Goal: Task Accomplishment & Management: Complete application form

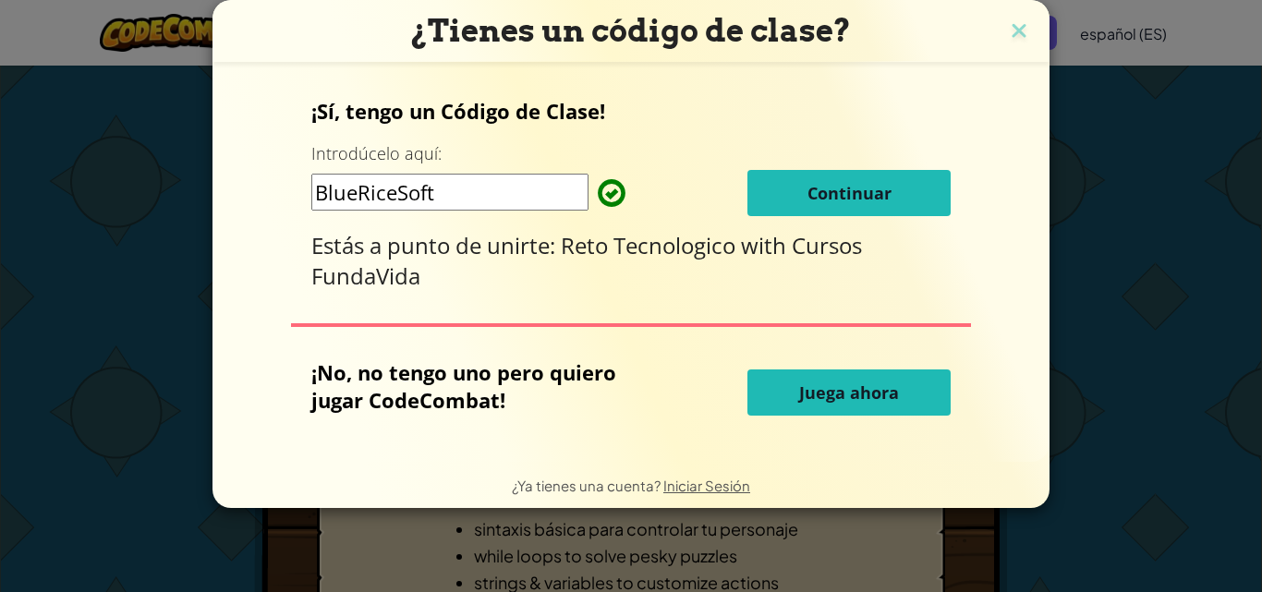
click at [857, 188] on span "Continuar" at bounding box center [850, 193] width 84 height 22
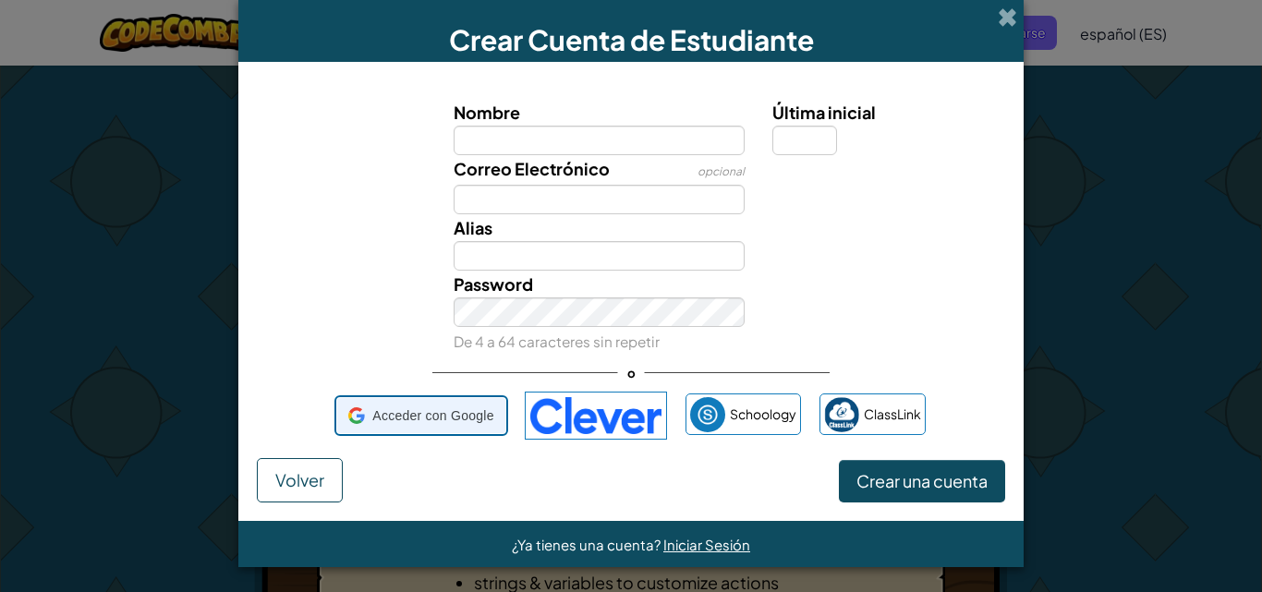
click at [404, 409] on span "Acceder con Google" at bounding box center [432, 416] width 121 height 27
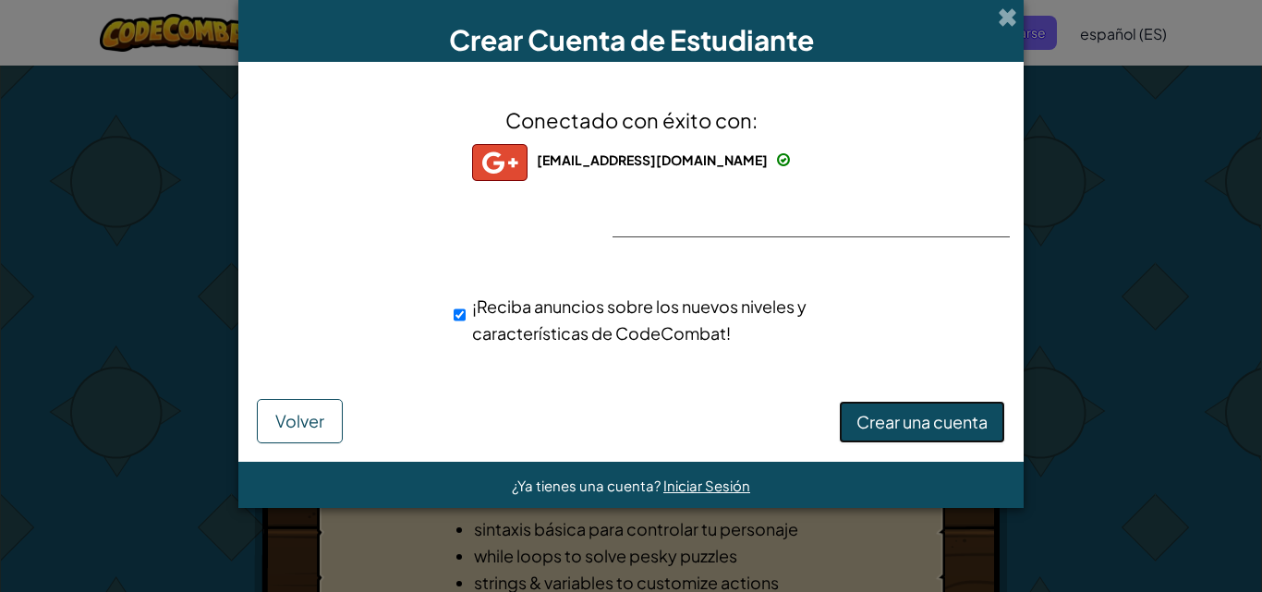
click at [894, 421] on span "Crear una cuenta" at bounding box center [922, 421] width 131 height 21
click at [945, 424] on button "Crear una cuenta" at bounding box center [922, 422] width 166 height 43
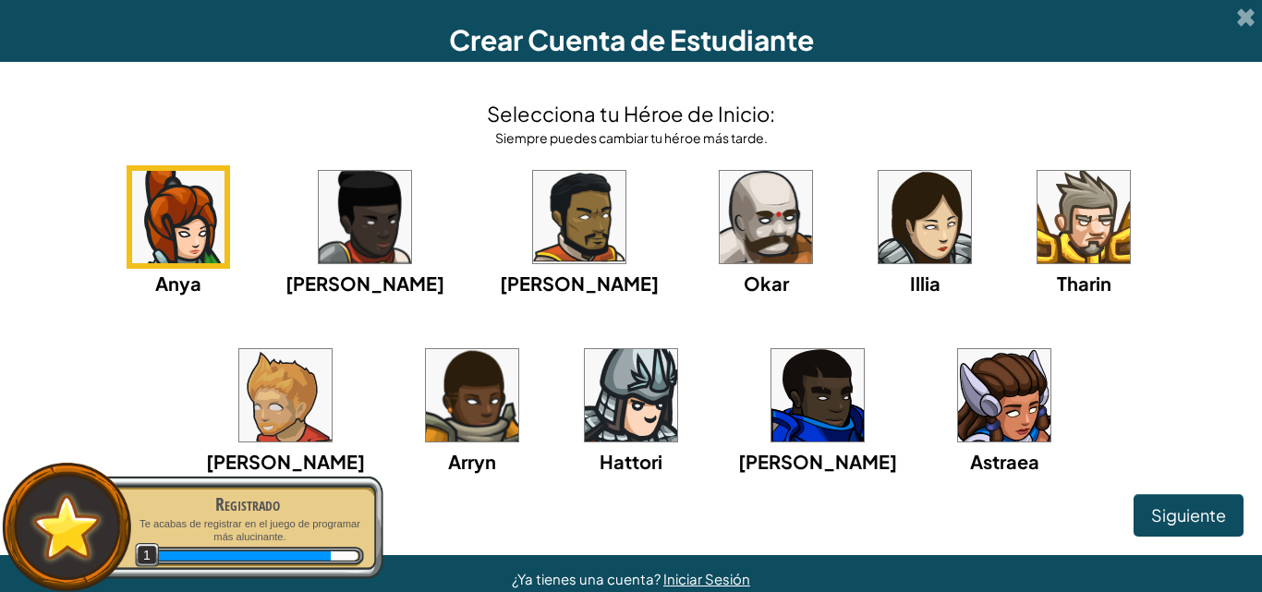
click at [958, 430] on img at bounding box center [1004, 395] width 92 height 92
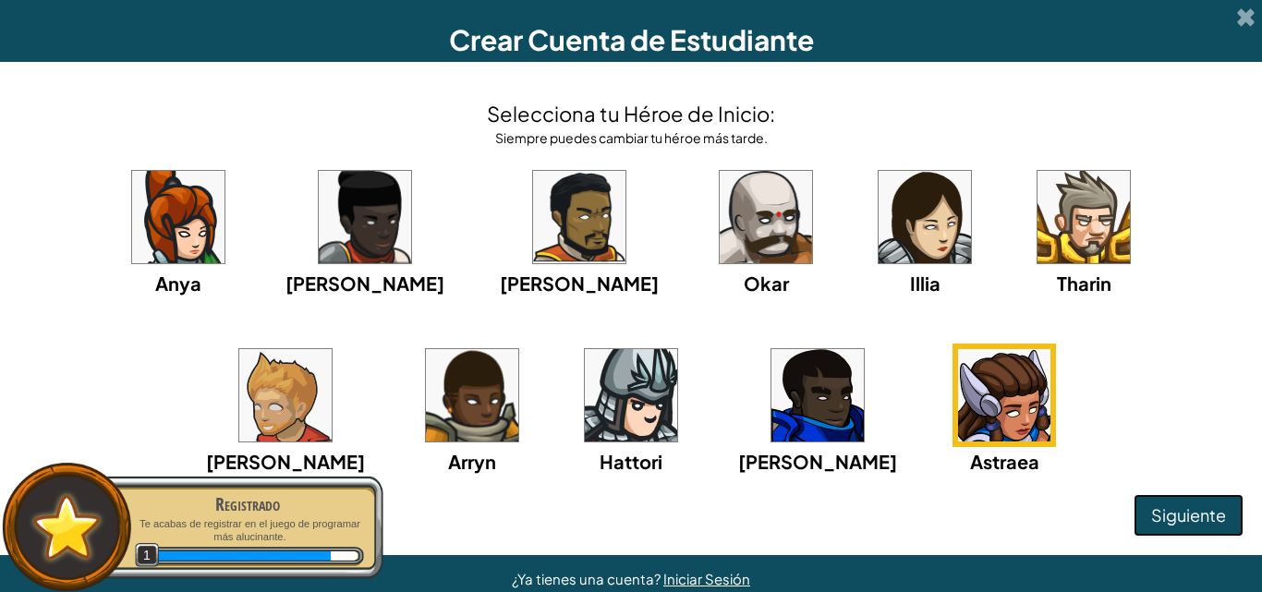
click at [1152, 506] on span "Siguiente" at bounding box center [1189, 515] width 75 height 21
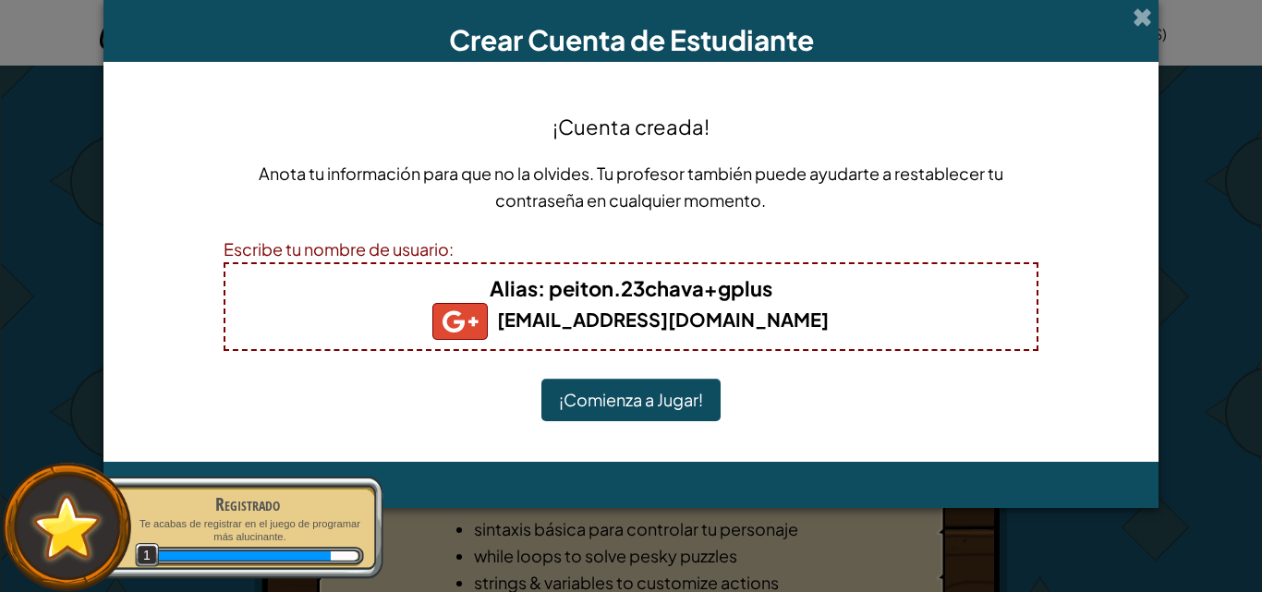
click at [699, 413] on button "¡Comienza a Jugar!" at bounding box center [631, 400] width 179 height 43
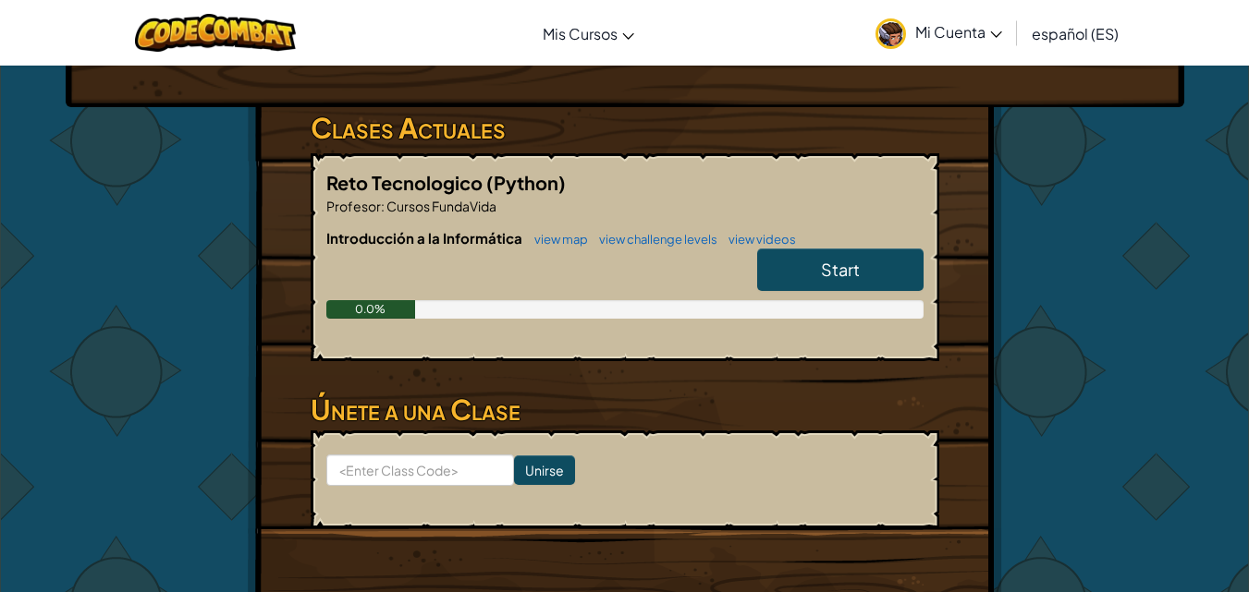
scroll to position [273, 0]
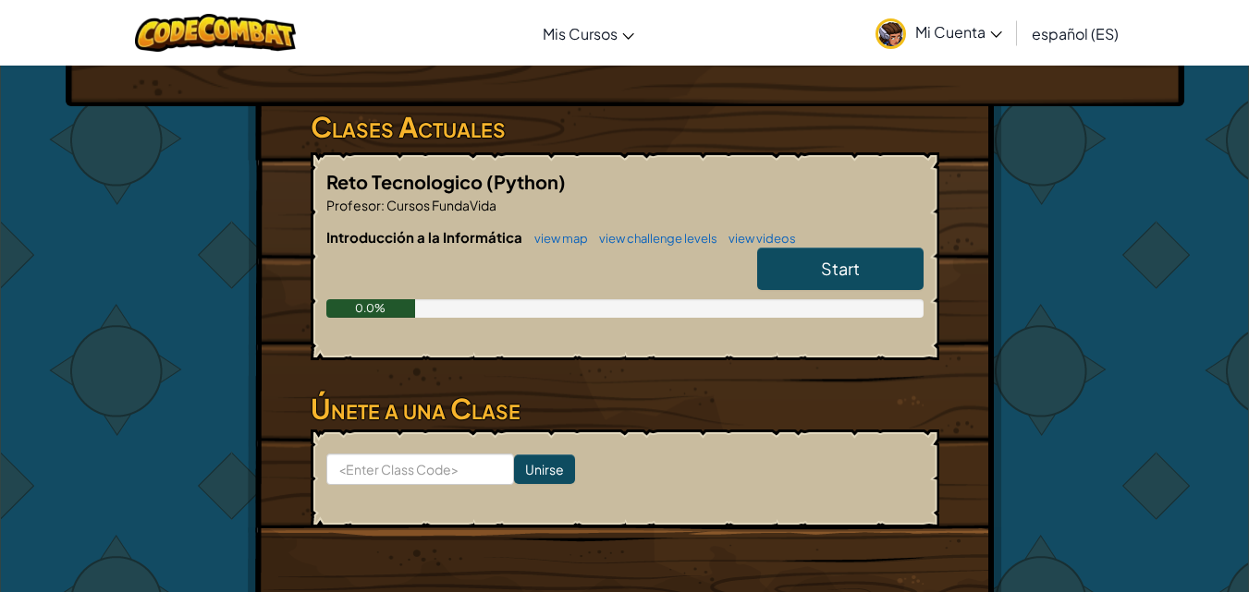
click at [804, 273] on link "Start" at bounding box center [840, 269] width 166 height 43
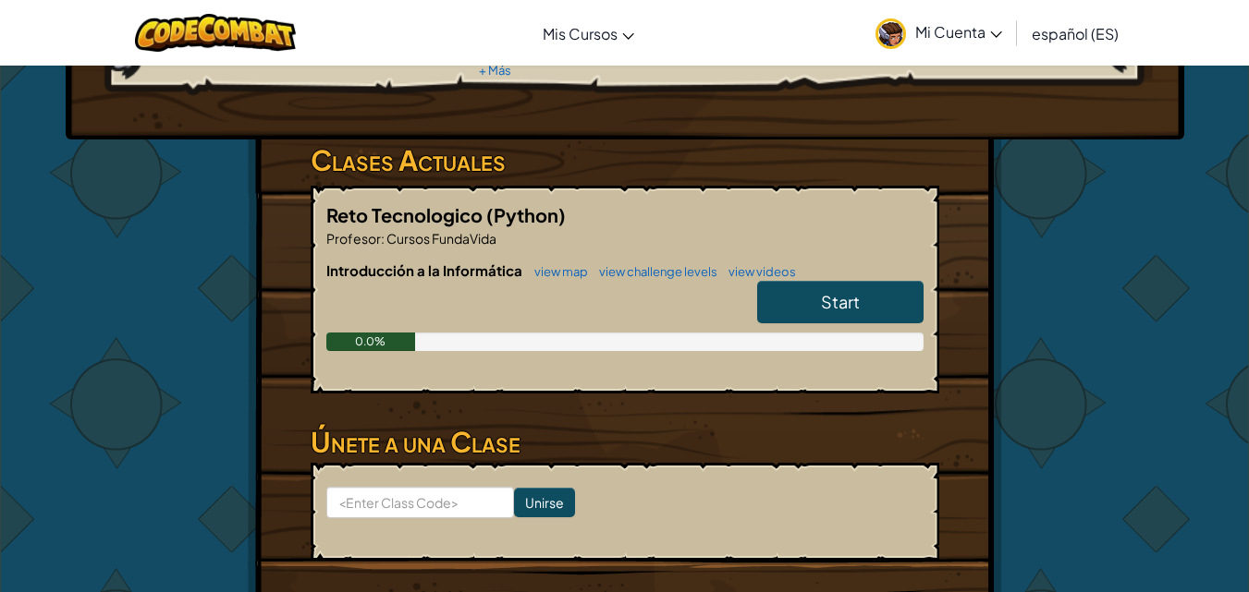
scroll to position [238, 0]
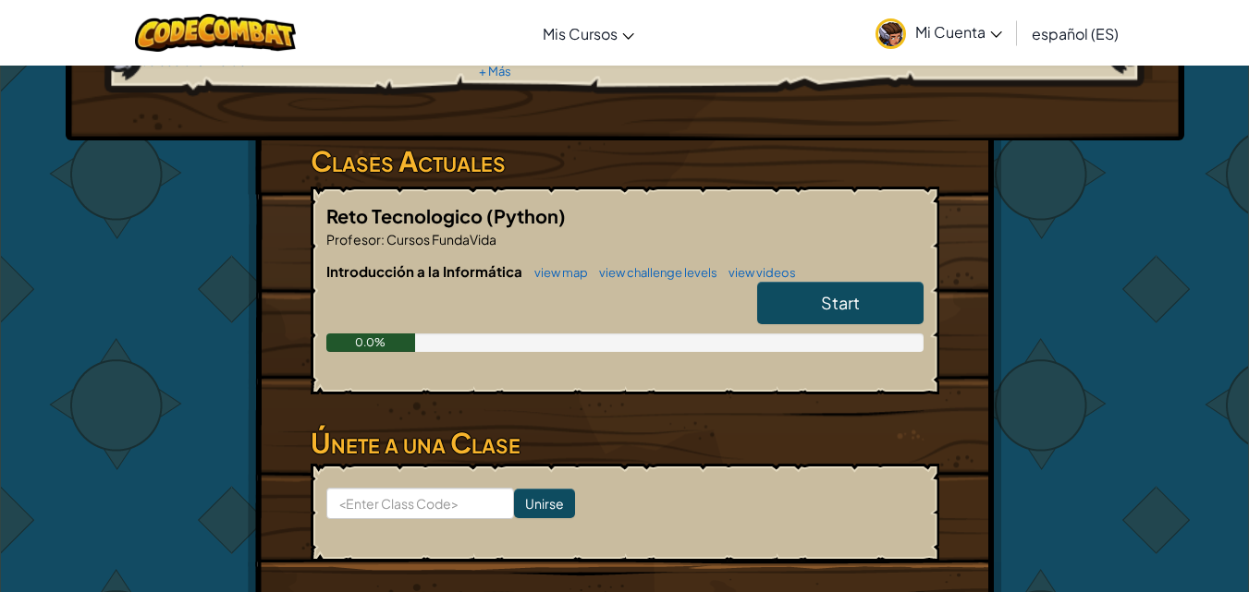
click at [813, 305] on link "Start" at bounding box center [840, 303] width 166 height 43
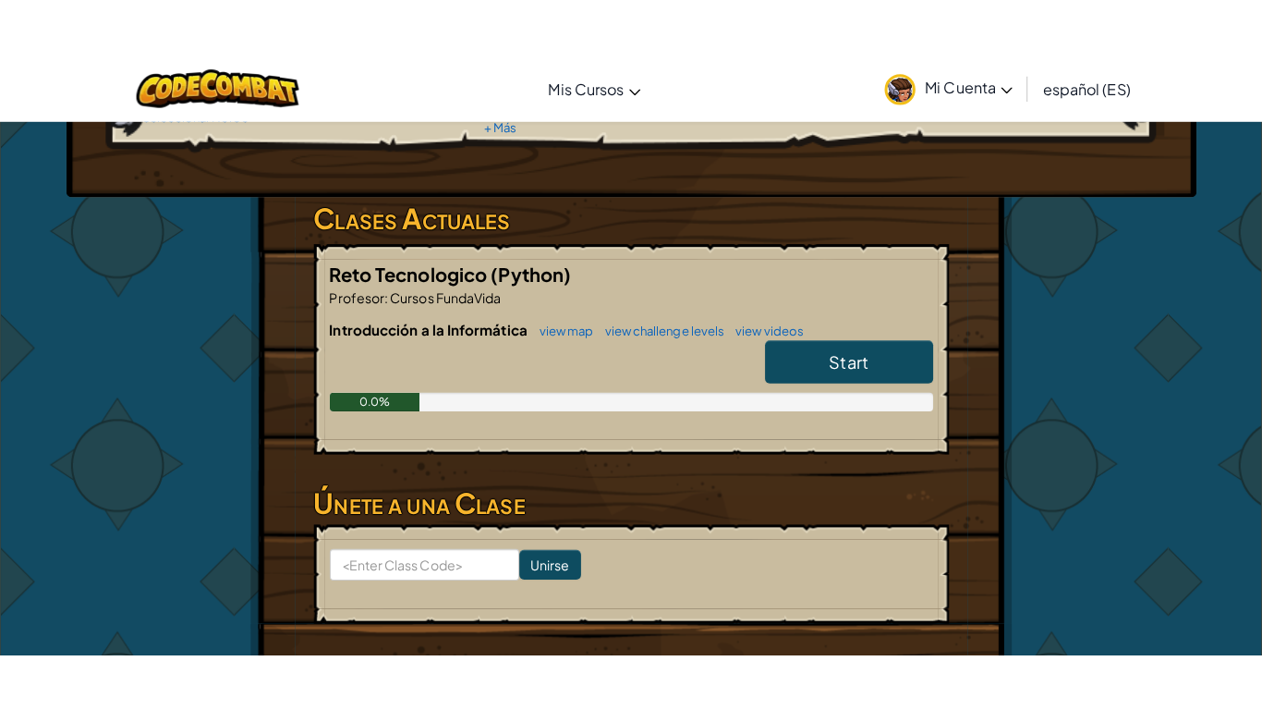
scroll to position [0, 0]
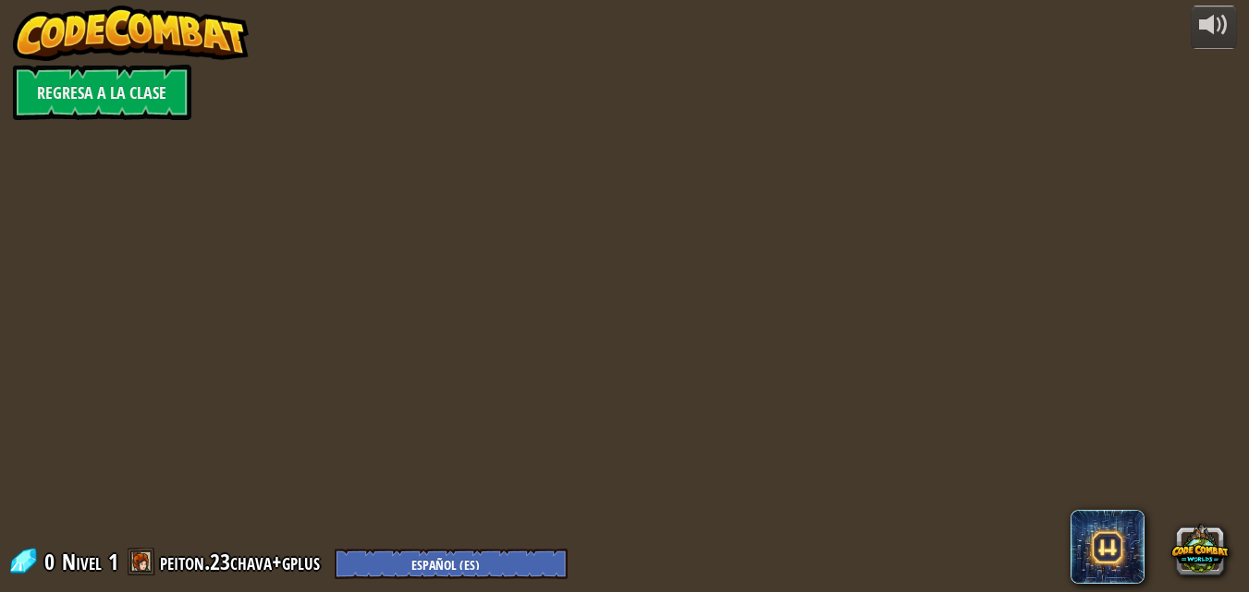
select select "es-ES"
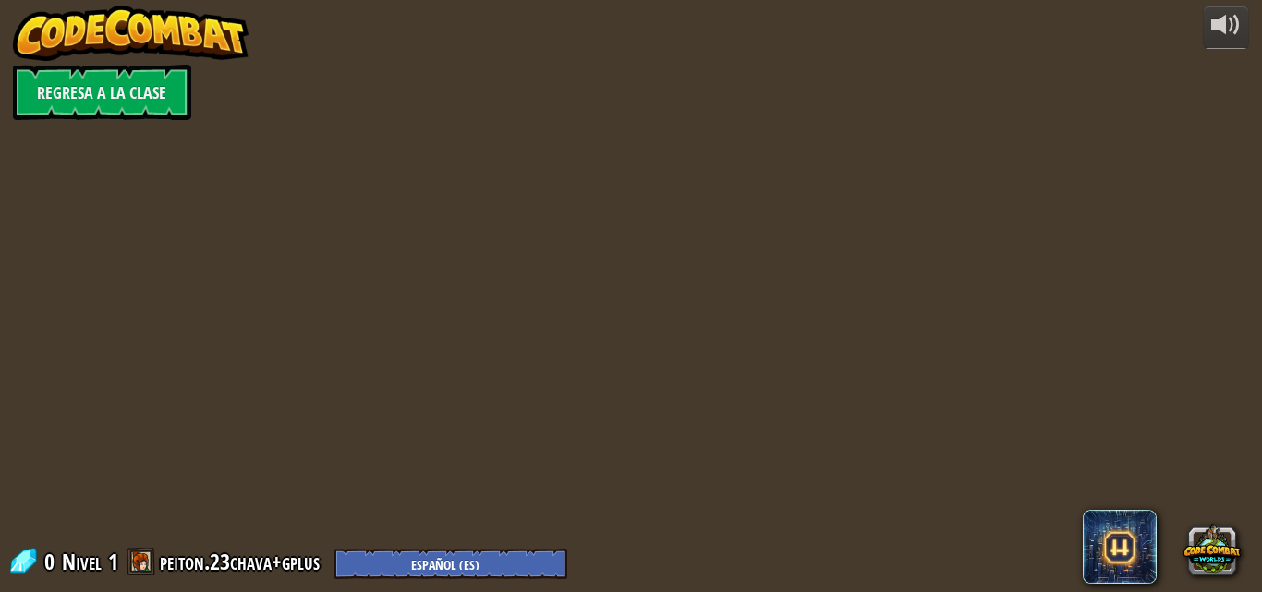
select select "es-ES"
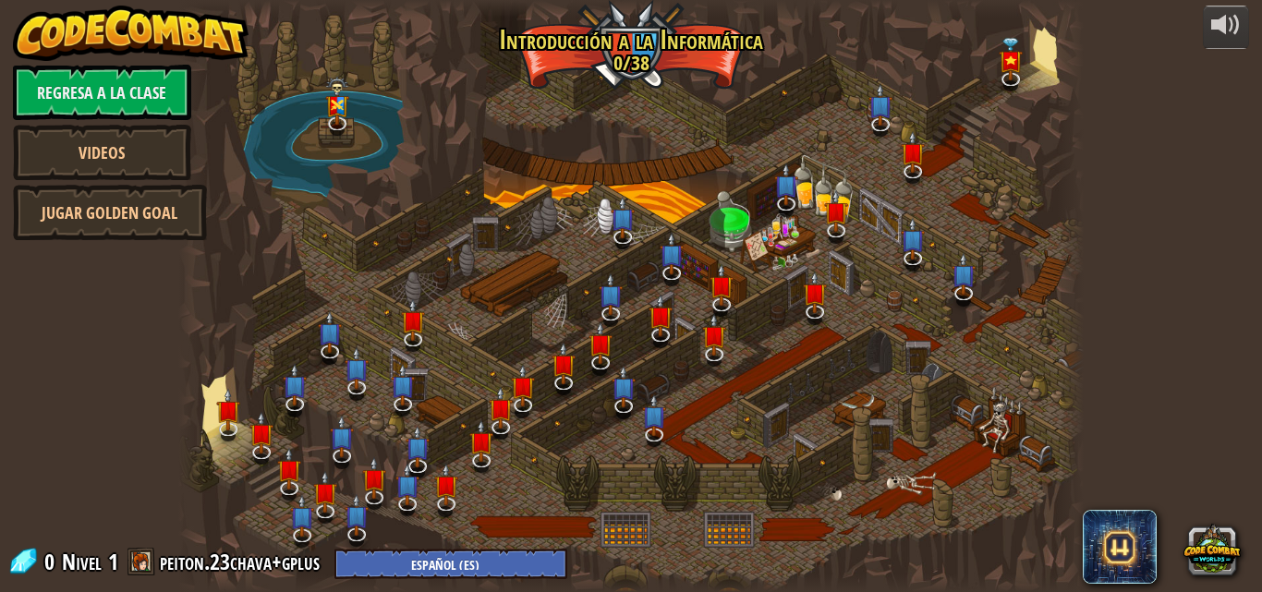
select select "es-ES"
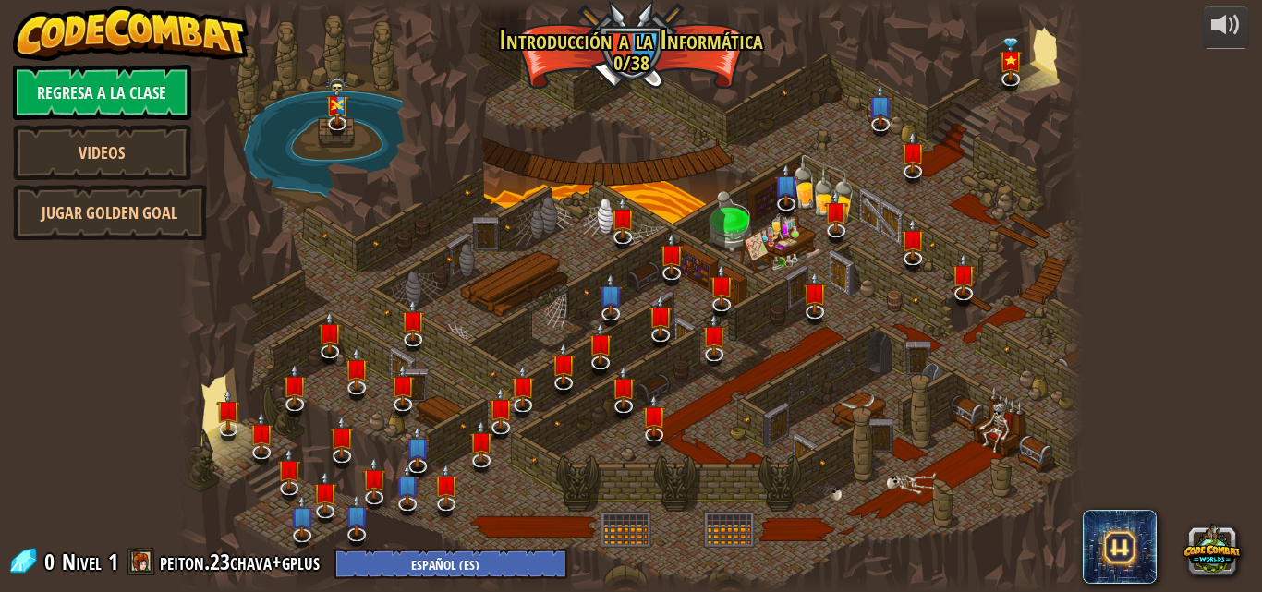
select select "es-ES"
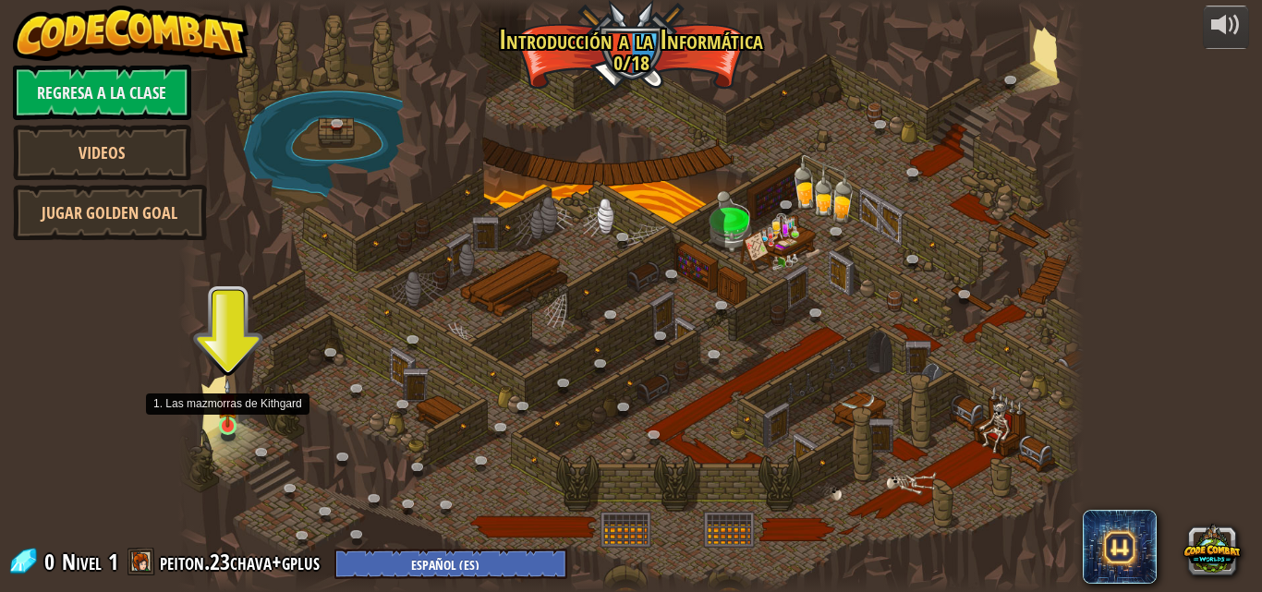
click at [221, 418] on img at bounding box center [227, 403] width 21 height 49
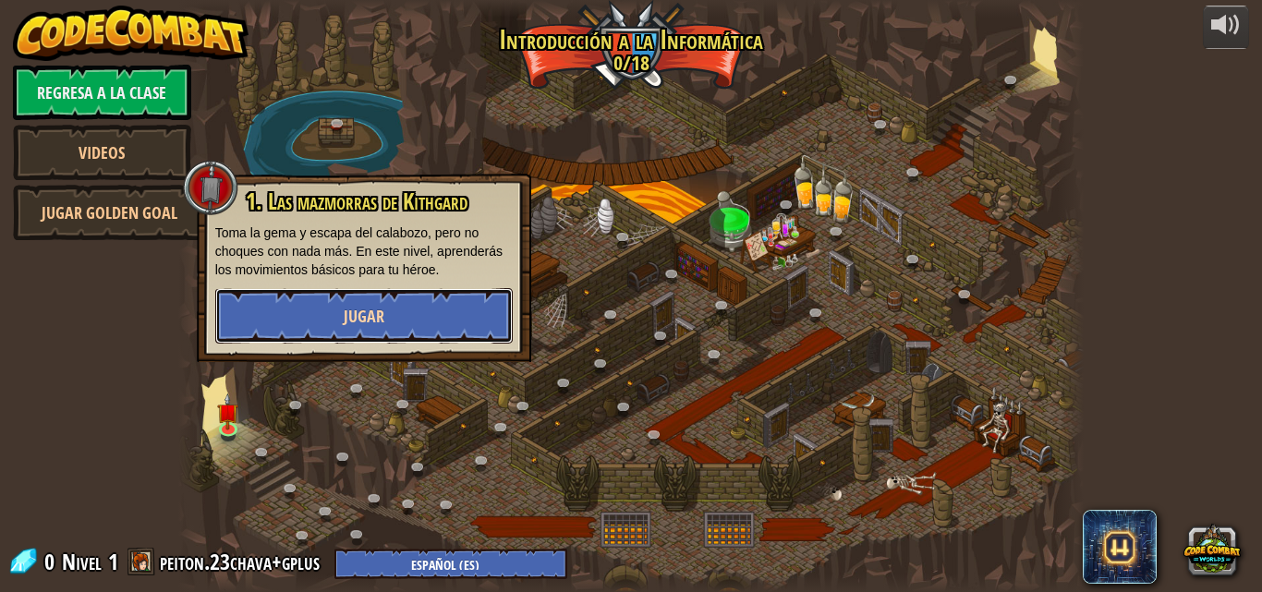
click at [401, 323] on button "Jugar" at bounding box center [364, 315] width 298 height 55
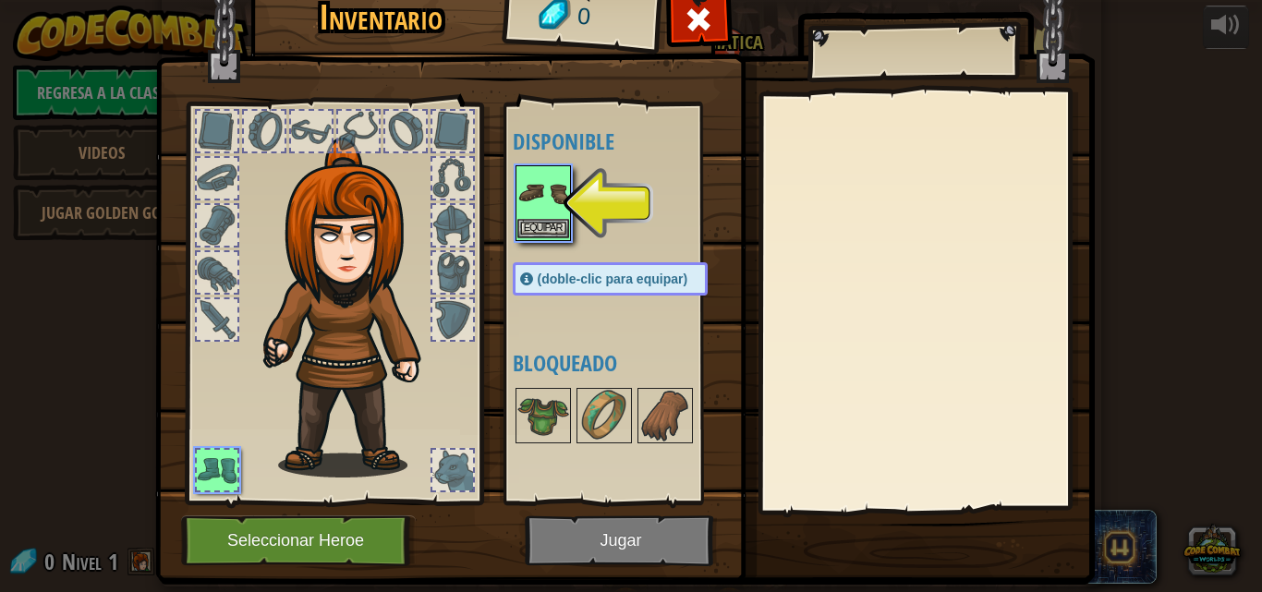
click at [550, 189] on img at bounding box center [544, 193] width 52 height 52
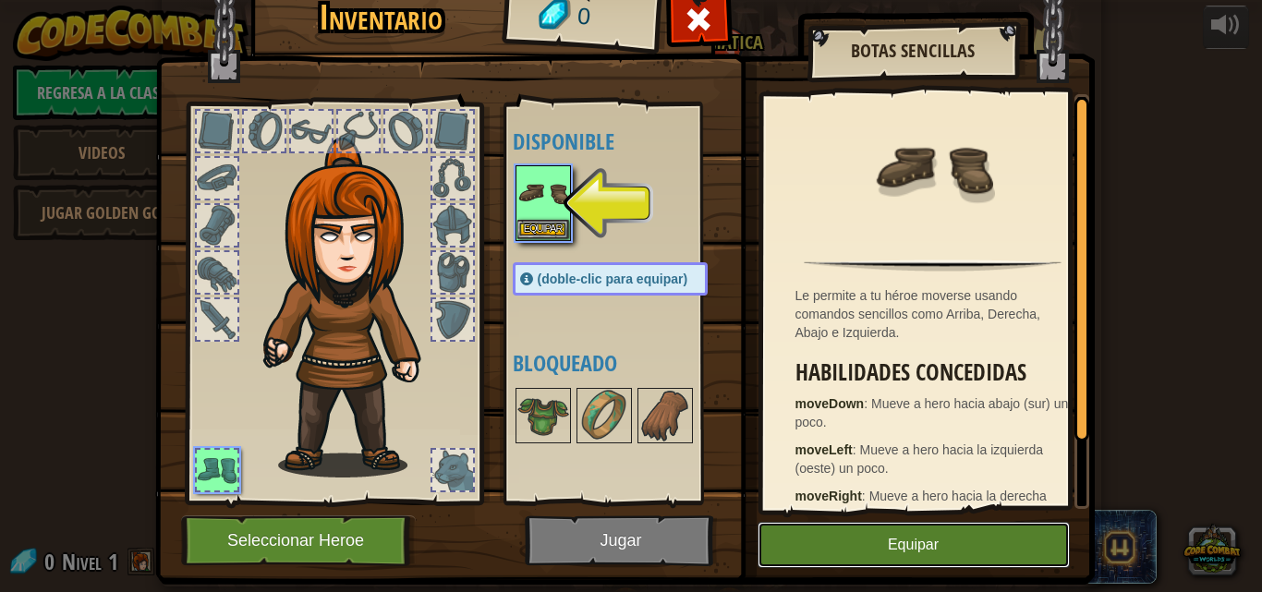
click at [884, 535] on button "Equipar" at bounding box center [914, 545] width 312 height 46
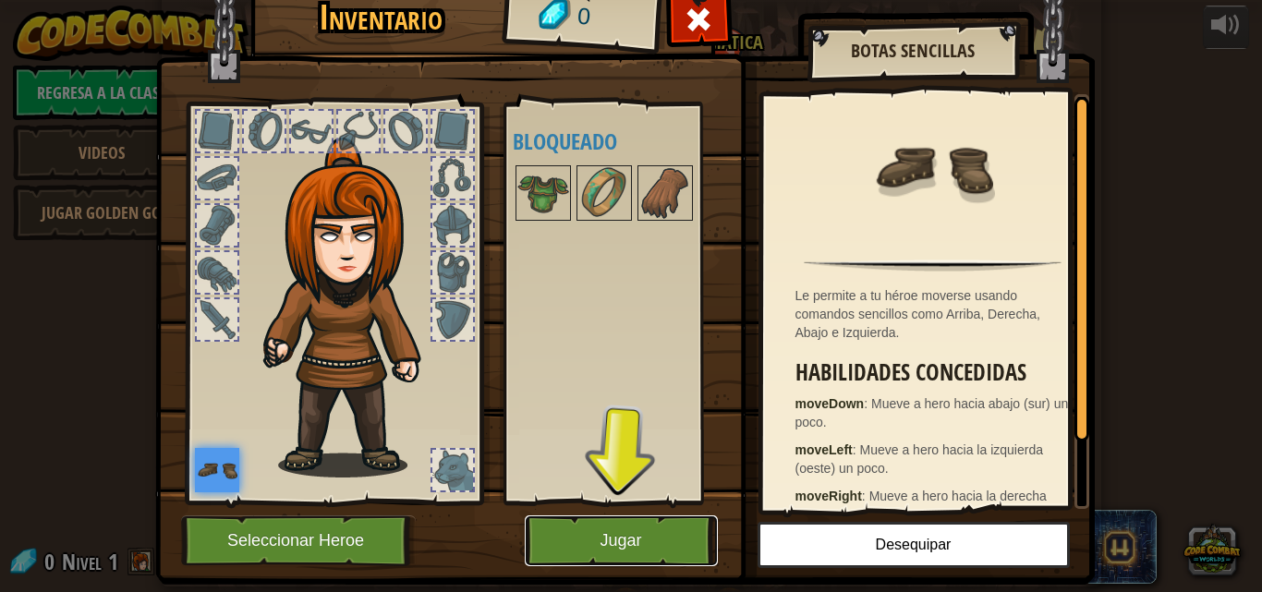
click at [612, 535] on button "Jugar" at bounding box center [621, 541] width 193 height 51
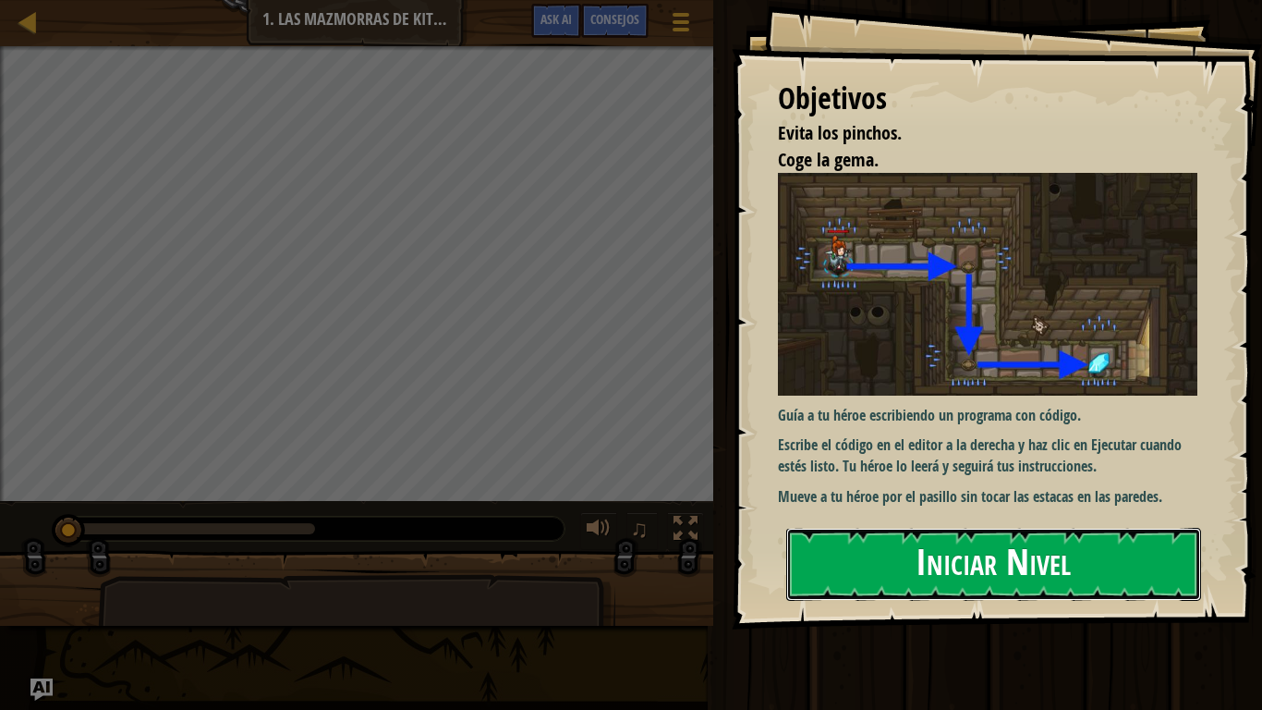
click at [866, 532] on button "Iniciar Nivel" at bounding box center [993, 564] width 415 height 73
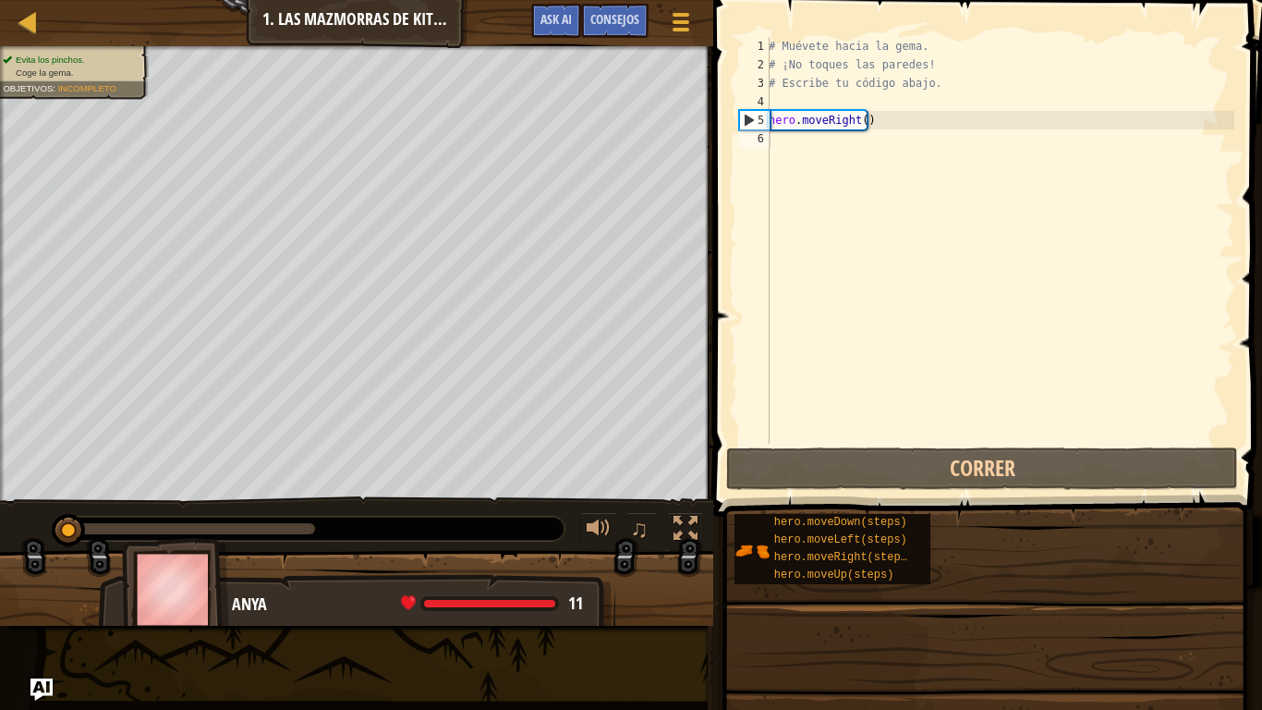
click at [894, 570] on div "hero.moveUp(steps)" at bounding box center [844, 576] width 148 height 18
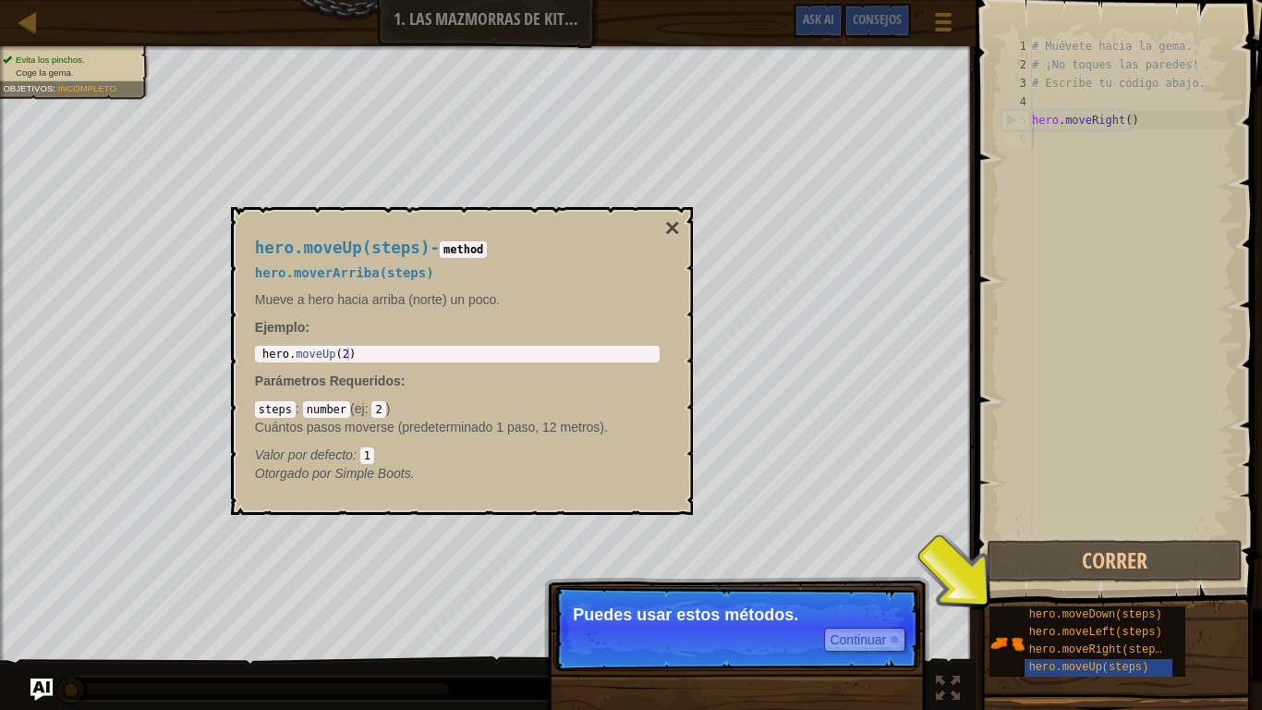
click at [772, 591] on p "Puedes usar estos métodos." at bounding box center [737, 614] width 328 height 18
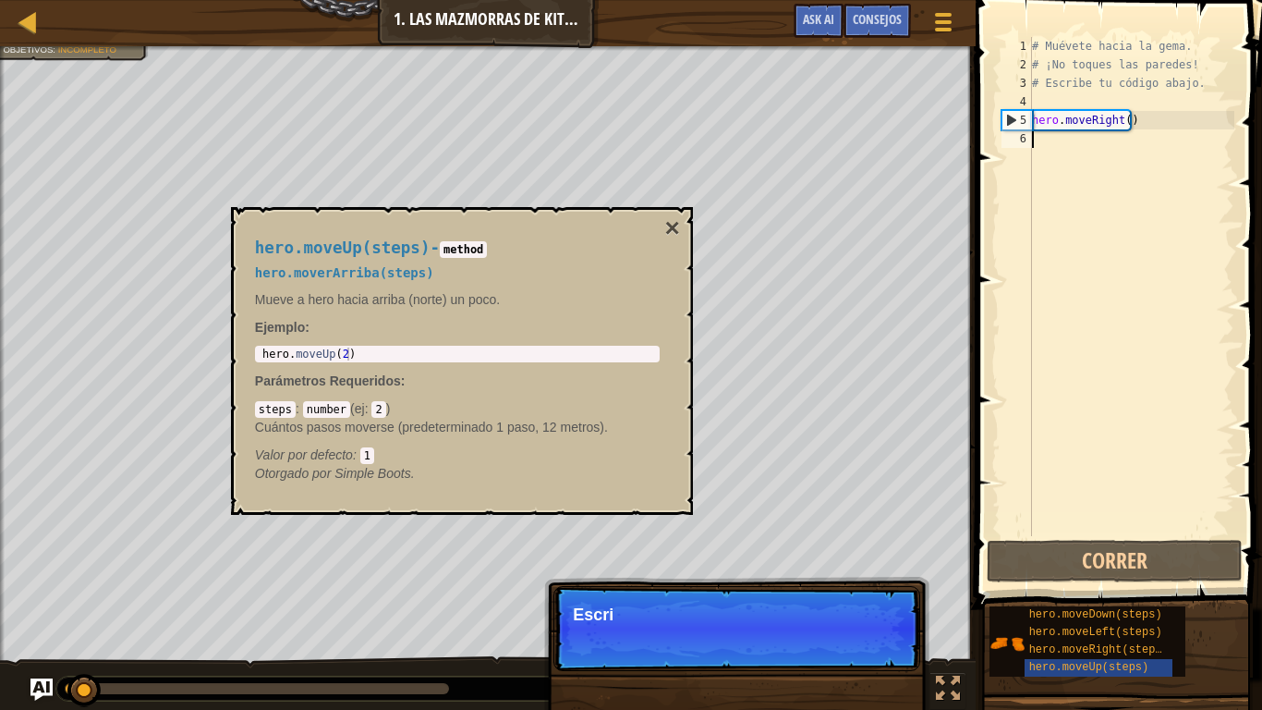
scroll to position [8, 0]
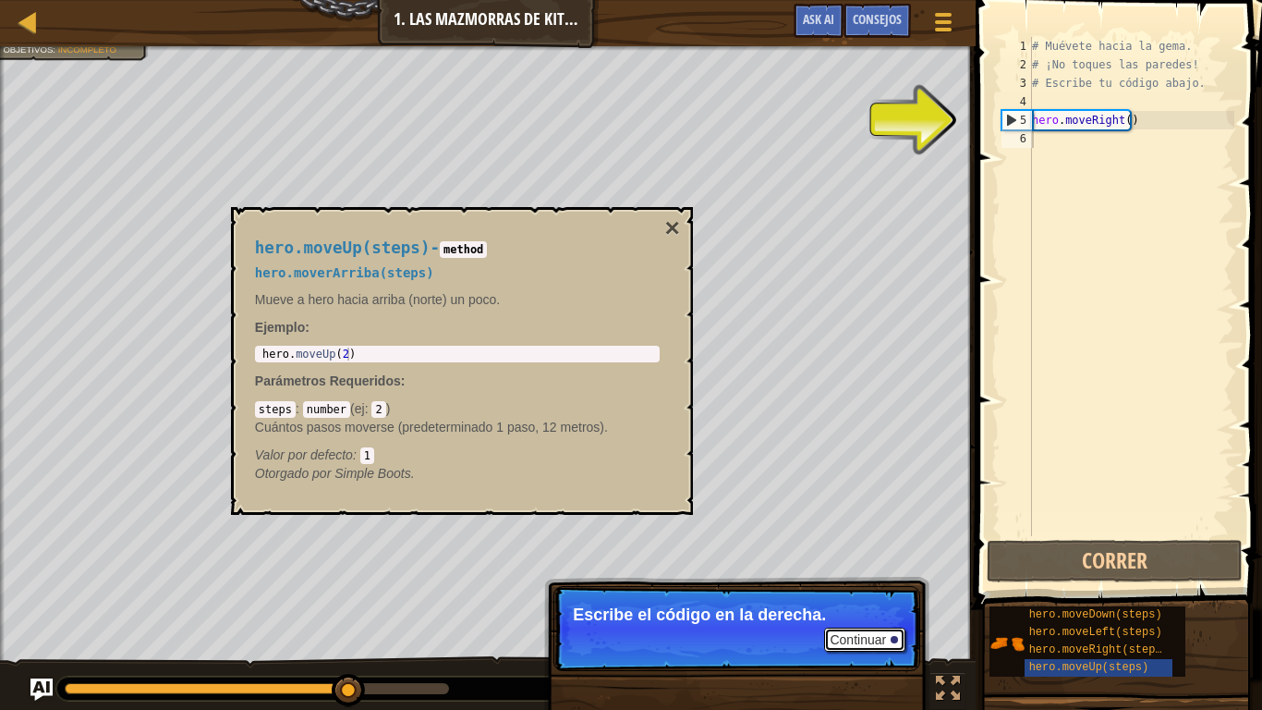
click at [855, 591] on button "Continuar" at bounding box center [864, 640] width 81 height 24
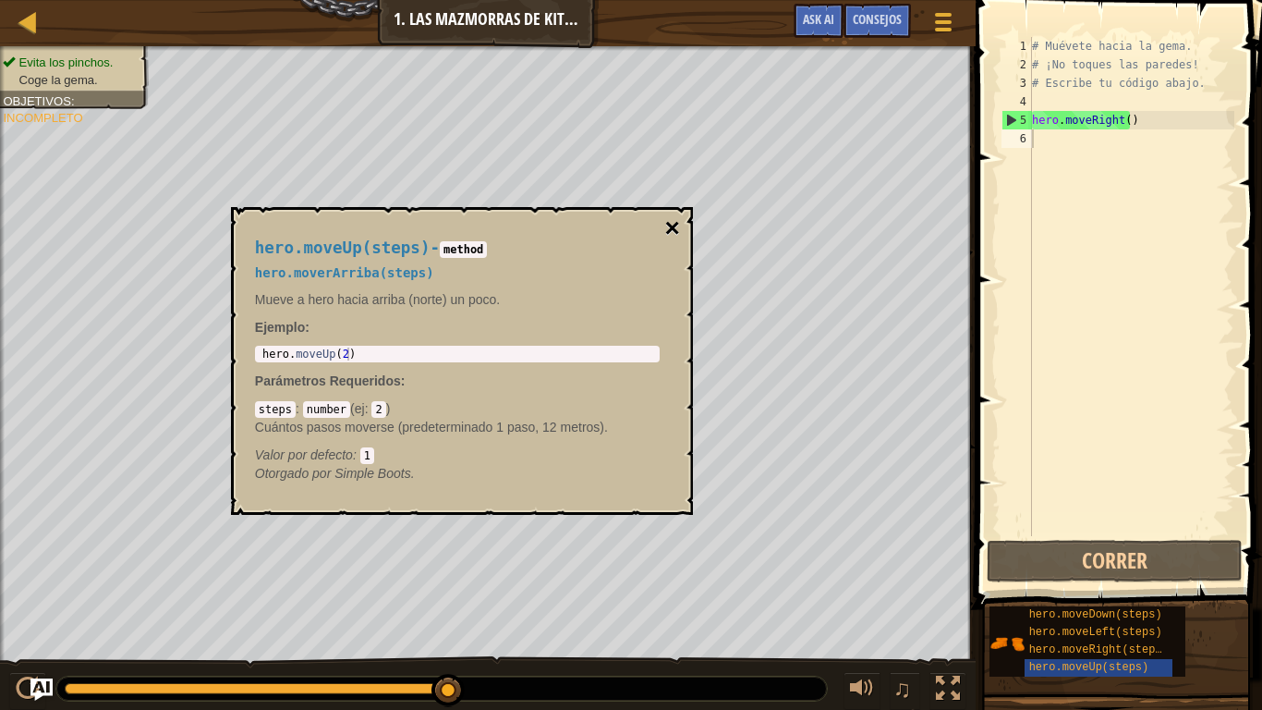
click at [676, 226] on button "×" at bounding box center [672, 228] width 15 height 26
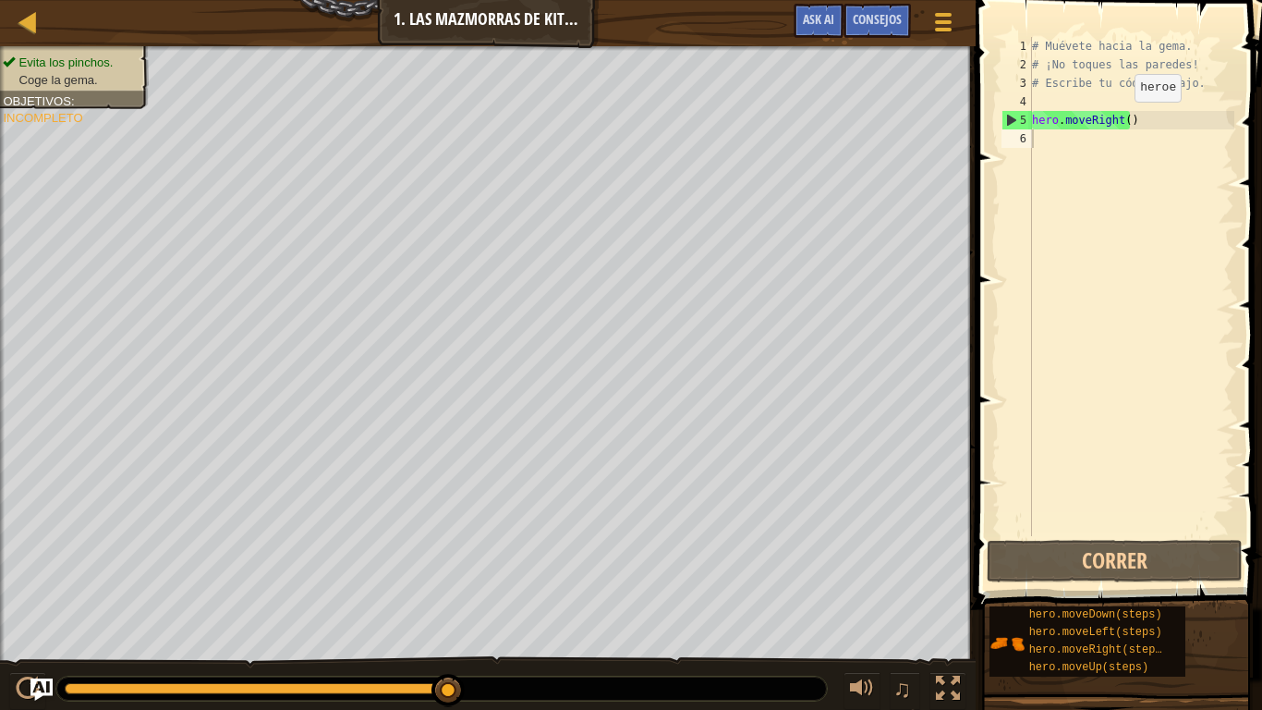
click at [1119, 120] on div "# Muévete hacia la gema. # ¡No toques las paredes! # Escribe tu código abajo. h…" at bounding box center [1132, 305] width 206 height 536
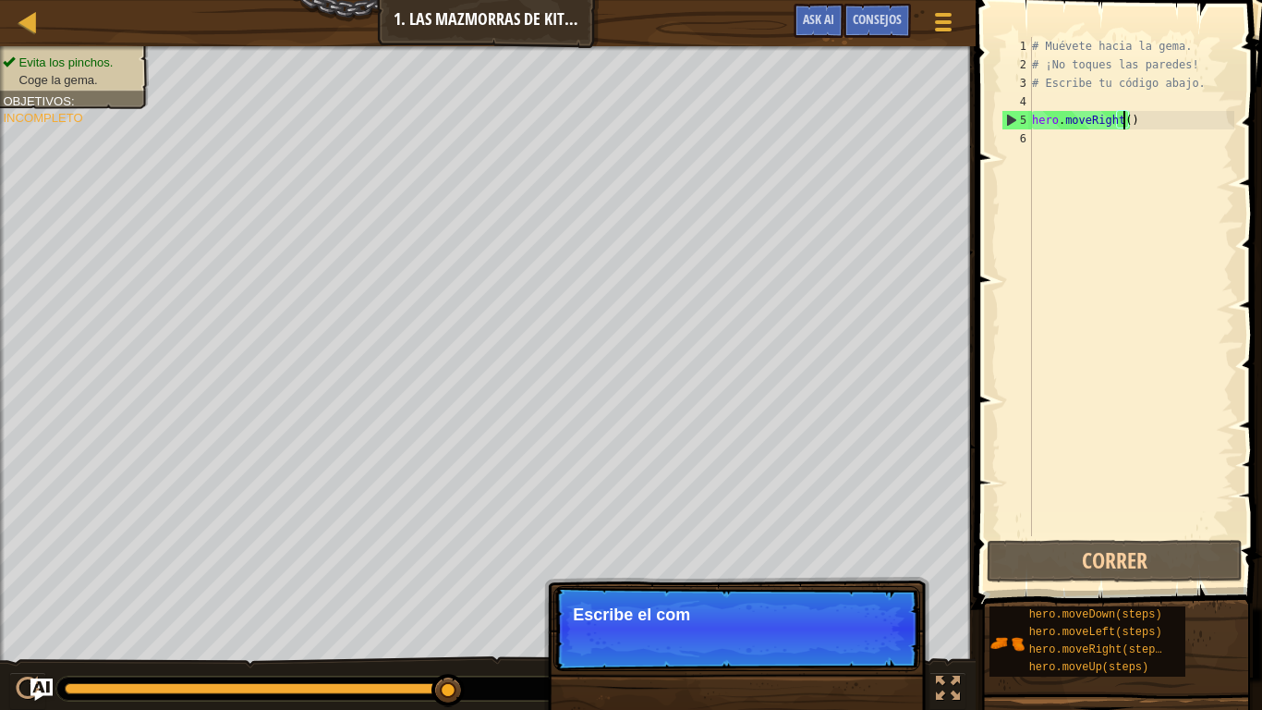
scroll to position [8, 7]
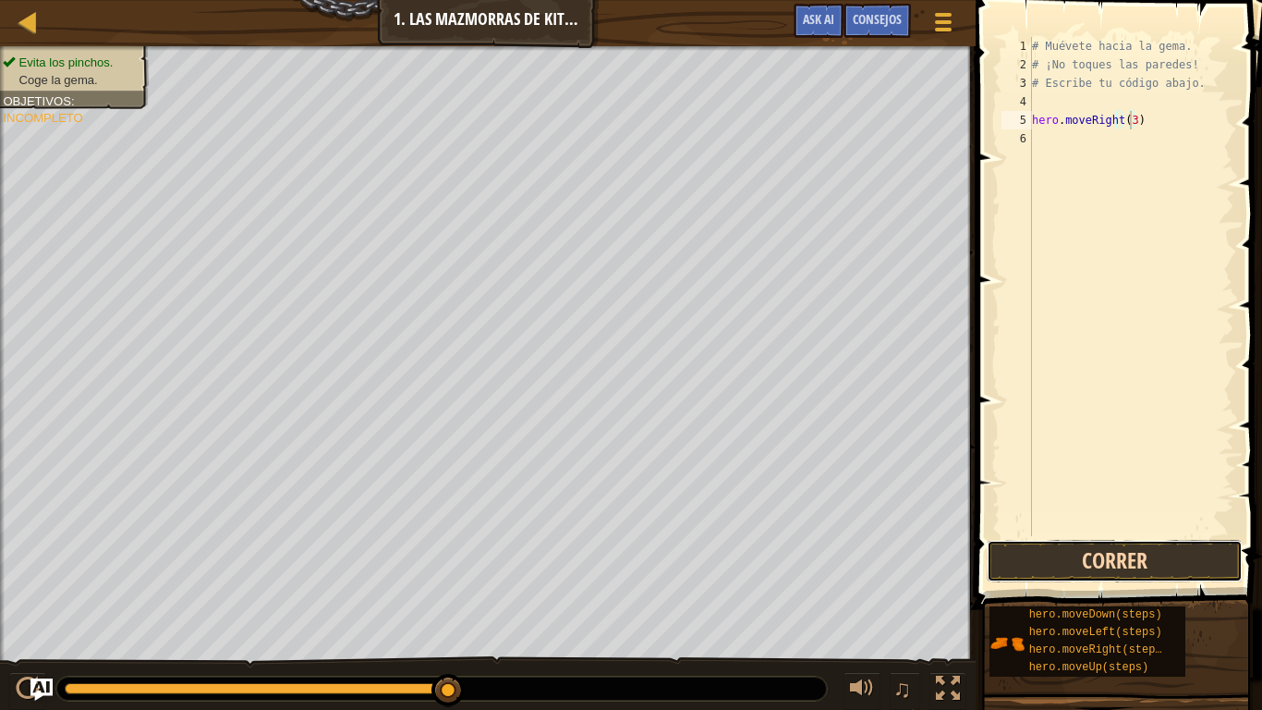
click at [1099, 571] on button "Correr" at bounding box center [1115, 561] width 256 height 43
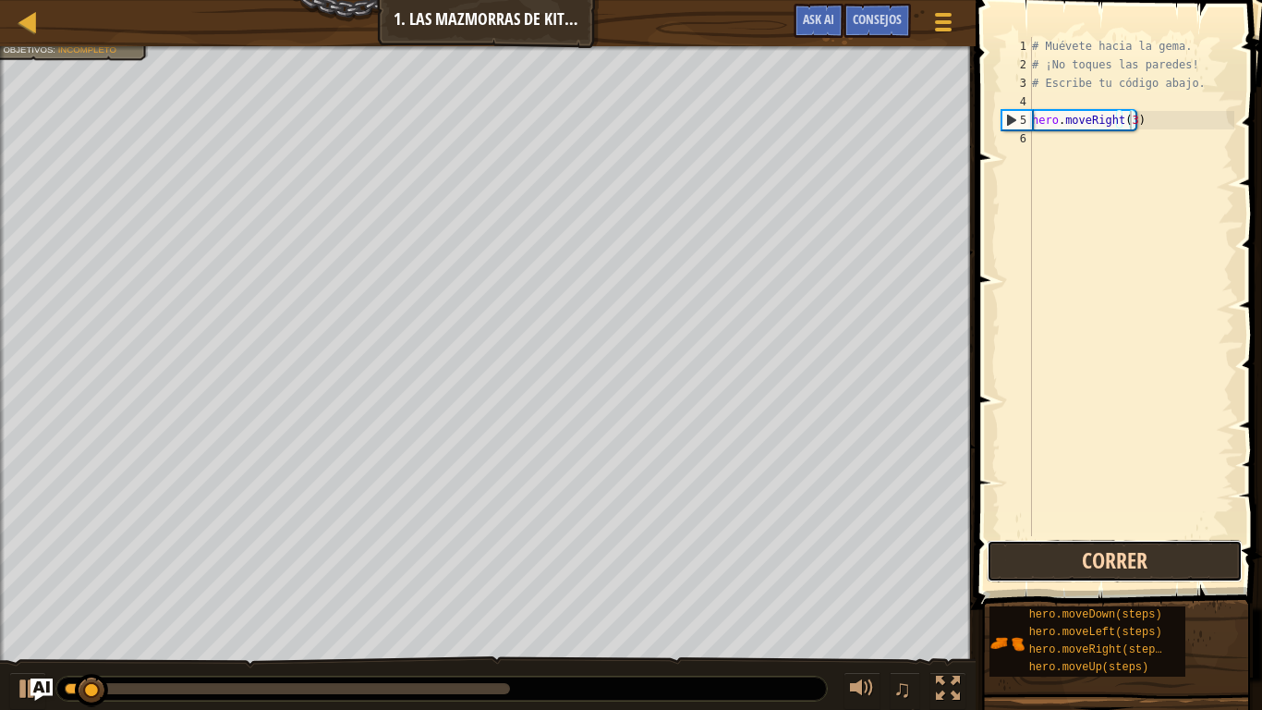
click at [1099, 571] on button "Correr" at bounding box center [1115, 561] width 256 height 43
click at [1099, 571] on button "Corriendo" at bounding box center [1115, 561] width 256 height 43
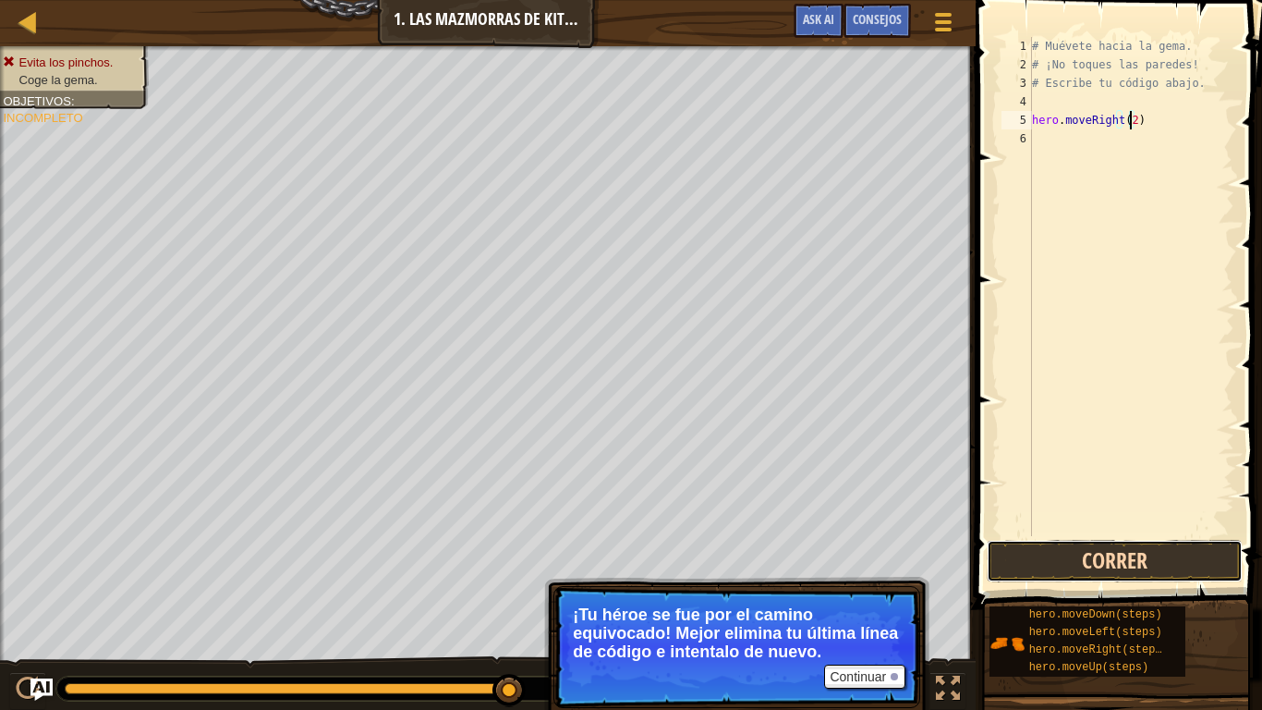
click at [1148, 562] on button "Correr" at bounding box center [1115, 561] width 256 height 43
click at [1083, 568] on button "Correr" at bounding box center [1115, 561] width 256 height 43
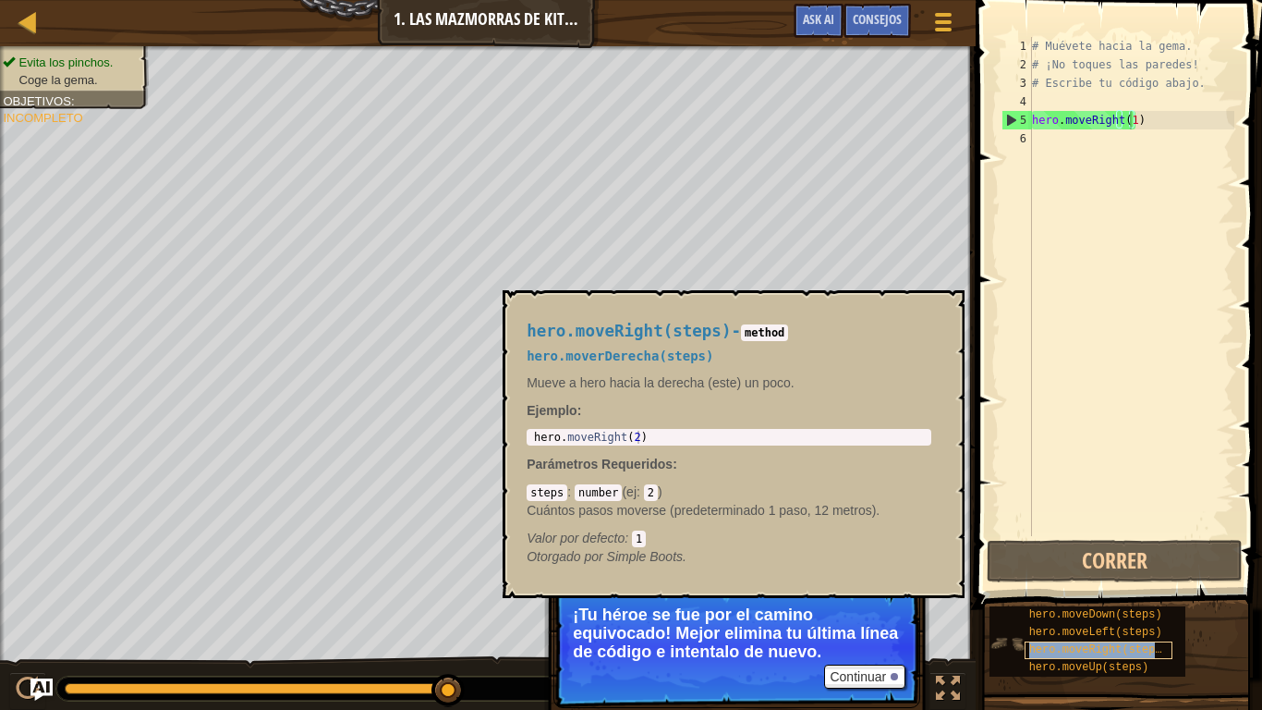
click at [1162, 591] on div "hero.moveRight(steps)" at bounding box center [1099, 650] width 148 height 18
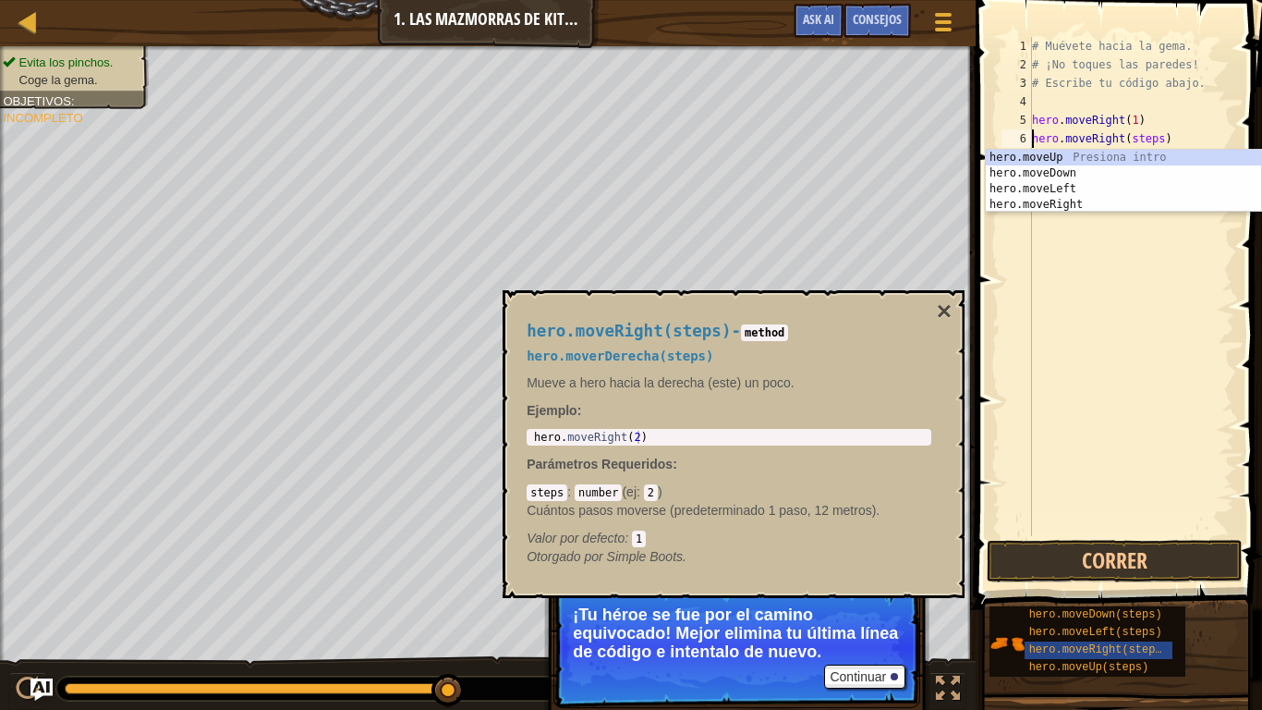
click at [1171, 128] on div "# Muévete hacia la gema. # ¡No toques las paredes! # Escribe tu código abajo. h…" at bounding box center [1132, 305] width 206 height 536
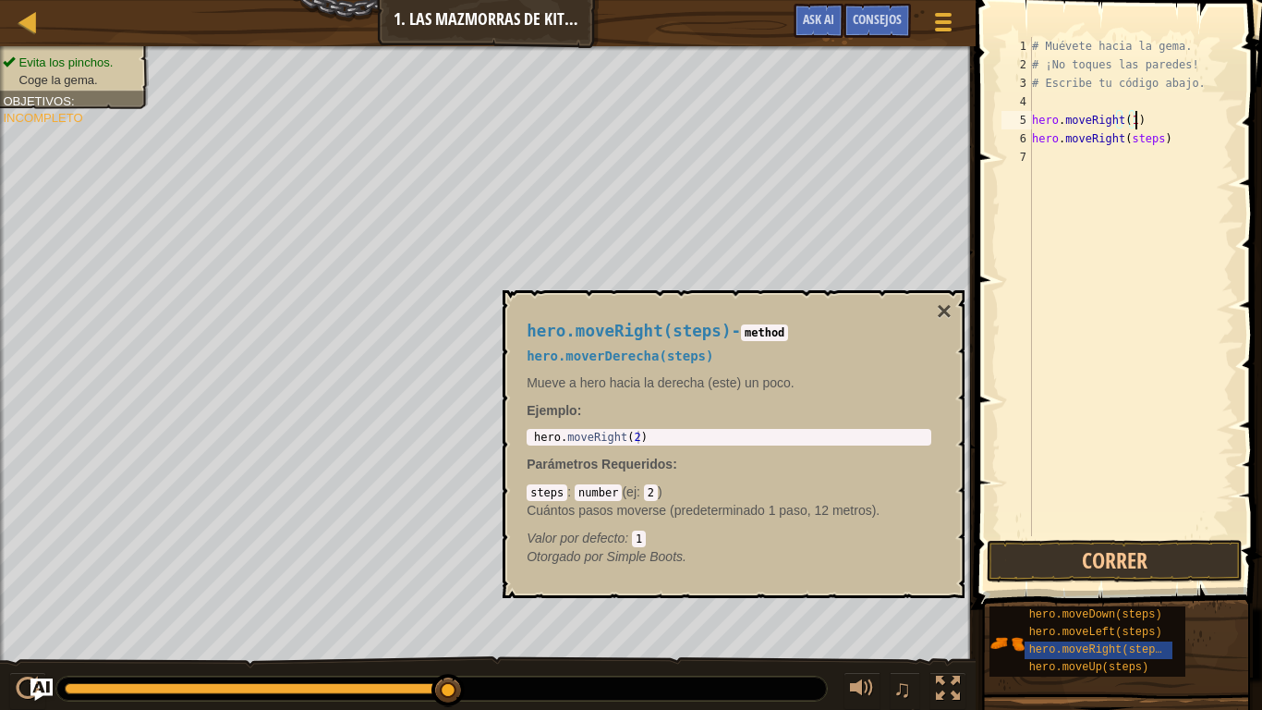
click at [1138, 142] on div "# Muévete hacia la gema. # ¡No toques las paredes! # Escribe tu código abajo. h…" at bounding box center [1132, 305] width 206 height 536
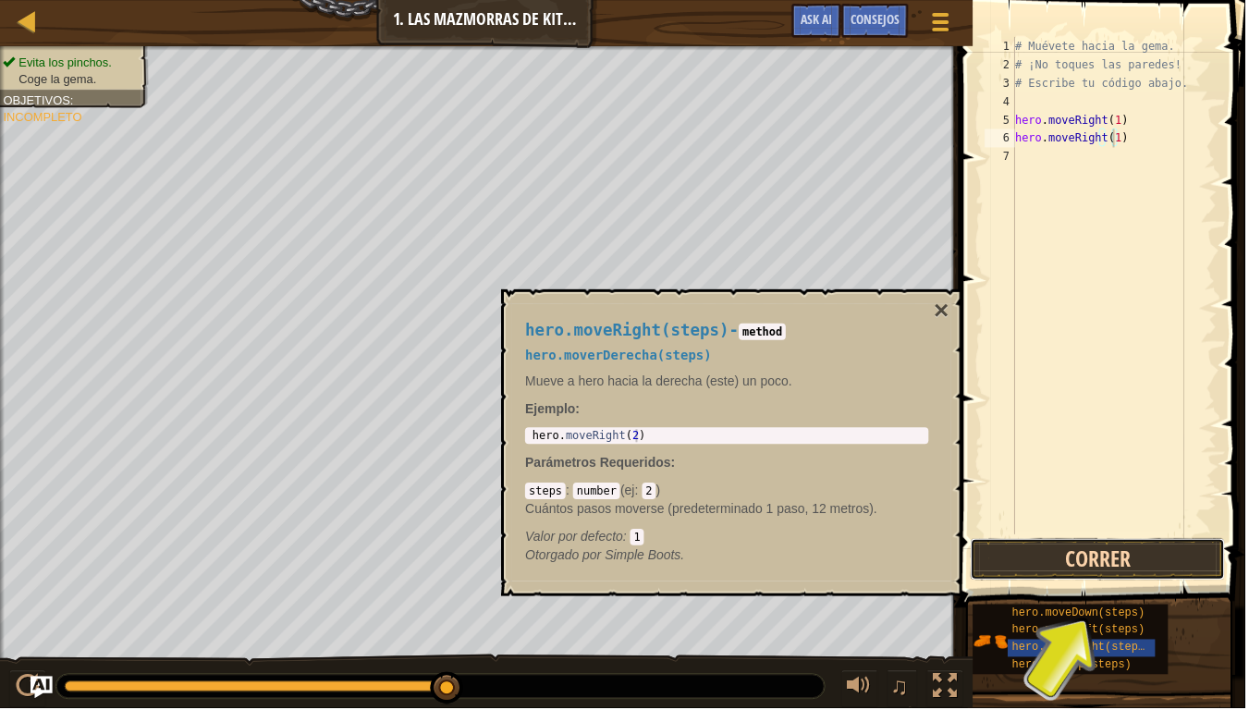
click at [1116, 565] on button "Correr" at bounding box center [1101, 561] width 256 height 43
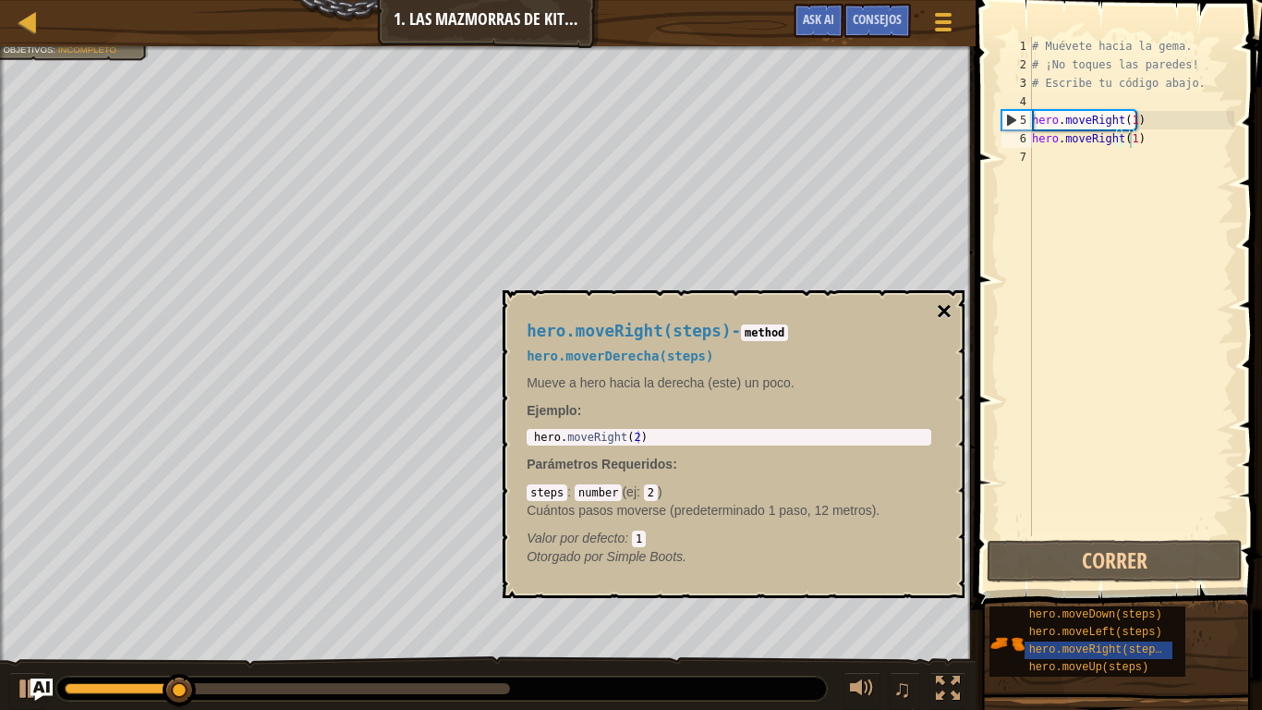
click at [943, 299] on button "×" at bounding box center [944, 312] width 15 height 26
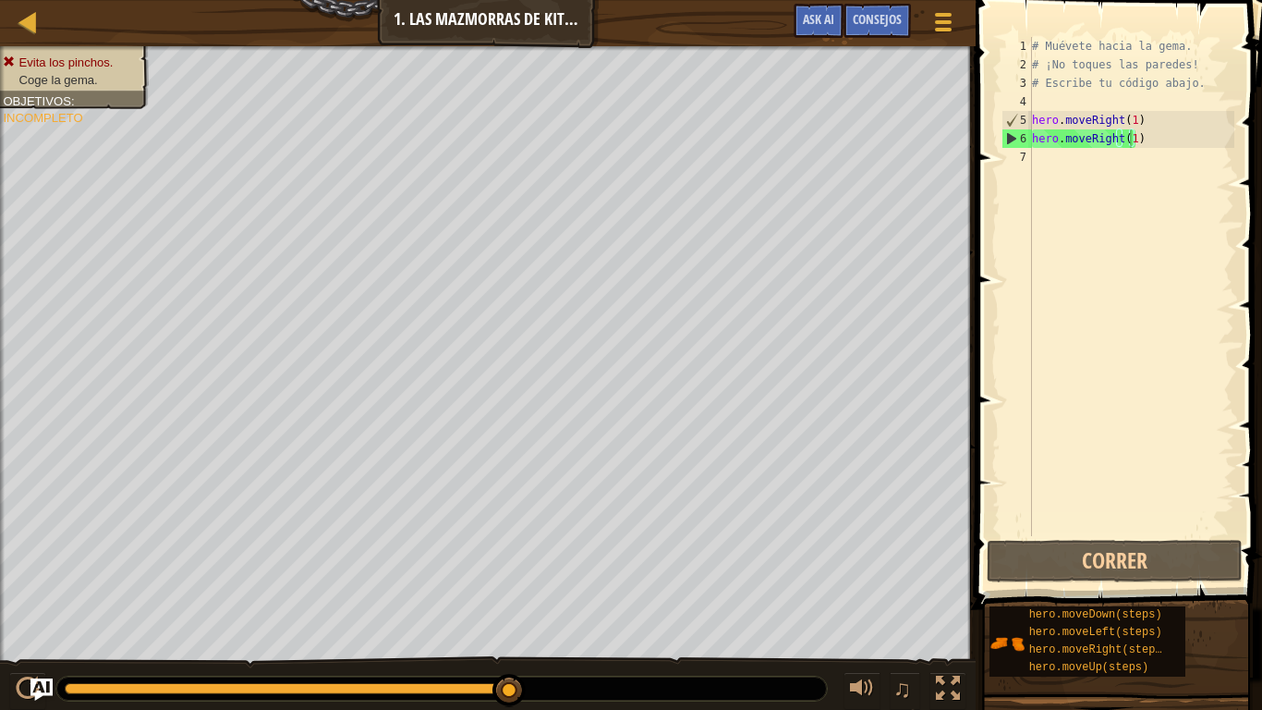
click at [1135, 129] on div "# Muévete hacia la gema. # ¡No toques las paredes! # Escribe tu código abajo. h…" at bounding box center [1132, 305] width 206 height 536
click at [1129, 140] on div "# Muévete hacia la gema. # ¡No toques las paredes! # Escribe tu código abajo. h…" at bounding box center [1132, 305] width 206 height 536
type textarea "hero.moveRight()"
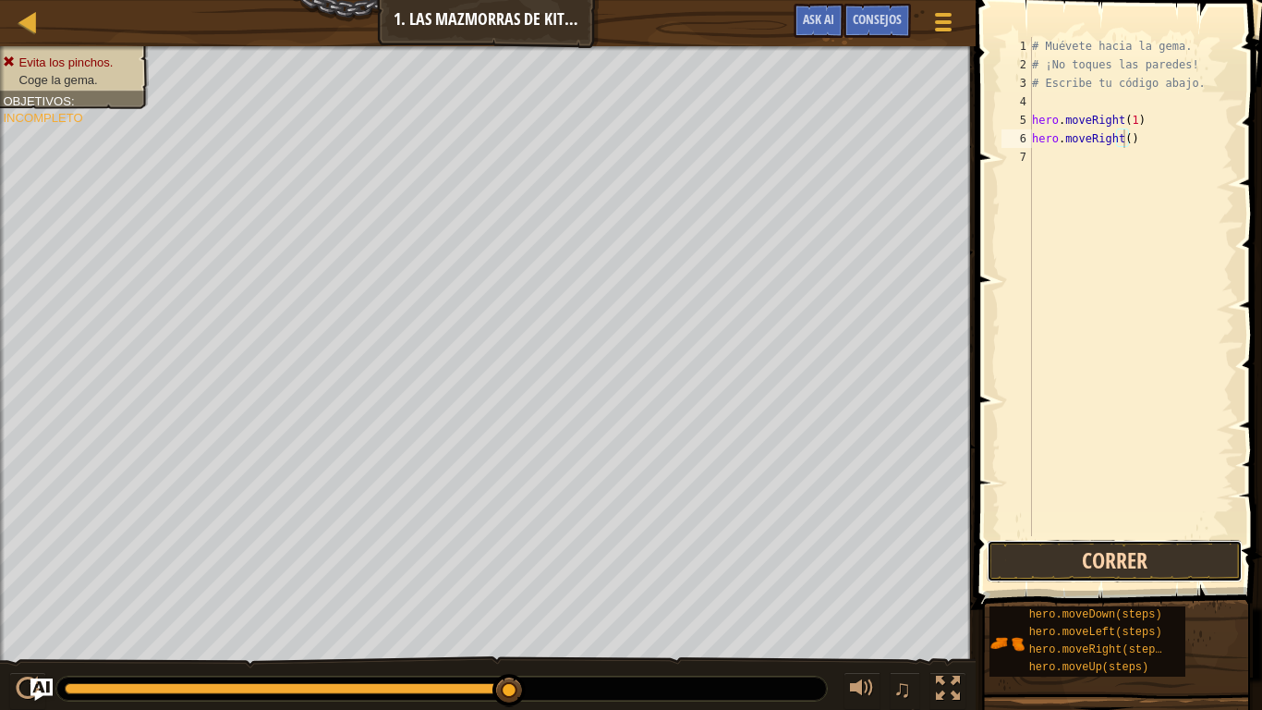
click at [1188, 566] on button "Correr" at bounding box center [1115, 561] width 256 height 43
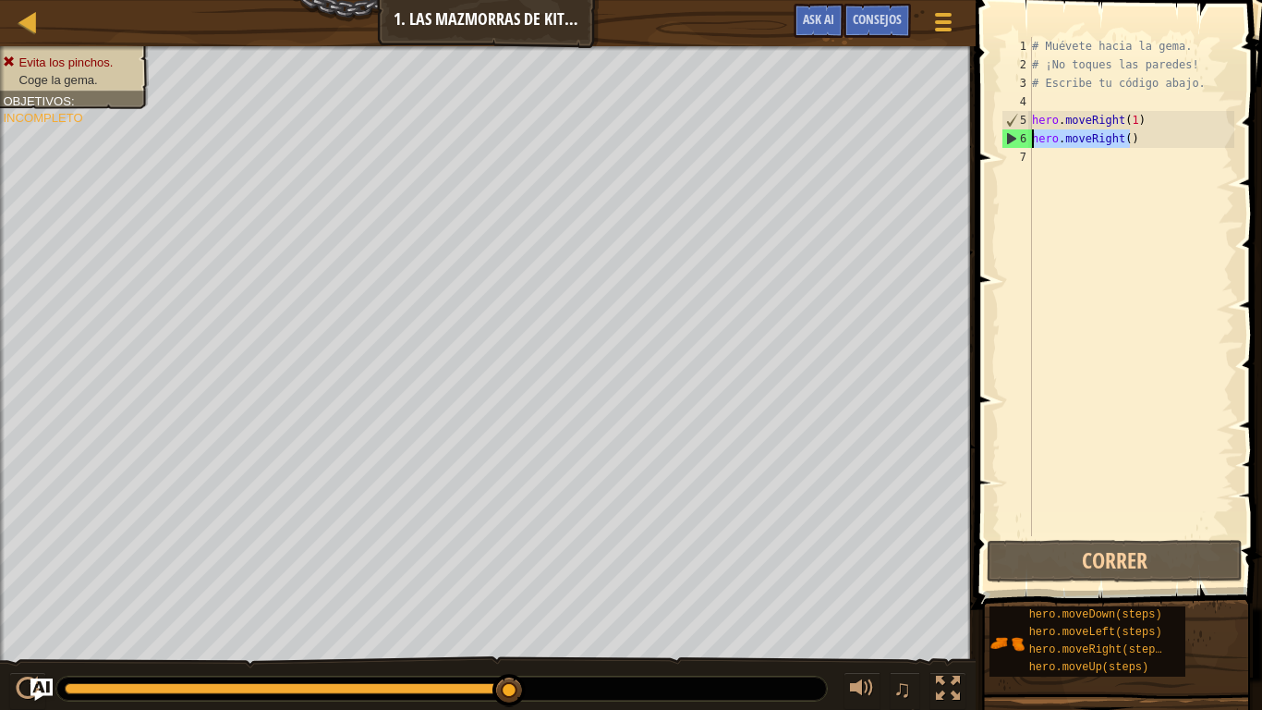
drag, startPoint x: 1145, startPoint y: 137, endPoint x: 1000, endPoint y: 140, distance: 145.1
click at [1000, 140] on div "hero.moveRight() 1 2 3 4 5 6 7 # Muévete hacia la gema. # ¡No toques las parede…" at bounding box center [1116, 286] width 237 height 499
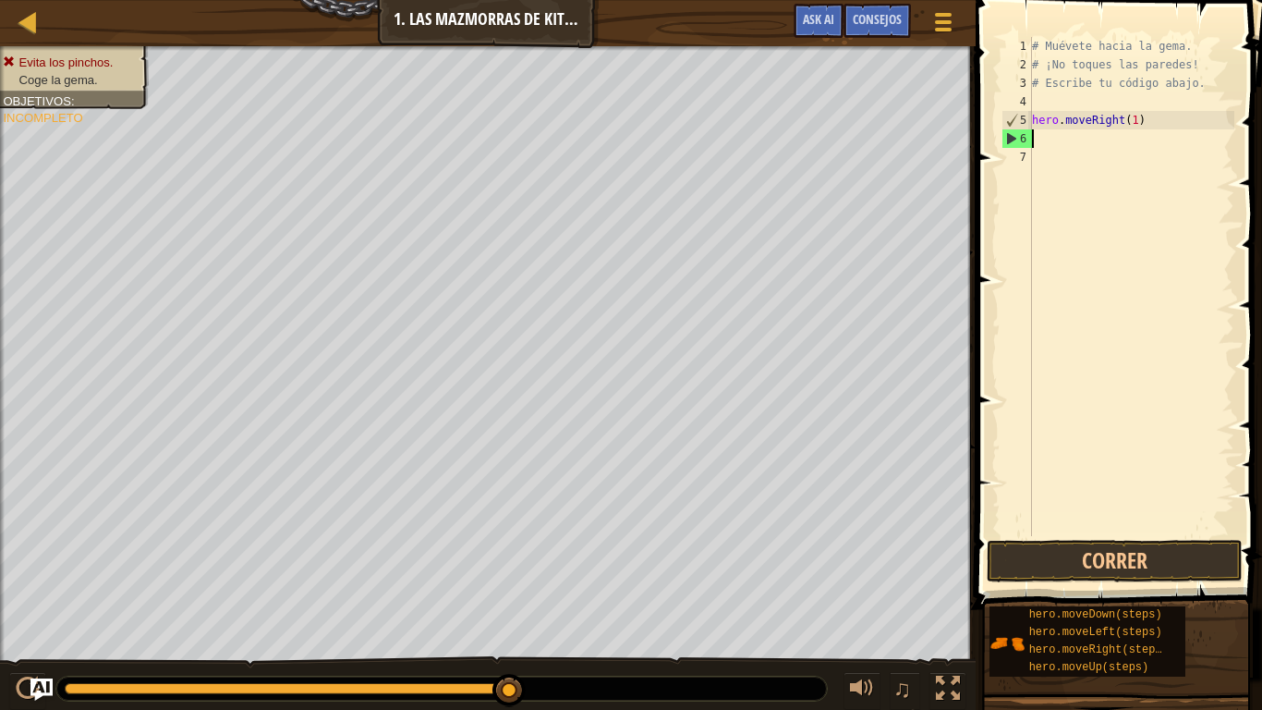
scroll to position [8, 0]
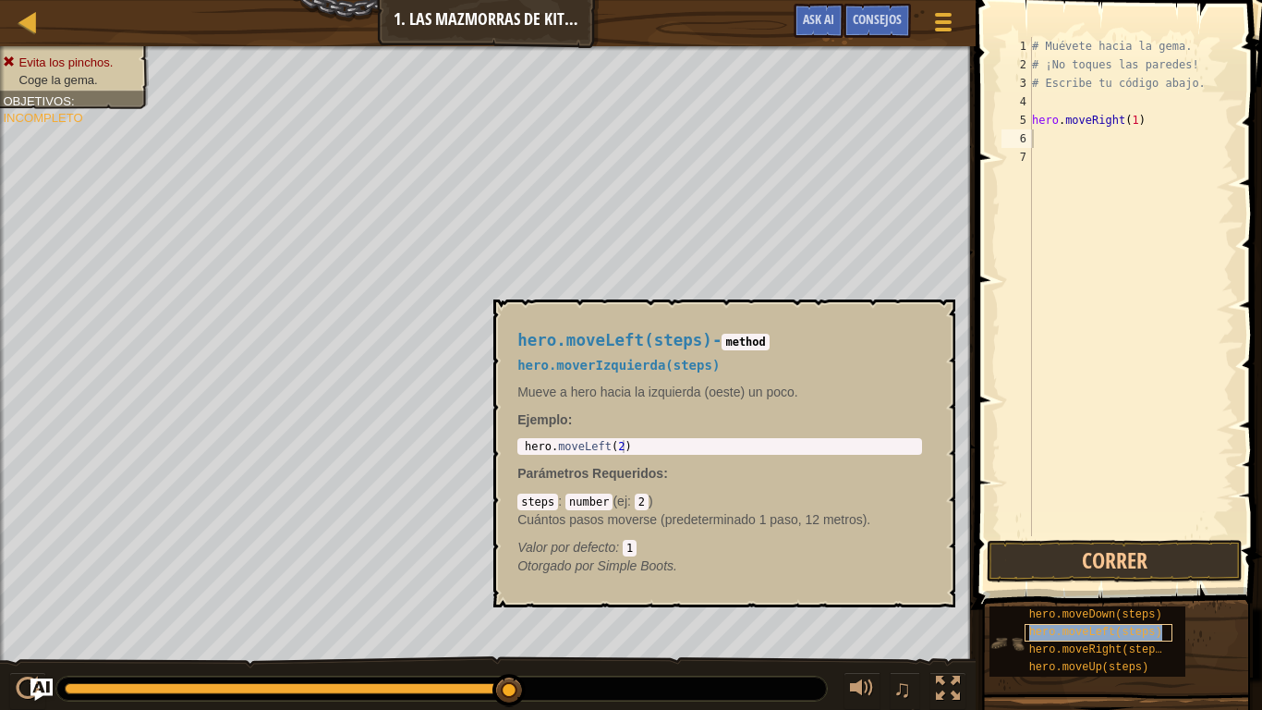
type textarea "hero.moveLeft(steps)"
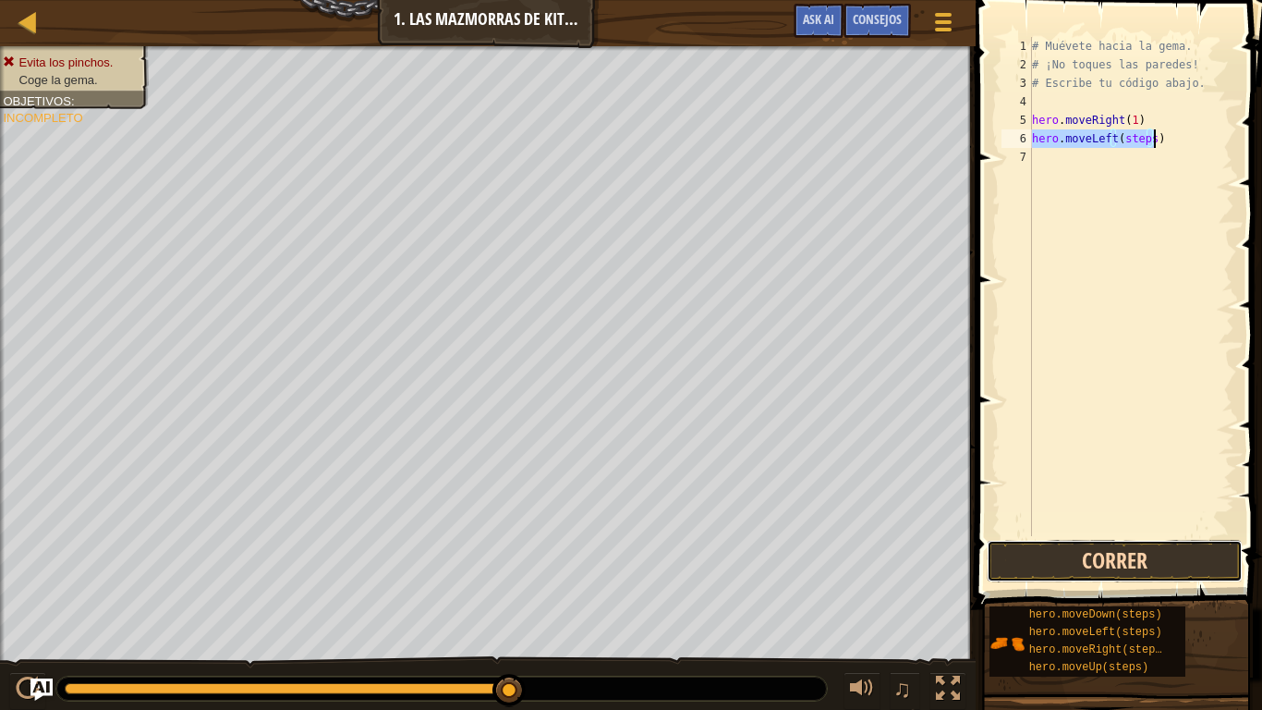
click at [1073, 558] on button "Correr" at bounding box center [1115, 561] width 256 height 43
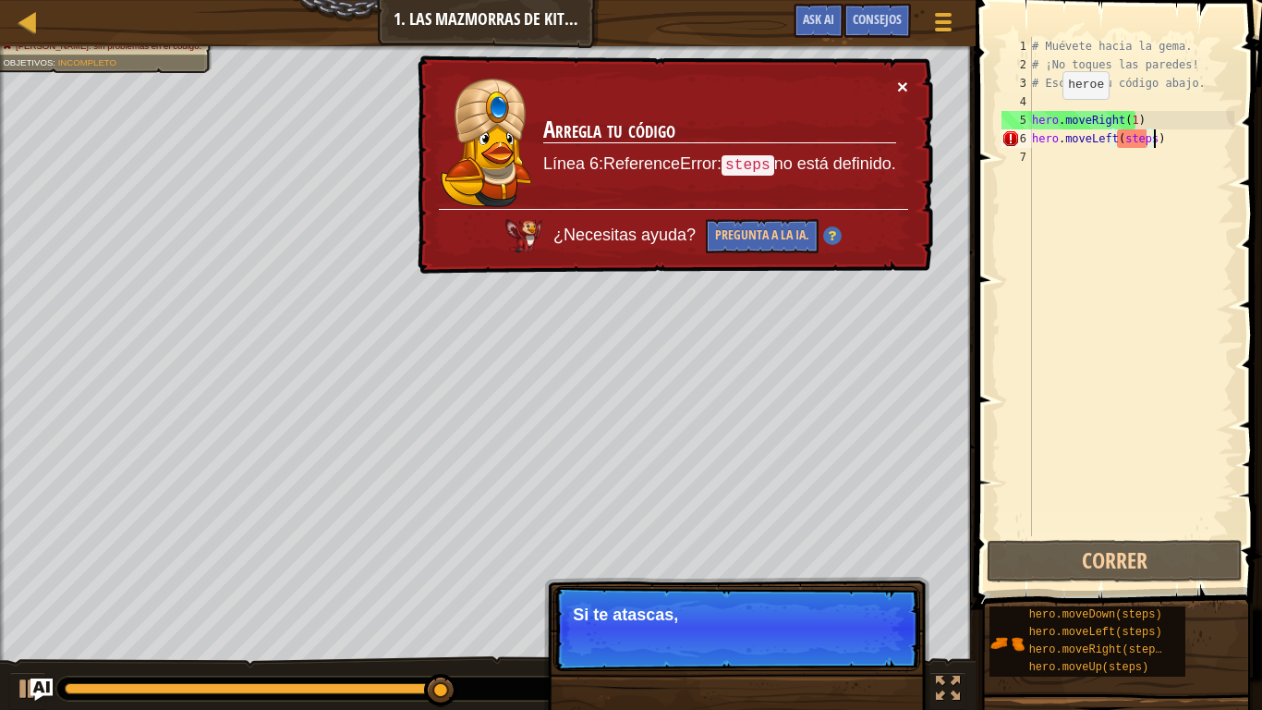
click at [899, 79] on button "×" at bounding box center [902, 86] width 11 height 19
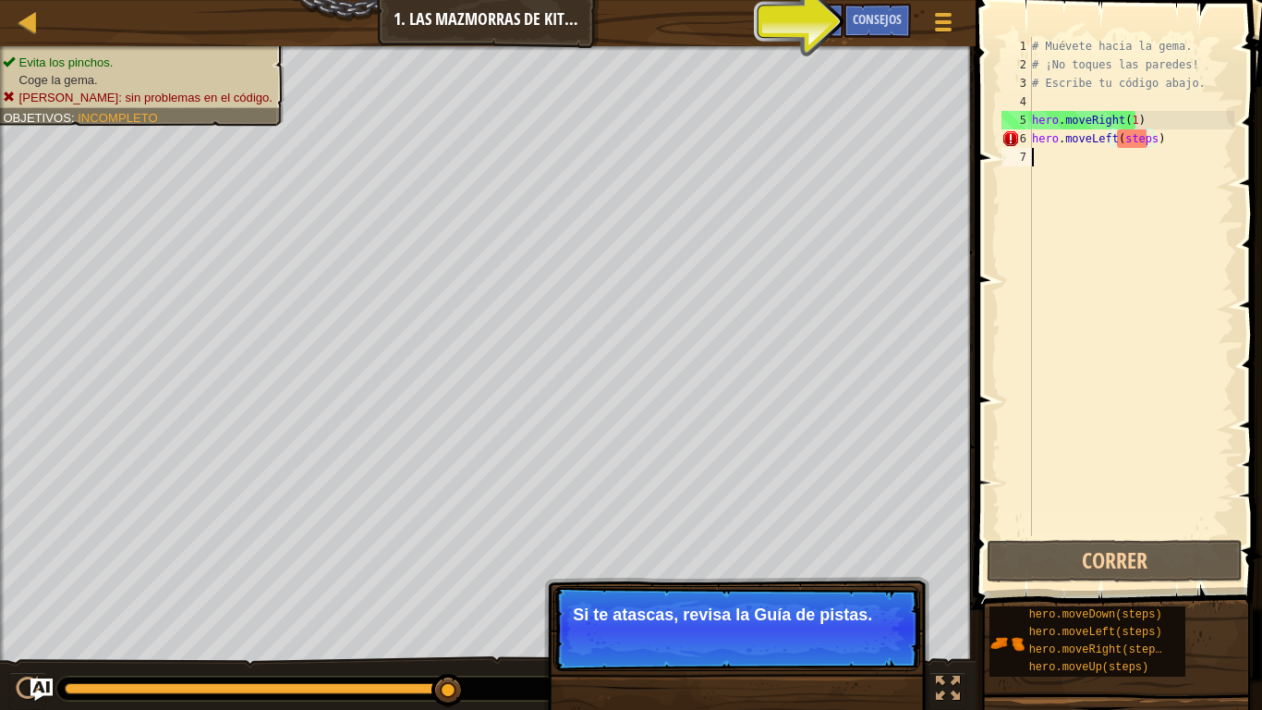
click at [1171, 168] on div "# Muévete hacia la gema. # ¡No toques las paredes! # Escribe tu código abajo. h…" at bounding box center [1132, 305] width 206 height 536
click at [848, 591] on button "Continuar" at bounding box center [864, 640] width 81 height 24
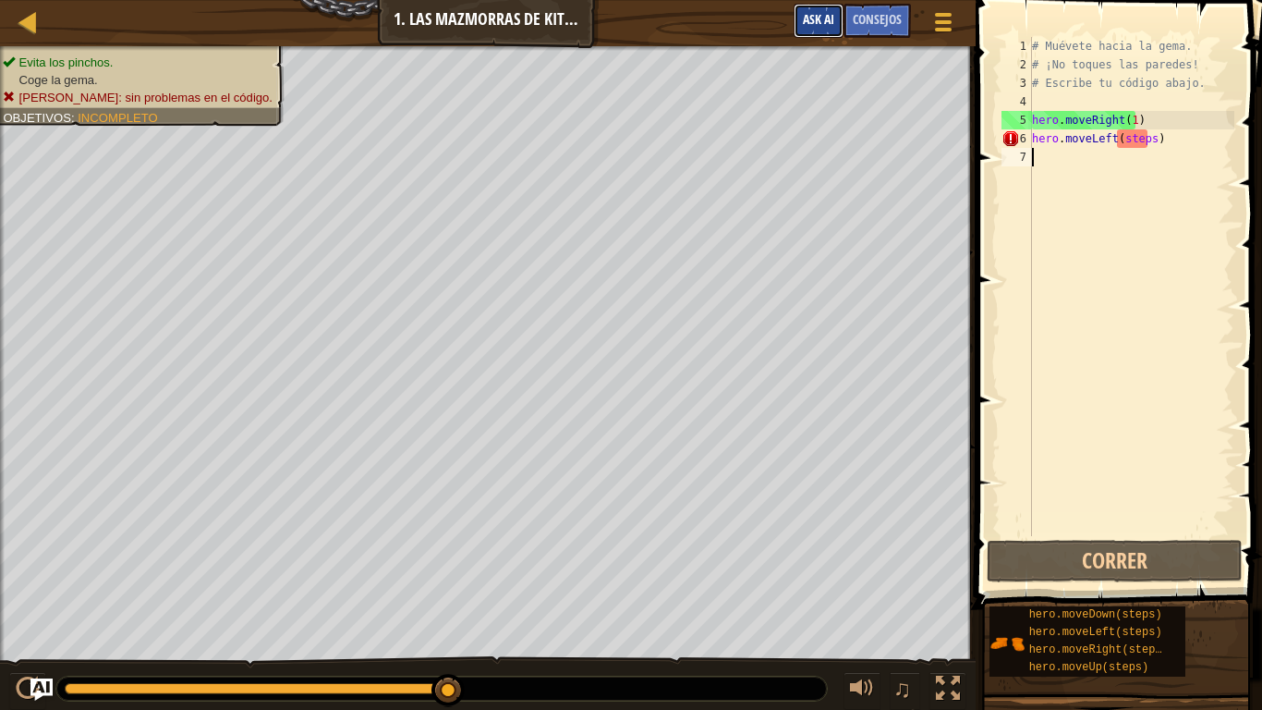
click at [834, 13] on span "Ask AI" at bounding box center [818, 19] width 31 height 18
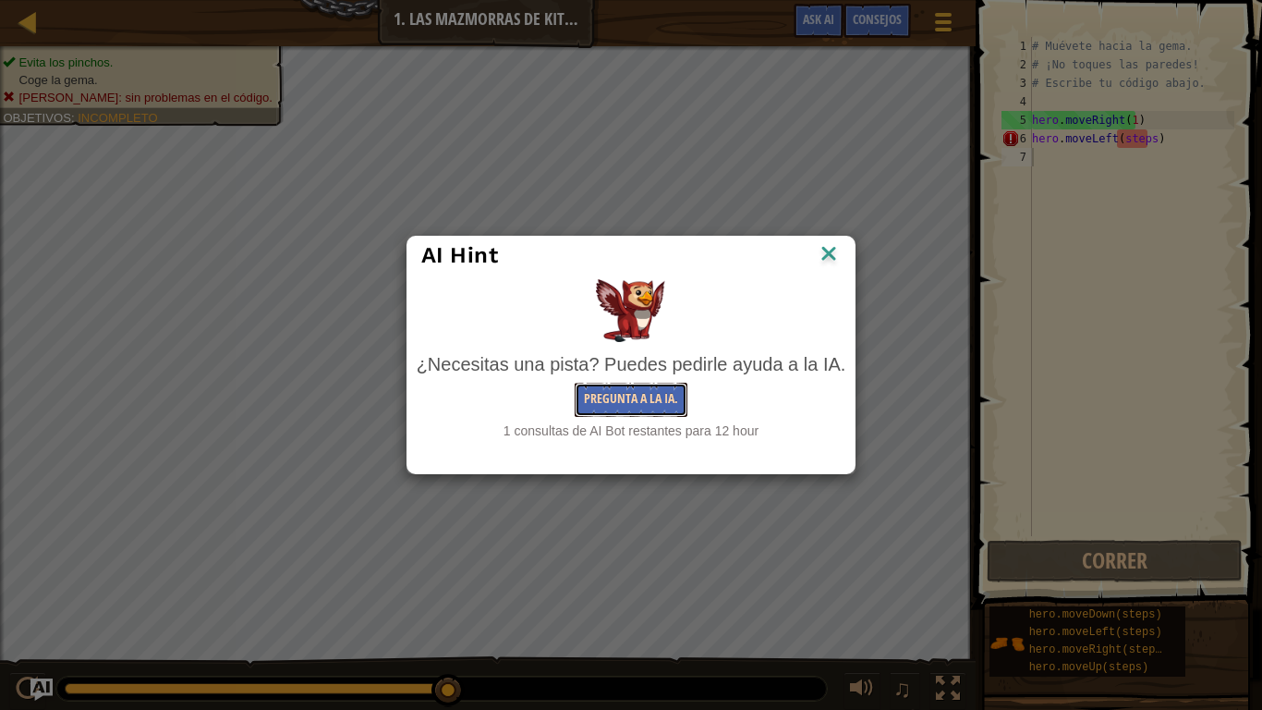
click at [656, 389] on button "Pregunta a la IA." at bounding box center [631, 400] width 113 height 34
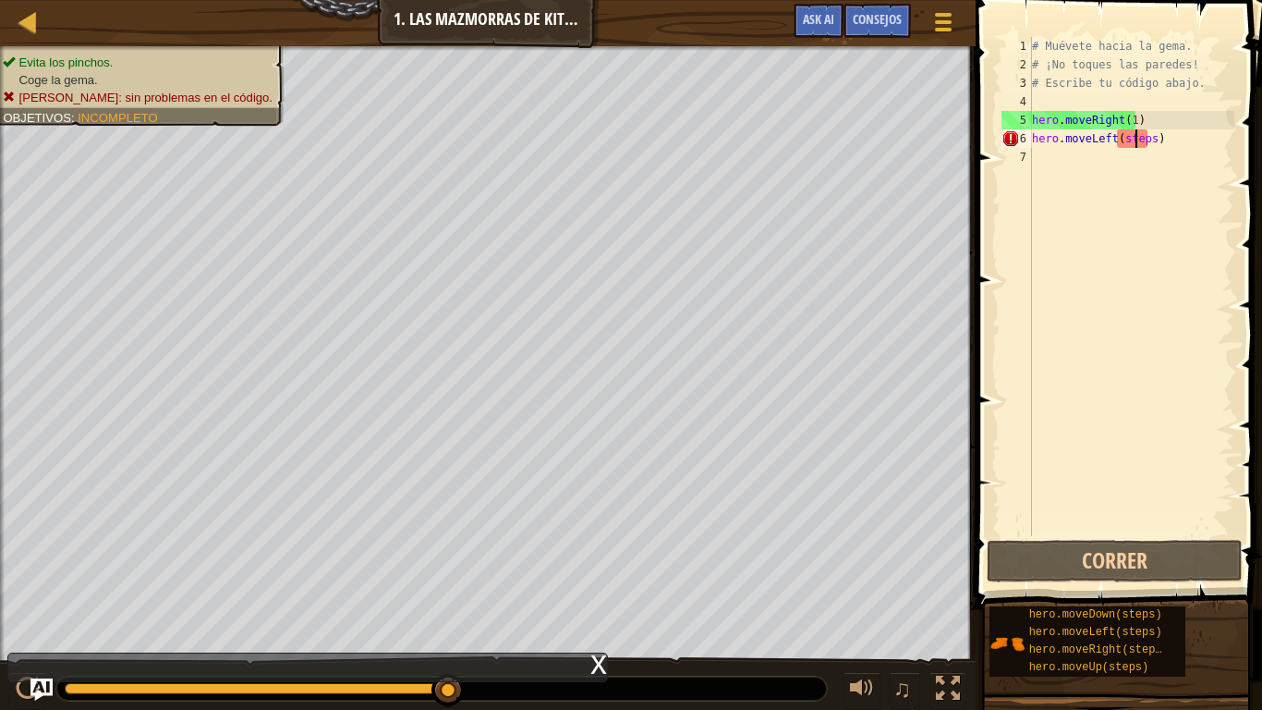
click at [1135, 143] on div "# Muévete hacia la gema. # ¡No toques las paredes! # Escribe tu código abajo. h…" at bounding box center [1132, 305] width 206 height 536
click at [807, 11] on button "Ask AI" at bounding box center [819, 21] width 50 height 34
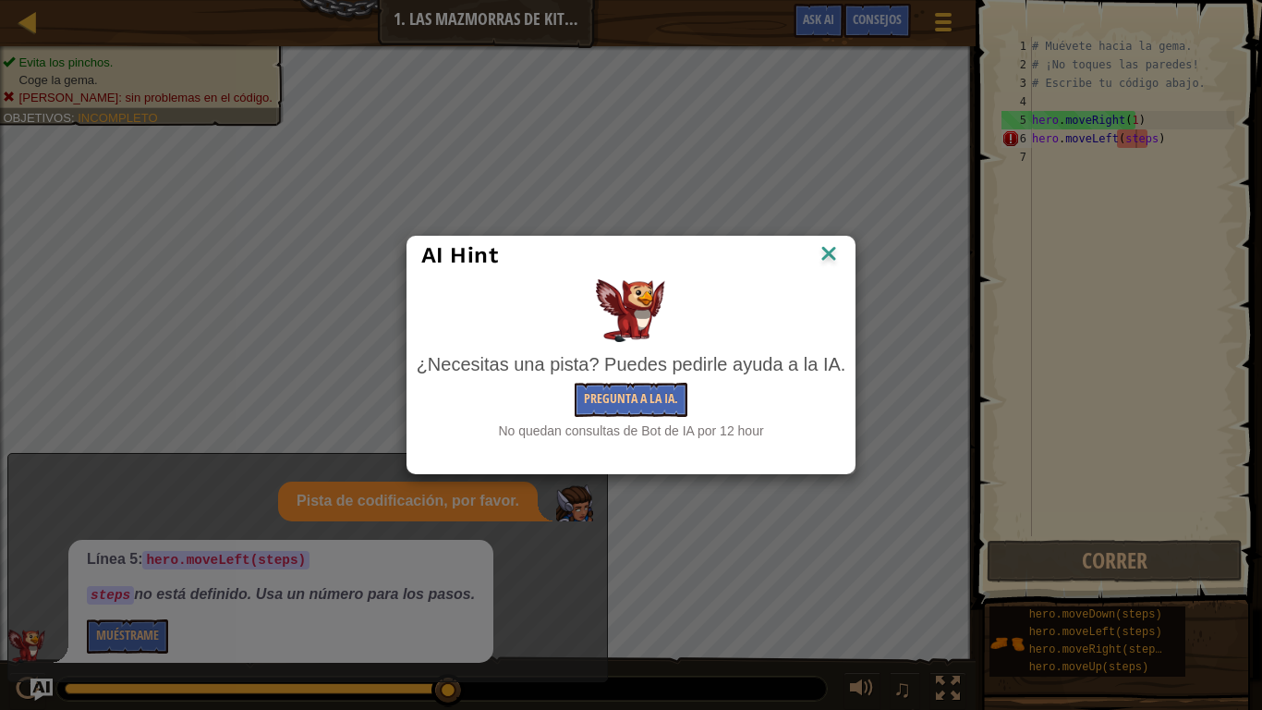
click at [827, 250] on img at bounding box center [829, 255] width 24 height 28
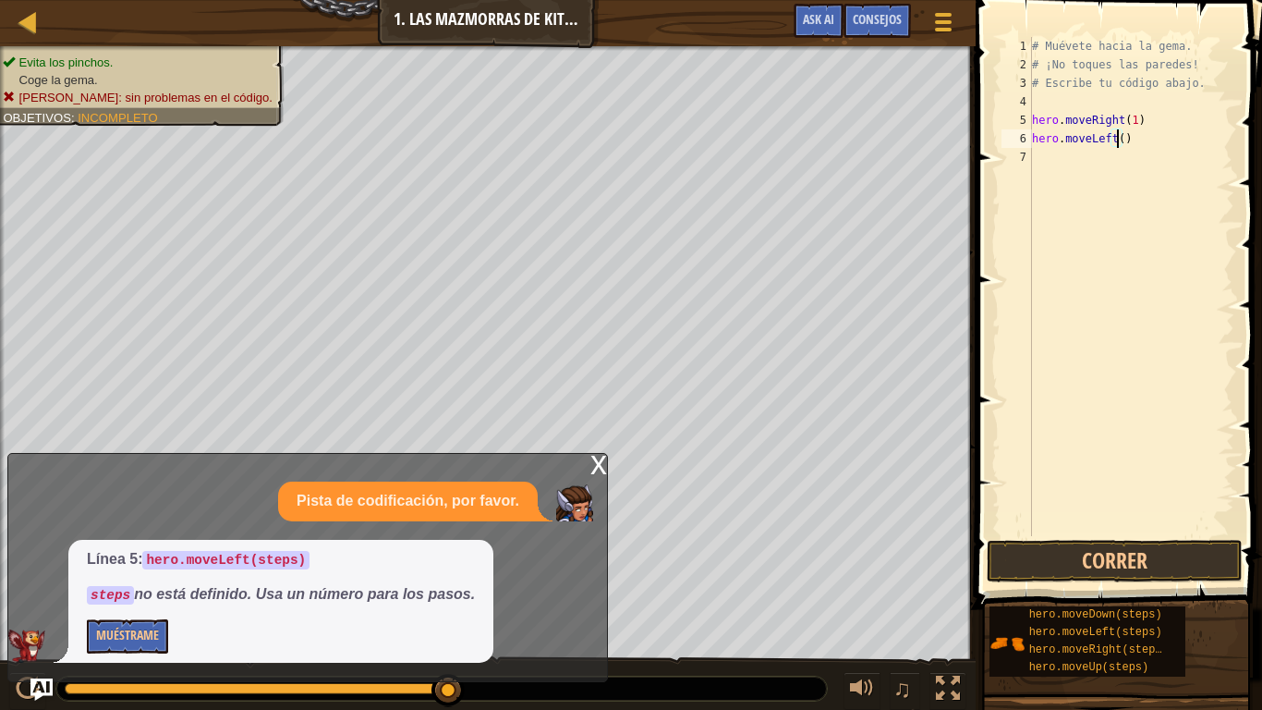
scroll to position [8, 7]
type textarea "hero.moveLeft(1)"
click at [1133, 568] on button "Correr" at bounding box center [1115, 561] width 256 height 43
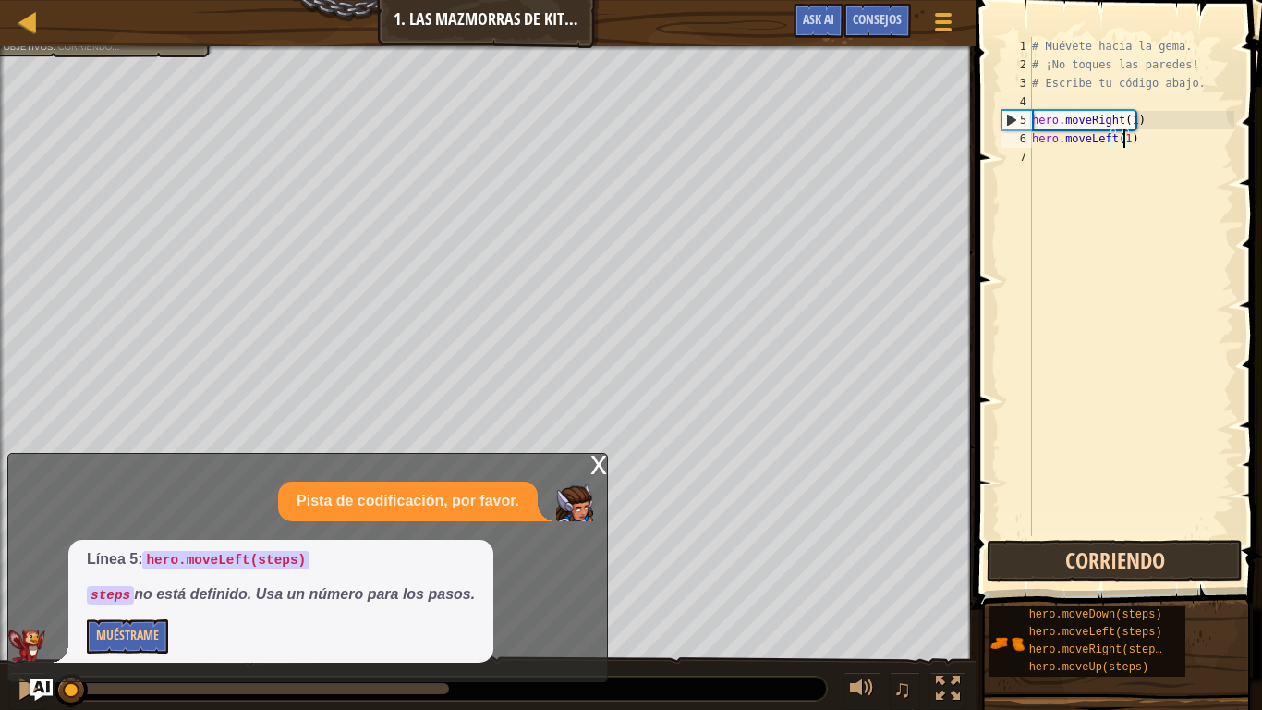
click at [1133, 568] on button "Corriendo" at bounding box center [1115, 561] width 256 height 43
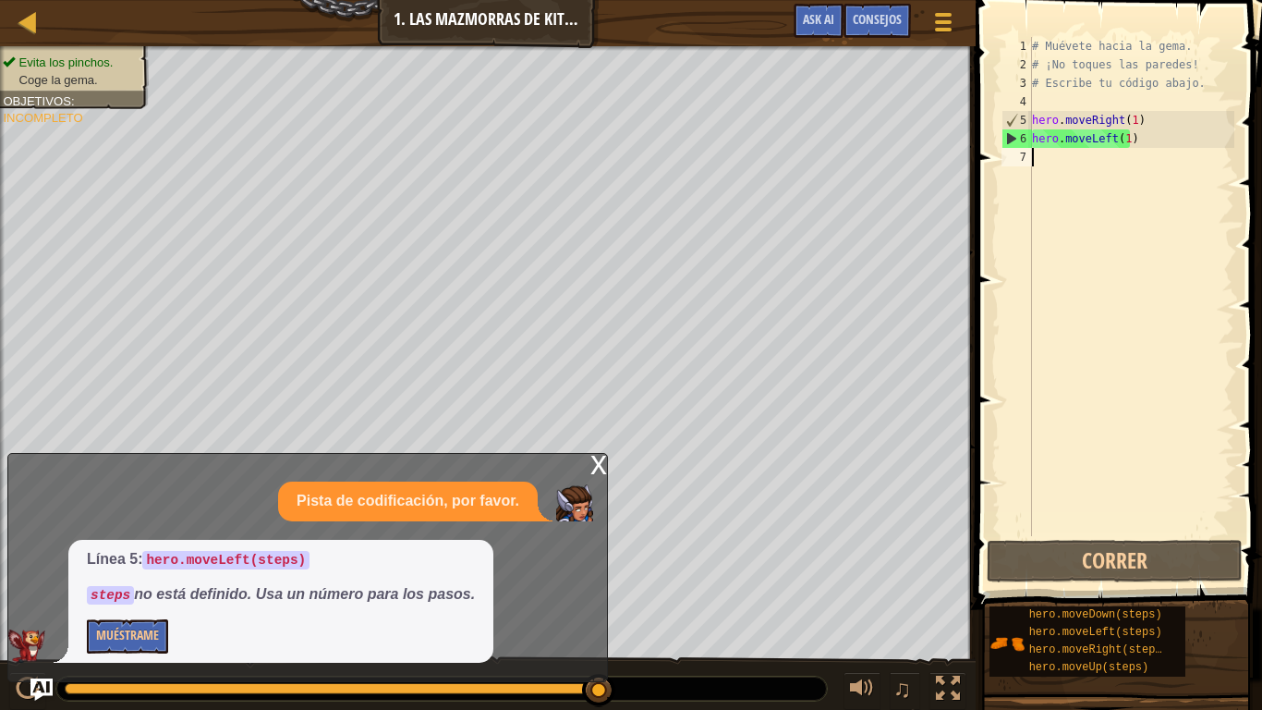
drag, startPoint x: 1176, startPoint y: 148, endPoint x: 1093, endPoint y: 153, distance: 82.4
click at [1093, 153] on div "# Muévete hacia la gema. # ¡No toques las paredes! # Escribe tu código abajo. h…" at bounding box center [1132, 305] width 206 height 536
drag, startPoint x: 1165, startPoint y: 127, endPoint x: 1072, endPoint y: 148, distance: 95.7
click at [1072, 148] on div "# Muévete hacia la gema. # ¡No toques las paredes! # Escribe tu código abajo. h…" at bounding box center [1132, 305] width 206 height 536
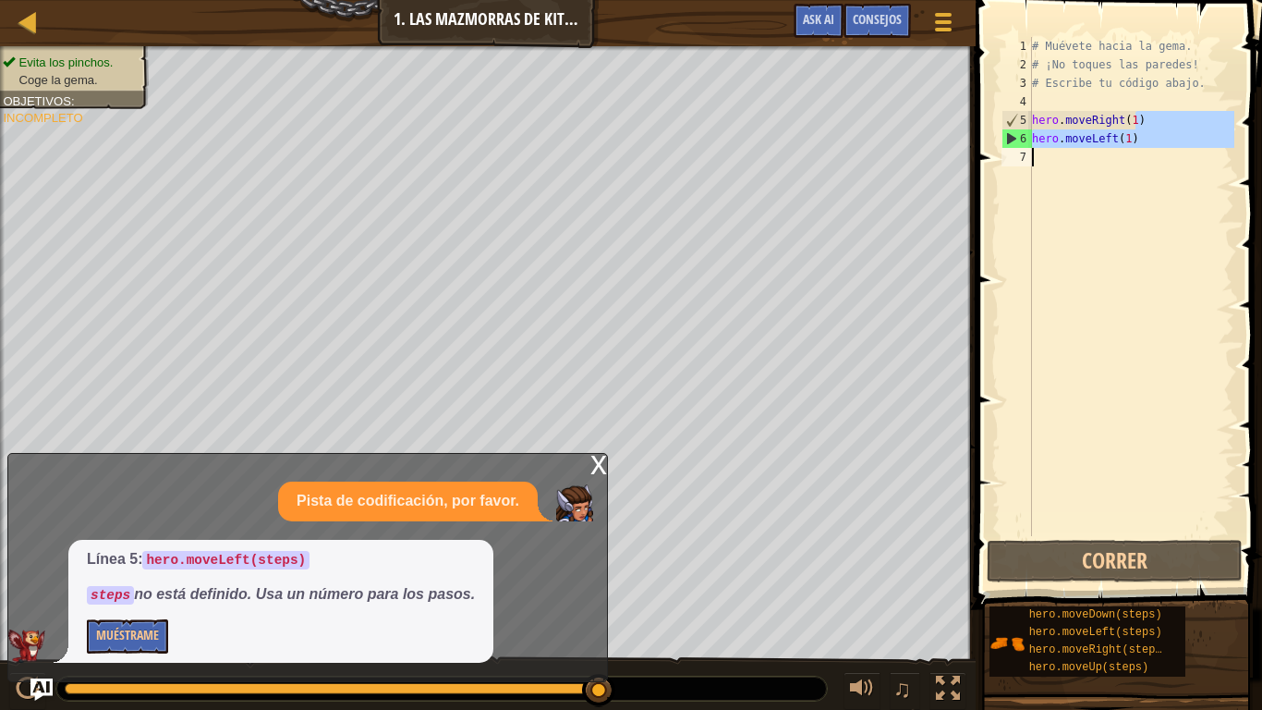
click at [1185, 123] on div "# Muévete hacia la gema. # ¡No toques las paredes! # Escribe tu código abajo. h…" at bounding box center [1132, 286] width 206 height 499
drag, startPoint x: 1154, startPoint y: 145, endPoint x: 1035, endPoint y: 142, distance: 119.3
click at [1035, 142] on div "# Muévete hacia la gema. # ¡No toques las paredes! # Escribe tu código abajo. h…" at bounding box center [1132, 305] width 206 height 536
type textarea "hero.moveLeft(1)"
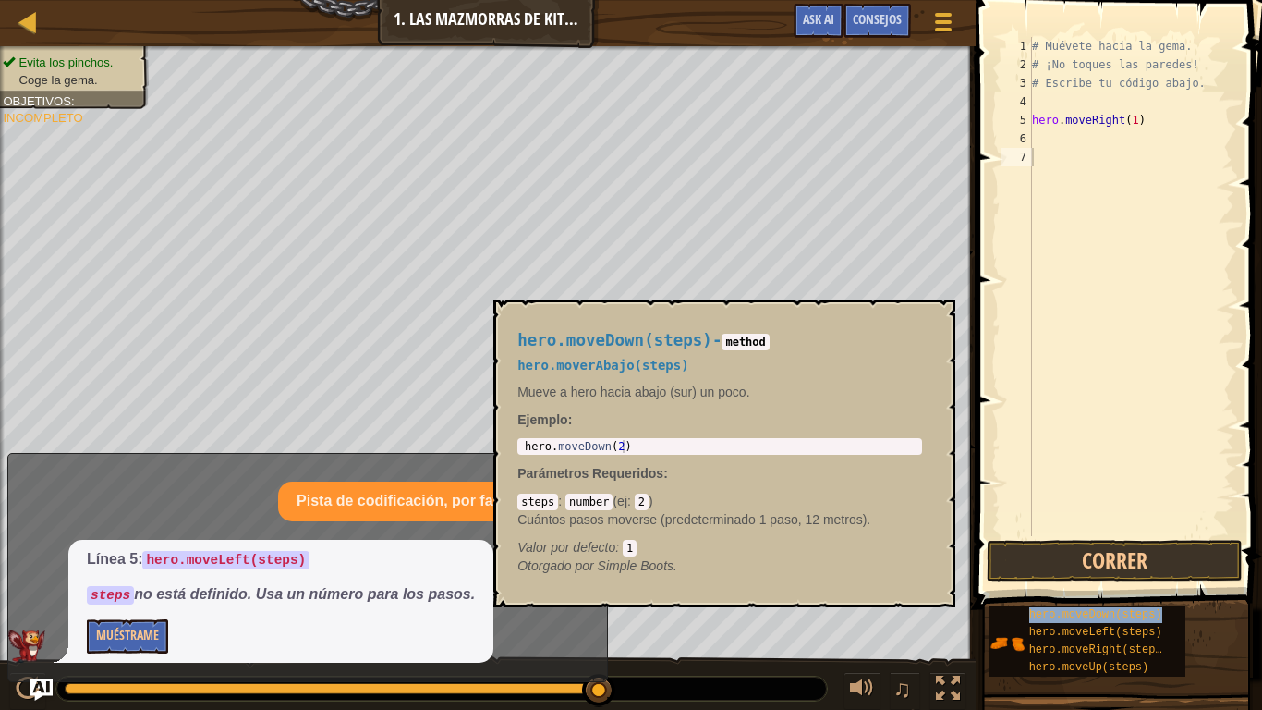
type textarea "hero.moveDown(steps)"
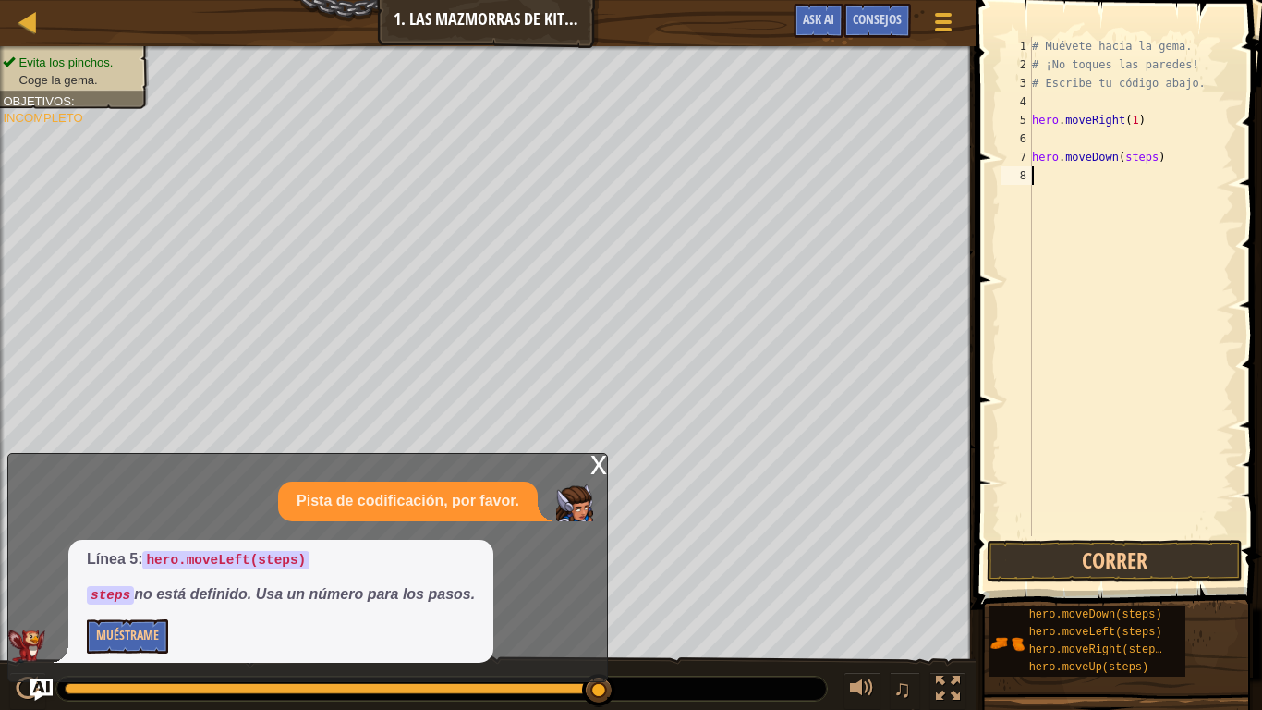
click at [1108, 400] on div "# Muévete hacia la gema. # ¡No toques las paredes! # Escribe tu código abajo. h…" at bounding box center [1132, 305] width 206 height 536
click at [1028, 155] on div "7" at bounding box center [1017, 157] width 30 height 18
click at [1151, 139] on div "# Muévete hacia la gema. # ¡No toques las paredes! # Escribe tu código abajo. h…" at bounding box center [1132, 305] width 206 height 536
type textarea "hero.moveDown(1)"
click at [1018, 554] on button "Correr" at bounding box center [1115, 561] width 256 height 43
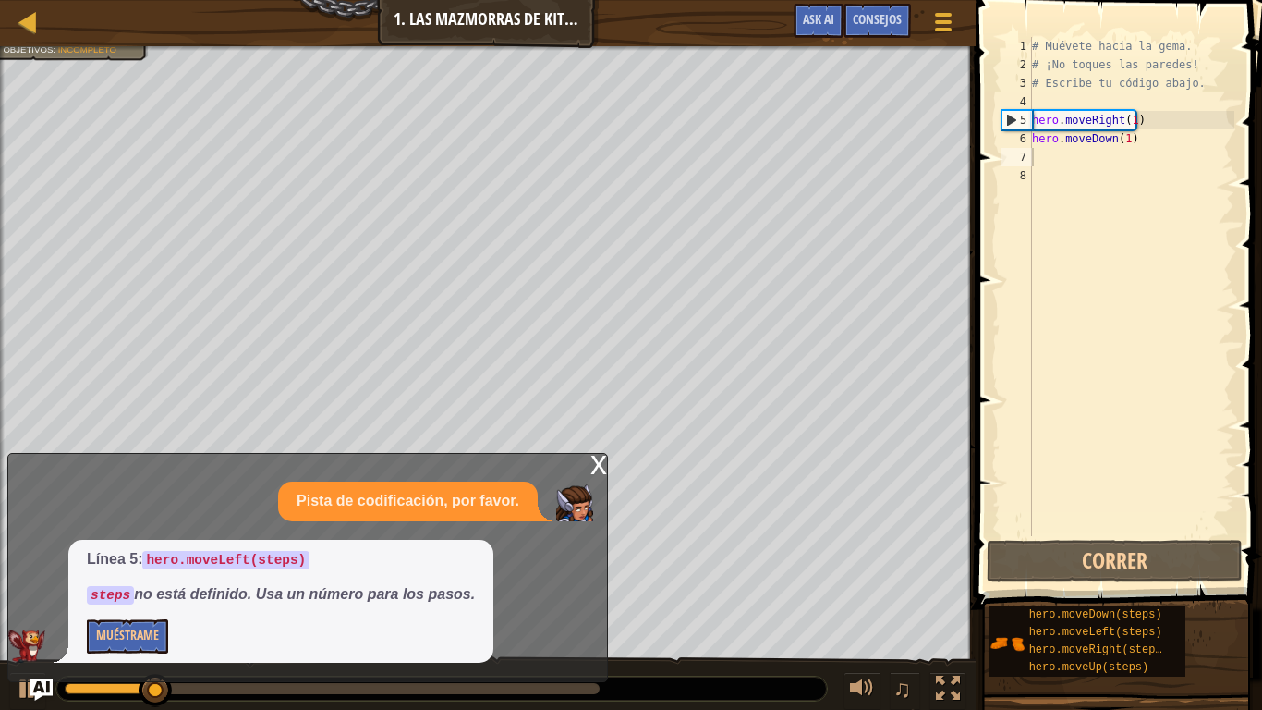
click at [593, 467] on div "x" at bounding box center [599, 463] width 17 height 18
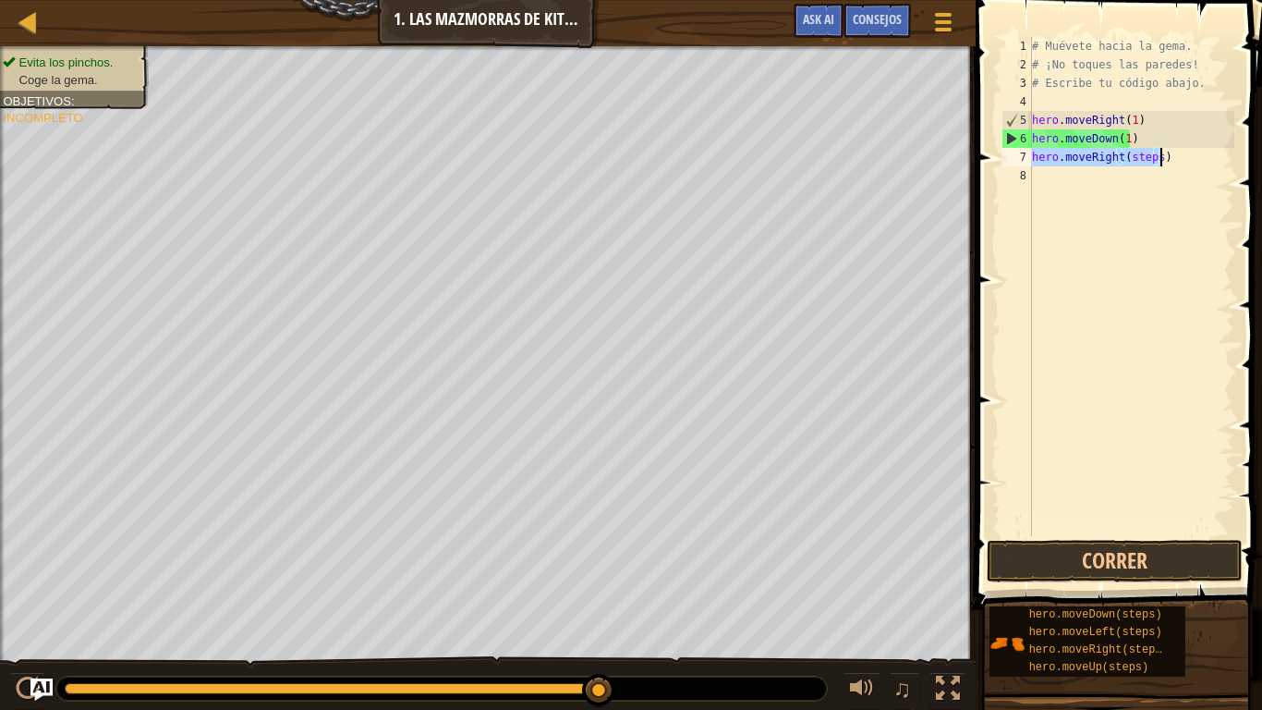
click at [1146, 154] on div "# Muévete hacia la gema. # ¡No toques las paredes! # Escribe tu código abajo. h…" at bounding box center [1132, 286] width 206 height 499
click at [1146, 154] on div "# Muévete hacia la gema. # ¡No toques las paredes! # Escribe tu código abajo. h…" at bounding box center [1132, 305] width 206 height 536
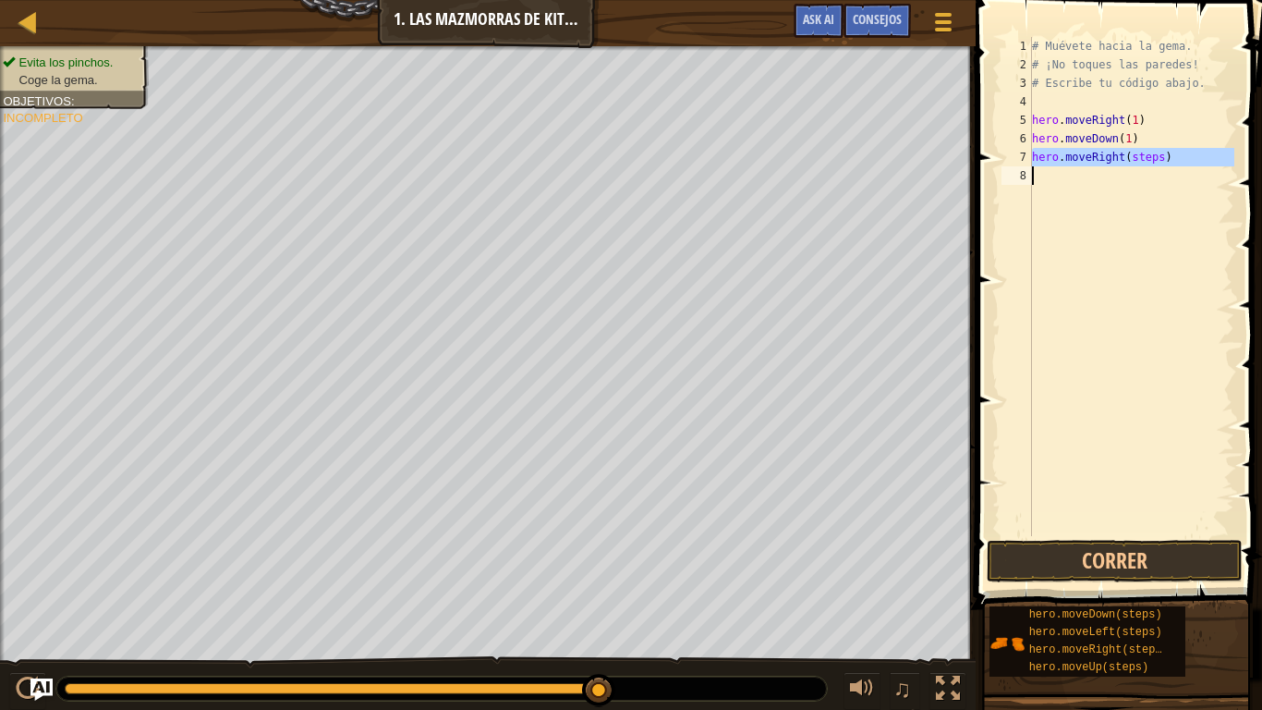
click at [1146, 154] on div "# Muévete hacia la gema. # ¡No toques las paredes! # Escribe tu código abajo. h…" at bounding box center [1132, 286] width 206 height 499
click at [1145, 154] on div "# Muévete hacia la gema. # ¡No toques las paredes! # Escribe tu código abajo. h…" at bounding box center [1132, 305] width 206 height 536
type textarea "hero.moveRight(1)"
click at [1018, 555] on button "Correr" at bounding box center [1115, 561] width 256 height 43
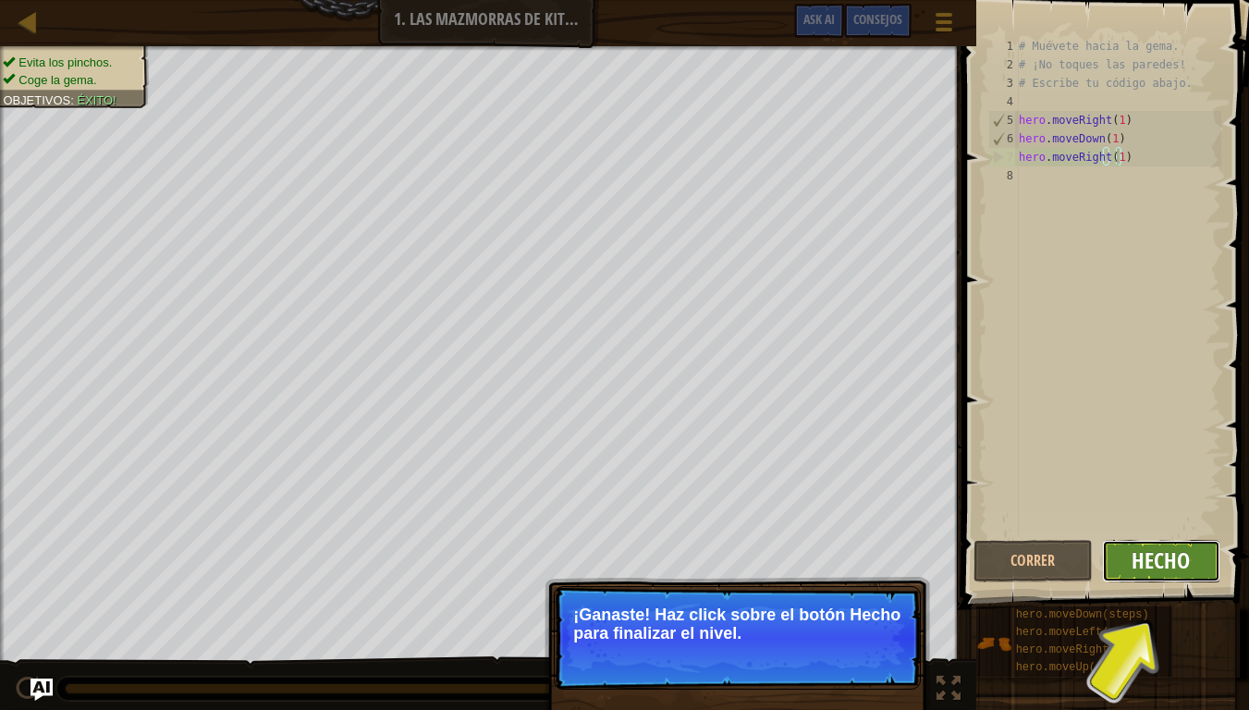
click at [1139, 560] on span "Hecho" at bounding box center [1160, 560] width 58 height 30
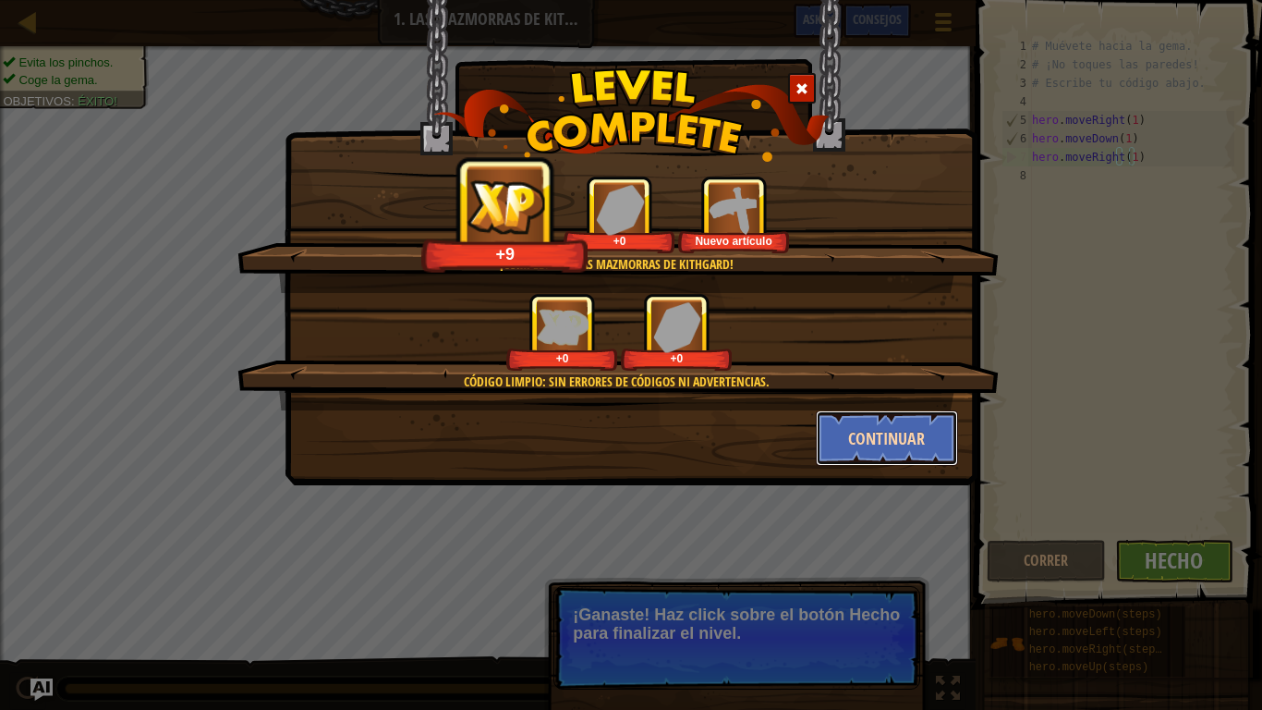
click at [923, 442] on button "Continuar" at bounding box center [887, 437] width 143 height 55
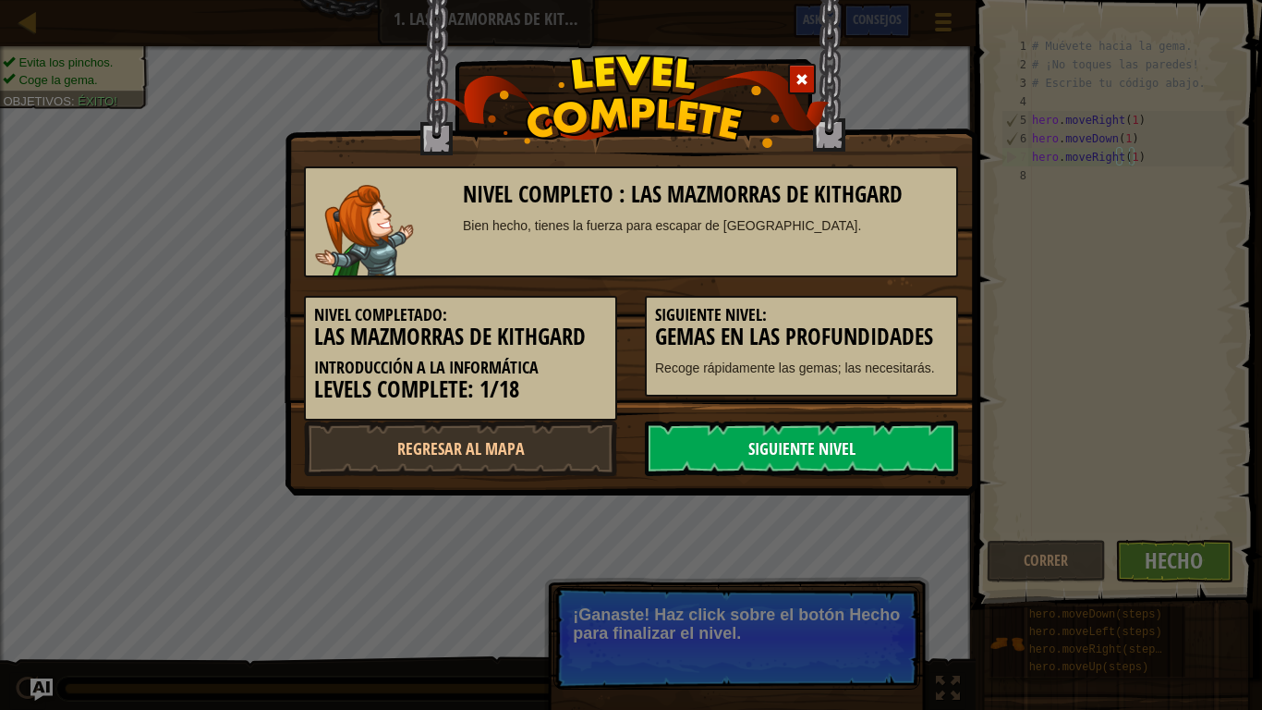
click at [910, 437] on link "Siguiente nivel" at bounding box center [801, 448] width 313 height 55
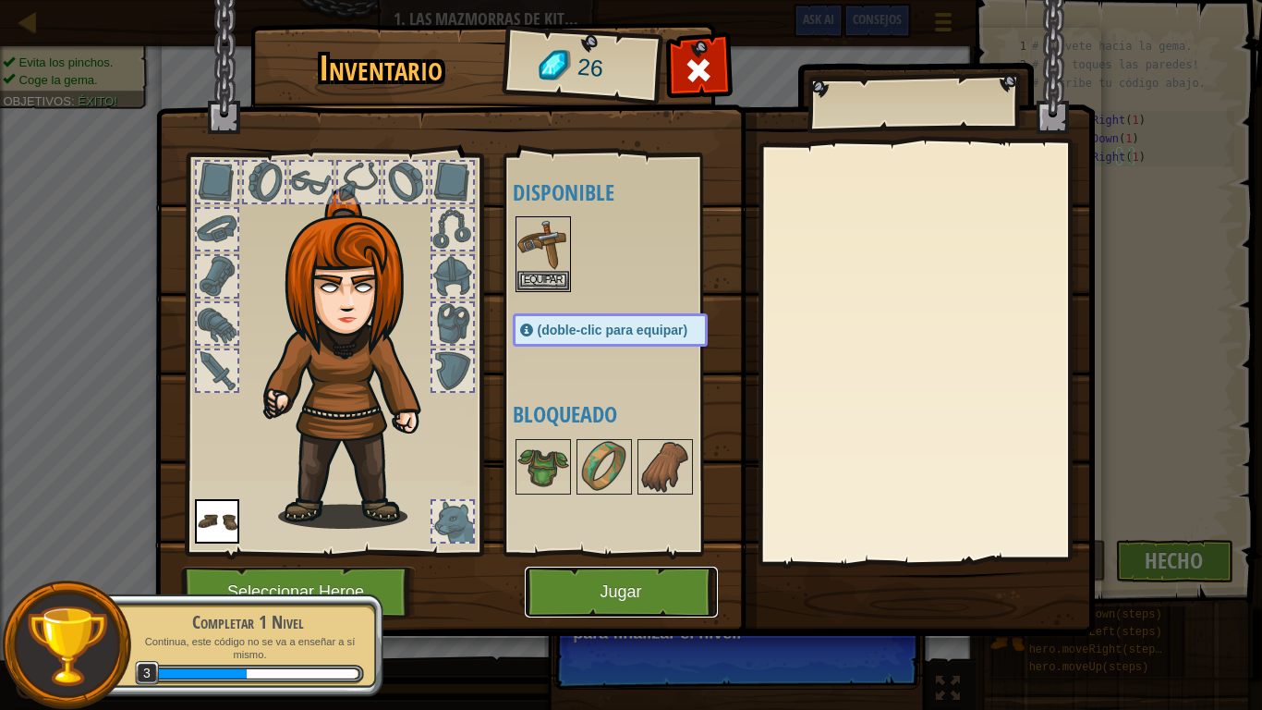
click at [668, 591] on button "Jugar" at bounding box center [621, 592] width 193 height 51
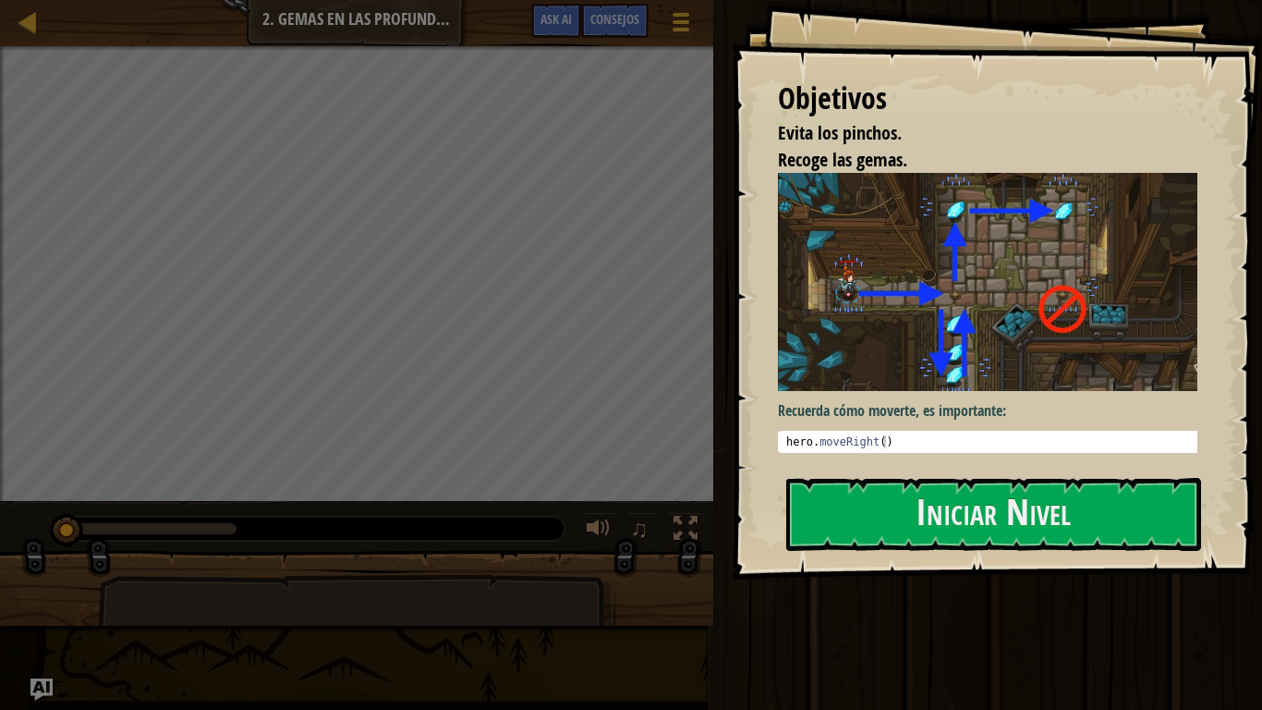
click at [921, 472] on div "Objetivos Evita los pinchos. Recoge las gemas. Recuerda cómo moverte, es import…" at bounding box center [997, 289] width 530 height 579
click at [933, 513] on button "Iniciar Nivel" at bounding box center [993, 514] width 415 height 73
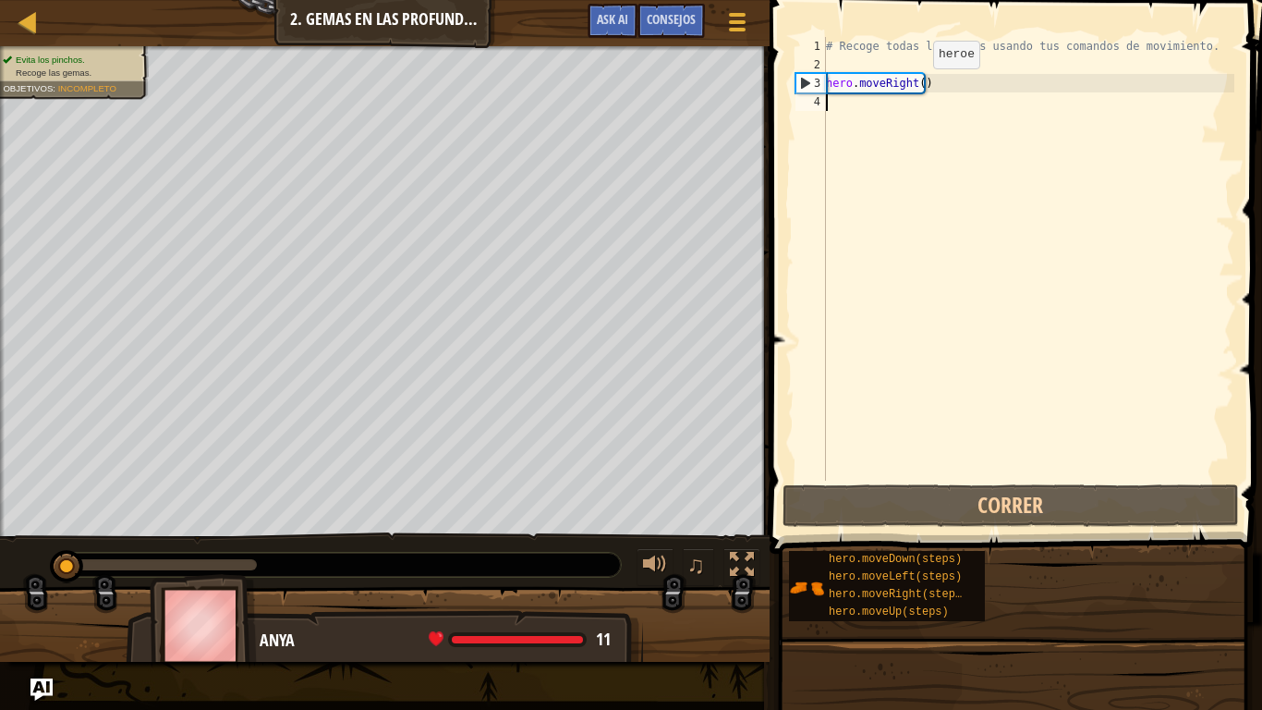
click at [918, 85] on div "# Recoge todas las gemas usando tus comandos de movimiento. hero . moveRight ( )" at bounding box center [1029, 277] width 412 height 481
type textarea "hero.moveRight(1)"
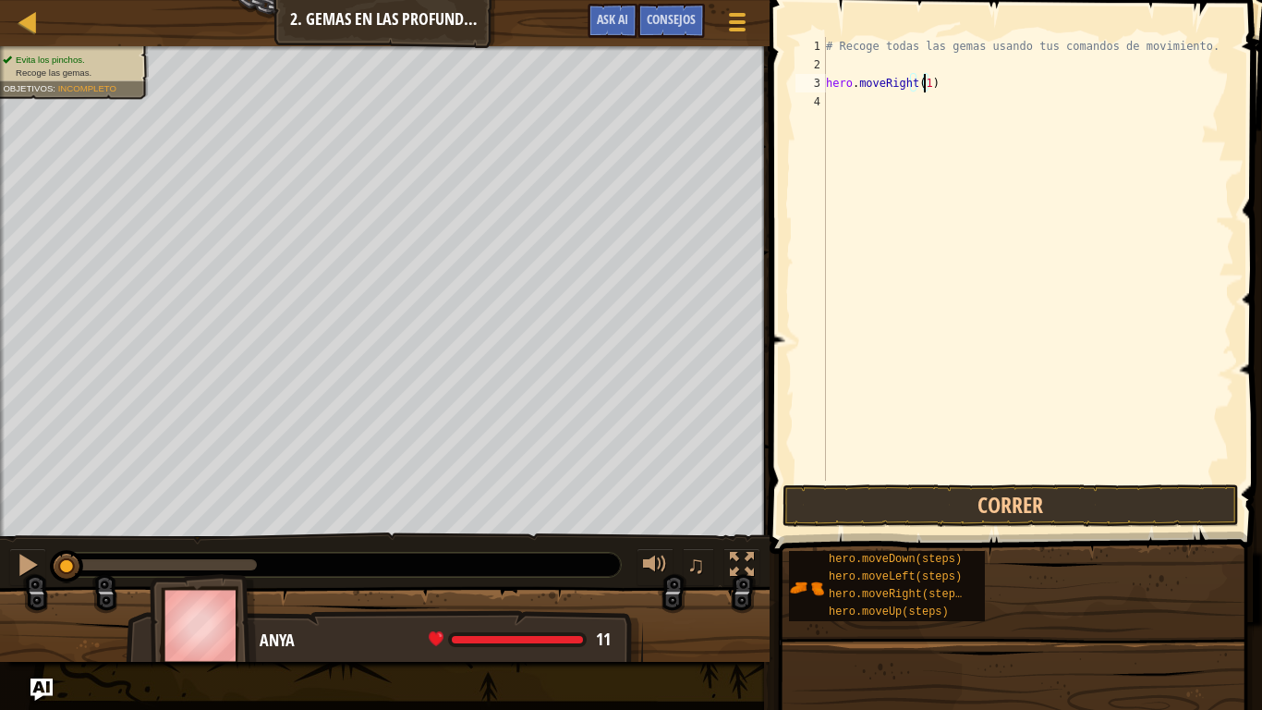
click at [923, 111] on div "# Recoge todas las gemas usando tus comandos de movimiento. hero . moveRight ( …" at bounding box center [1029, 277] width 412 height 481
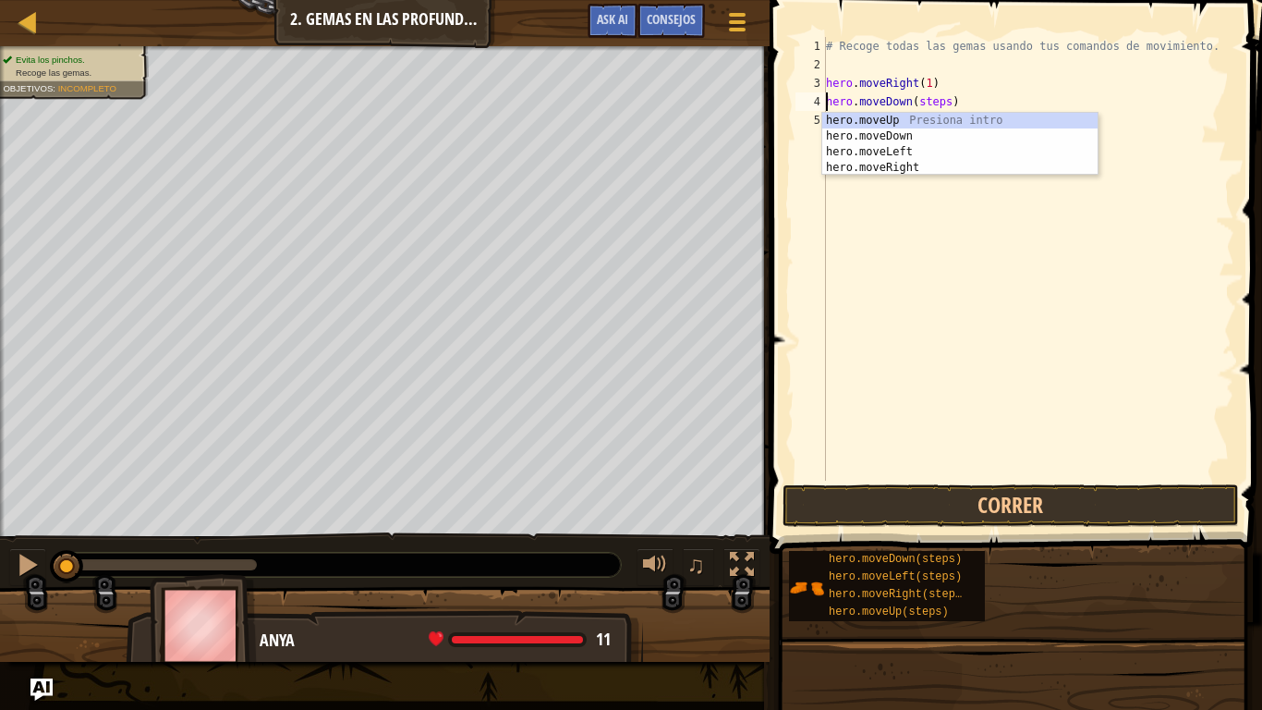
click at [937, 99] on div "# Recoge todas las gemas usando tus comandos de movimiento. hero . moveRight ( …" at bounding box center [1029, 277] width 412 height 481
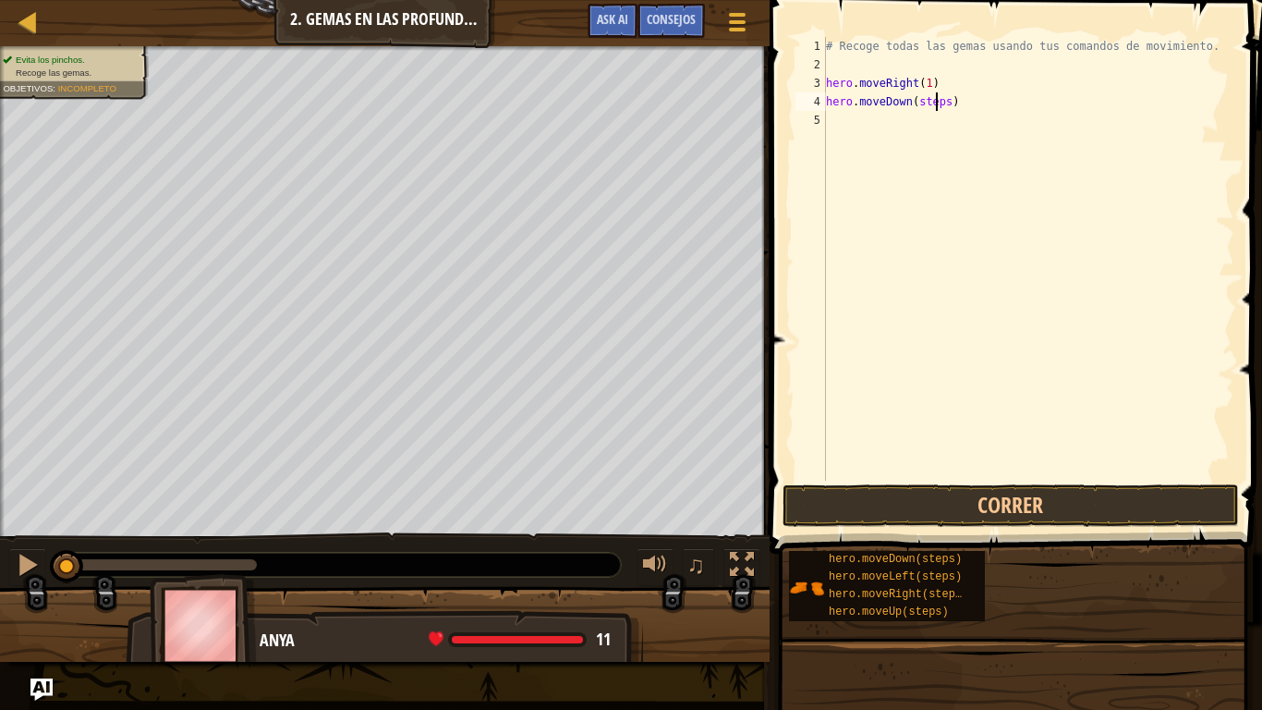
click at [937, 99] on div "# Recoge todas las gemas usando tus comandos de movimiento. hero . moveRight ( …" at bounding box center [1029, 277] width 412 height 481
click at [935, 124] on div "# Recoge todas las gemas usando tus comandos de movimiento. hero . moveRight ( …" at bounding box center [1029, 277] width 412 height 481
type textarea "hero.moveDown(1)"
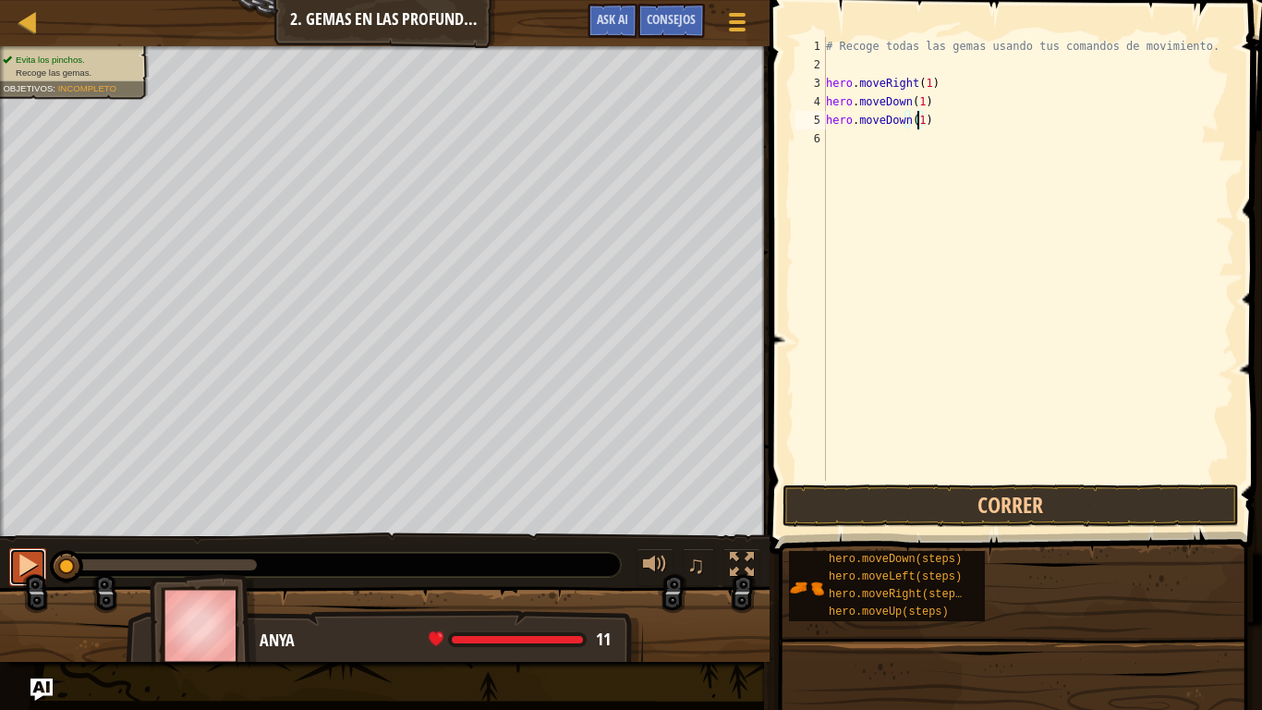
click at [9, 567] on button at bounding box center [27, 567] width 37 height 38
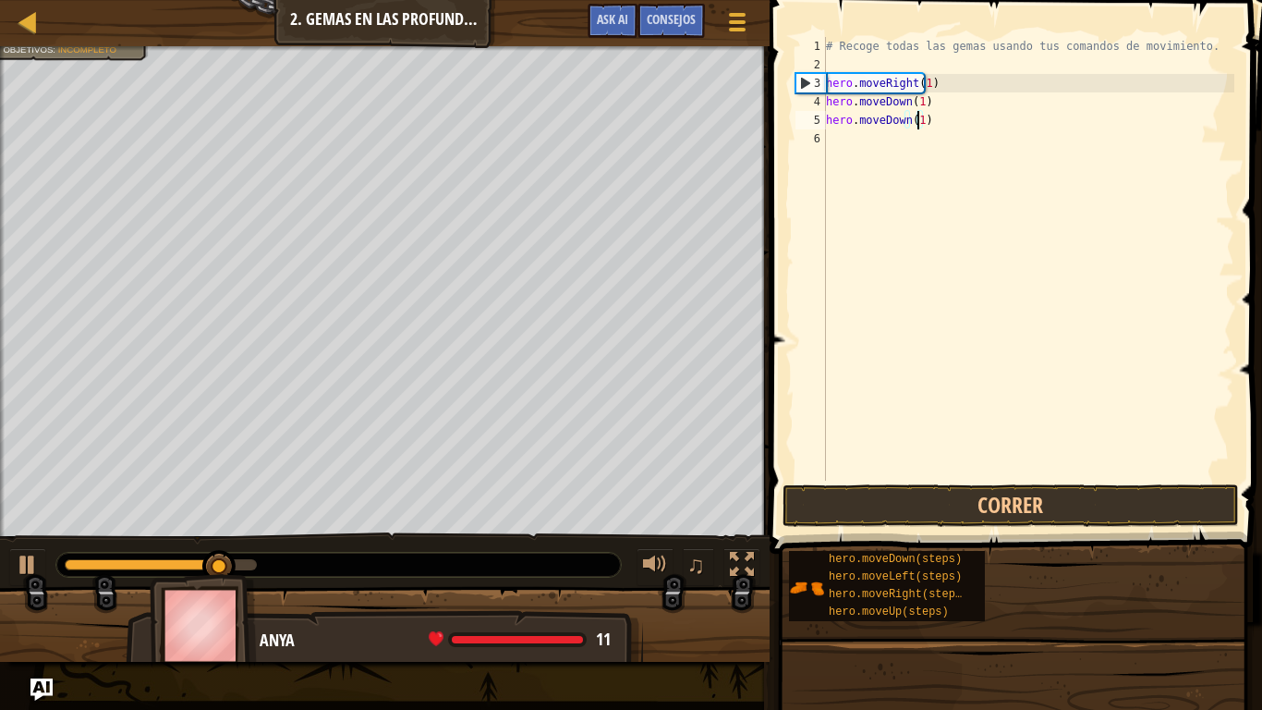
click at [977, 354] on div "# Recoge todas las gemas usando tus comandos de movimiento. hero . moveRight ( …" at bounding box center [1029, 277] width 412 height 481
click at [1018, 509] on button "Correr" at bounding box center [1011, 505] width 457 height 43
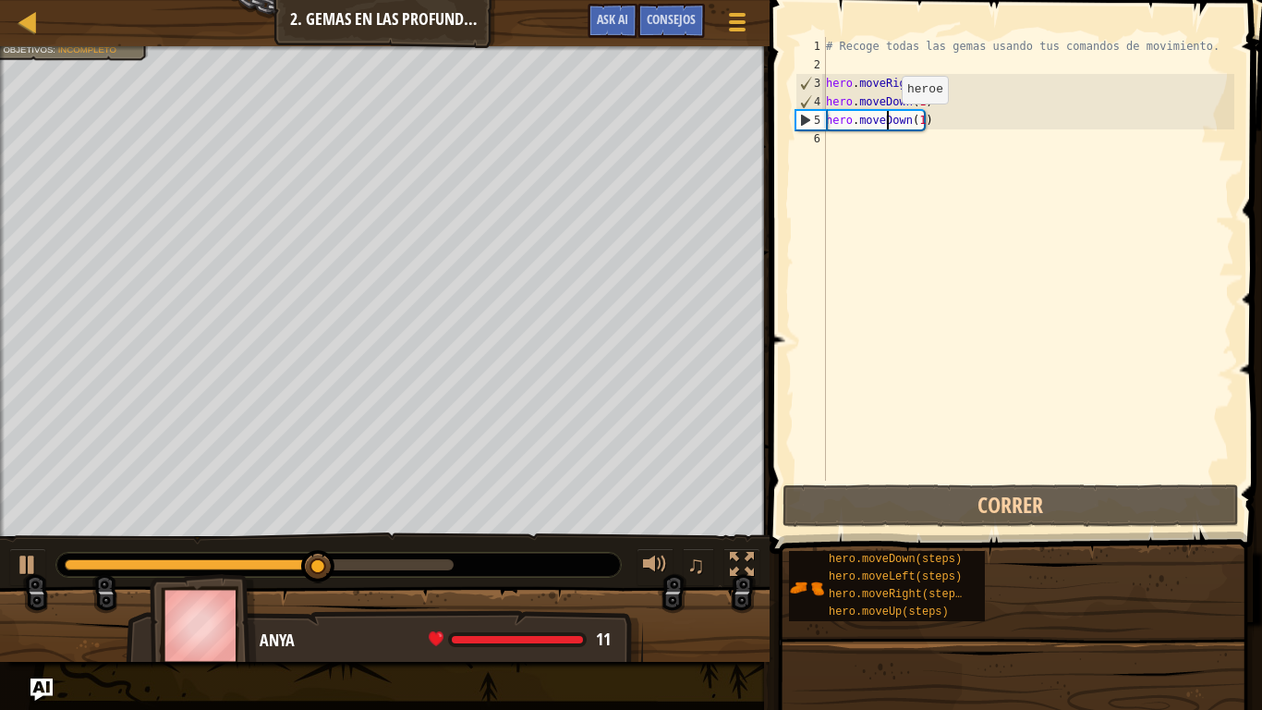
click at [886, 122] on div "# Recoge todas las gemas usando tus comandos de movimiento. hero . moveRight ( …" at bounding box center [1029, 277] width 412 height 481
click at [30, 563] on div at bounding box center [28, 565] width 24 height 24
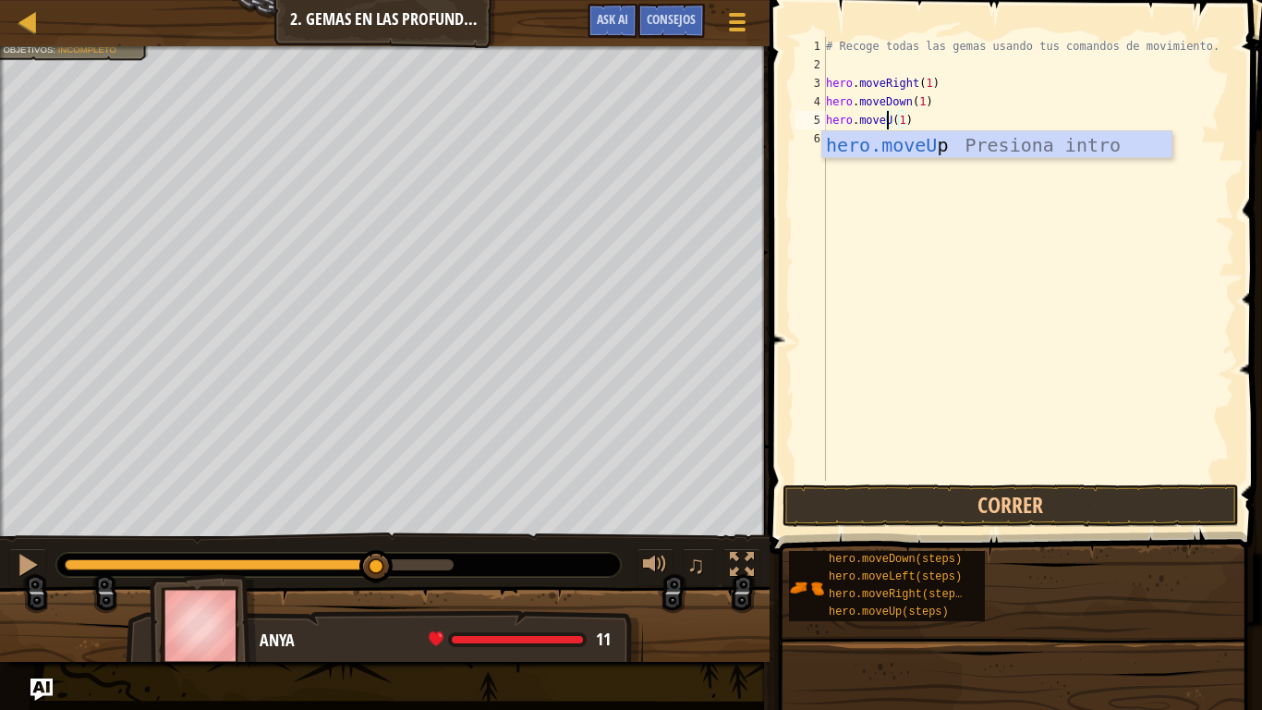
scroll to position [8, 6]
click at [954, 145] on div "hero.moveUp Presiona intro" at bounding box center [997, 172] width 349 height 83
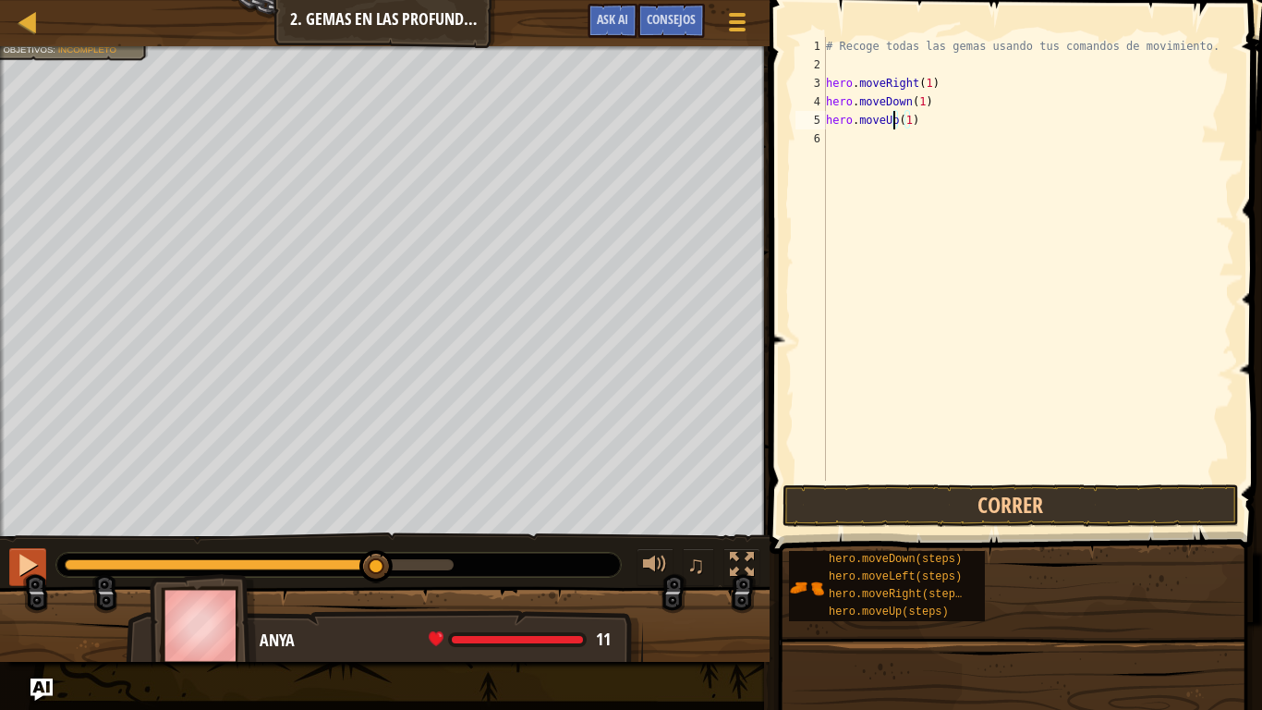
type textarea "hero.moveUp(1)"
click at [28, 572] on div at bounding box center [28, 565] width 24 height 24
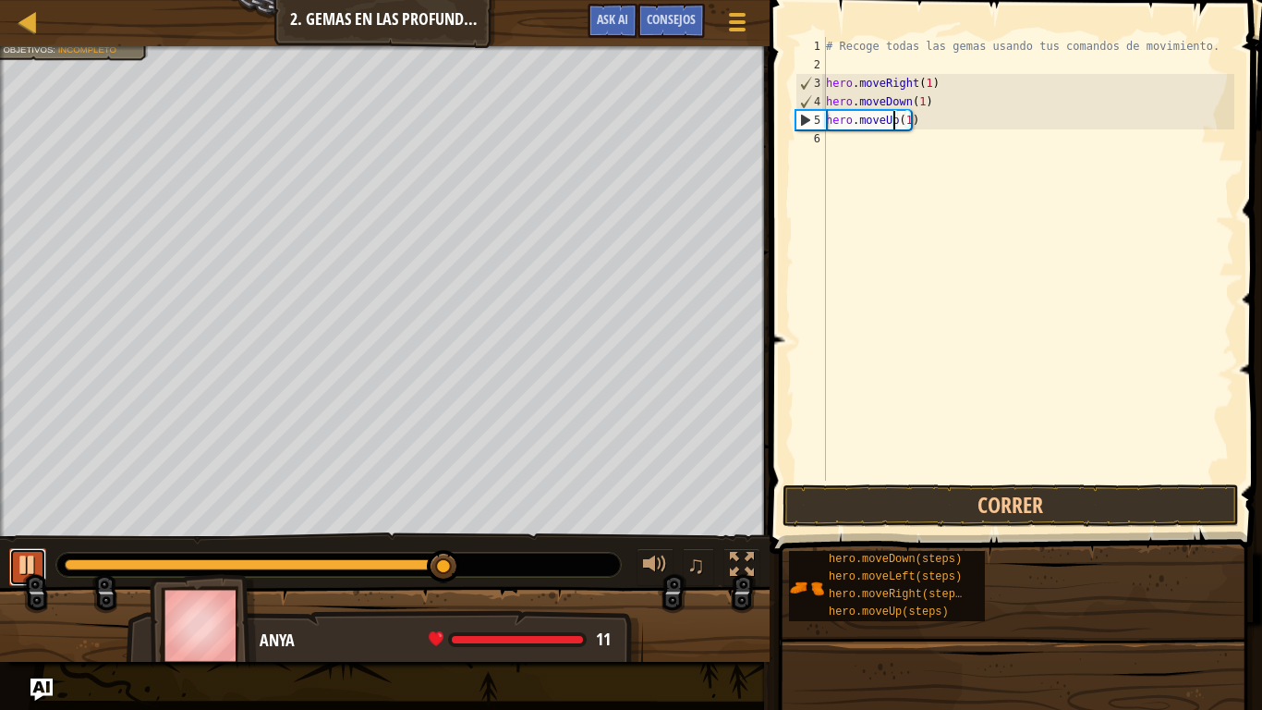
click at [28, 572] on div at bounding box center [28, 565] width 24 height 24
click at [27, 572] on div at bounding box center [28, 565] width 24 height 24
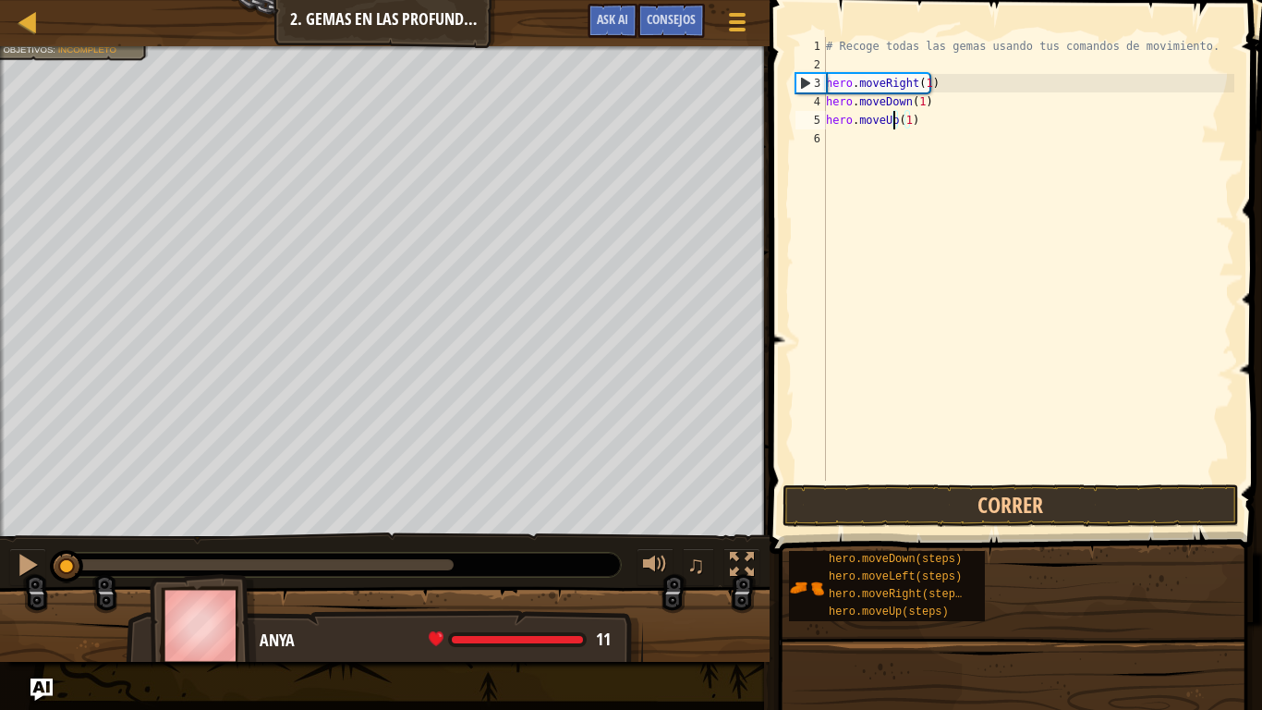
click at [46, 519] on div "Evita los pinchos. Recoge las gemas. Objetivos : Incompleto ♫ Anya 11 x: 11 y: …" at bounding box center [631, 354] width 1262 height 616
click at [30, 567] on div at bounding box center [28, 565] width 24 height 24
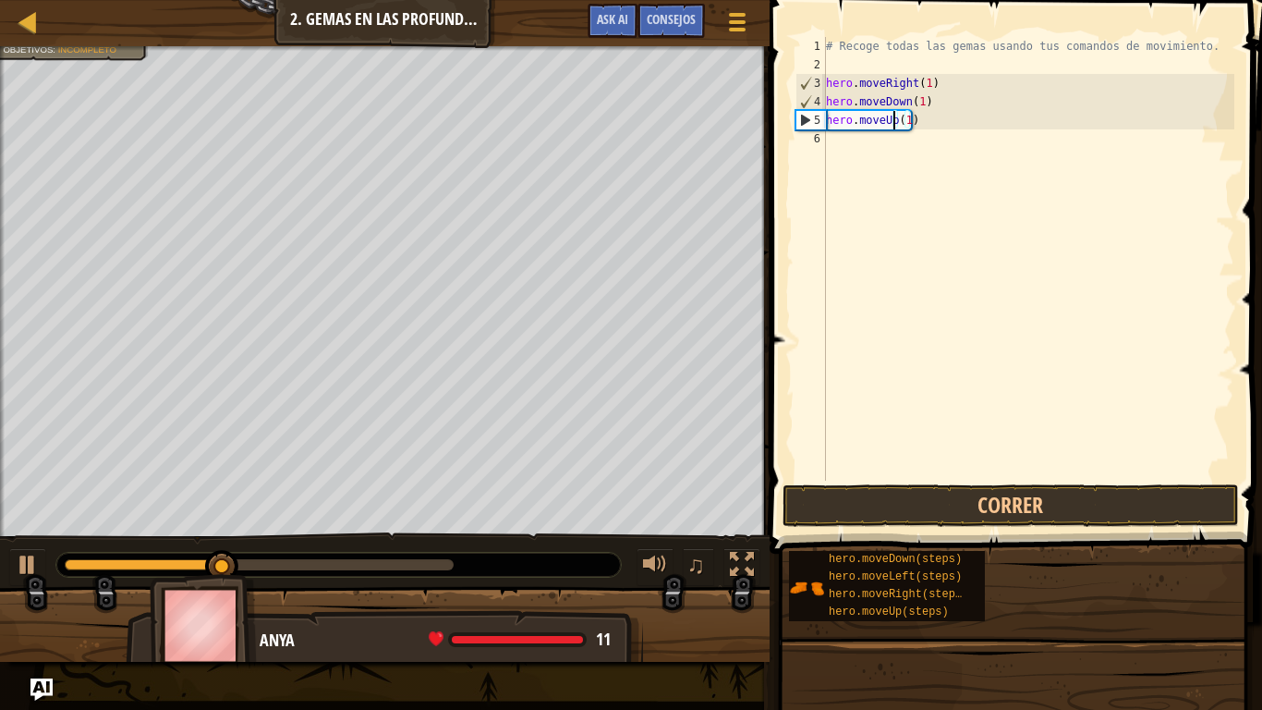
click at [979, 136] on div "# Recoge todas las gemas usando tus comandos de movimiento. hero . moveRight ( …" at bounding box center [1029, 277] width 412 height 481
drag, startPoint x: 963, startPoint y: 131, endPoint x: 950, endPoint y: 131, distance: 12.9
click at [950, 131] on div "# Recoge todas las gemas usando tus comandos de movimiento. hero . moveRight ( …" at bounding box center [1029, 277] width 412 height 481
click at [926, 116] on div "# Recoge todas las gemas usando tus comandos de movimiento. hero . moveRight ( …" at bounding box center [1029, 277] width 412 height 481
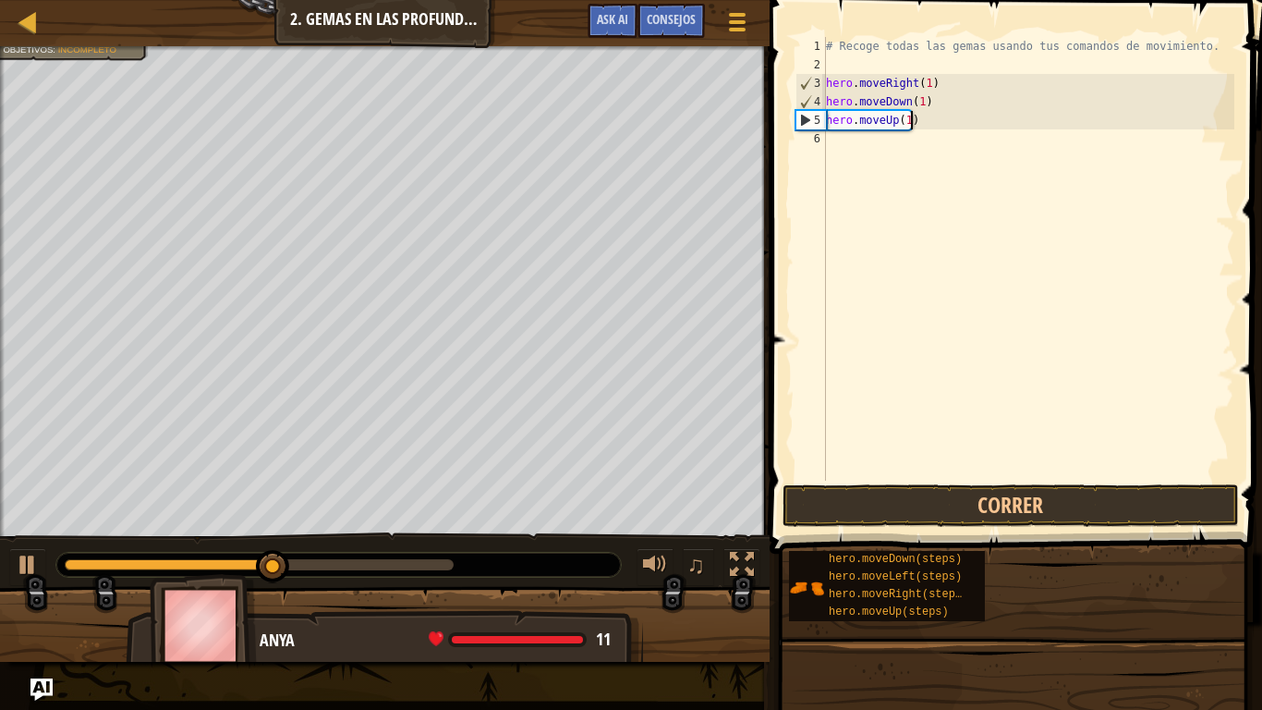
type textarea "hero.moveUp(1)"
drag, startPoint x: 926, startPoint y: 116, endPoint x: 794, endPoint y: 118, distance: 132.2
click at [794, 118] on div "hero.moveUp(1) 1 2 3 4 5 6 # Recoge todas las gemas usando tus comandos de movi…" at bounding box center [1013, 259] width 443 height 444
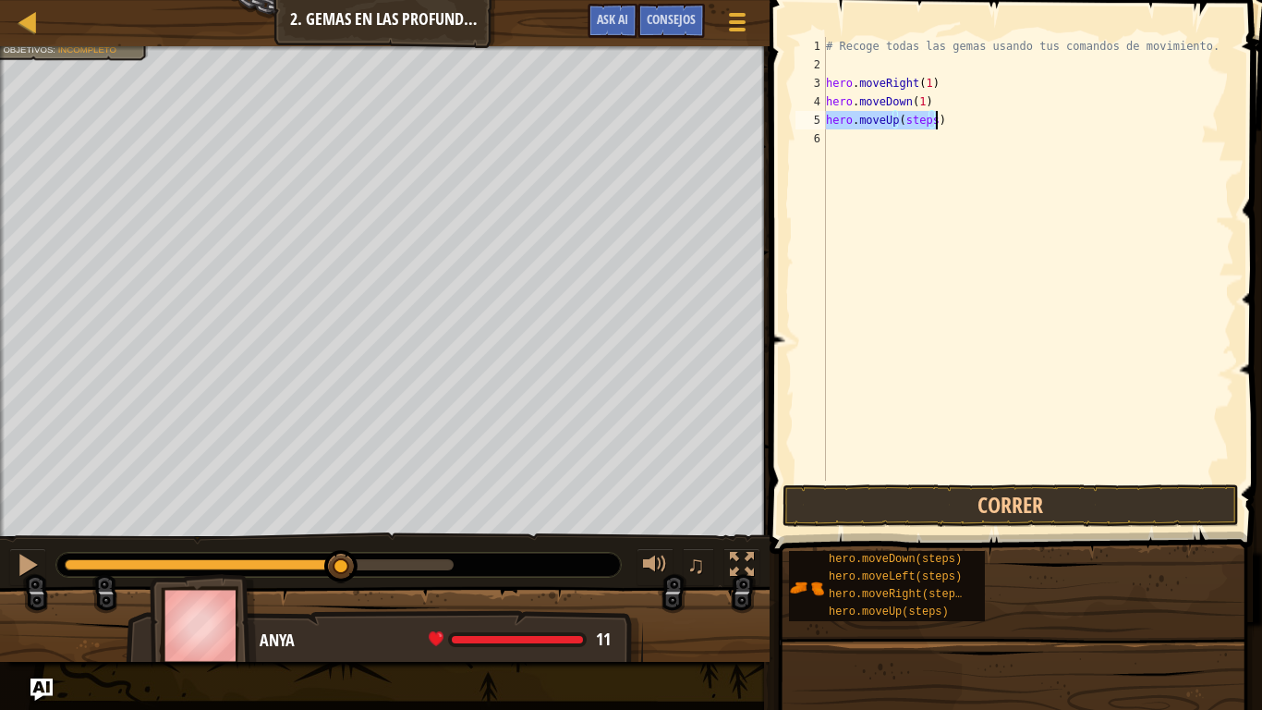
click at [924, 115] on div "# Recoge todas las gemas usando tus comandos de movimiento. hero . moveRight ( …" at bounding box center [1029, 259] width 412 height 444
click at [924, 115] on div "# Recoge todas las gemas usando tus comandos de movimiento. hero . moveRight ( …" at bounding box center [1029, 277] width 412 height 481
type textarea "hero.moveUp(1)"
click at [961, 498] on button "Correr" at bounding box center [1011, 505] width 457 height 43
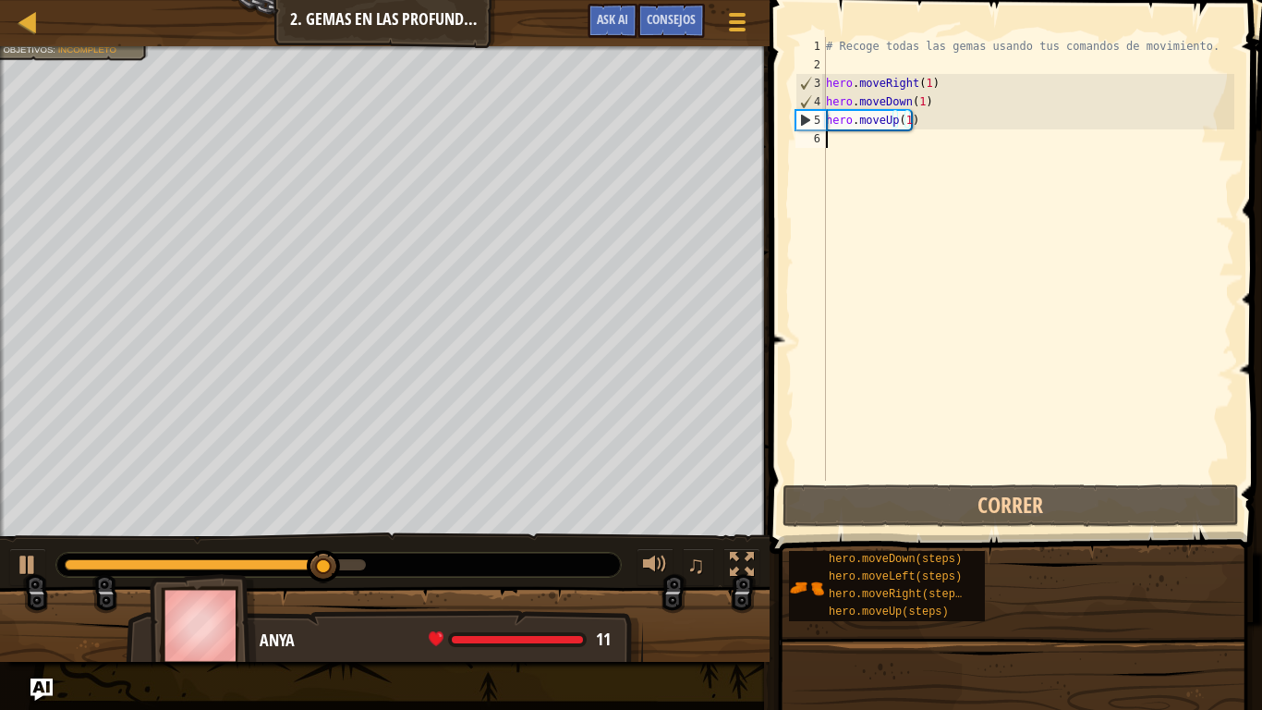
click at [909, 145] on div "# Recoge todas las gemas usando tus comandos de movimiento. hero . moveRight ( …" at bounding box center [1029, 277] width 412 height 481
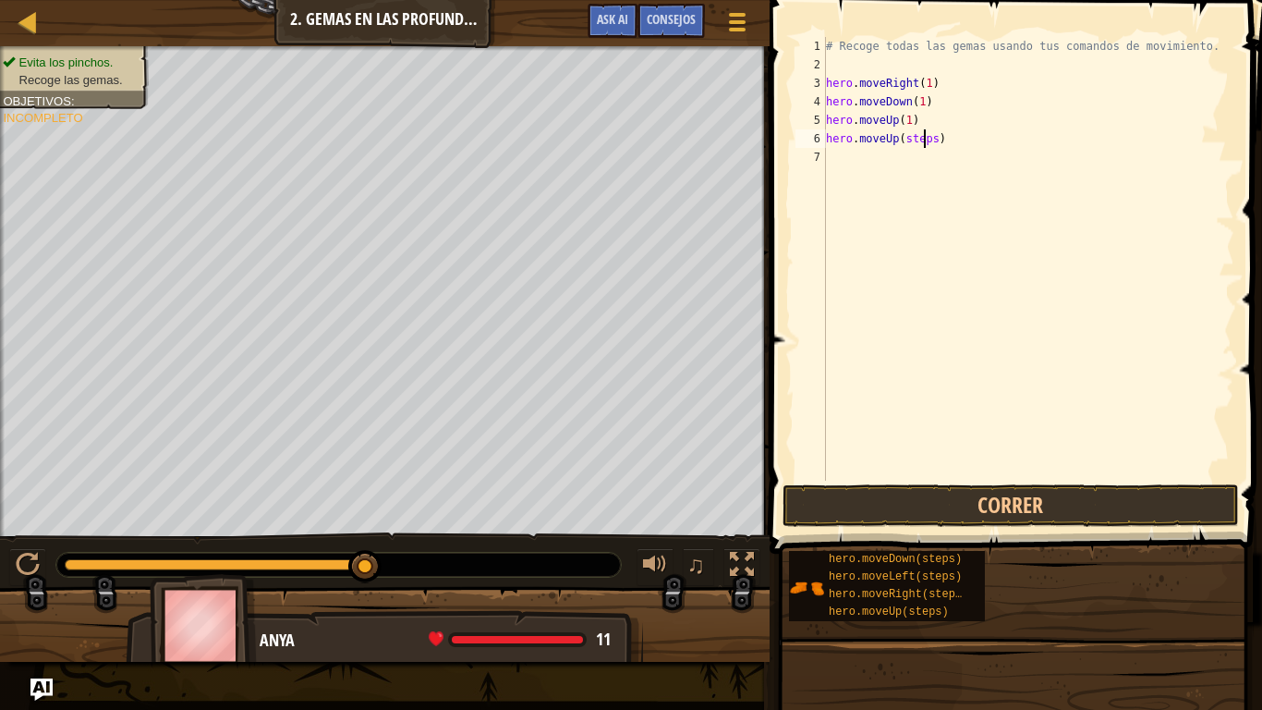
click at [924, 140] on div "# Recoge todas las gemas usando tus comandos de movimiento. hero . moveRight ( …" at bounding box center [1029, 277] width 412 height 481
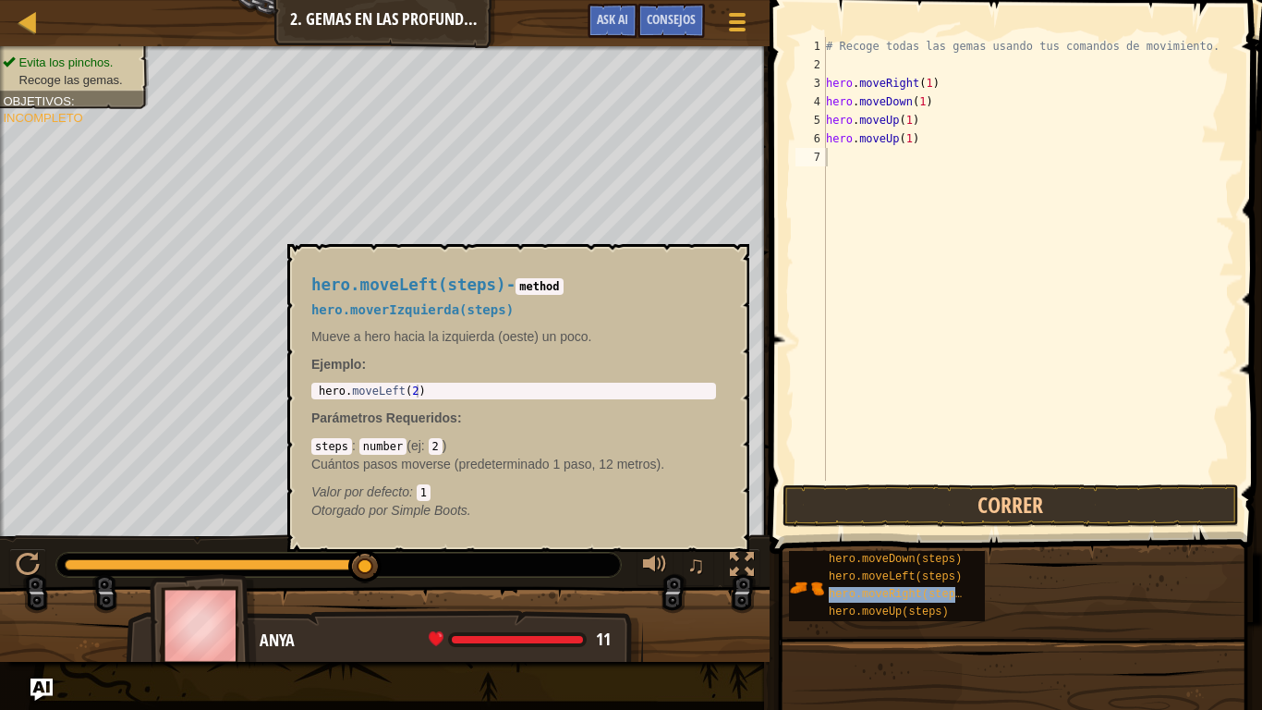
type textarea "hero.moveRight(steps)"
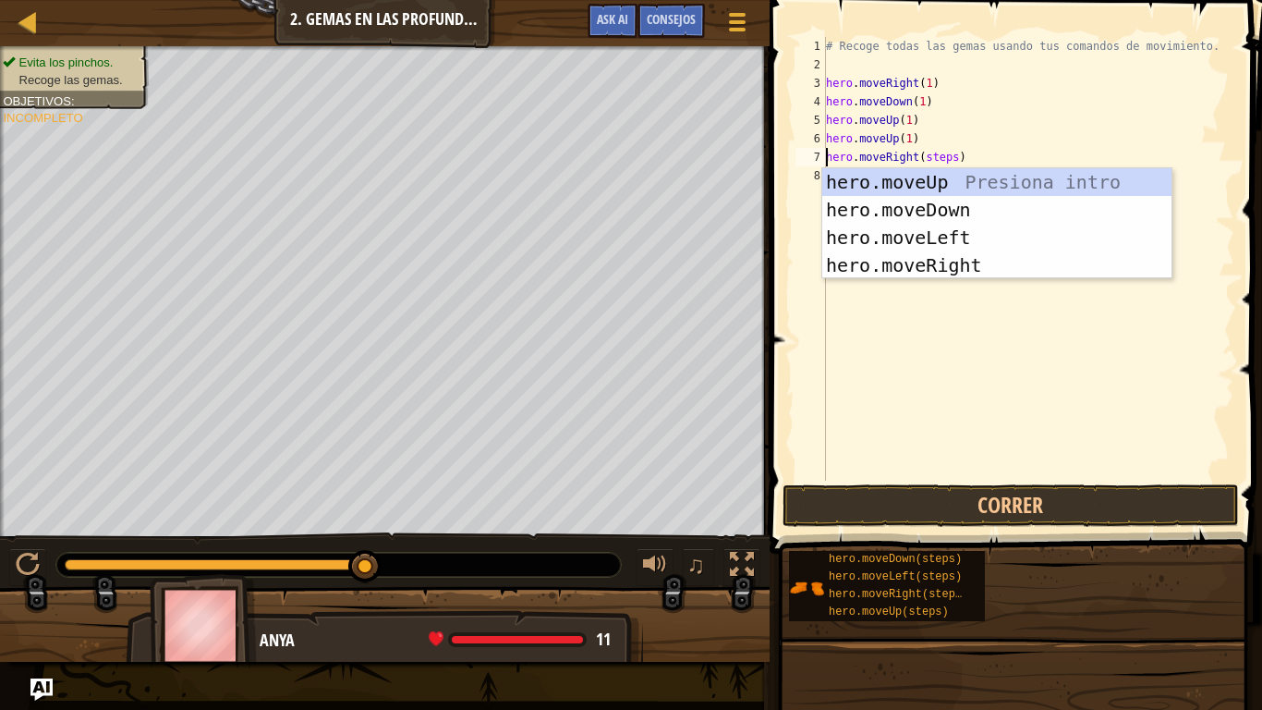
click at [959, 310] on div "# Recoge todas las gemas usando tus comandos de movimiento. hero . moveRight ( …" at bounding box center [1029, 277] width 412 height 481
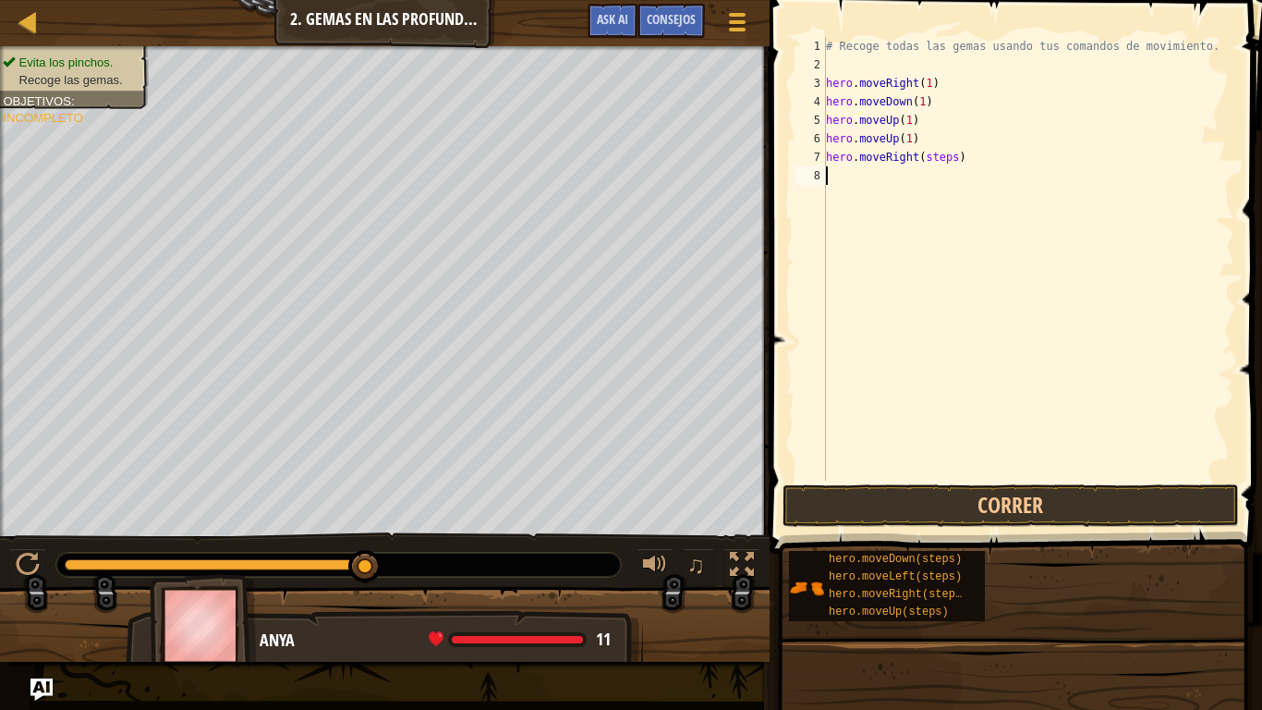
scroll to position [8, 0]
click at [928, 157] on div "# Recoge todas las gemas usando tus comandos de movimiento. hero . moveRight ( …" at bounding box center [1029, 277] width 412 height 481
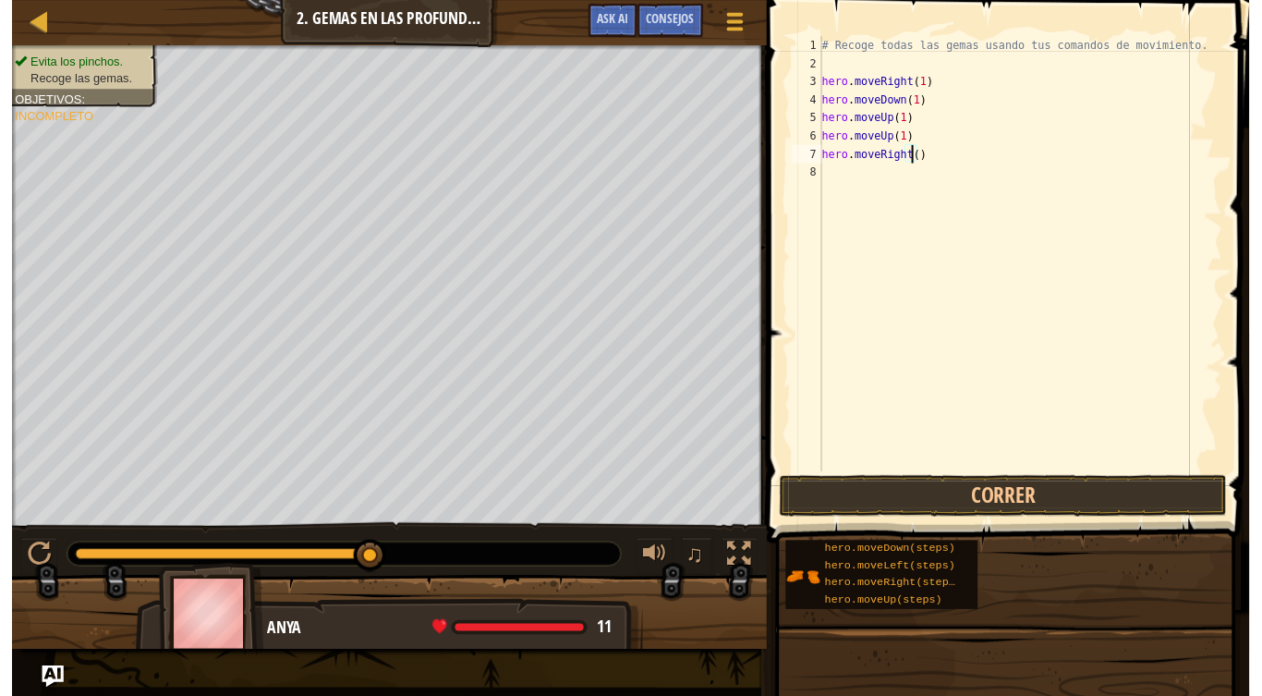
scroll to position [8, 7]
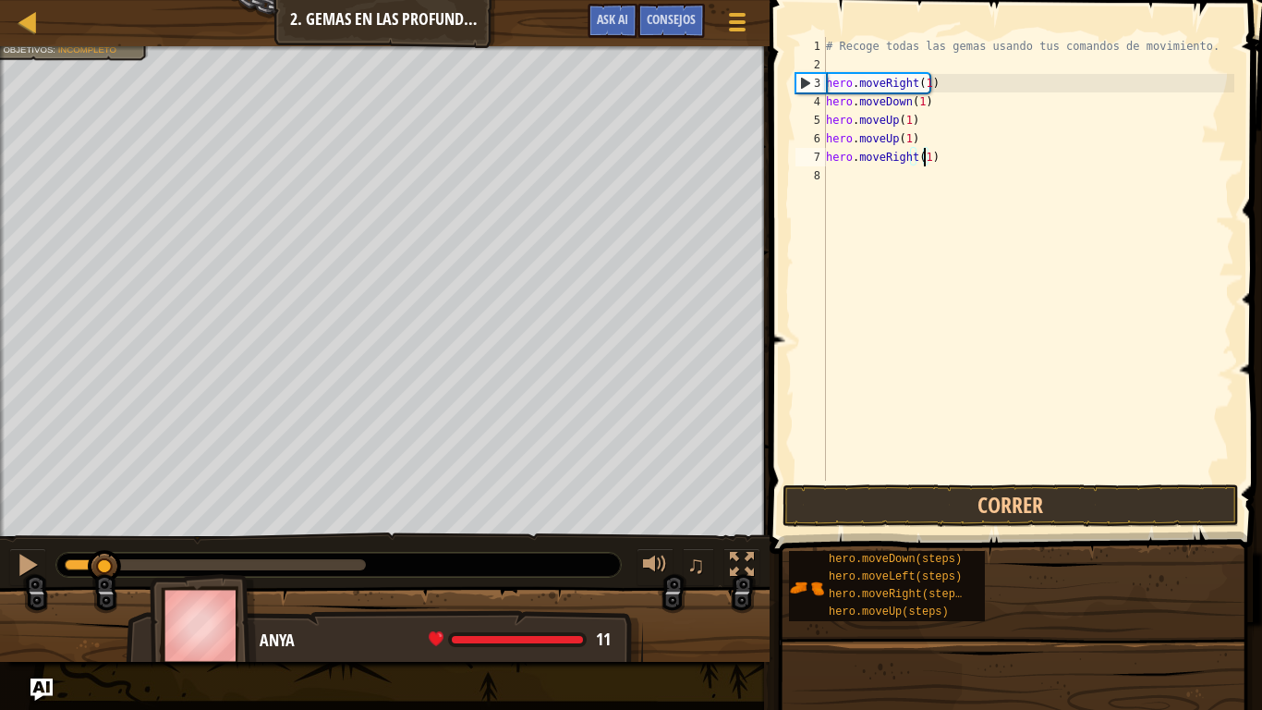
drag, startPoint x: 374, startPoint y: 562, endPoint x: 97, endPoint y: 532, distance: 278.8
click at [97, 532] on div "♫" at bounding box center [385, 559] width 770 height 55
type textarea "hero.moveRight(1)"
click at [32, 561] on div at bounding box center [28, 565] width 24 height 24
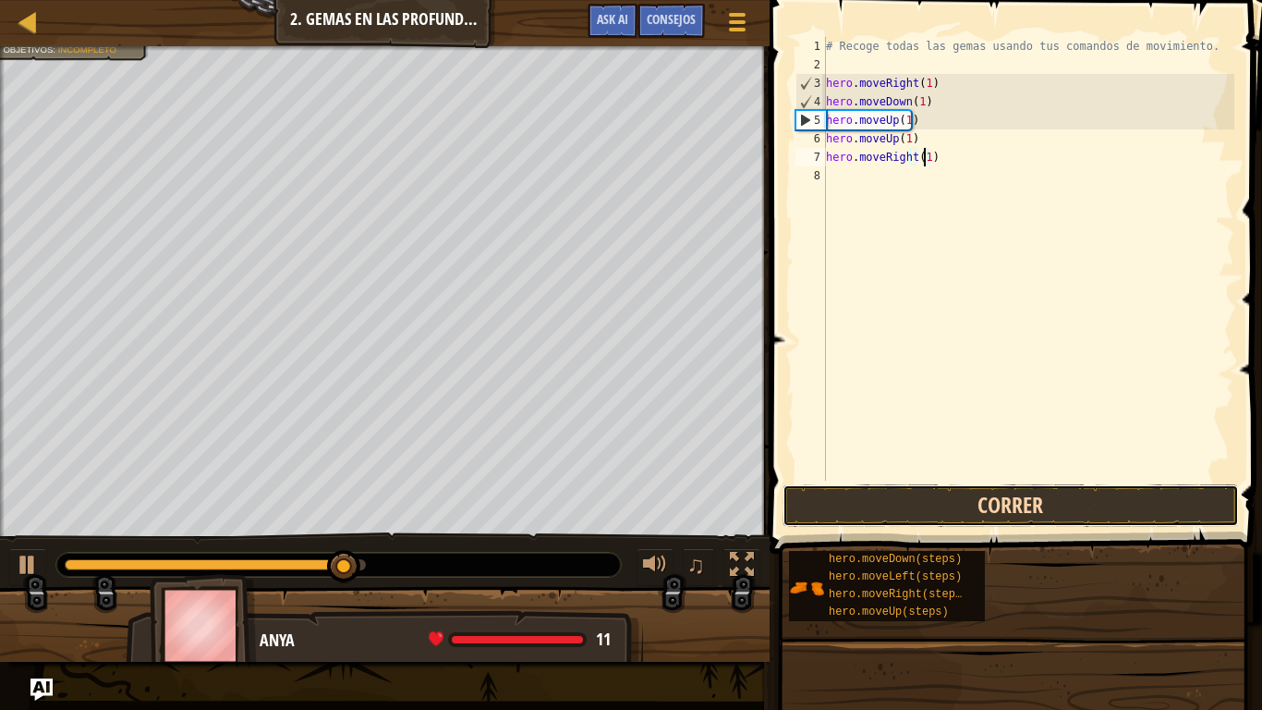
click at [839, 498] on button "Correr" at bounding box center [1011, 505] width 457 height 43
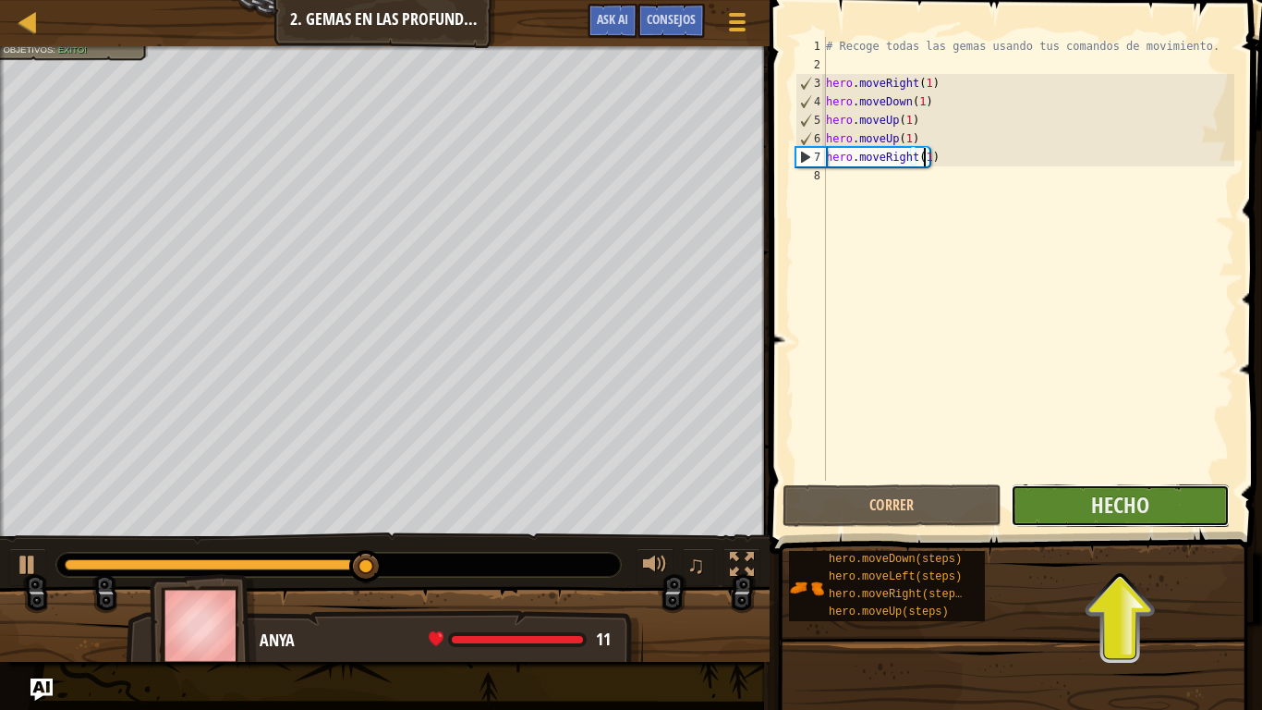
click at [1201, 497] on button "Hecho" at bounding box center [1120, 505] width 219 height 43
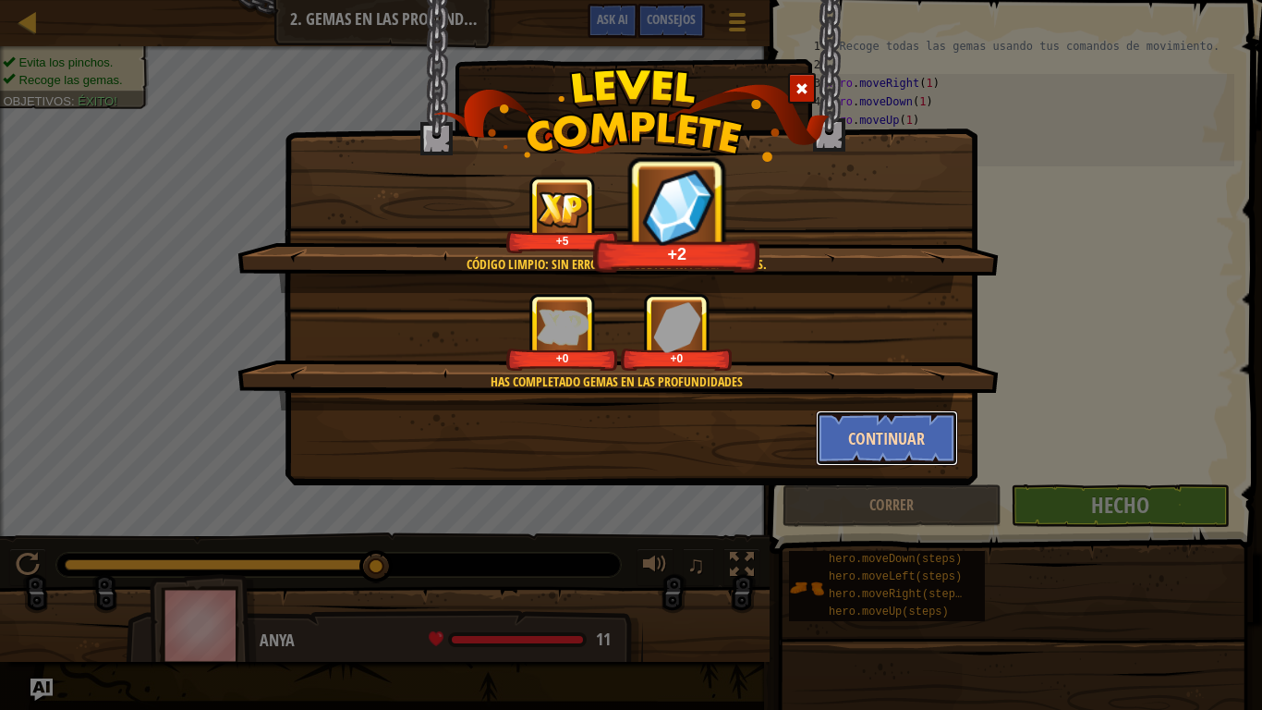
click at [927, 426] on button "Continuar" at bounding box center [887, 437] width 143 height 55
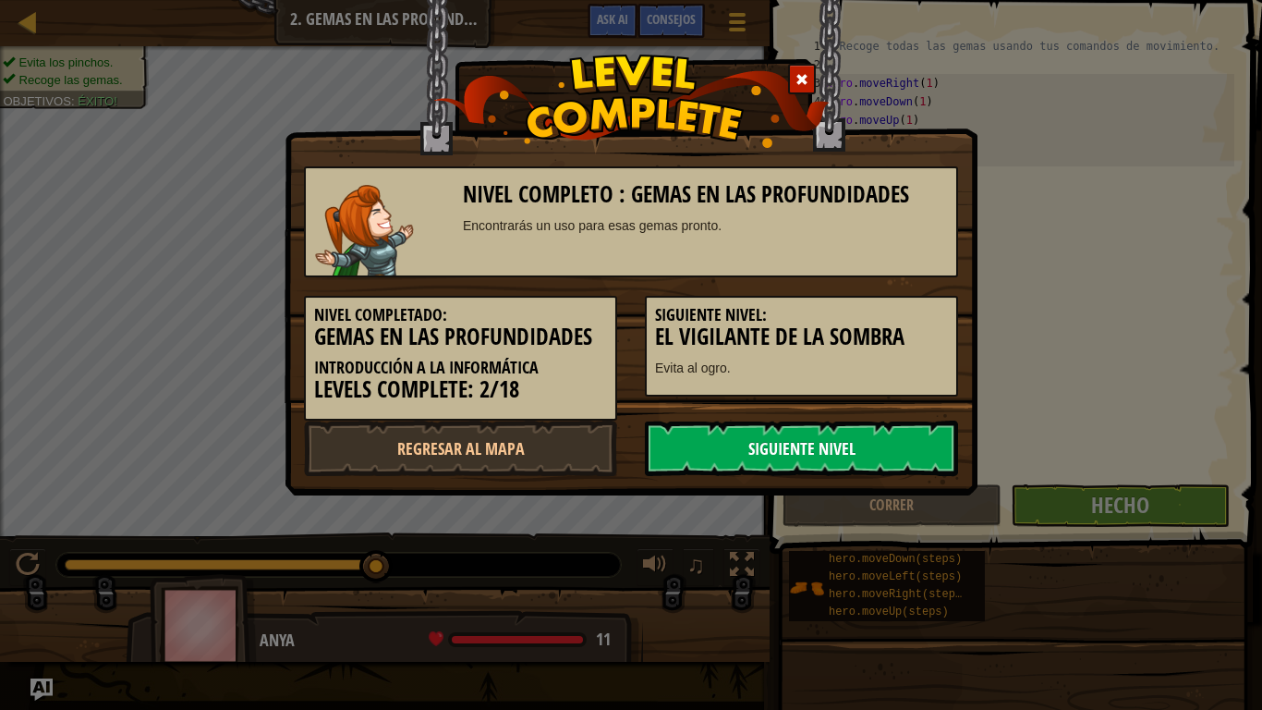
click at [920, 437] on link "Siguiente nivel" at bounding box center [801, 448] width 313 height 55
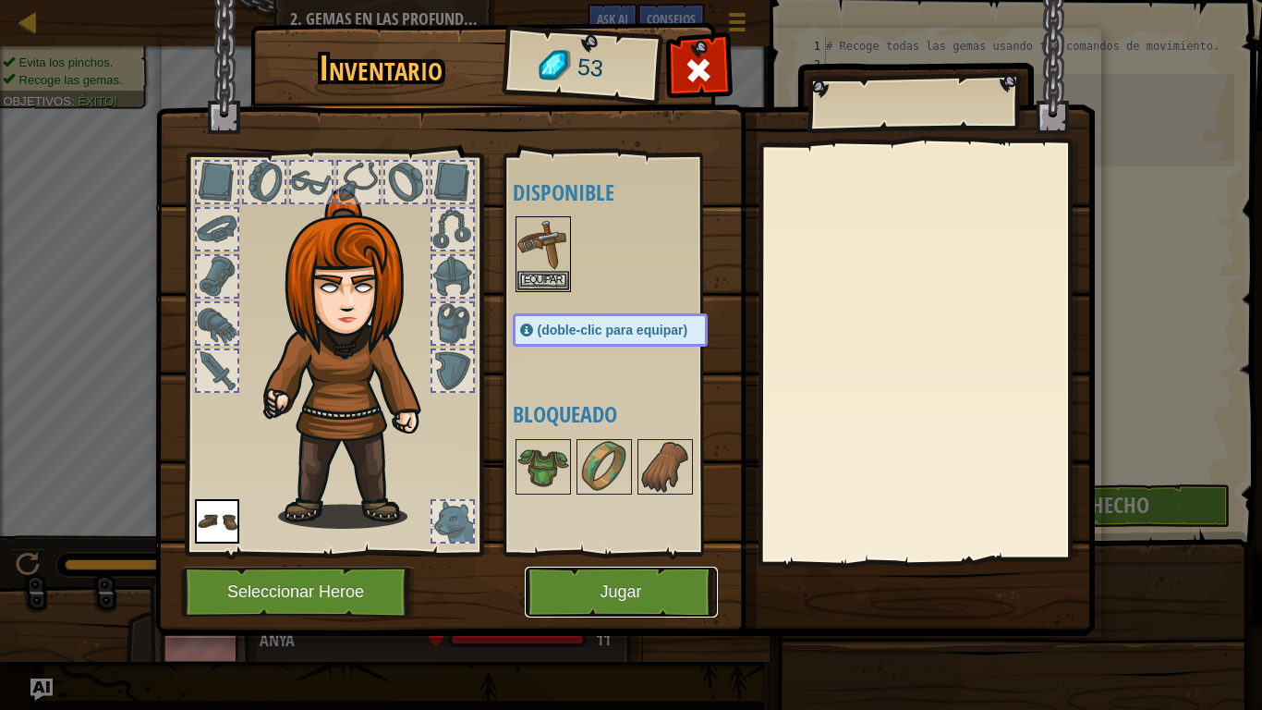
click at [668, 589] on button "Jugar" at bounding box center [621, 592] width 193 height 51
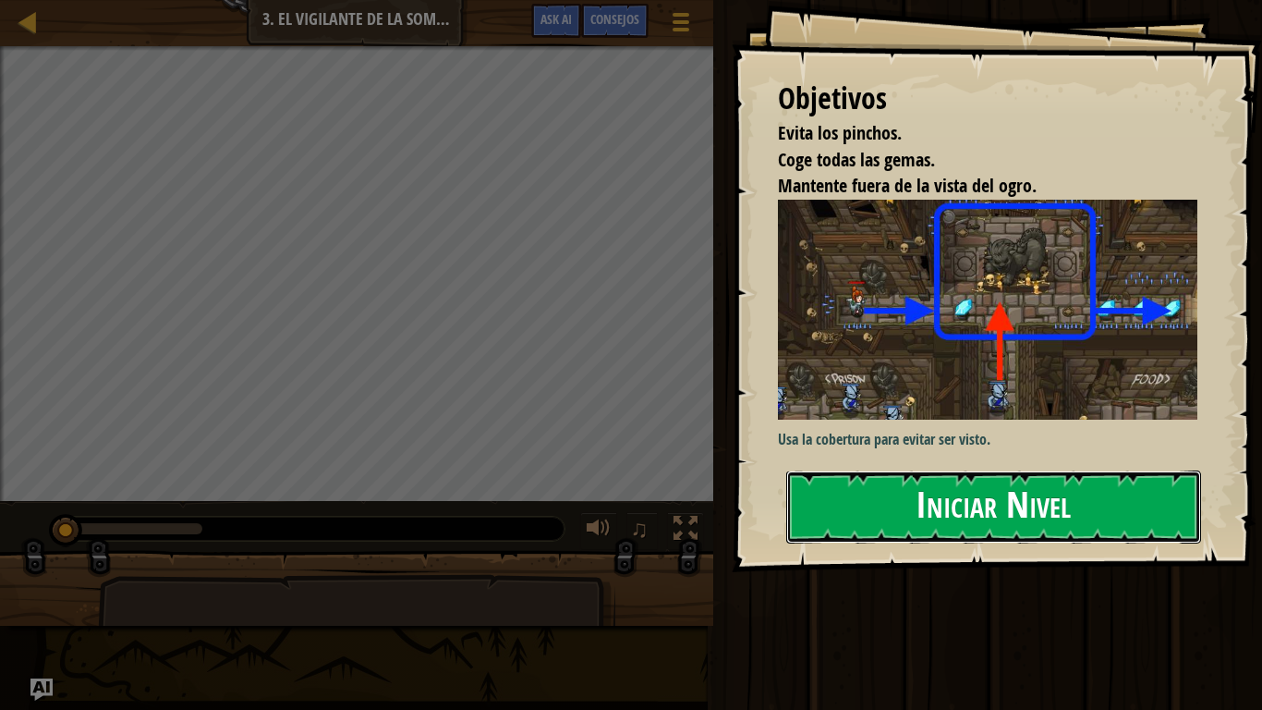
click at [884, 498] on button "Iniciar Nivel" at bounding box center [993, 506] width 415 height 73
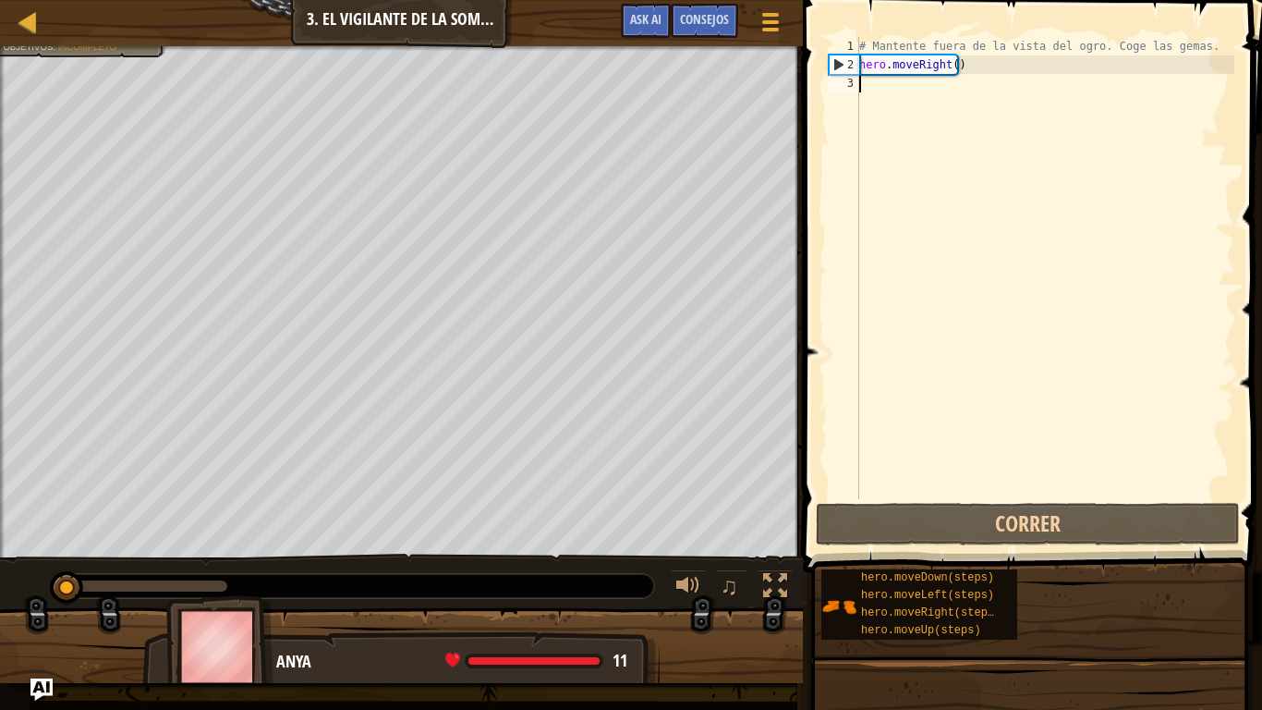
drag, startPoint x: 215, startPoint y: 589, endPoint x: 18, endPoint y: 564, distance: 199.3
click at [18, 564] on div "♫" at bounding box center [401, 581] width 803 height 55
click at [955, 65] on div "# Mantente fuera de la vista del ogro. Coge las gemas. hero . moveRight ( )" at bounding box center [1045, 286] width 379 height 499
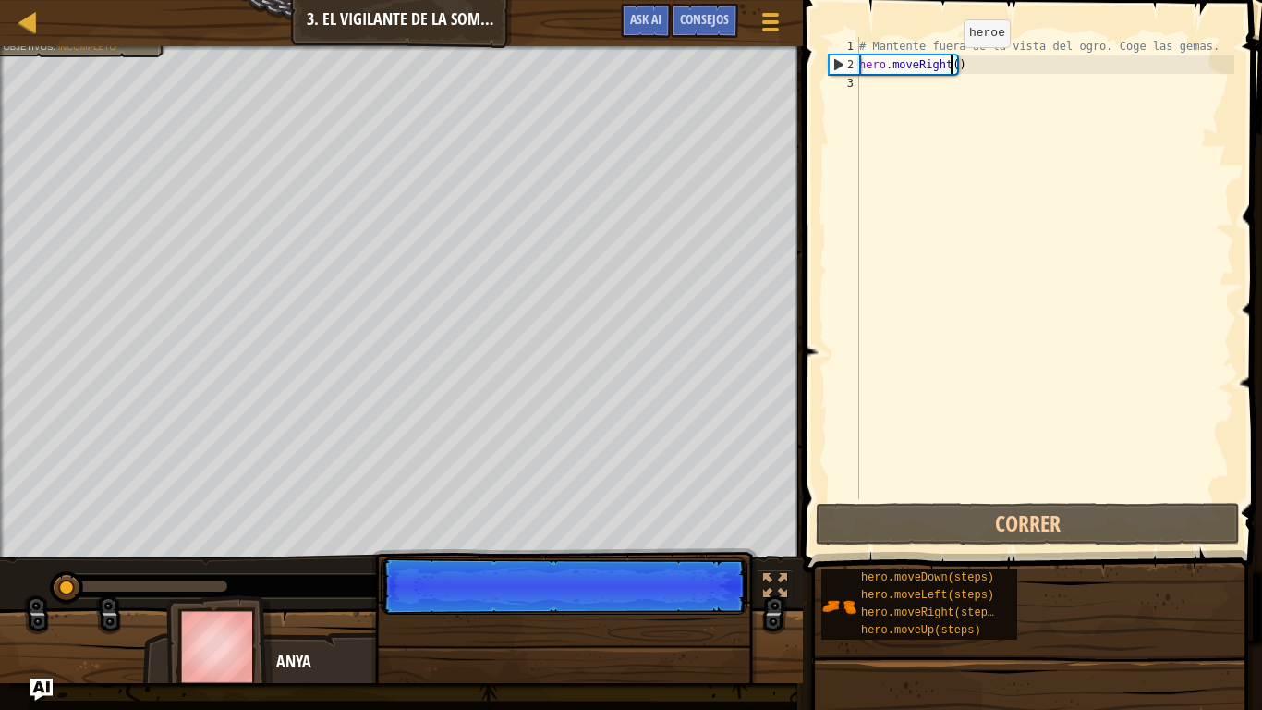
click at [948, 66] on div "# Mantente fuera de la vista del ogro. Coge las gemas. hero . moveRight ( )" at bounding box center [1045, 286] width 379 height 499
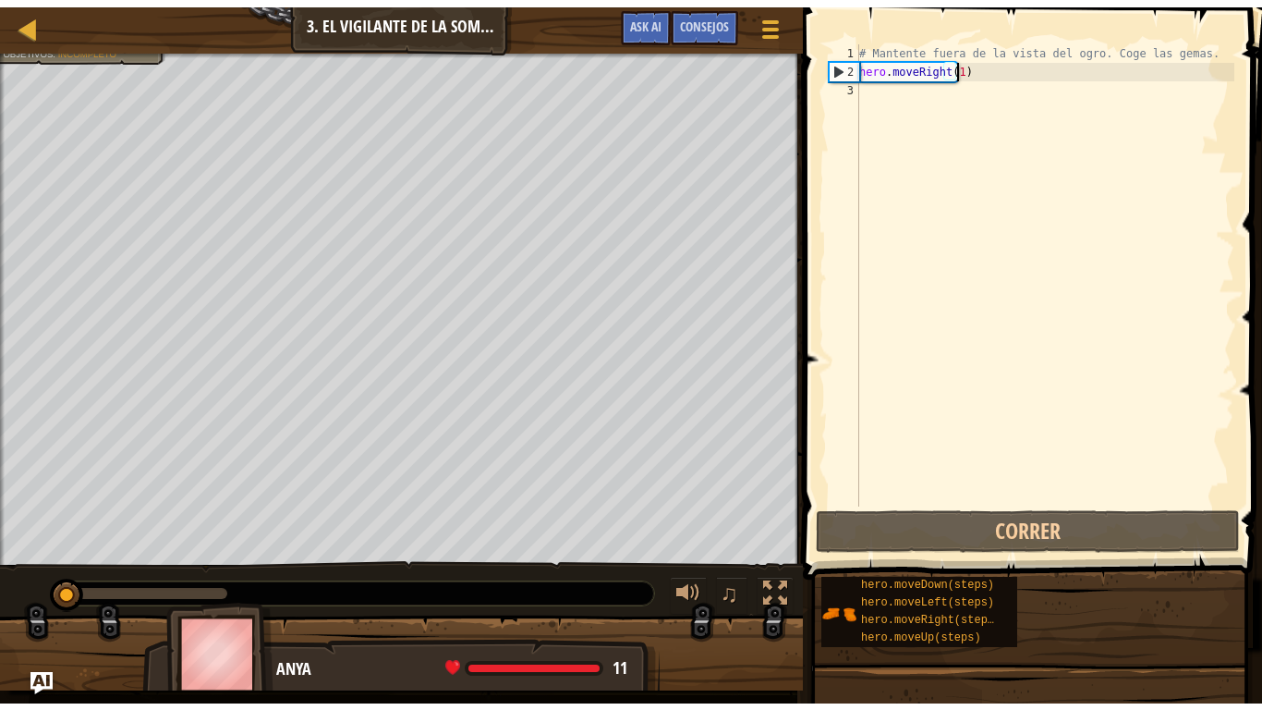
scroll to position [8, 7]
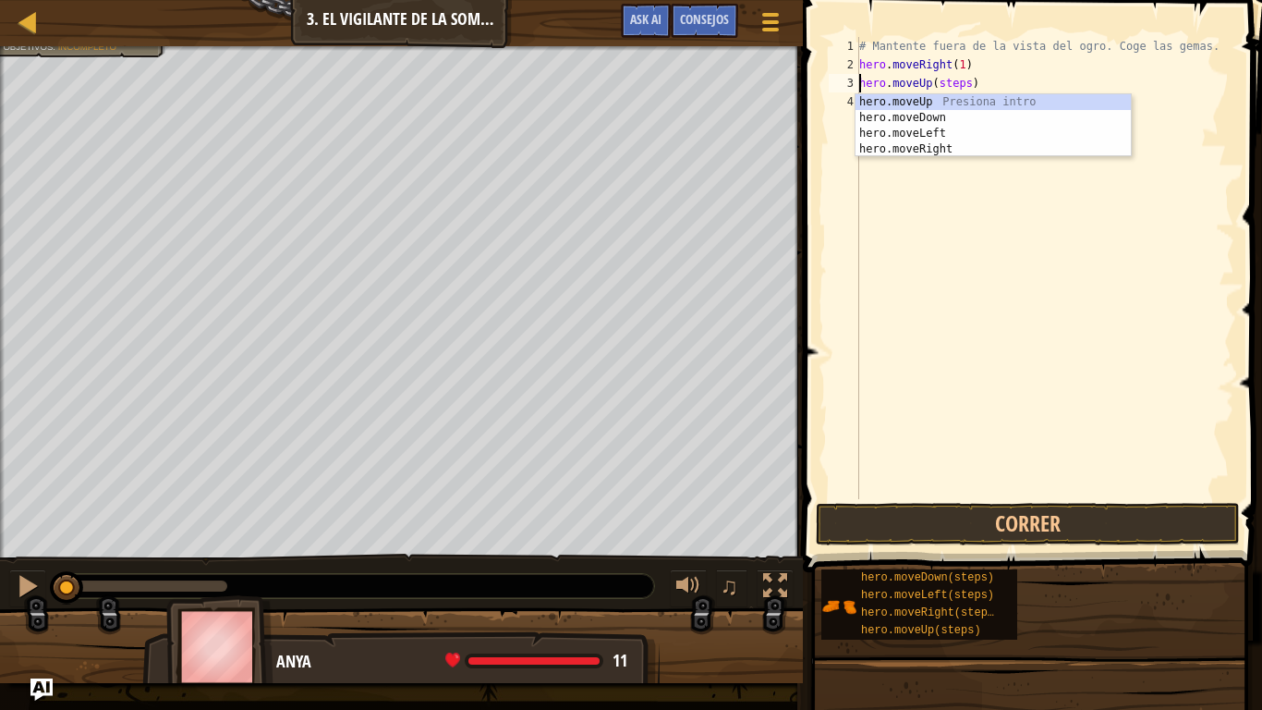
click at [959, 87] on div "# Mantente fuera de la vista del ogro. Coge las gemas. hero . moveRight ( 1 ) h…" at bounding box center [1045, 286] width 379 height 499
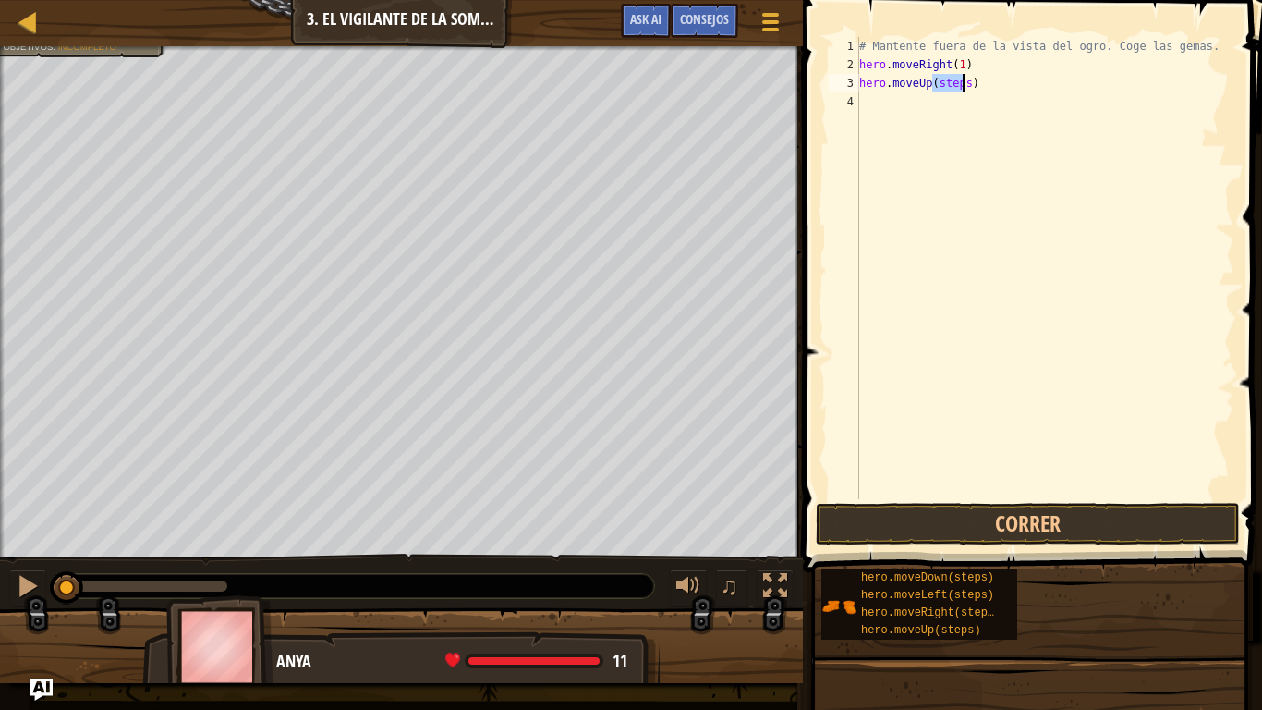
click at [959, 87] on div "# Mantente fuera de la vista del ogro. Coge las gemas. hero . moveRight ( 1 ) h…" at bounding box center [1045, 286] width 379 height 499
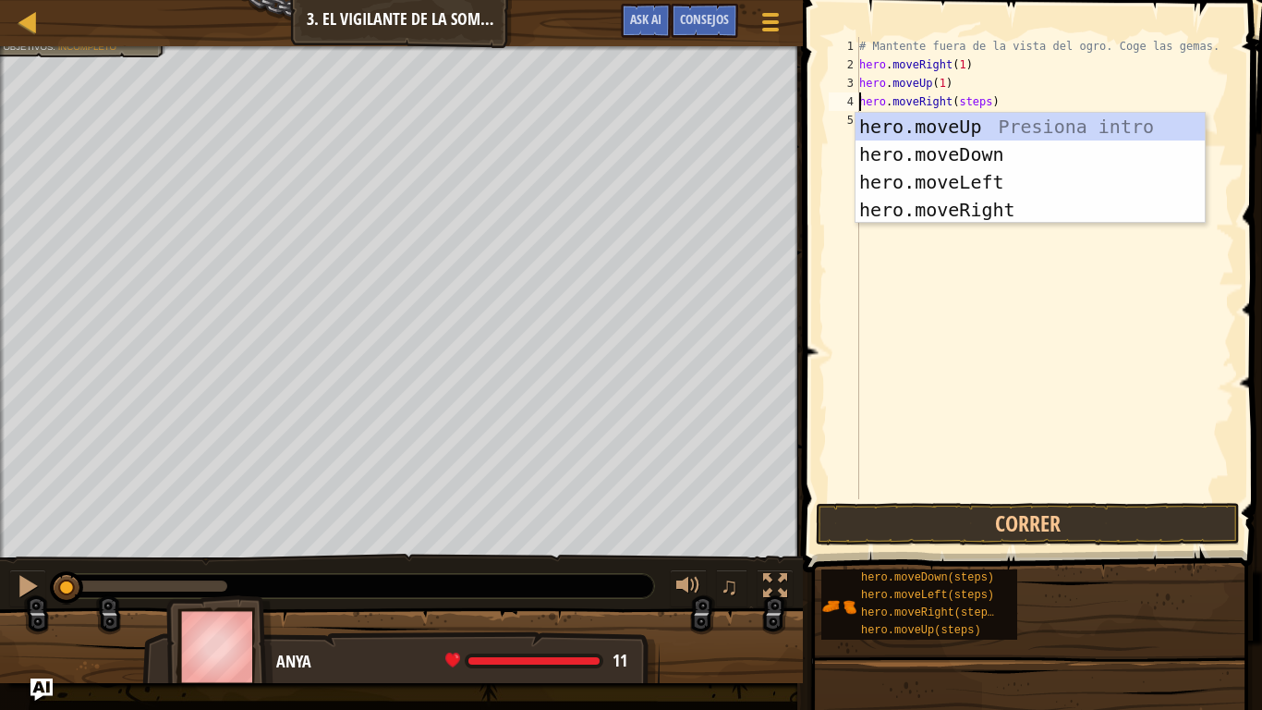
click at [973, 99] on div "# Mantente fuera de la vista del ogro. Coge las gemas. hero . moveRight ( 1 ) h…" at bounding box center [1045, 286] width 379 height 499
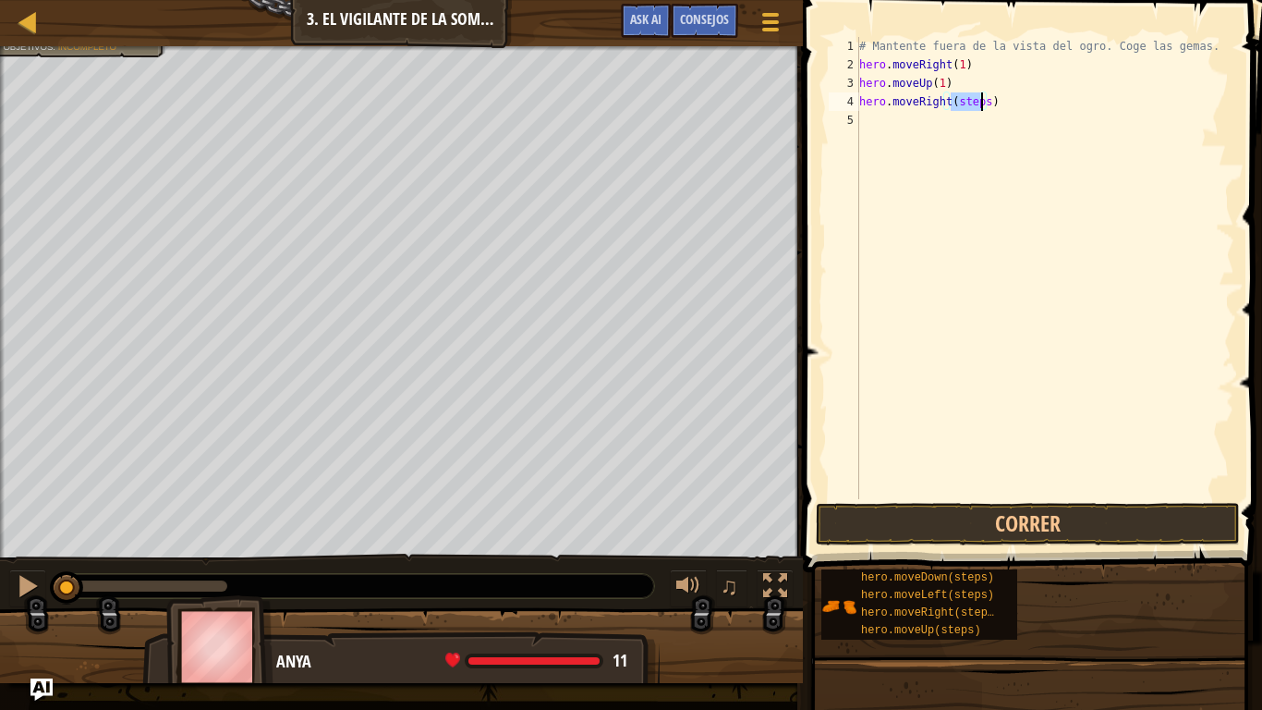
click at [973, 99] on div "# Mantente fuera de la vista del ogro. Coge las gemas. hero . moveRight ( 1 ) h…" at bounding box center [1045, 286] width 379 height 499
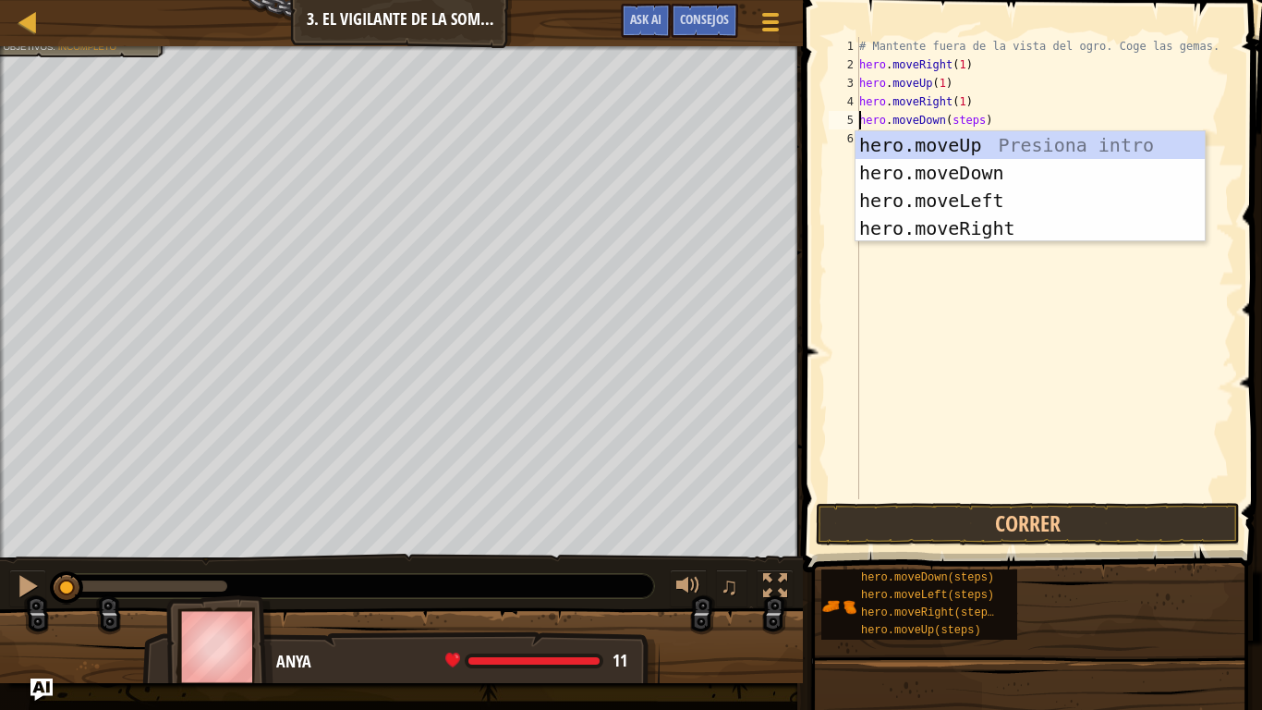
click at [969, 118] on div "# Mantente fuera de la vista del ogro. Coge las gemas. hero . moveRight ( 1 ) h…" at bounding box center [1045, 286] width 379 height 499
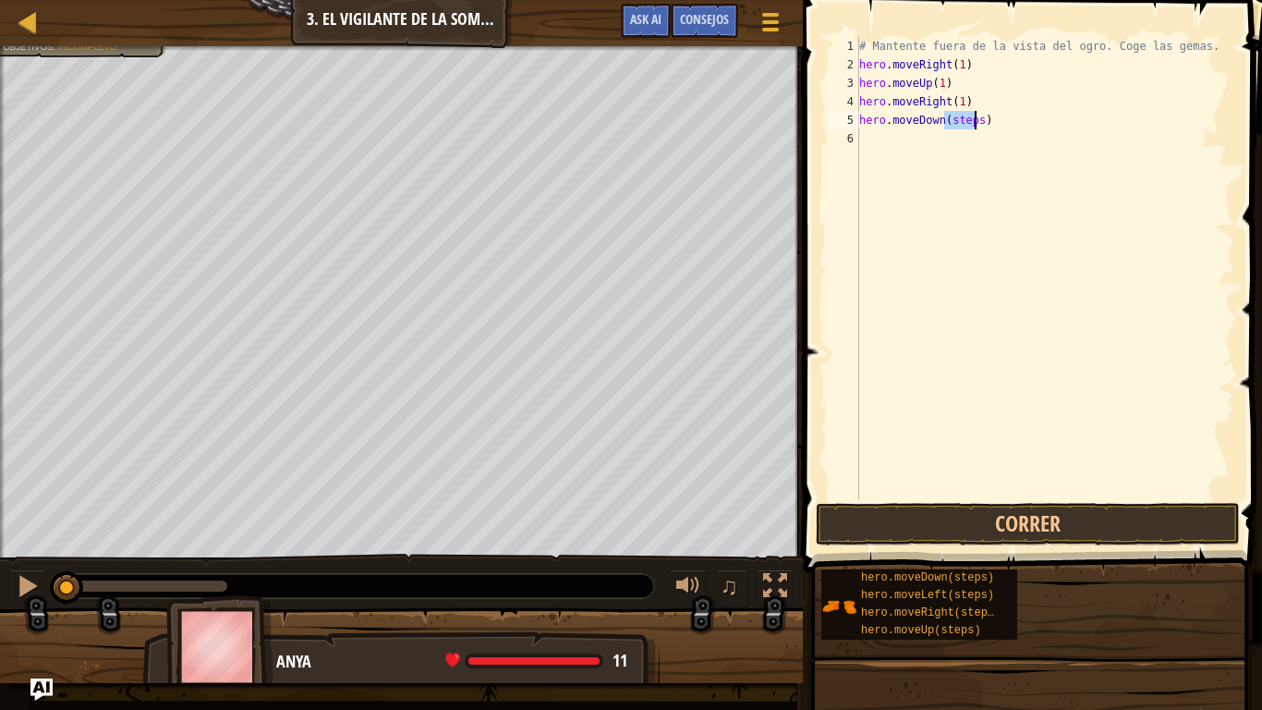
click at [969, 118] on div "# Mantente fuera de la vista del ogro. Coge las gemas. hero . moveRight ( 1 ) h…" at bounding box center [1045, 286] width 379 height 499
type textarea "hero.moveDown(steps)"
type textarea "2"
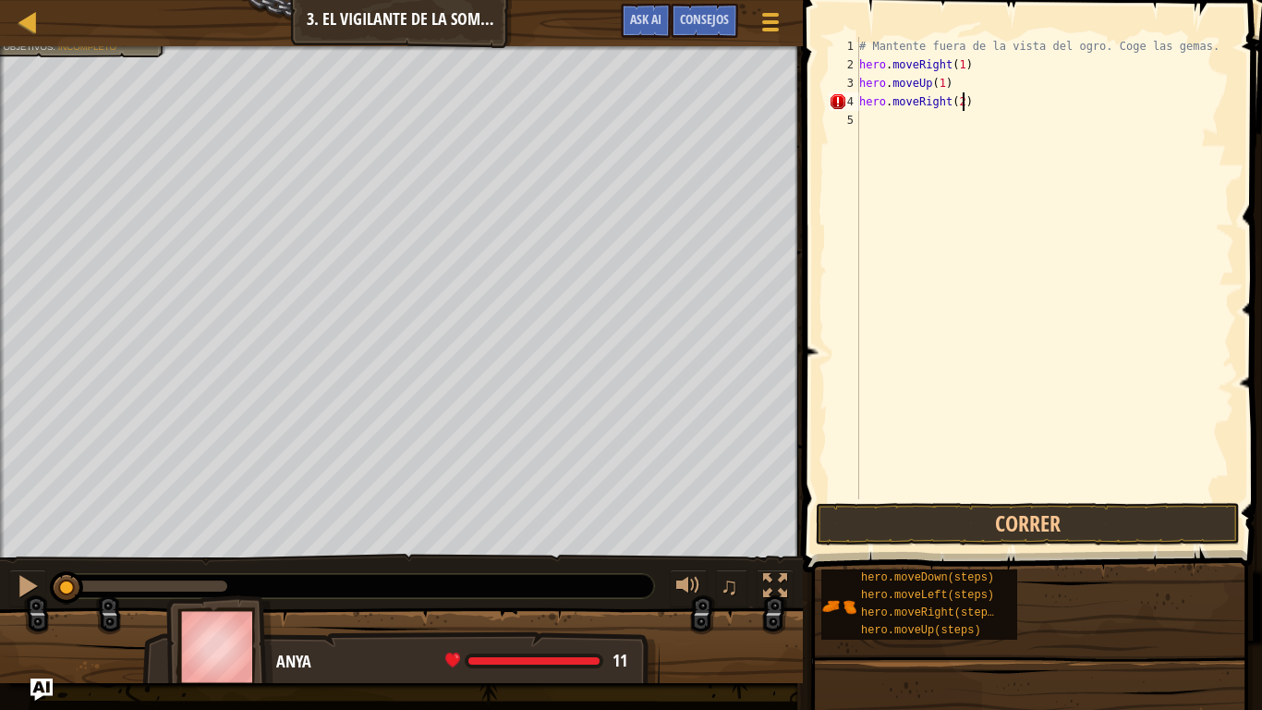
scroll to position [8, 7]
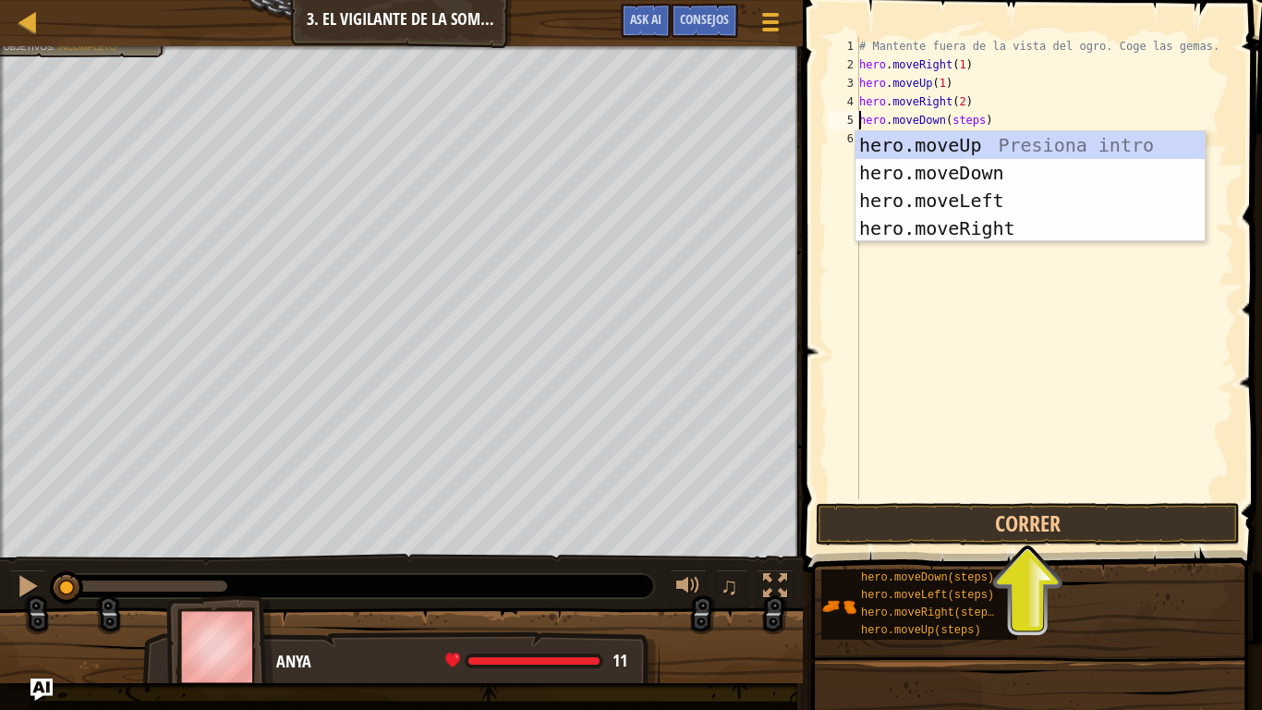
click at [955, 119] on div "# Mantente fuera de la vista del ogro. Coge las gemas. hero . moveRight ( 1 ) h…" at bounding box center [1045, 286] width 379 height 499
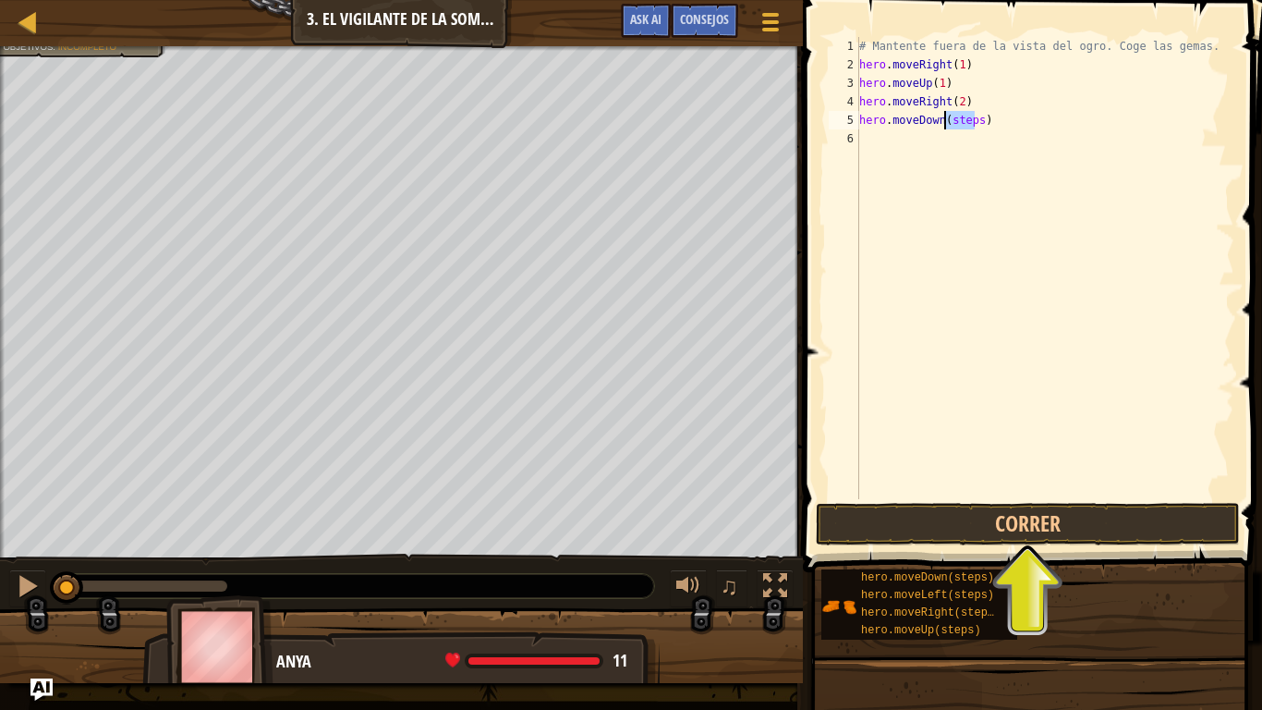
click at [955, 119] on div "# Mantente fuera de la vista del ogro. Coge las gemas. hero . moveRight ( 1 ) h…" at bounding box center [1045, 286] width 379 height 499
click at [957, 93] on div "# Mantente fuera de la vista del ogro. Coge las gemas. hero . moveRight ( 1 ) h…" at bounding box center [1045, 286] width 379 height 499
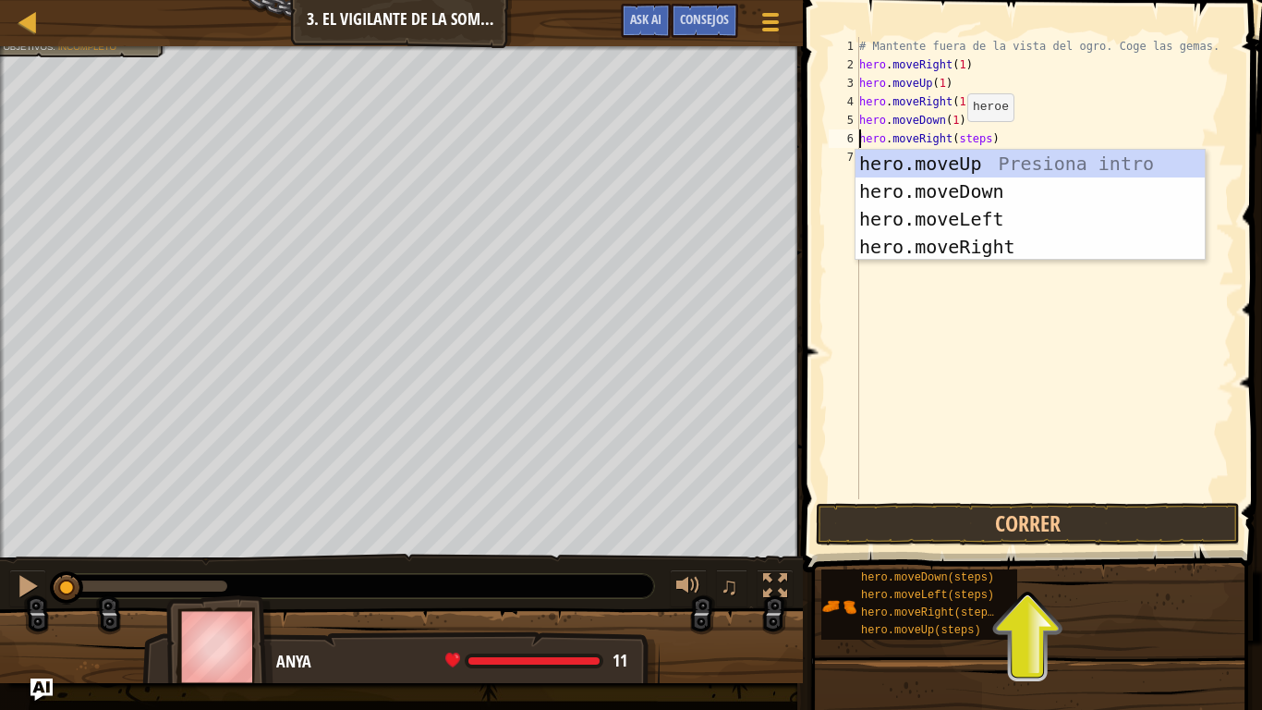
click at [954, 140] on div "# Mantente fuera de la vista del ogro. Coge las gemas. hero . moveRight ( 1 ) h…" at bounding box center [1045, 286] width 379 height 499
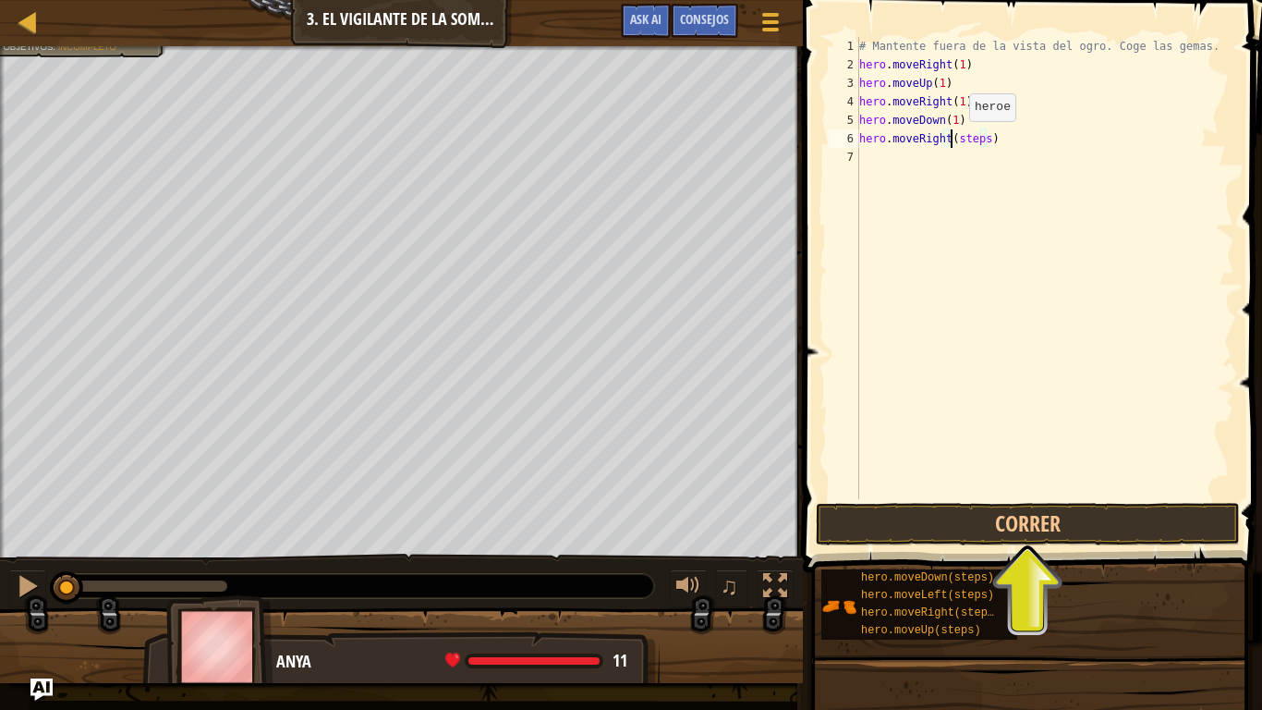
click at [954, 140] on div "# Mantente fuera de la vista del ogro. Coge las gemas. hero . moveRight ( 1 ) h…" at bounding box center [1045, 286] width 379 height 499
type textarea "hero.moveRight(1)"
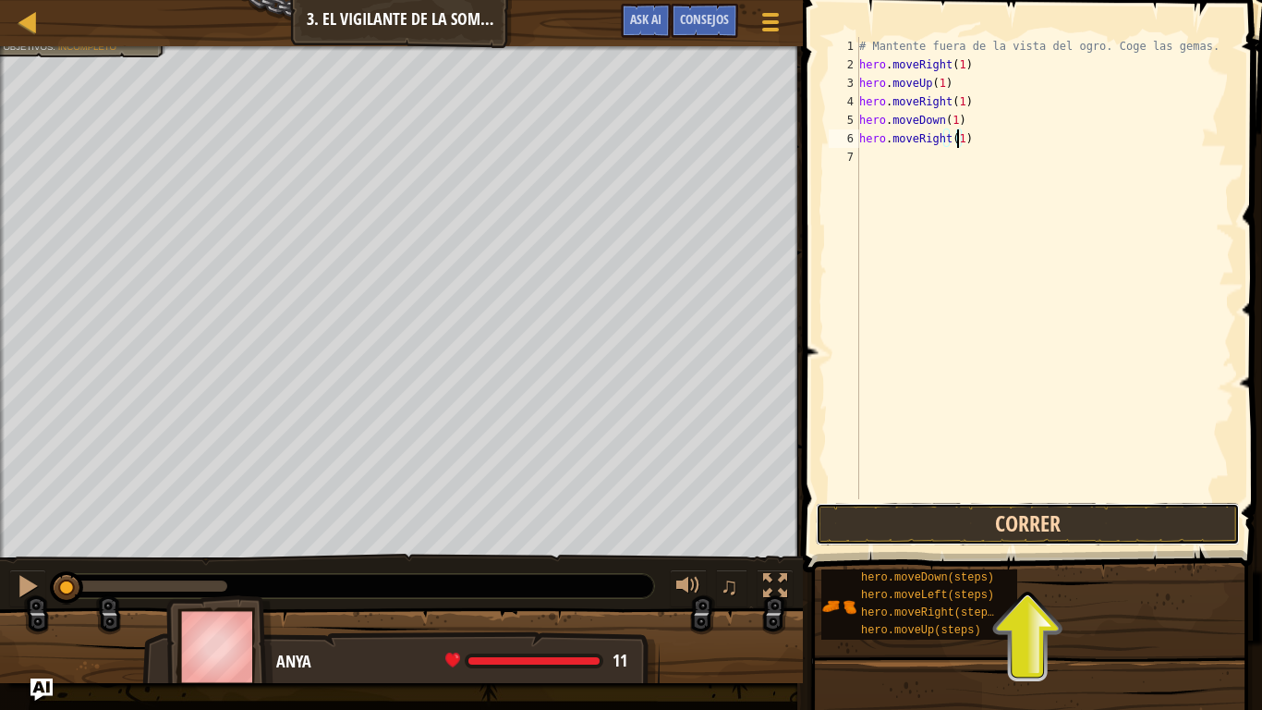
click at [1012, 528] on button "Correr" at bounding box center [1028, 524] width 424 height 43
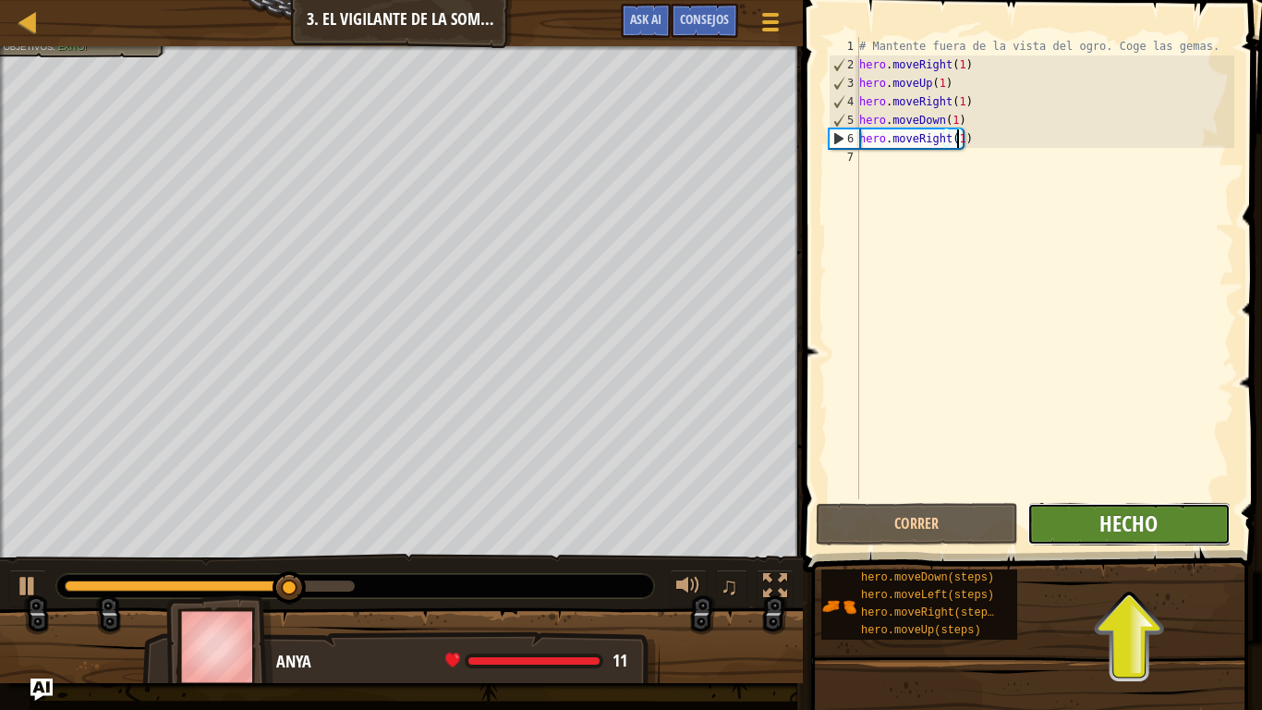
click at [1127, 528] on span "Hecho" at bounding box center [1129, 523] width 58 height 30
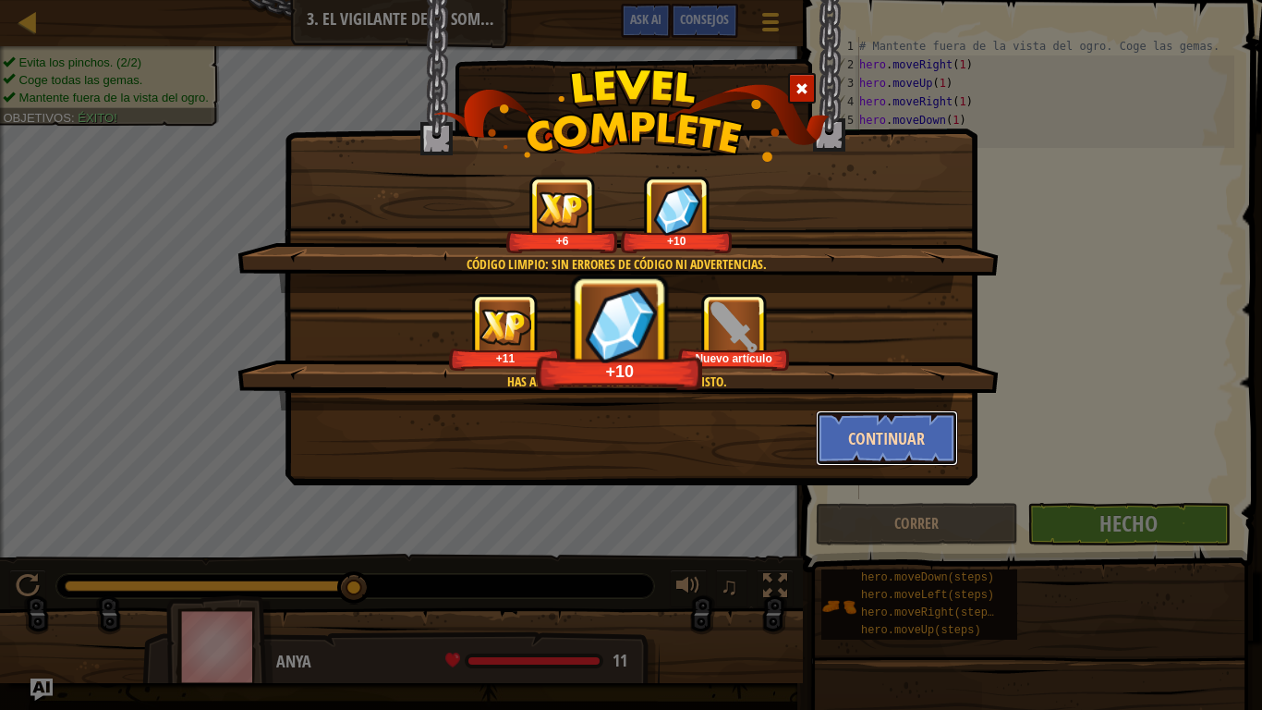
click at [869, 435] on button "Continuar" at bounding box center [887, 437] width 143 height 55
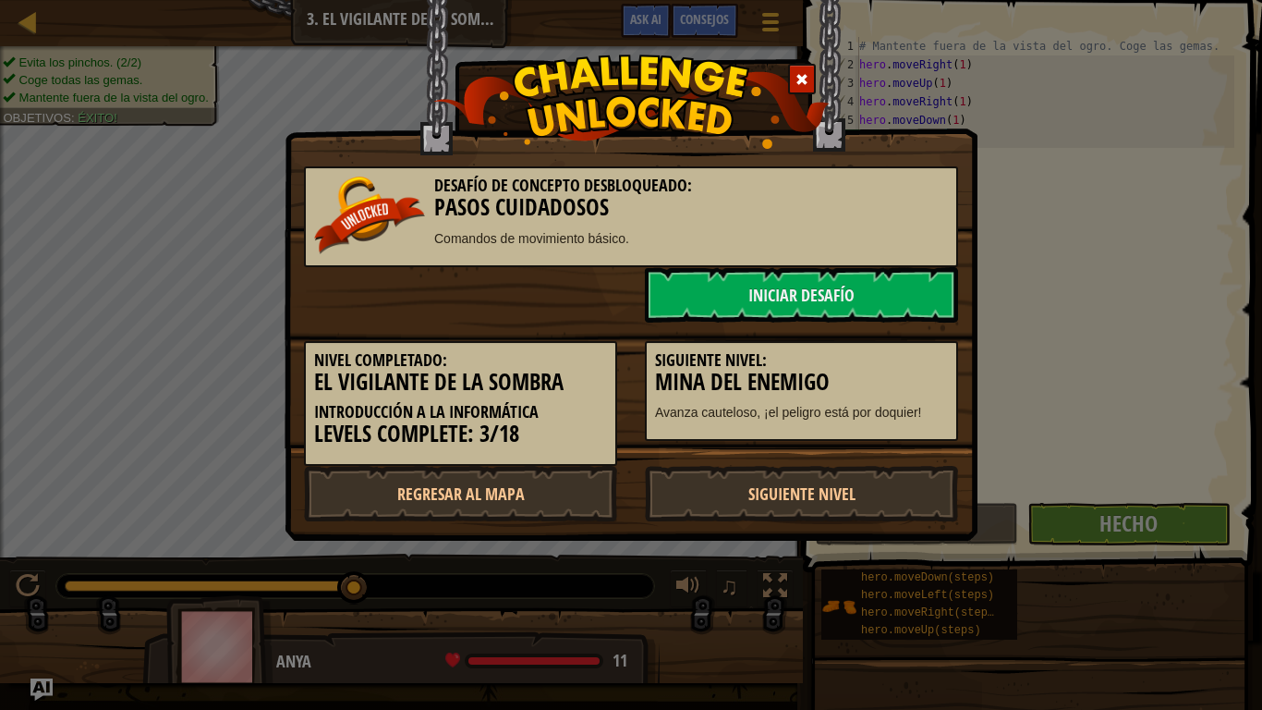
click at [869, 435] on div "Siguiente nivel: [PERSON_NAME] del Enemigo Avanza cauteloso, ¡el peligro está p…" at bounding box center [801, 391] width 313 height 101
click at [852, 492] on link "Siguiente nivel" at bounding box center [801, 493] width 313 height 55
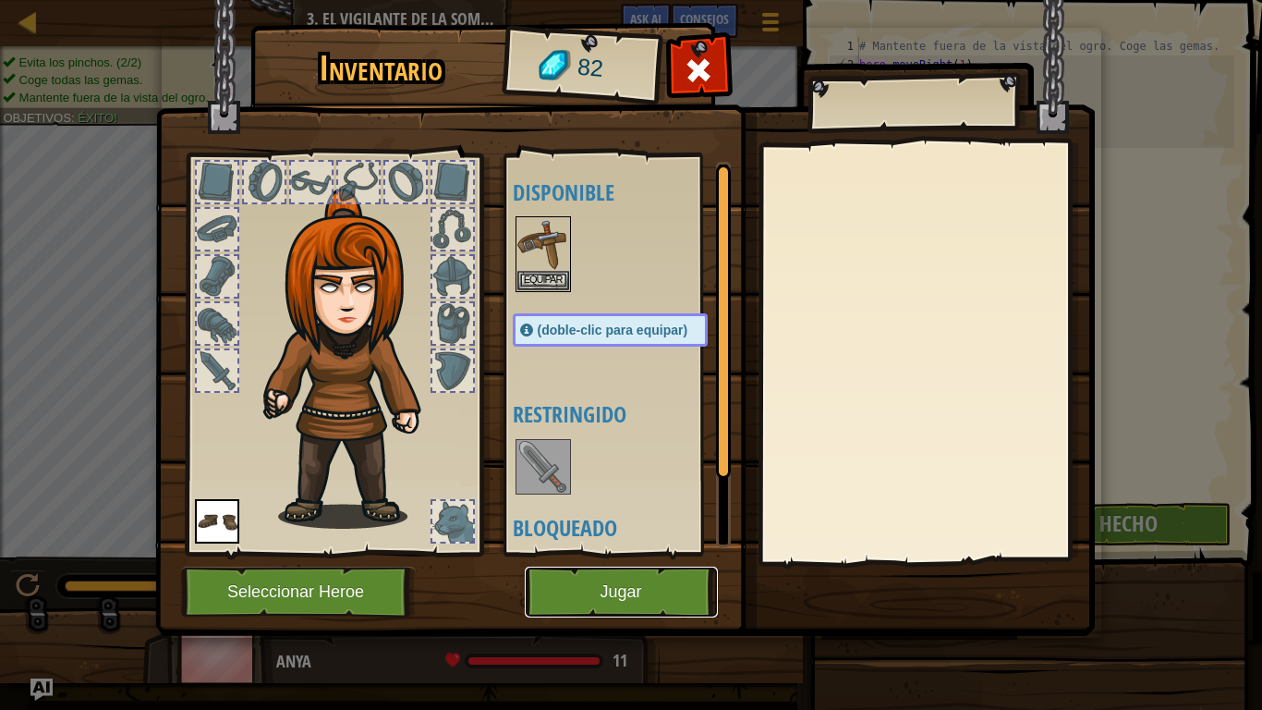
click at [645, 591] on button "Jugar" at bounding box center [621, 592] width 193 height 51
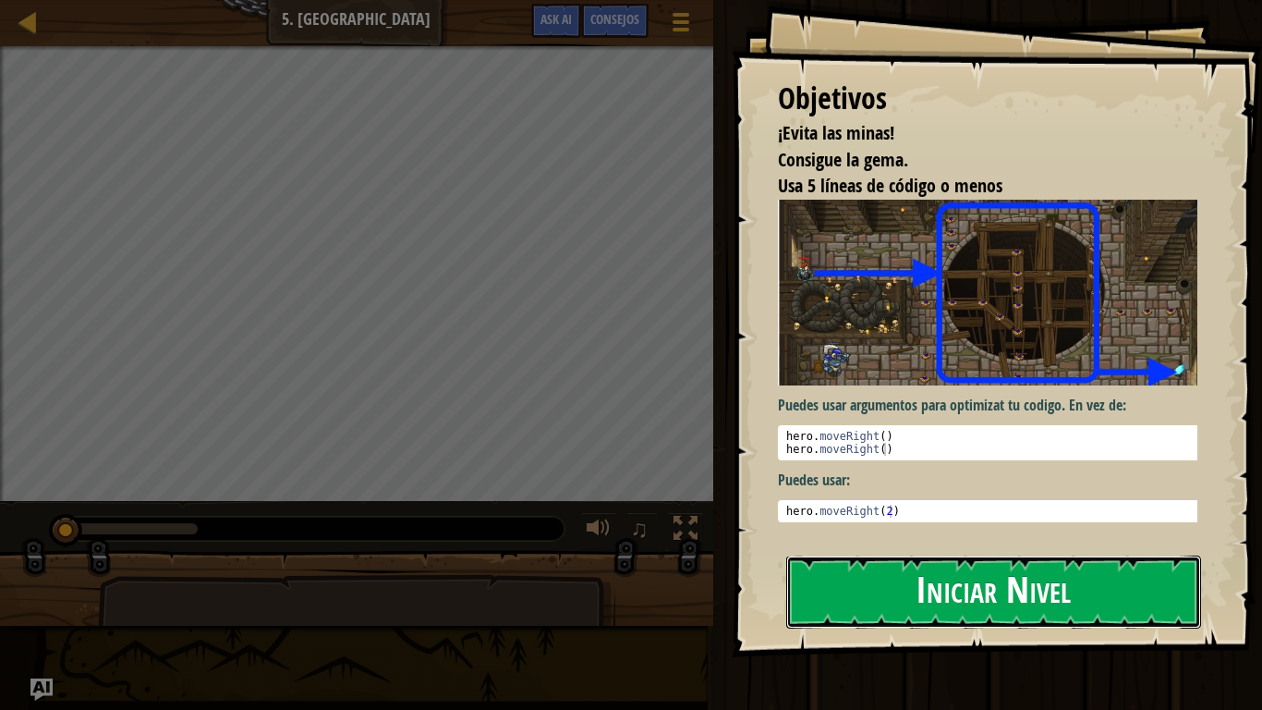
click at [1011, 579] on button "Iniciar Nivel" at bounding box center [993, 591] width 415 height 73
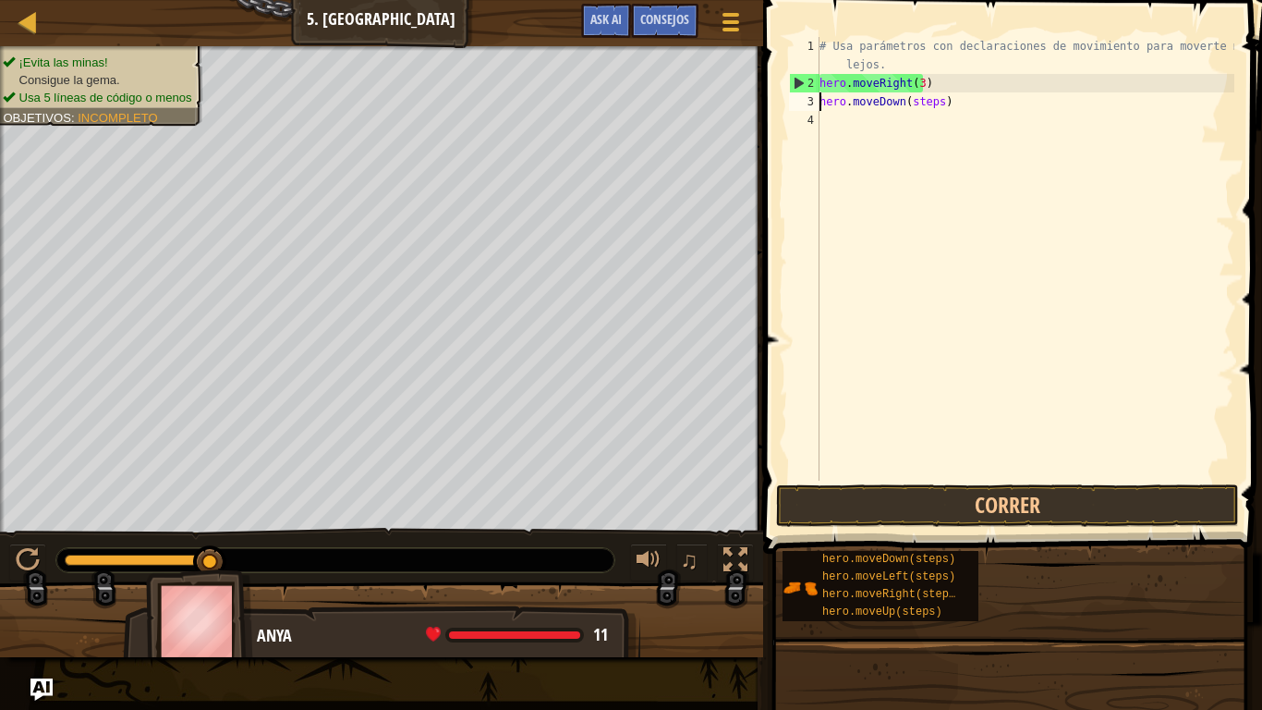
click at [934, 101] on div "# Usa parámetros con declaraciones de movimiento para moverte más lejos. hero .…" at bounding box center [1025, 286] width 419 height 499
click at [927, 101] on div "# Usa parámetros con declaraciones de movimiento para moverte más lejos. hero .…" at bounding box center [1025, 286] width 419 height 499
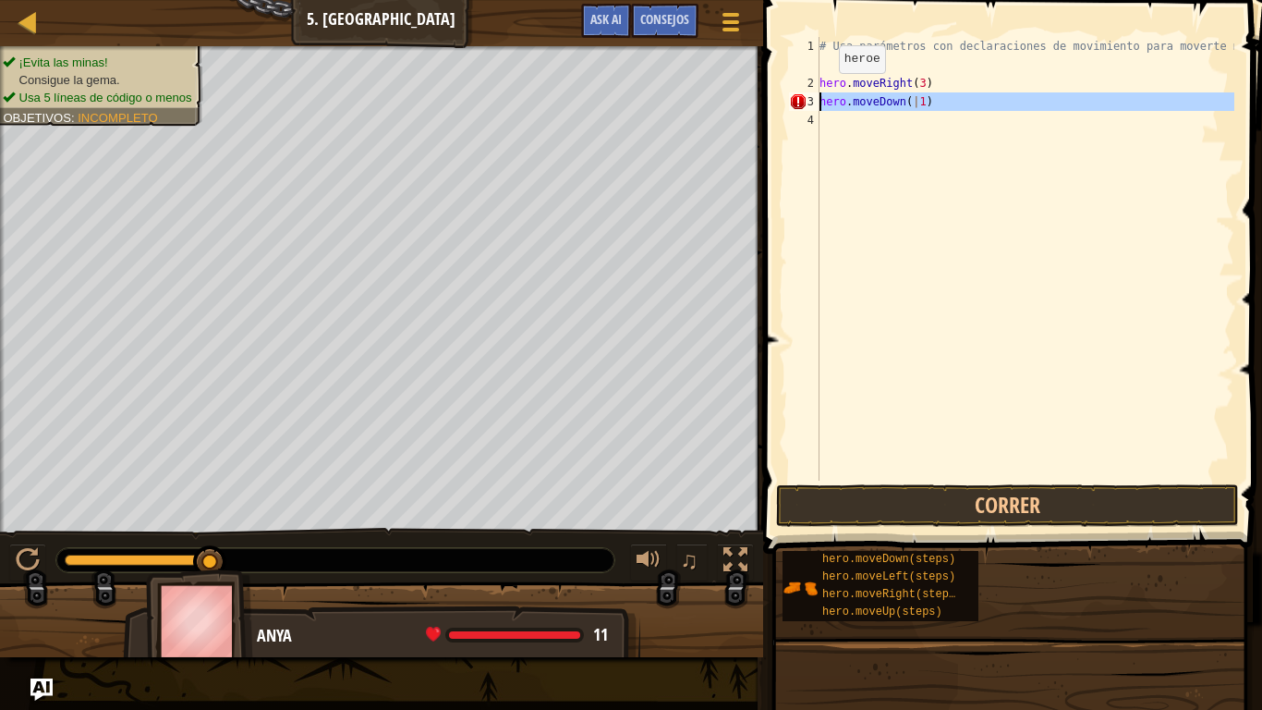
drag, startPoint x: 969, startPoint y: 114, endPoint x: 799, endPoint y: 104, distance: 169.4
click at [799, 104] on div "hero.moveDown(|1) 1 2 3 4 # Usa parámetros con declaraciones de movimiento para…" at bounding box center [1010, 259] width 449 height 444
type textarea "hero.moveDown(|1)"
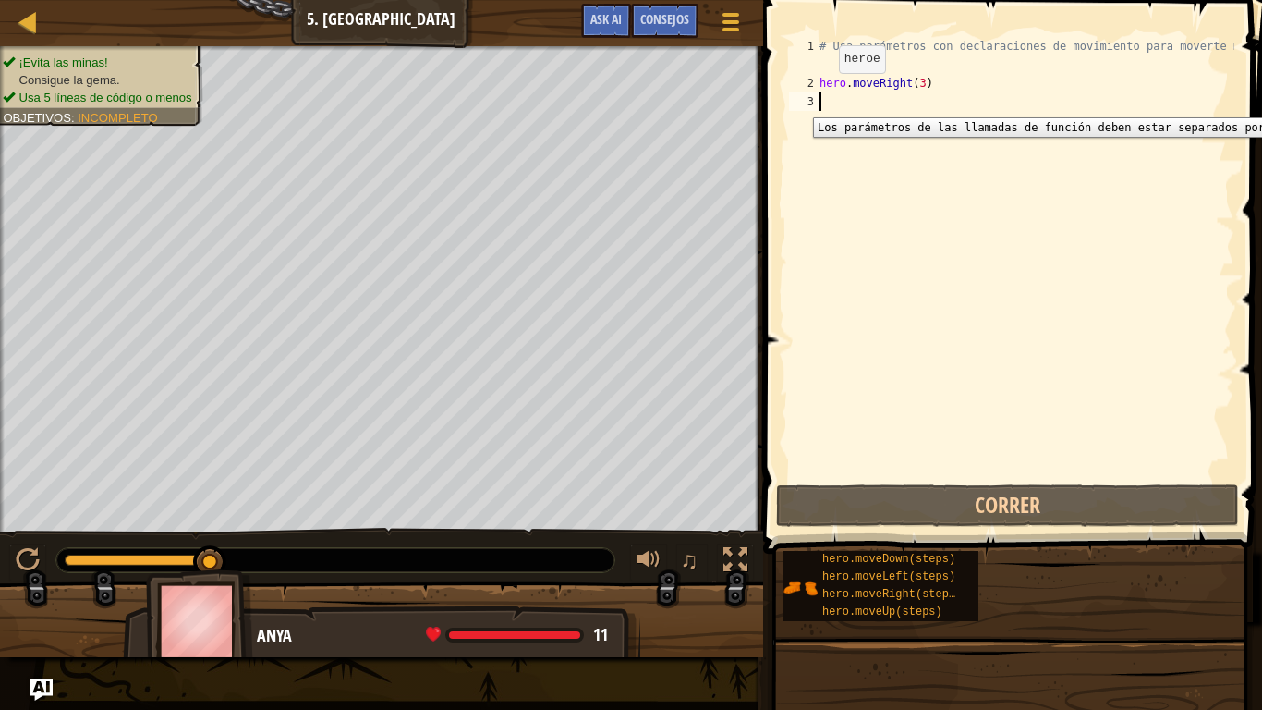
scroll to position [8, 0]
click at [910, 77] on div "# Usa parámetros con declaraciones de movimiento para moverte más lejos. hero .…" at bounding box center [1025, 286] width 419 height 499
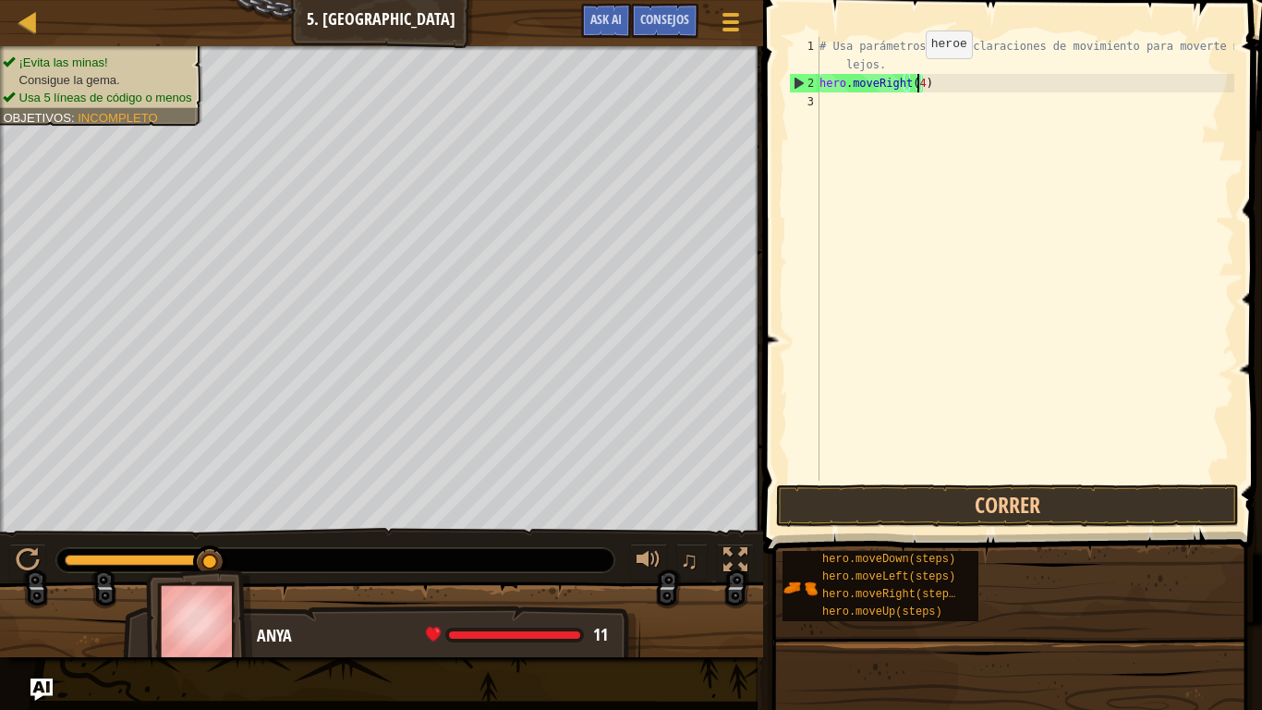
scroll to position [8, 7]
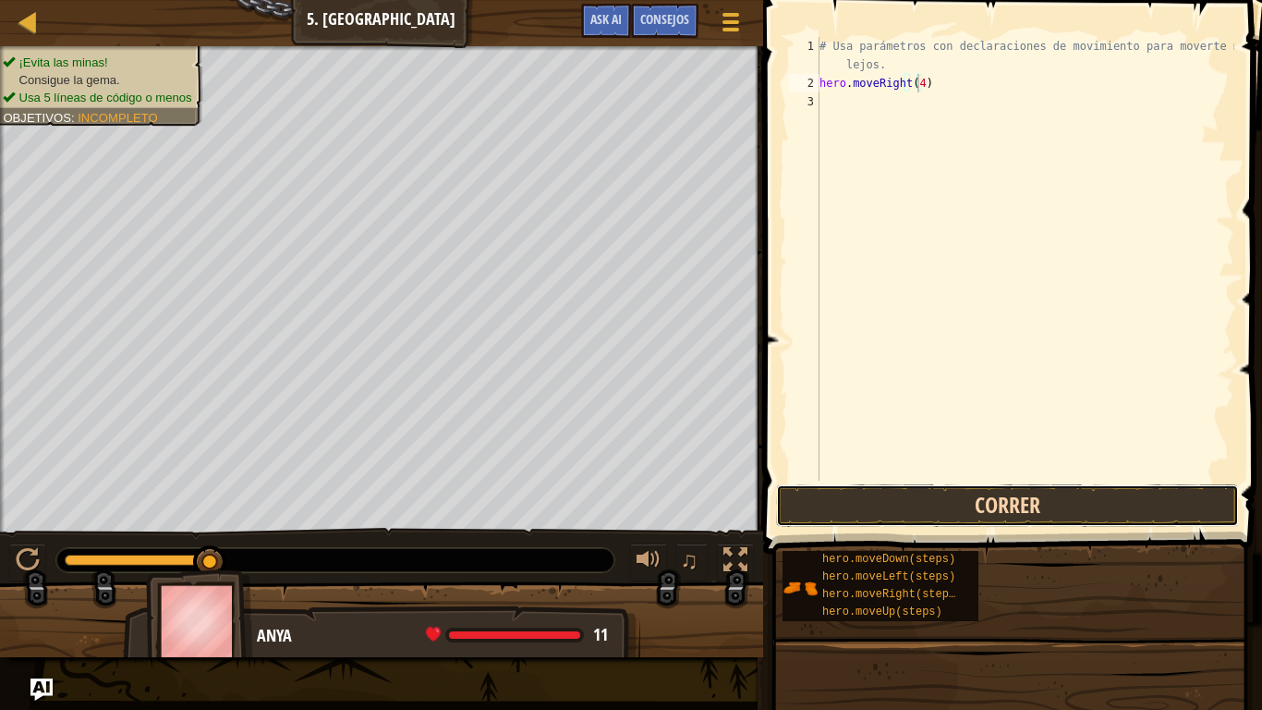
click at [1029, 518] on button "Correr" at bounding box center [1007, 505] width 463 height 43
click at [929, 503] on button "Correr" at bounding box center [1007, 505] width 463 height 43
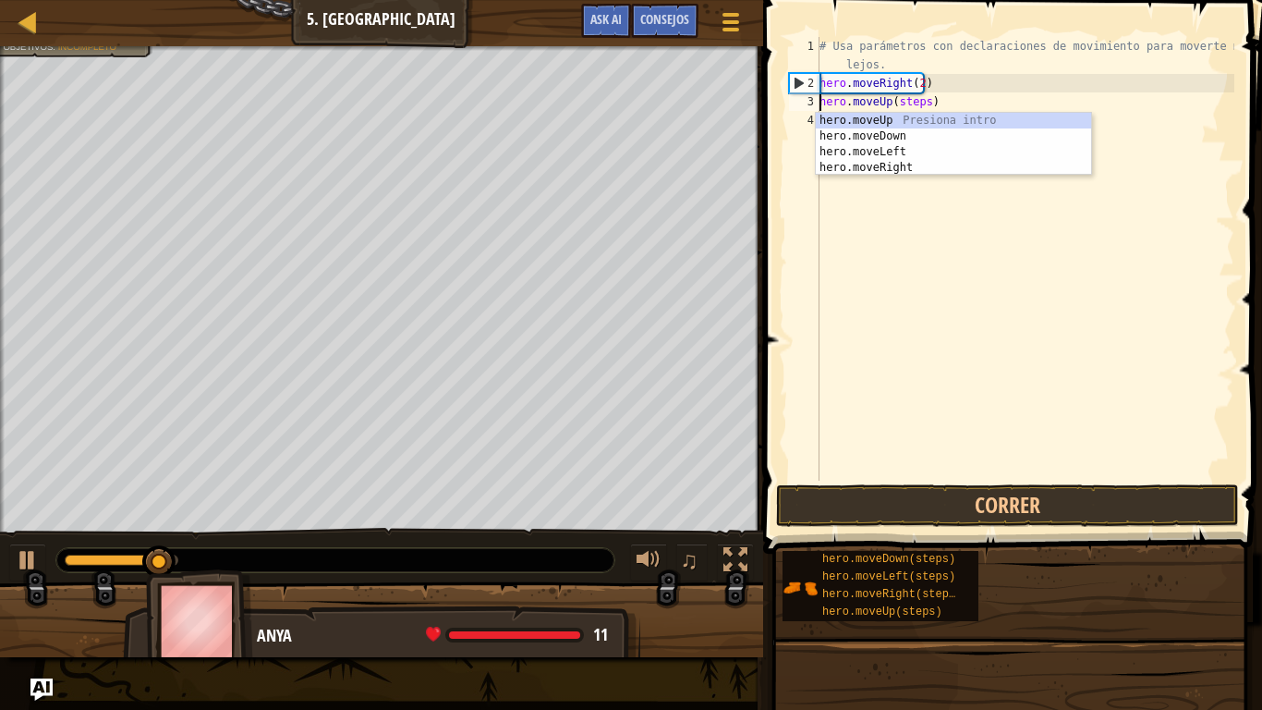
click at [916, 104] on div "# Usa parámetros con declaraciones de movimiento para moverte más lejos. hero .…" at bounding box center [1025, 286] width 419 height 499
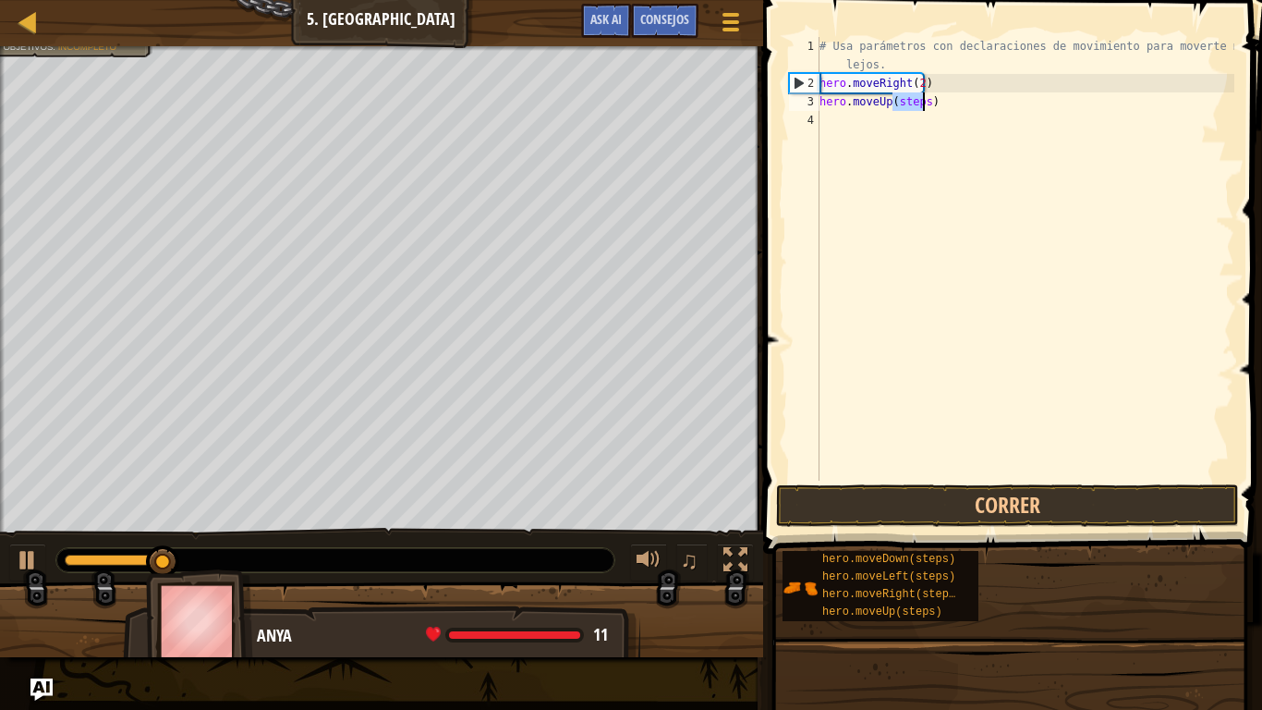
click at [916, 104] on div "# Usa parámetros con declaraciones de movimiento para moverte más lejos. hero .…" at bounding box center [1025, 286] width 419 height 499
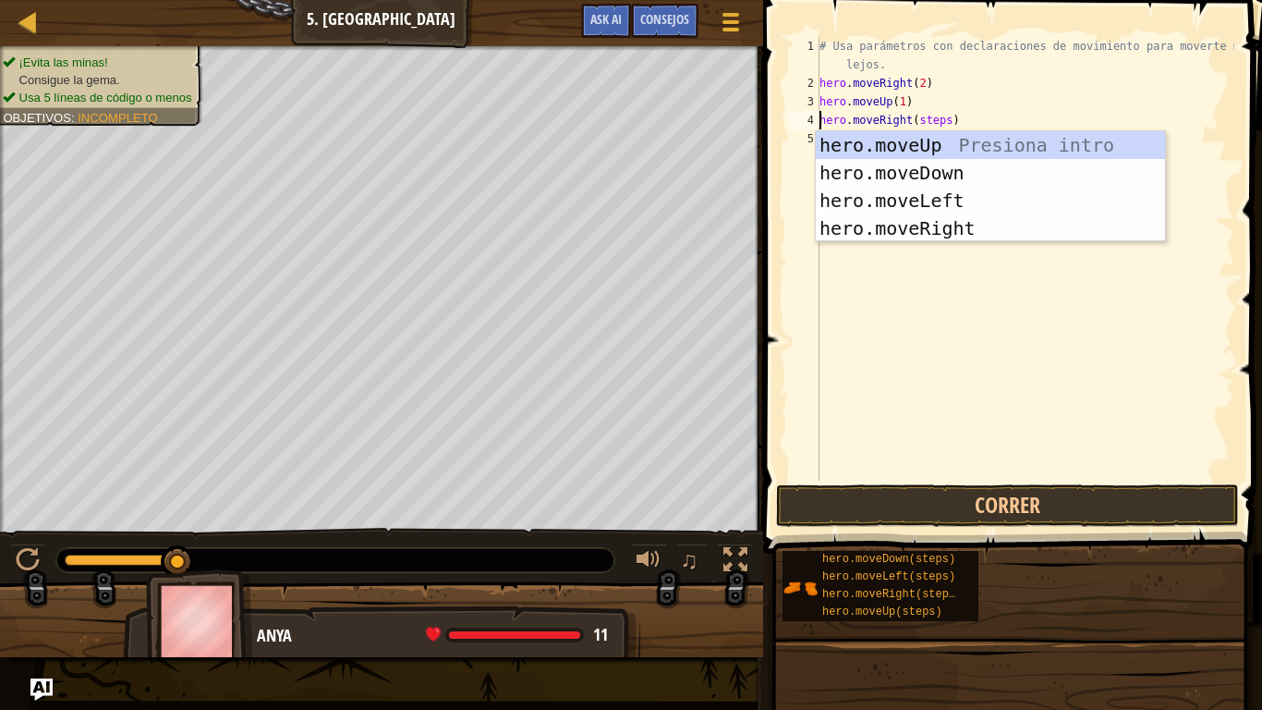
click at [925, 117] on div "# Usa parámetros con declaraciones de movimiento para moverte más lejos. hero .…" at bounding box center [1025, 286] width 419 height 499
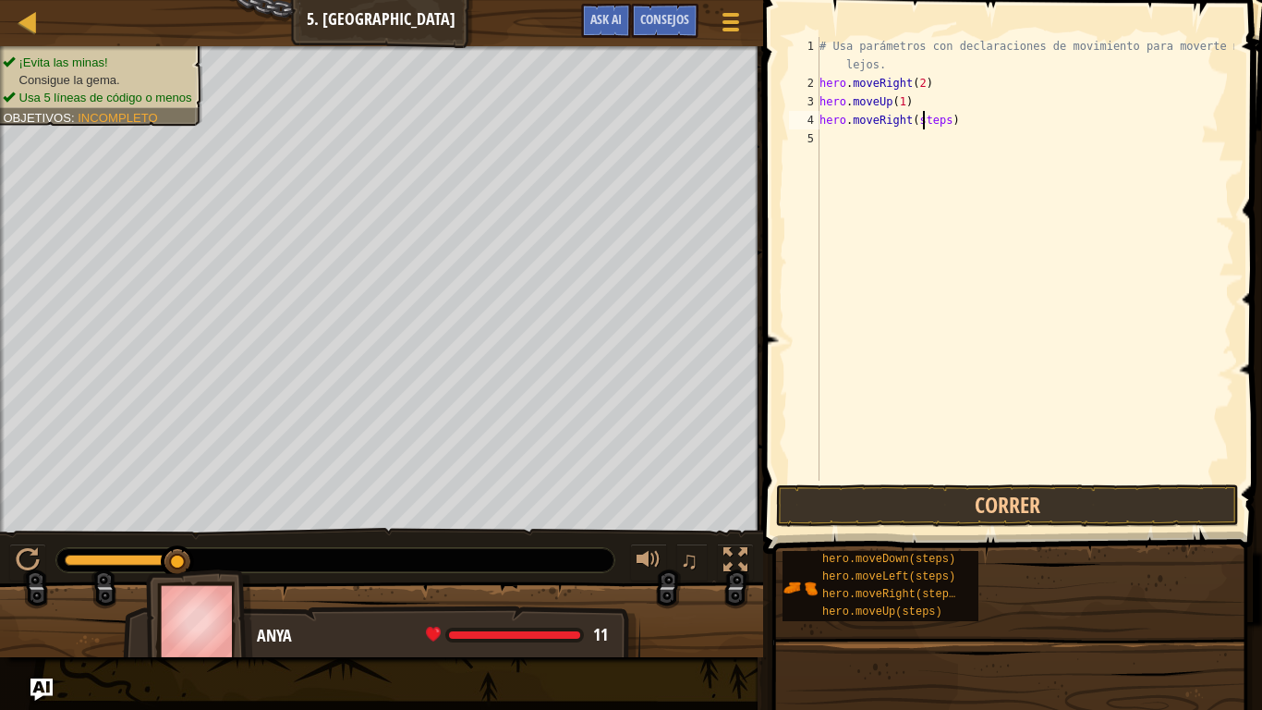
click at [925, 117] on div "# Usa parámetros con declaraciones de movimiento para moverte más lejos. hero .…" at bounding box center [1025, 286] width 419 height 499
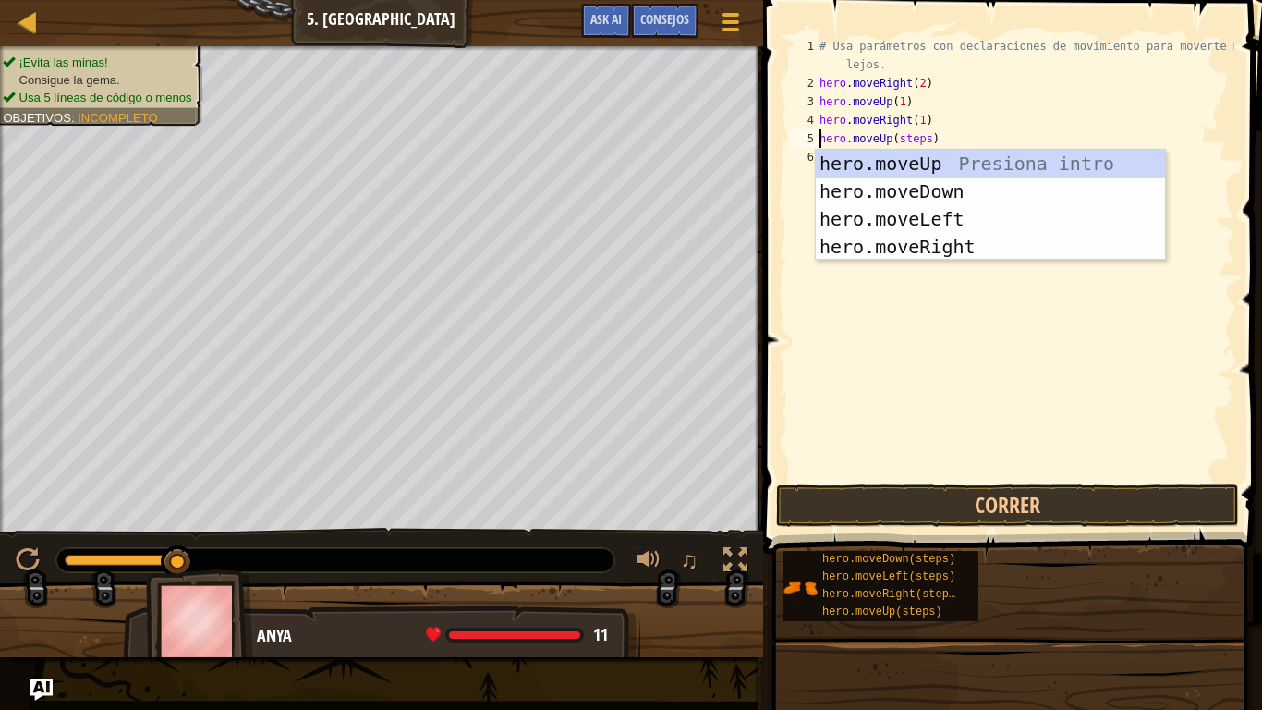
click at [913, 141] on div "# Usa parámetros con declaraciones de movimiento para moverte más lejos. hero .…" at bounding box center [1025, 286] width 419 height 499
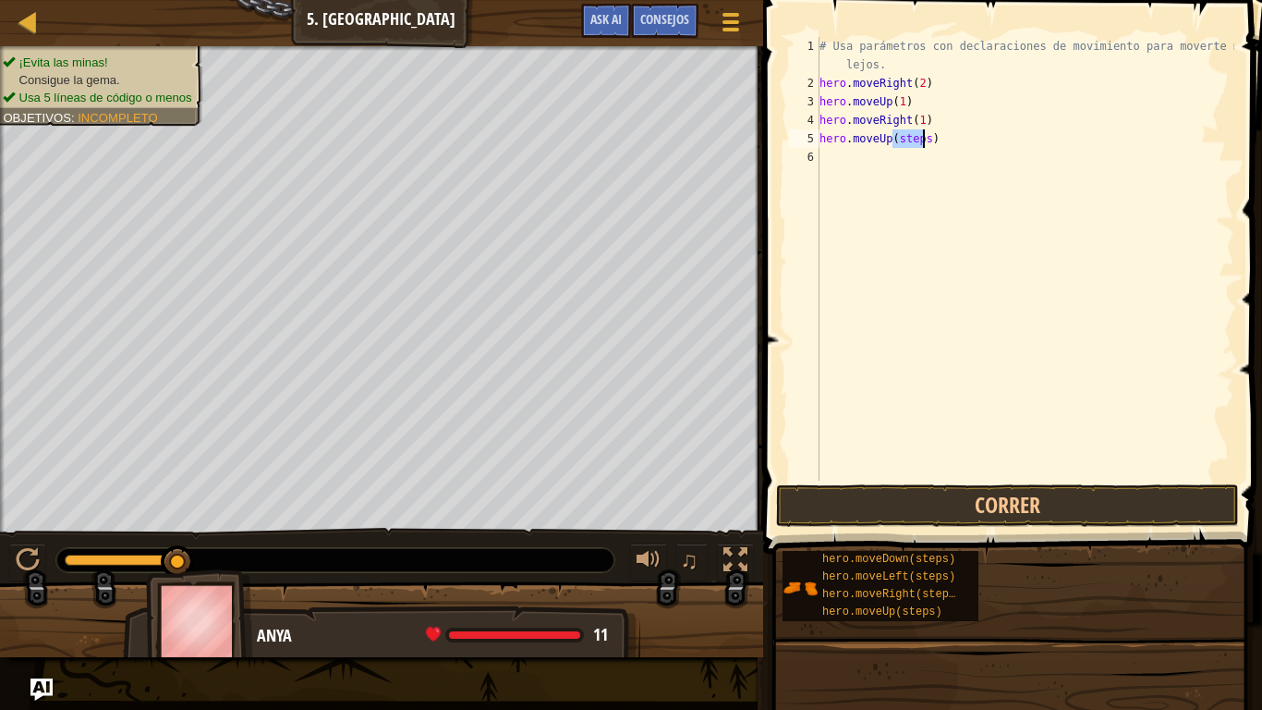
click at [913, 141] on div "# Usa parámetros con declaraciones de movimiento para moverte más lejos. hero .…" at bounding box center [1025, 286] width 419 height 499
click at [984, 502] on button "Correr" at bounding box center [1007, 505] width 463 height 43
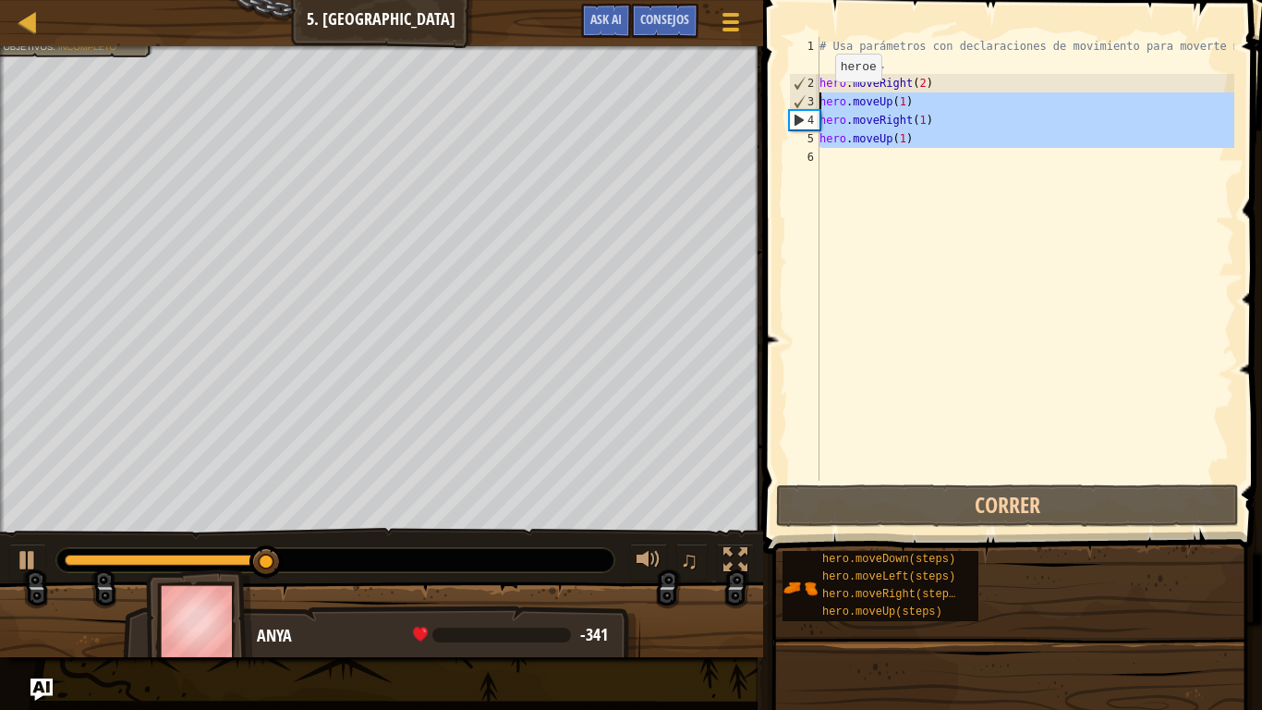
drag, startPoint x: 943, startPoint y: 165, endPoint x: 820, endPoint y: 100, distance: 139.3
click at [820, 100] on div "# Usa parámetros con declaraciones de movimiento para moverte más lejos. hero .…" at bounding box center [1025, 286] width 419 height 499
type textarea "hero.moveUp(1) hero.moveRight(1)"
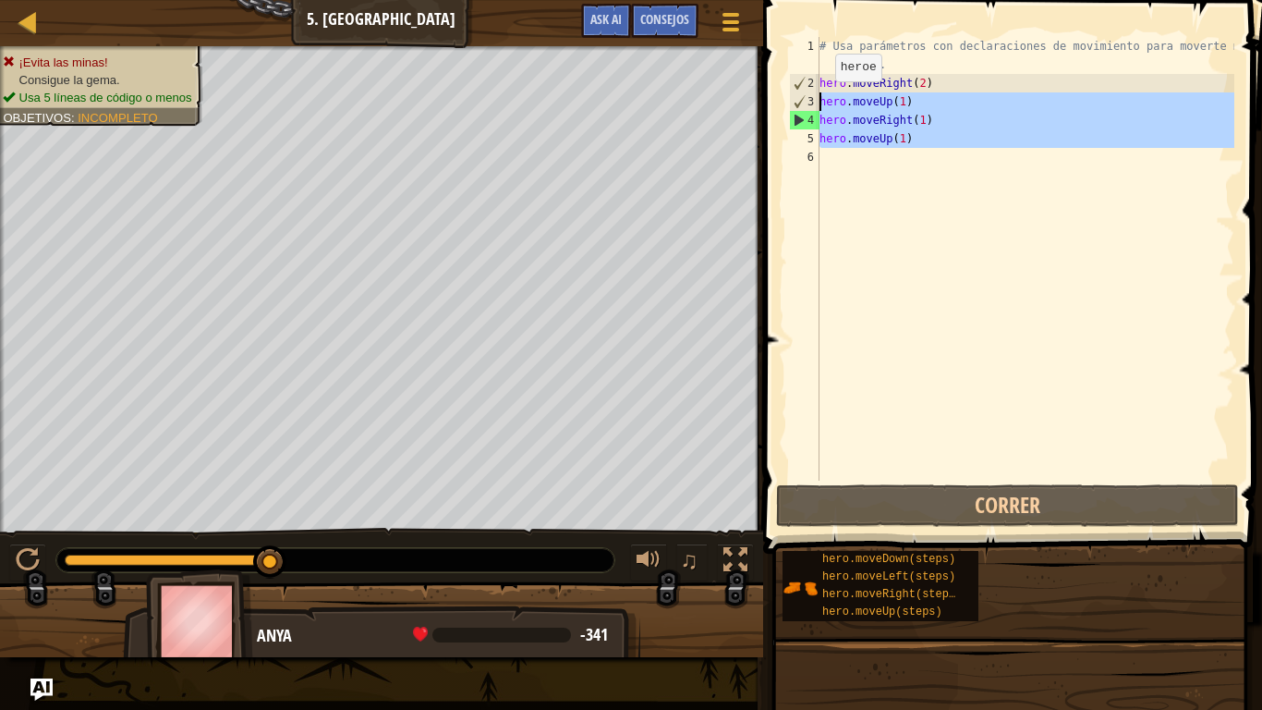
scroll to position [8, 0]
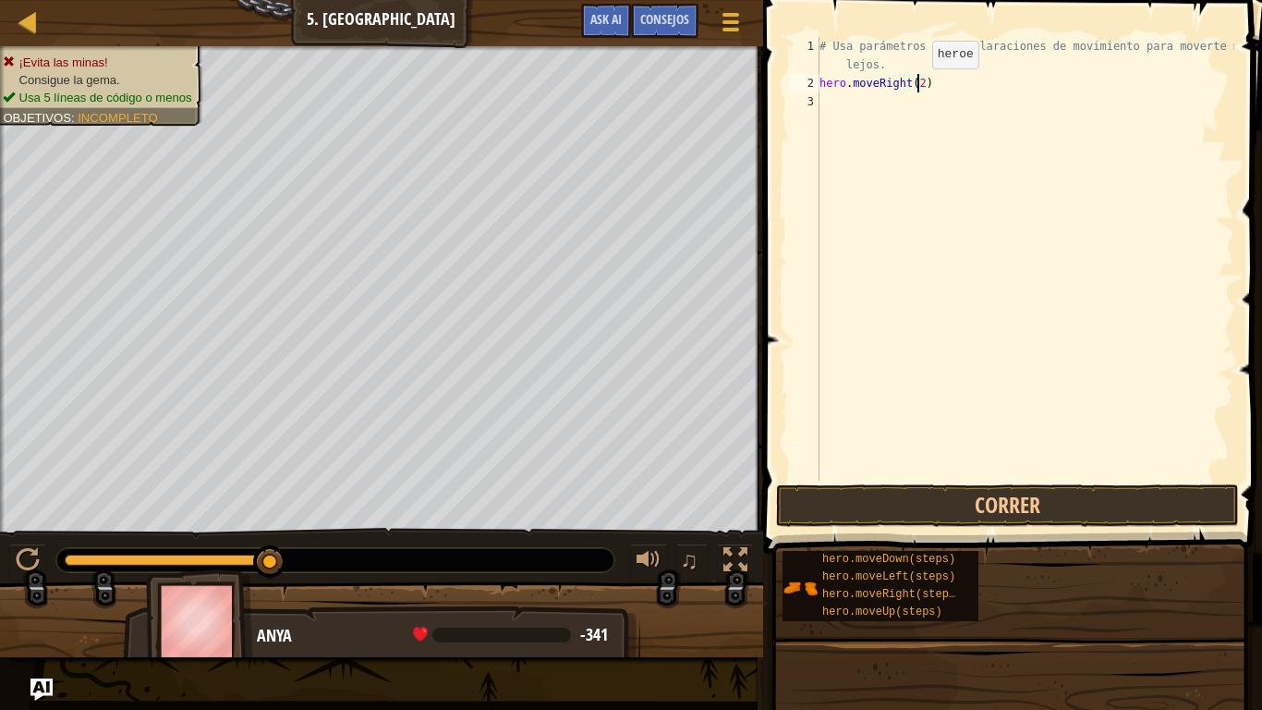
click at [917, 87] on div "# Usa parámetros con declaraciones de movimiento para moverte más lejos. hero .…" at bounding box center [1025, 286] width 419 height 499
click at [906, 518] on button "Correr" at bounding box center [1007, 505] width 463 height 43
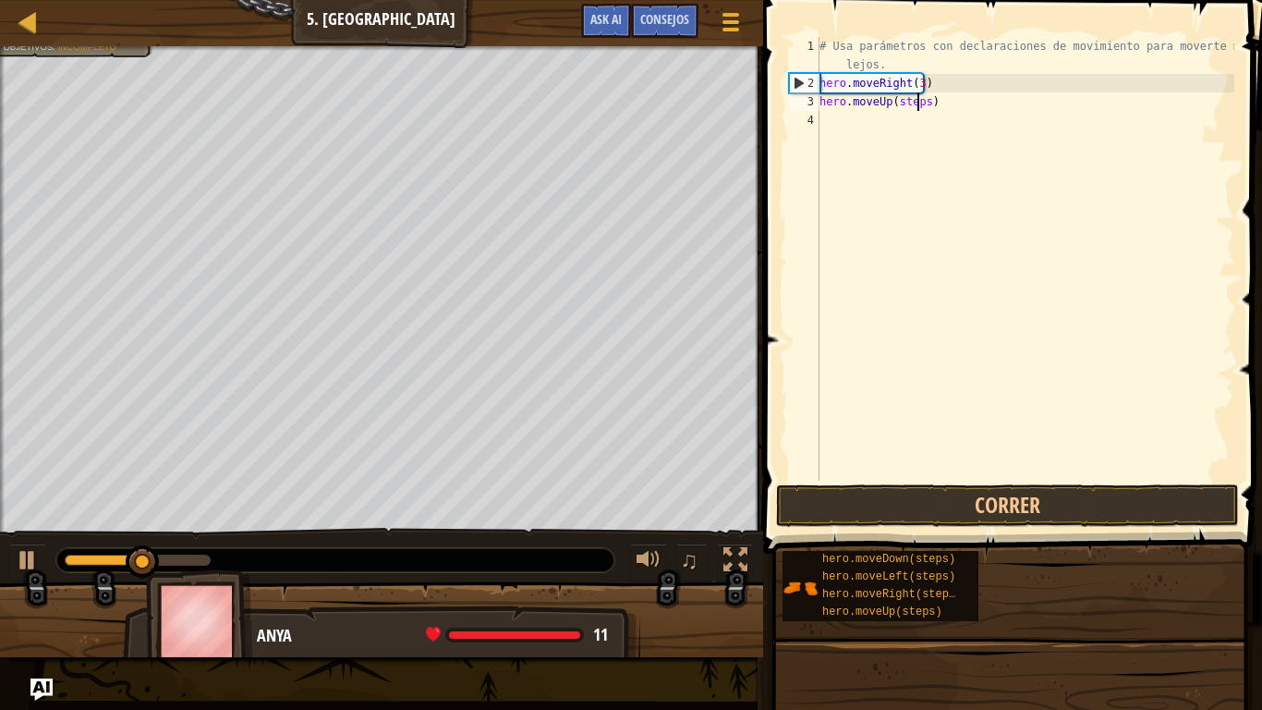
click at [914, 103] on div "# Usa parámetros con declaraciones de movimiento para moverte más lejos. hero .…" at bounding box center [1025, 286] width 419 height 499
type textarea "hero.moveUp(1)"
click at [920, 120] on div "# Usa parámetros con declaraciones de movimiento para moverte más lejos. hero .…" at bounding box center [1025, 286] width 419 height 499
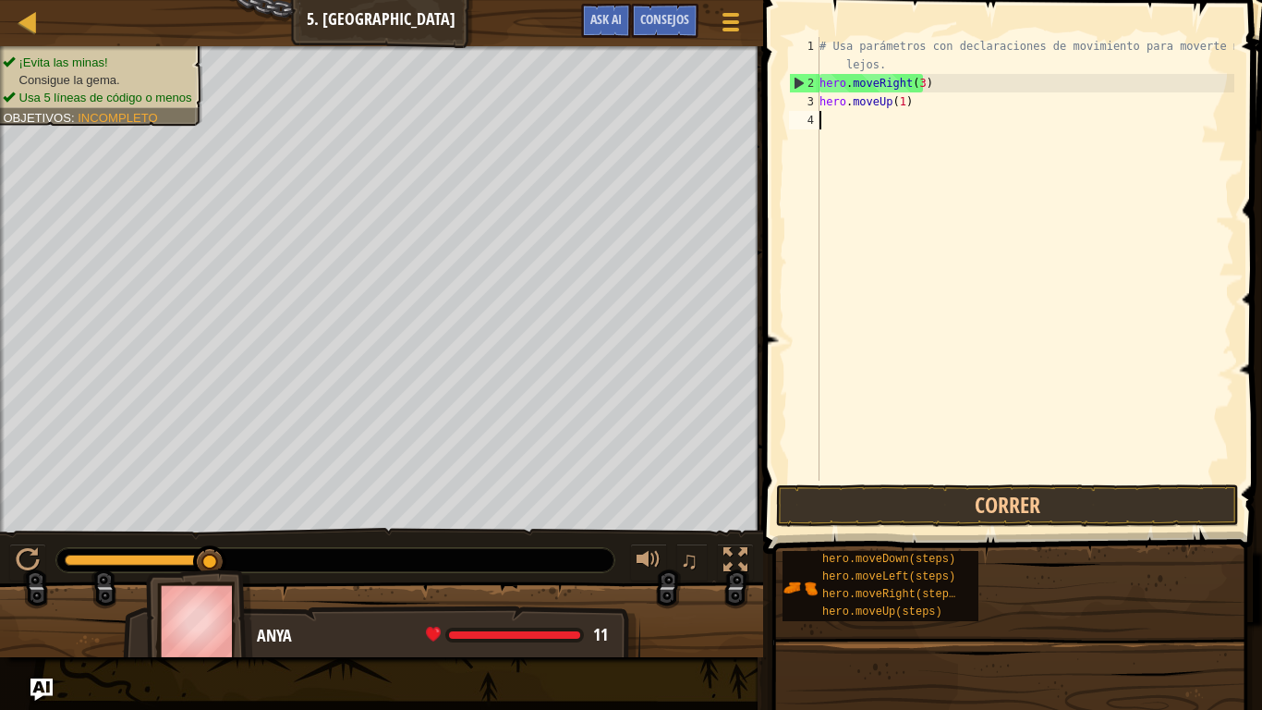
scroll to position [8, 0]
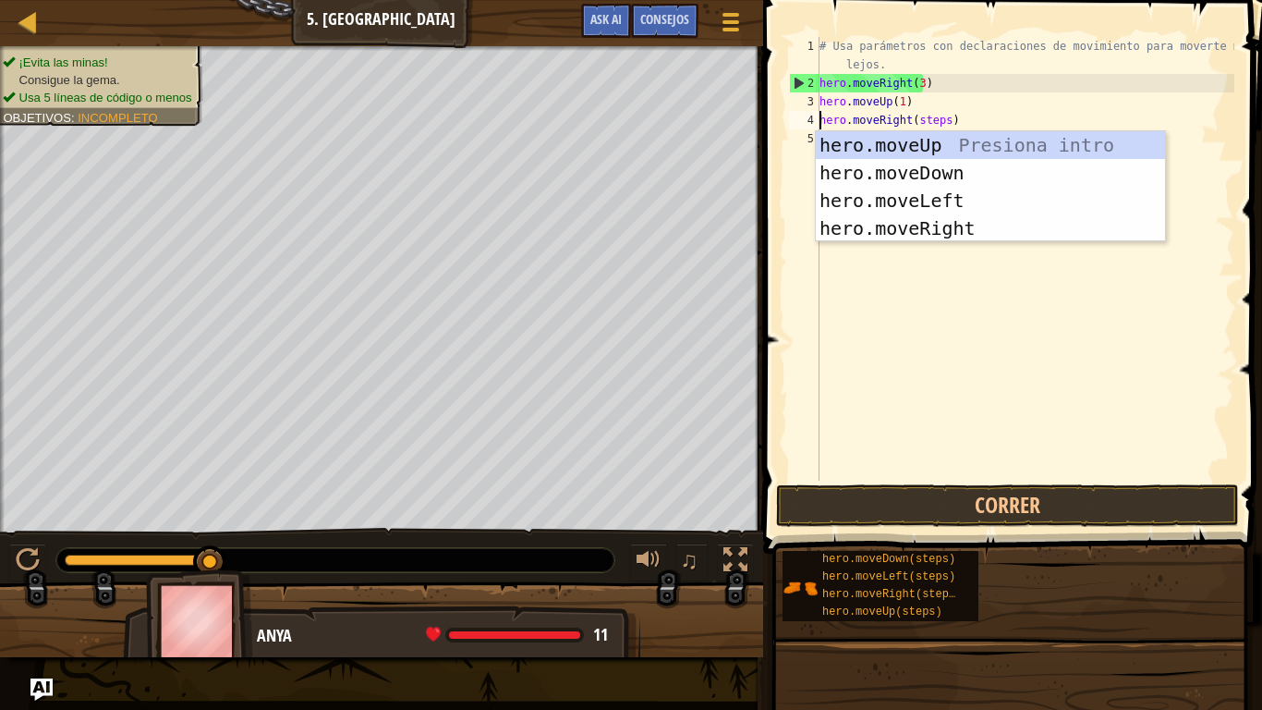
click at [934, 119] on div "# Usa parámetros con declaraciones de movimiento para moverte más lejos. hero .…" at bounding box center [1025, 286] width 419 height 499
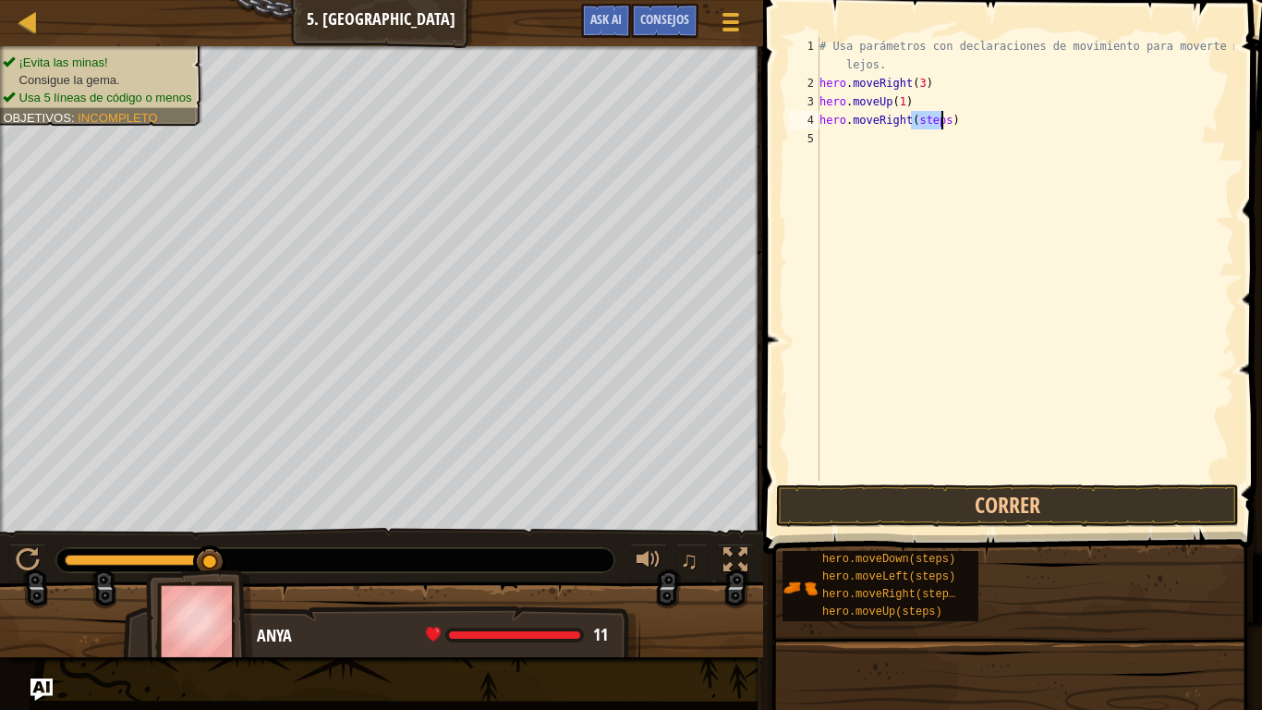
click at [934, 119] on div "# Usa parámetros con declaraciones de movimiento para moverte más lejos. hero .…" at bounding box center [1025, 286] width 419 height 499
click at [923, 137] on div "# Usa parámetros con declaraciones de movimiento para moverte más lejos. hero .…" at bounding box center [1025, 286] width 419 height 499
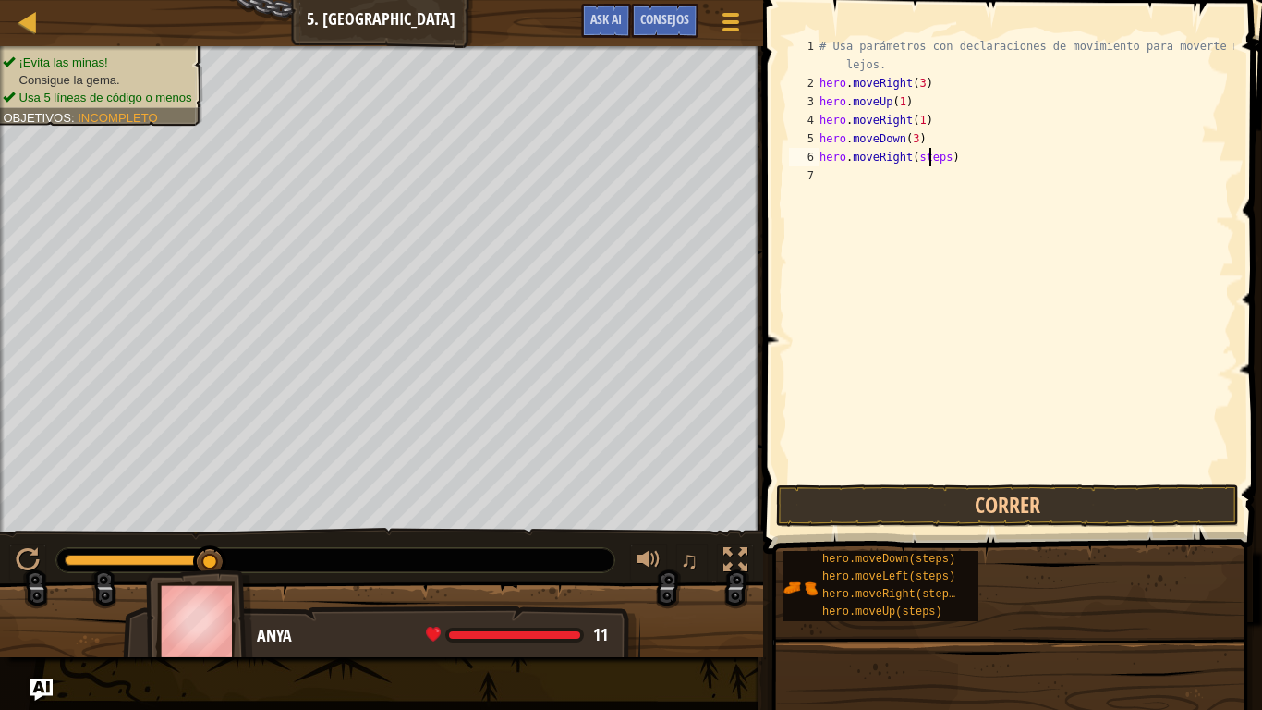
click at [928, 152] on div "# Usa parámetros con declaraciones de movimiento para moverte más lejos. hero .…" at bounding box center [1025, 286] width 419 height 499
type textarea "hero.moveRight(2)"
click at [868, 523] on button "Correr" at bounding box center [1007, 505] width 463 height 43
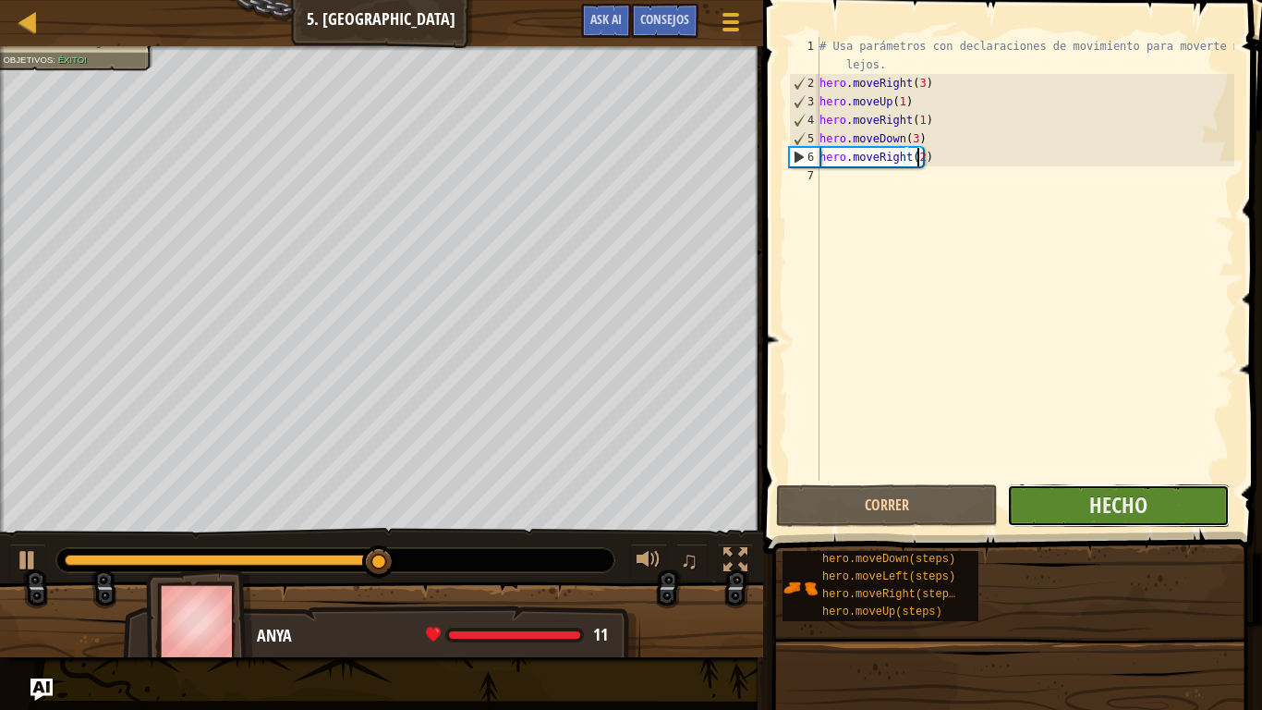
click at [1080, 500] on button "Hecho" at bounding box center [1118, 505] width 222 height 43
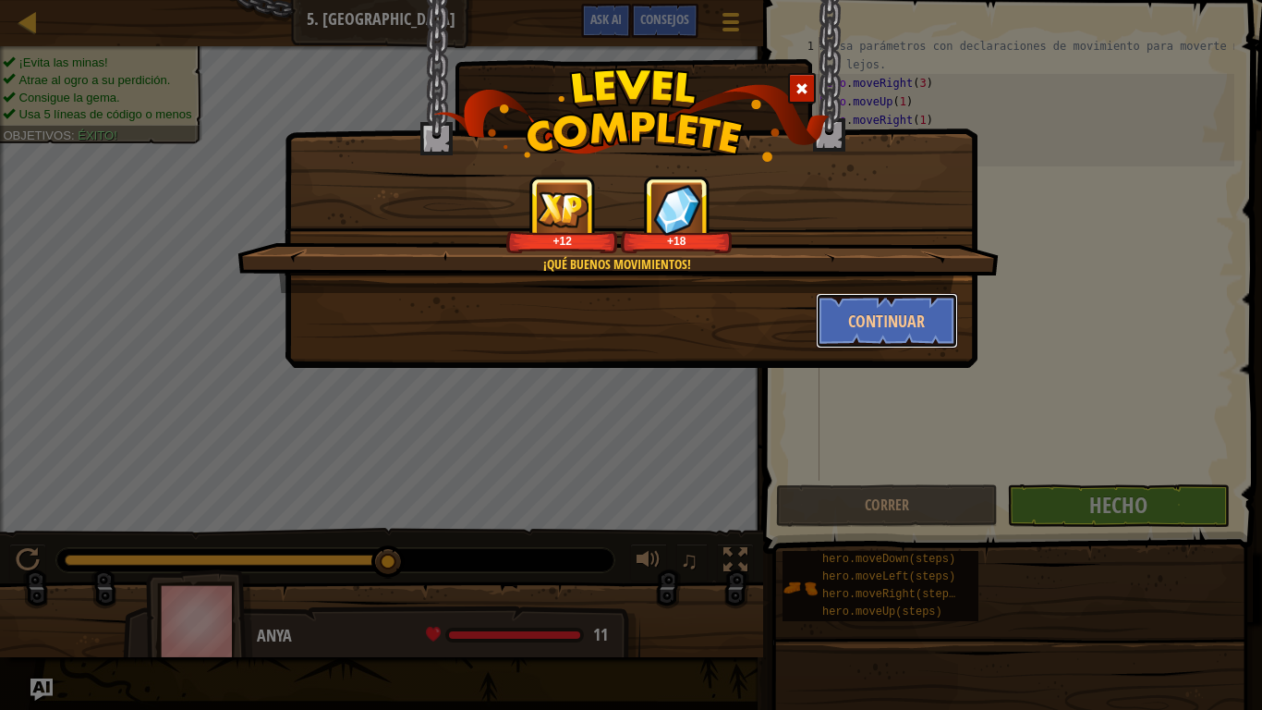
click at [896, 330] on button "Continuar" at bounding box center [887, 320] width 143 height 55
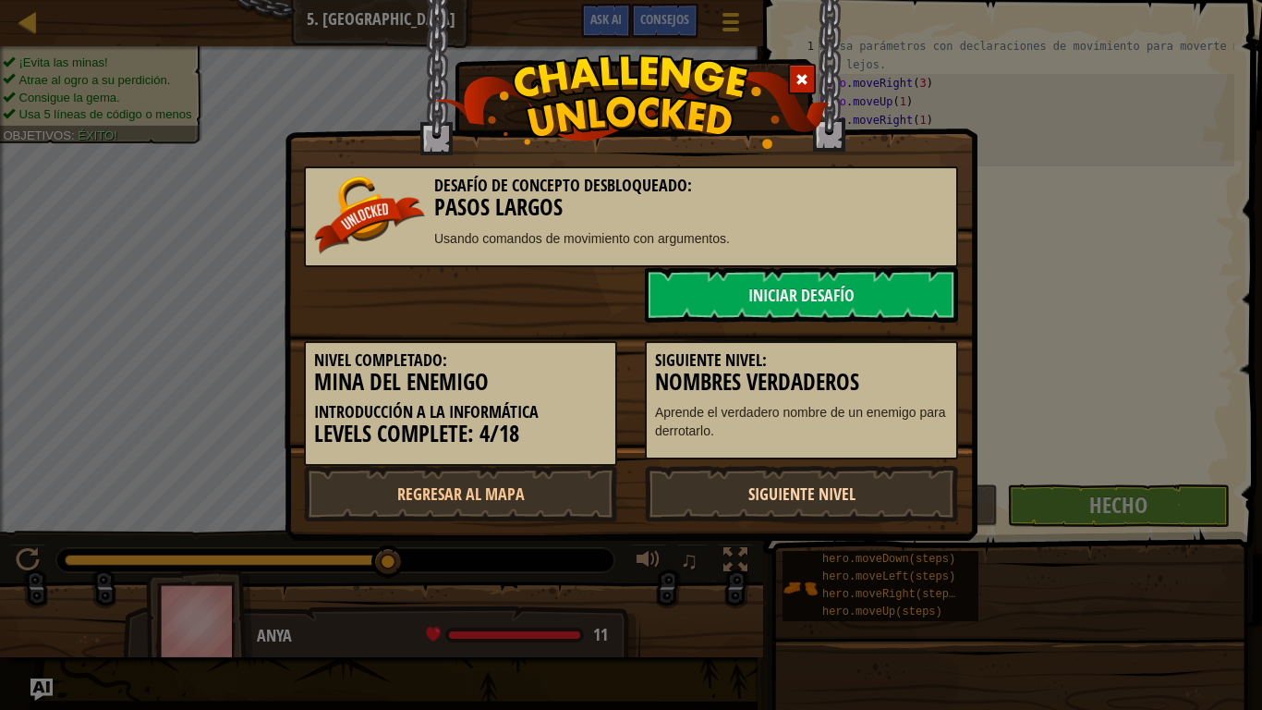
click at [882, 473] on link "Siguiente nivel" at bounding box center [801, 493] width 313 height 55
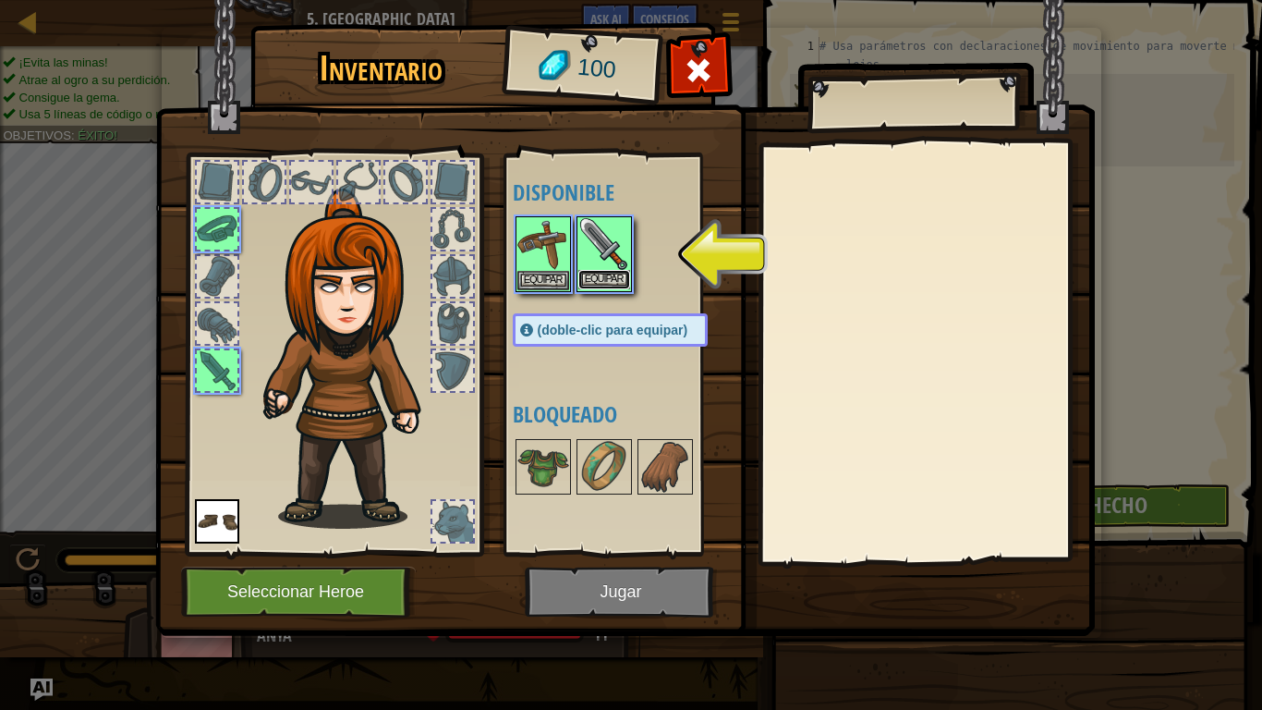
click at [594, 271] on button "Equipar" at bounding box center [605, 279] width 52 height 19
click at [594, 2] on body "Mapa Introducción a la Informática 5. Mina del Enemigo Menú del Juego Hecho Con…" at bounding box center [631, 1] width 1262 height 2
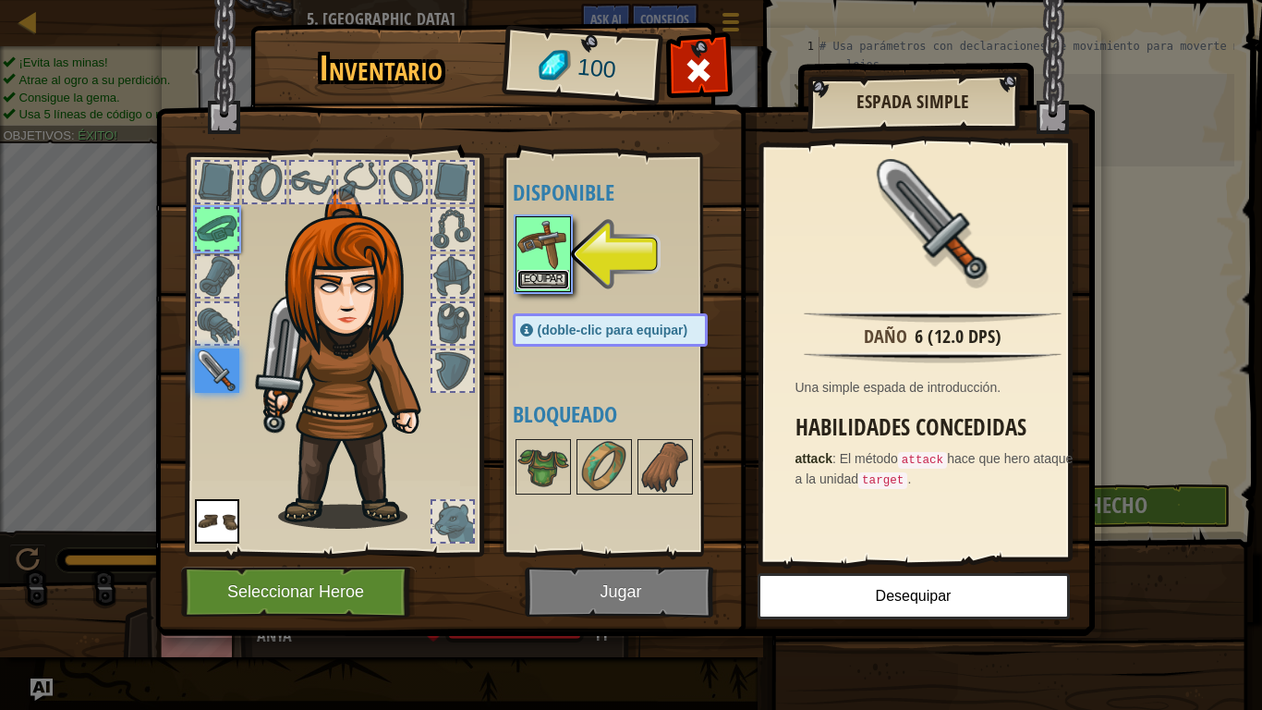
click at [550, 280] on button "Equipar" at bounding box center [544, 279] width 52 height 19
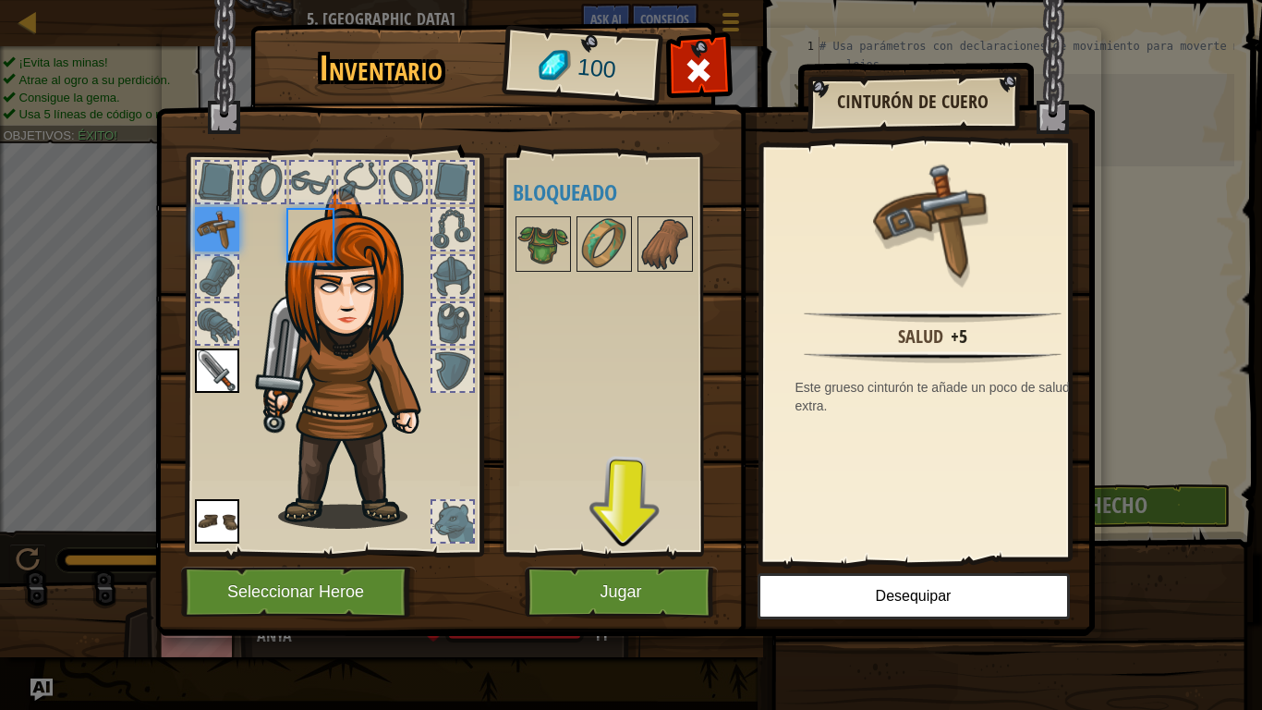
click at [550, 2] on body "Mapa Introducción a la Informática 5. Mina del Enemigo Menú del Juego Hecho Con…" at bounding box center [631, 1] width 1262 height 2
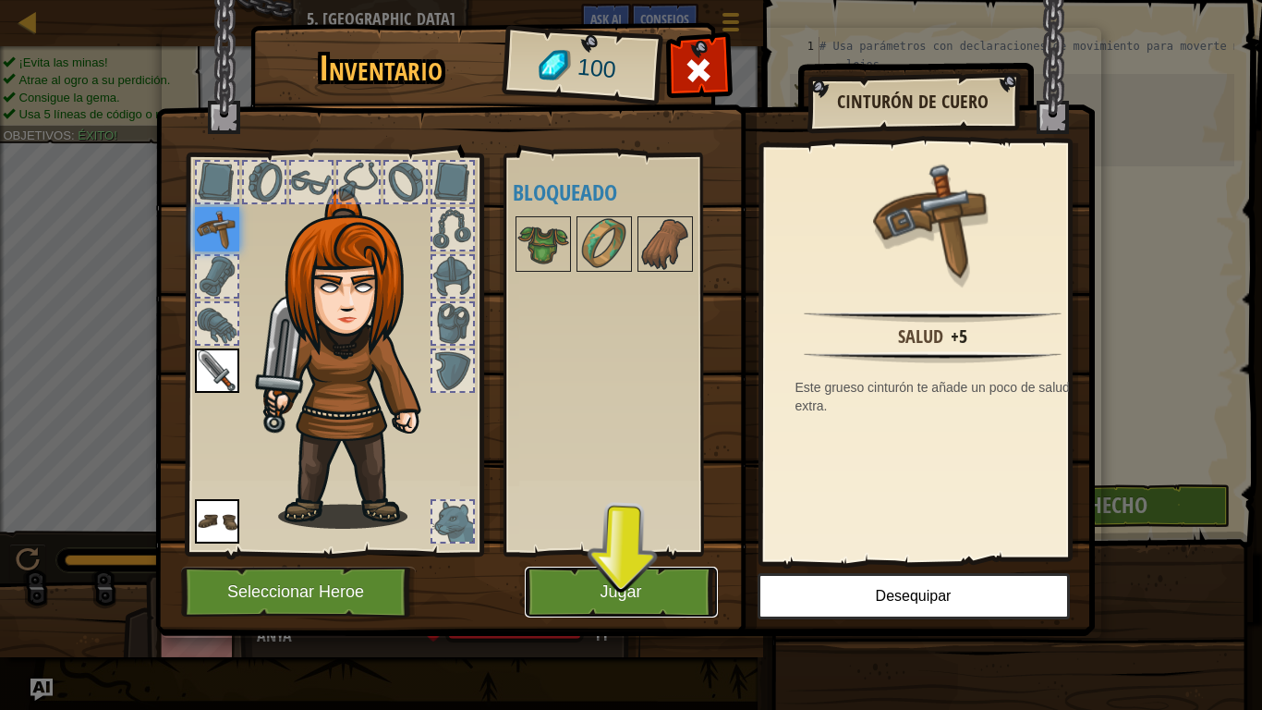
click at [651, 582] on button "Jugar" at bounding box center [621, 592] width 193 height 51
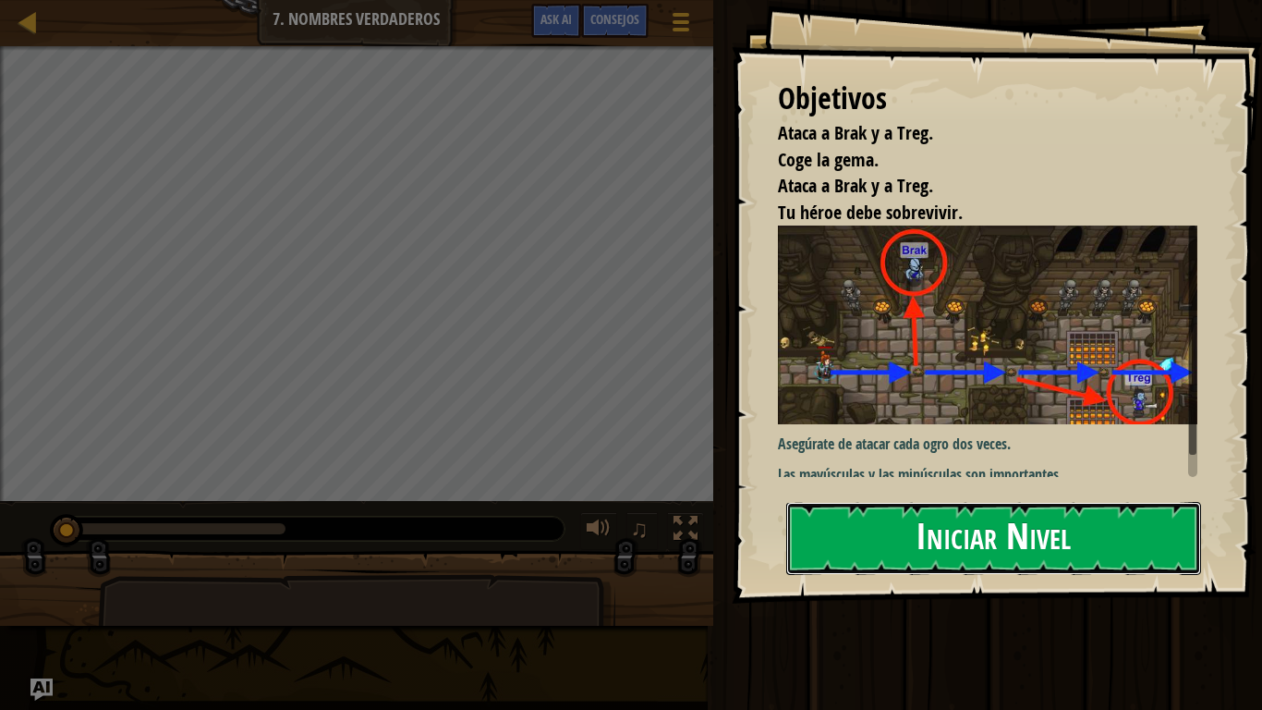
click at [901, 531] on button "Iniciar Nivel" at bounding box center [993, 538] width 415 height 73
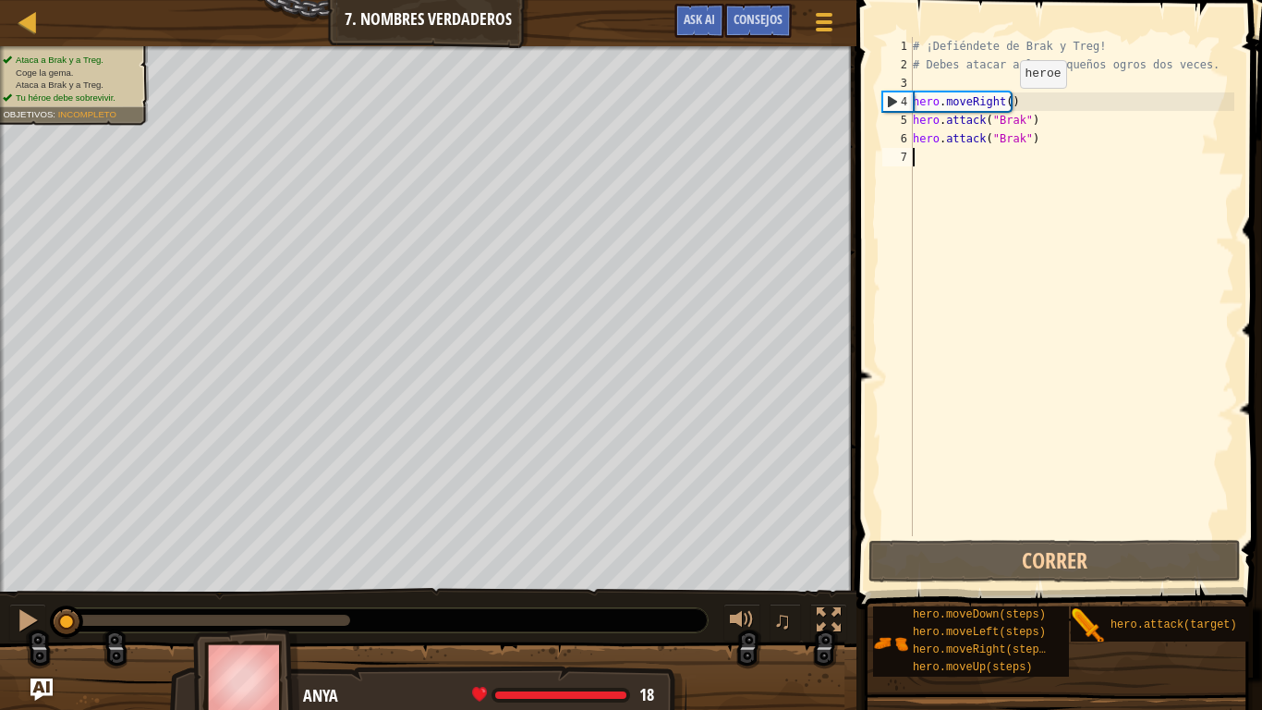
click at [1005, 106] on div "# ¡Defiéndete de Brak y Treg! # Debes atacar a los pequeños ogros dos veces. he…" at bounding box center [1071, 305] width 325 height 536
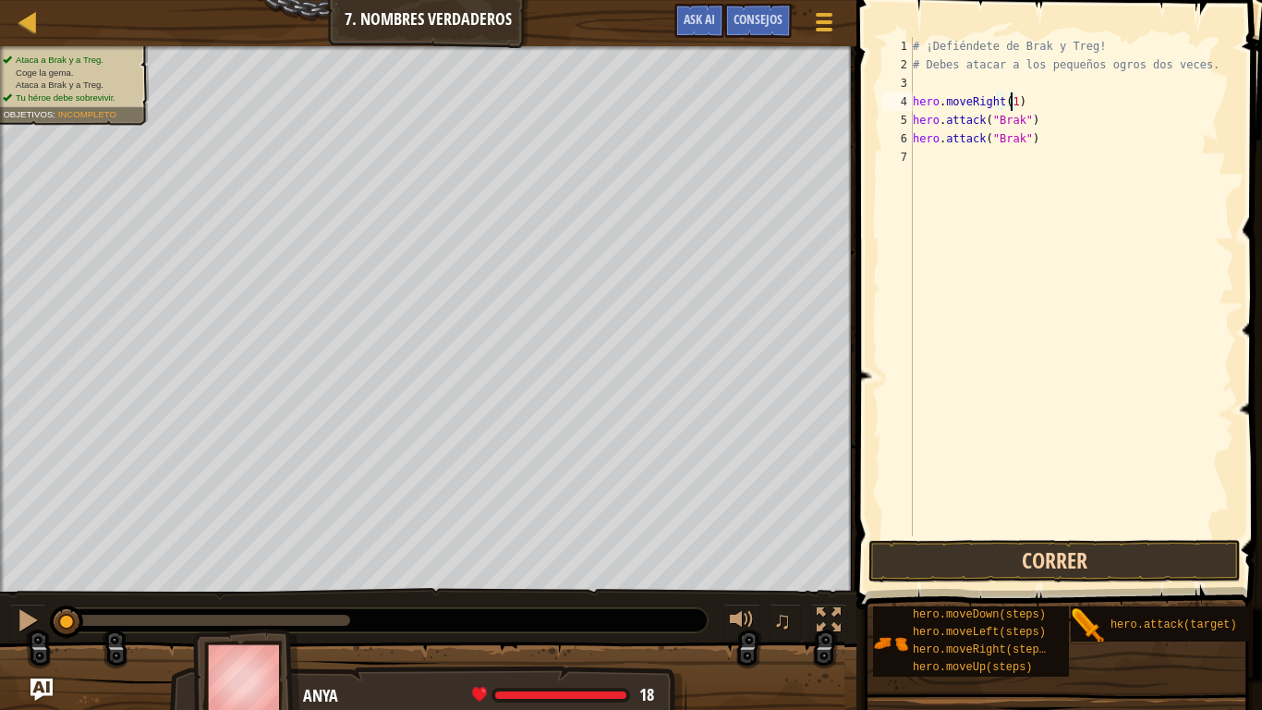
type textarea "hero.moveRight(1)"
click at [1003, 555] on button "Correr" at bounding box center [1055, 561] width 372 height 43
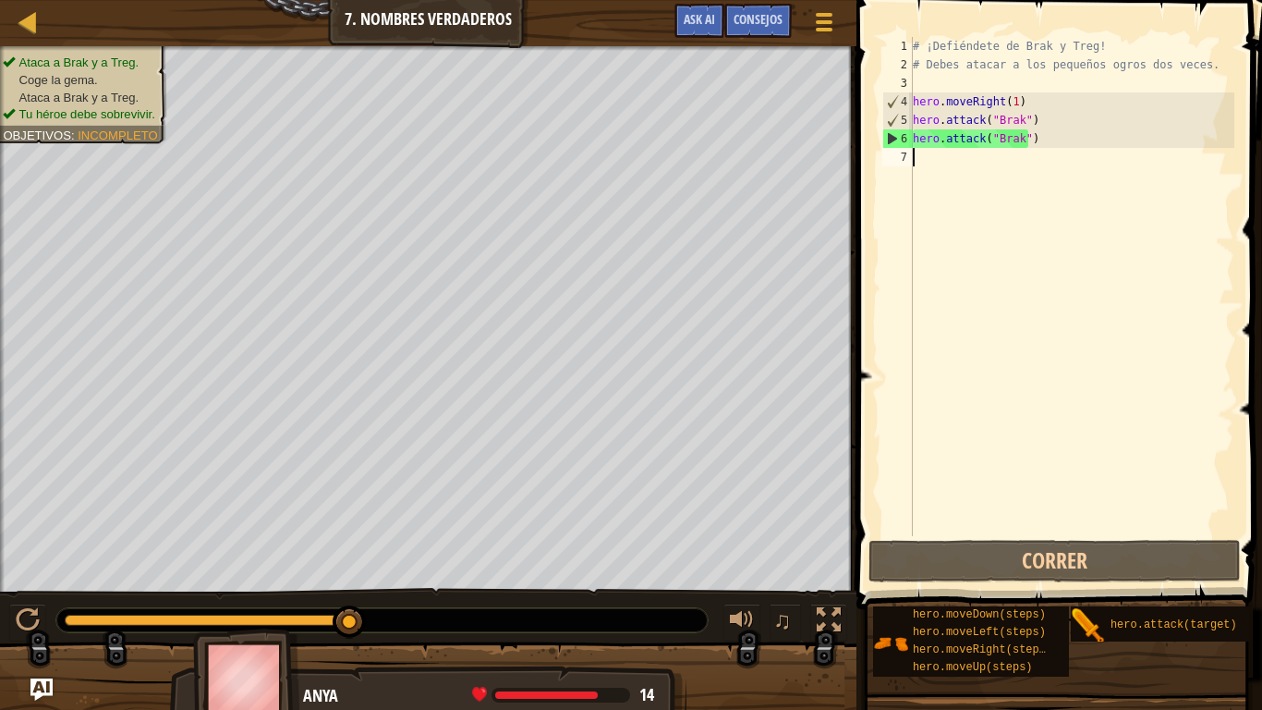
click at [1071, 152] on div "# ¡Defiéndete de Brak y Treg! # Debes atacar a los pequeños ogros dos veces. he…" at bounding box center [1071, 305] width 325 height 536
click at [1051, 125] on div "# ¡Defiéndete de Brak y Treg! # Debes atacar a los pequeños ogros dos veces. he…" at bounding box center [1071, 305] width 325 height 536
type textarea "hero.attack("Brak")"
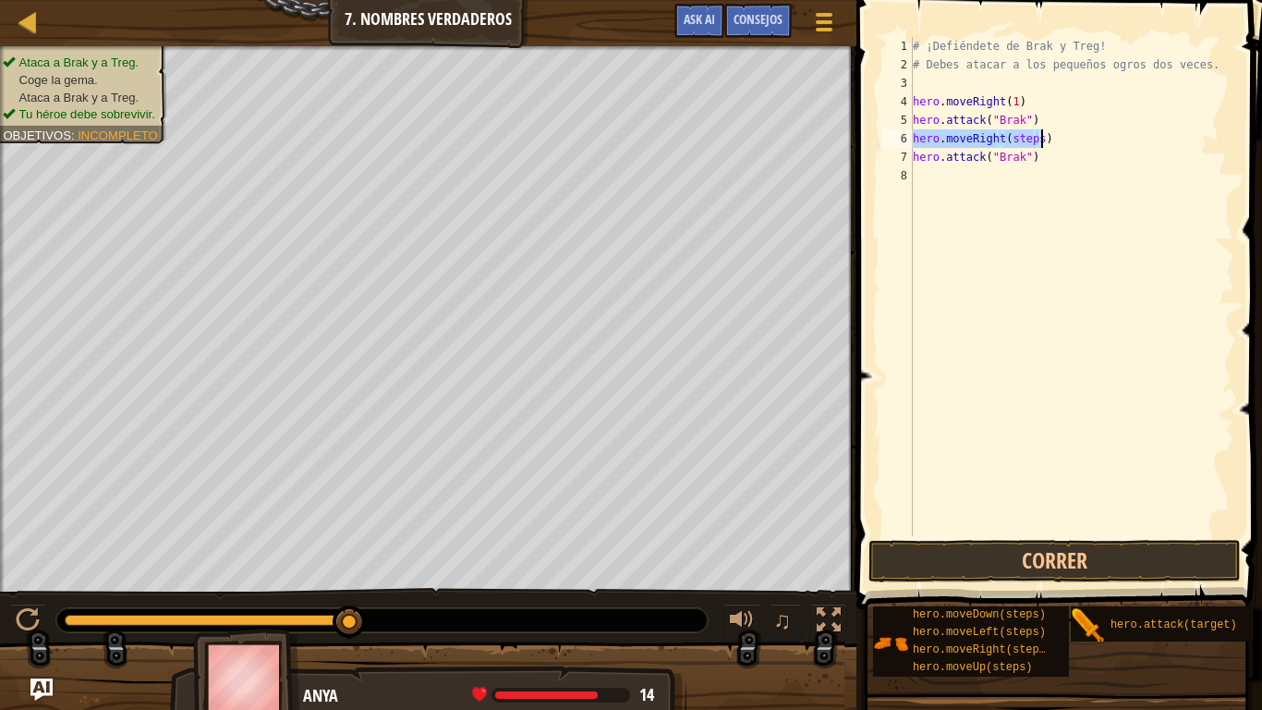
click at [1019, 140] on div "# ¡Defiéndete de Brak y Treg! # Debes atacar a los pequeños ogros dos veces. he…" at bounding box center [1071, 286] width 325 height 499
click at [1019, 140] on div "# ¡Defiéndete de Brak y Treg! # Debes atacar a los pequeños ogros dos veces. he…" at bounding box center [1071, 305] width 325 height 536
click at [1006, 553] on button "Correr" at bounding box center [1055, 561] width 372 height 43
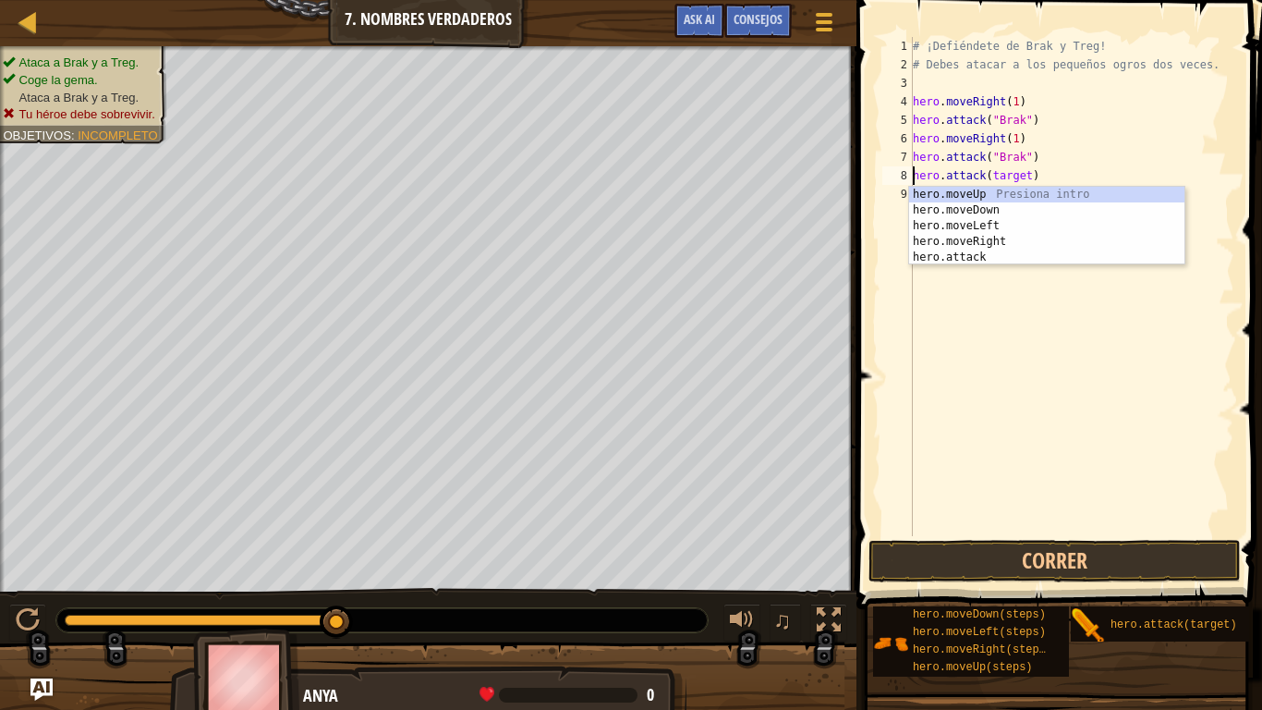
click at [1118, 132] on div "# ¡Defiéndete de Brak y Treg! # Debes atacar a los pequeños ogros dos veces. he…" at bounding box center [1071, 305] width 325 height 536
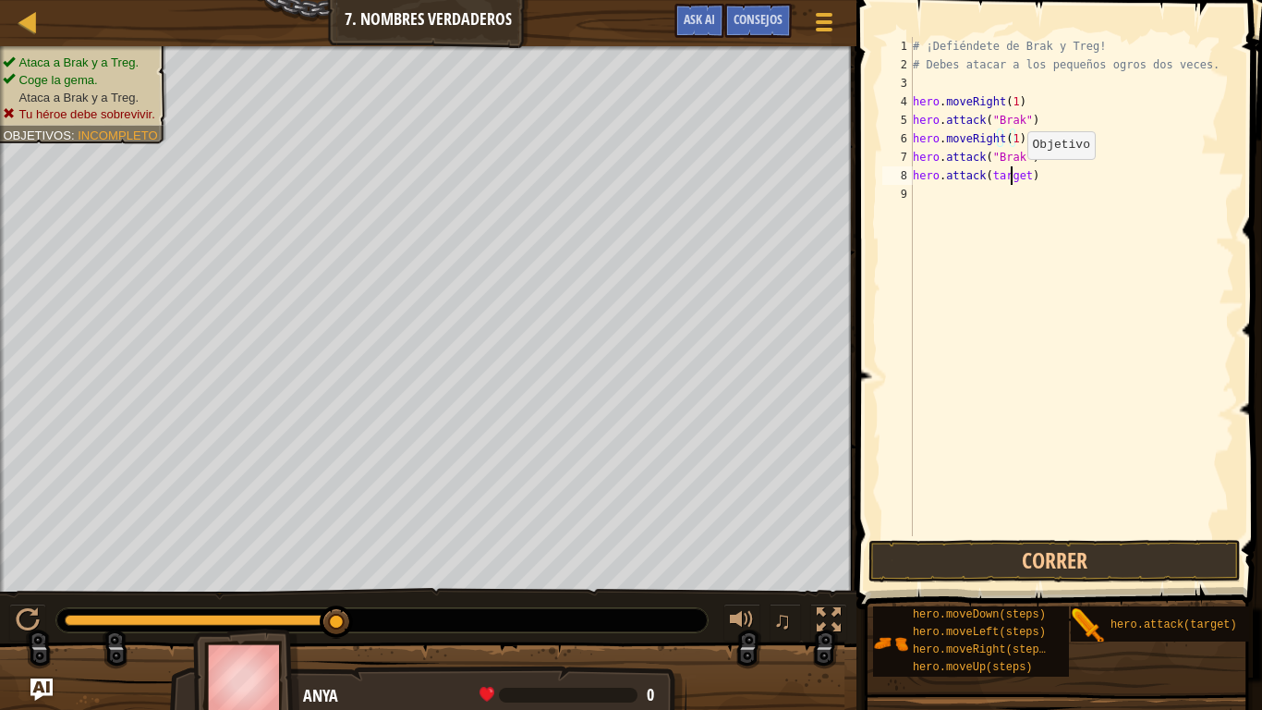
click at [1012, 177] on div "# ¡Defiéndete de Brak y Treg! # Debes atacar a los pequeños ogros dos veces. he…" at bounding box center [1071, 305] width 325 height 536
click at [987, 555] on button "Correr" at bounding box center [1055, 561] width 372 height 43
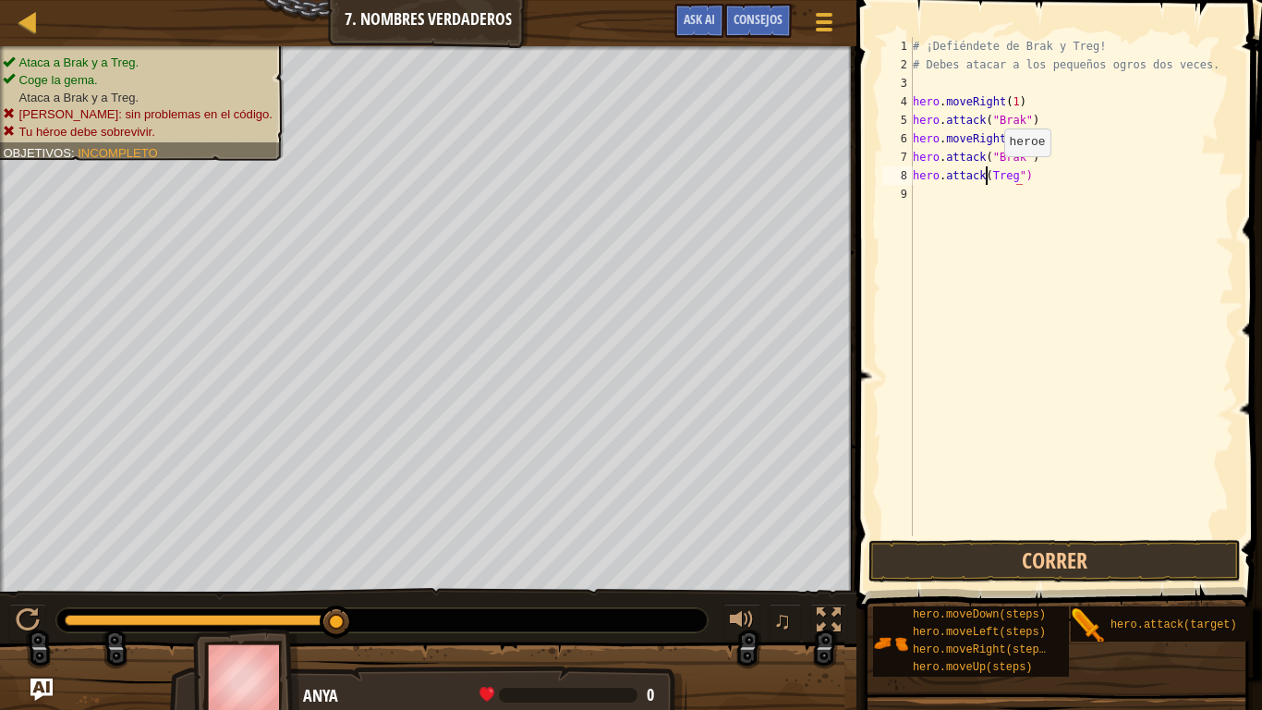
click at [989, 175] on div "# ¡Defiéndete de Brak y Treg! # Debes atacar a los pequeños ogros dos veces. he…" at bounding box center [1071, 305] width 325 height 536
type textarea "hero.attack("Treg")"
click at [1039, 560] on button "Correr" at bounding box center [1055, 561] width 372 height 43
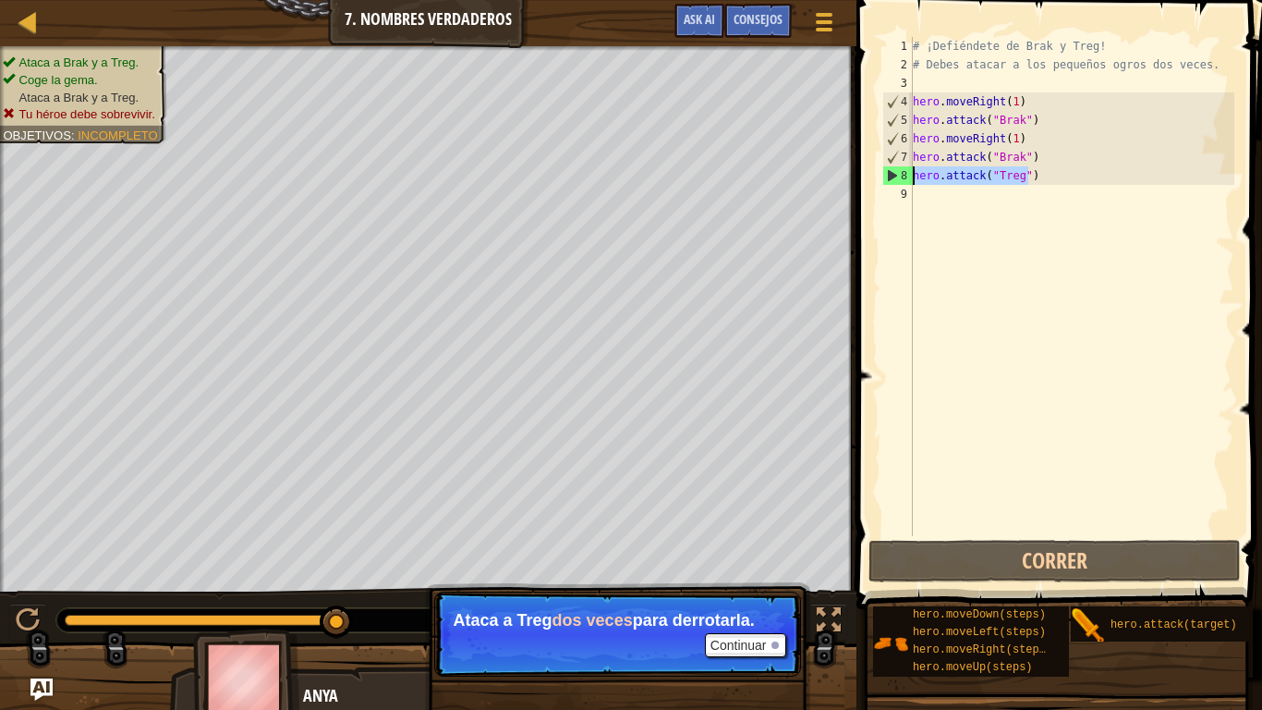
drag, startPoint x: 1038, startPoint y: 177, endPoint x: 903, endPoint y: 177, distance: 134.9
click at [903, 177] on div "hero.attack("Treg") [PHONE_NUMBER] ¡Defiéndete de Brak y Treg! # Debes atacar a…" at bounding box center [1057, 286] width 356 height 499
click at [974, 203] on div "# ¡Defiéndete de Brak y Treg! # Debes atacar a los pequeños ogros dos veces. he…" at bounding box center [1071, 305] width 325 height 536
paste textarea "hero.attack("Treg")"
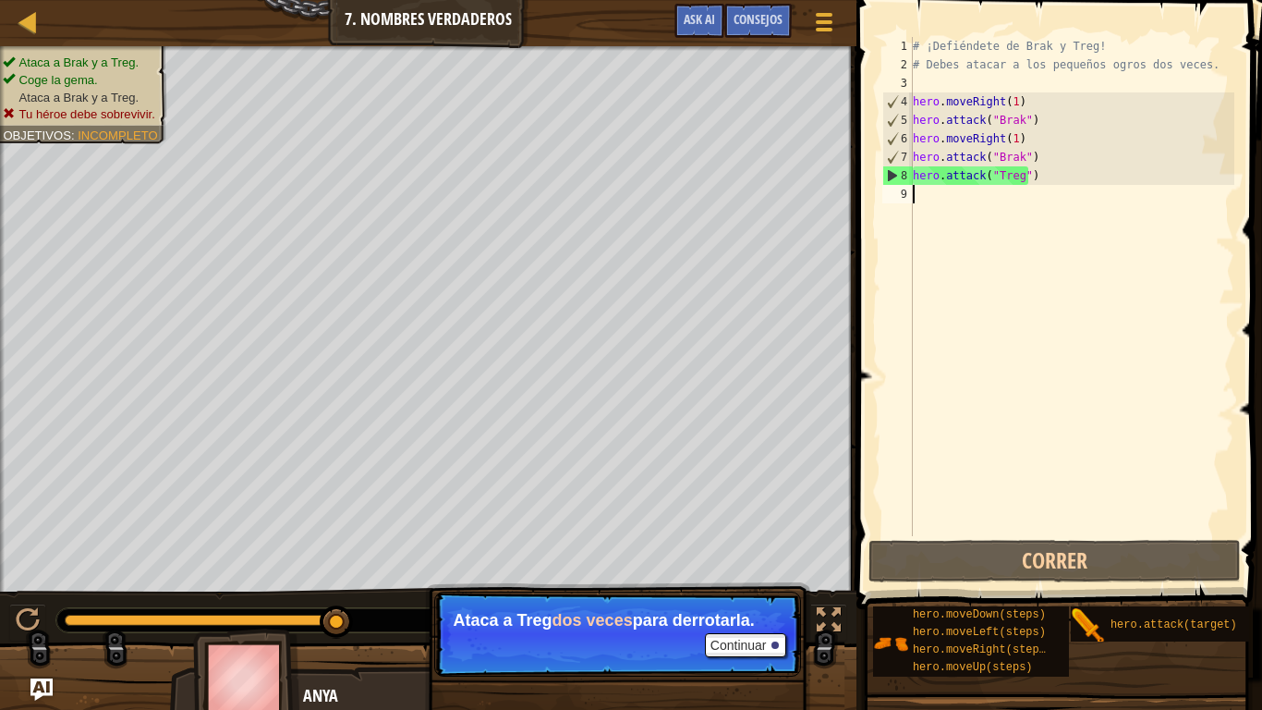
type textarea "hero.attack("Treg")"
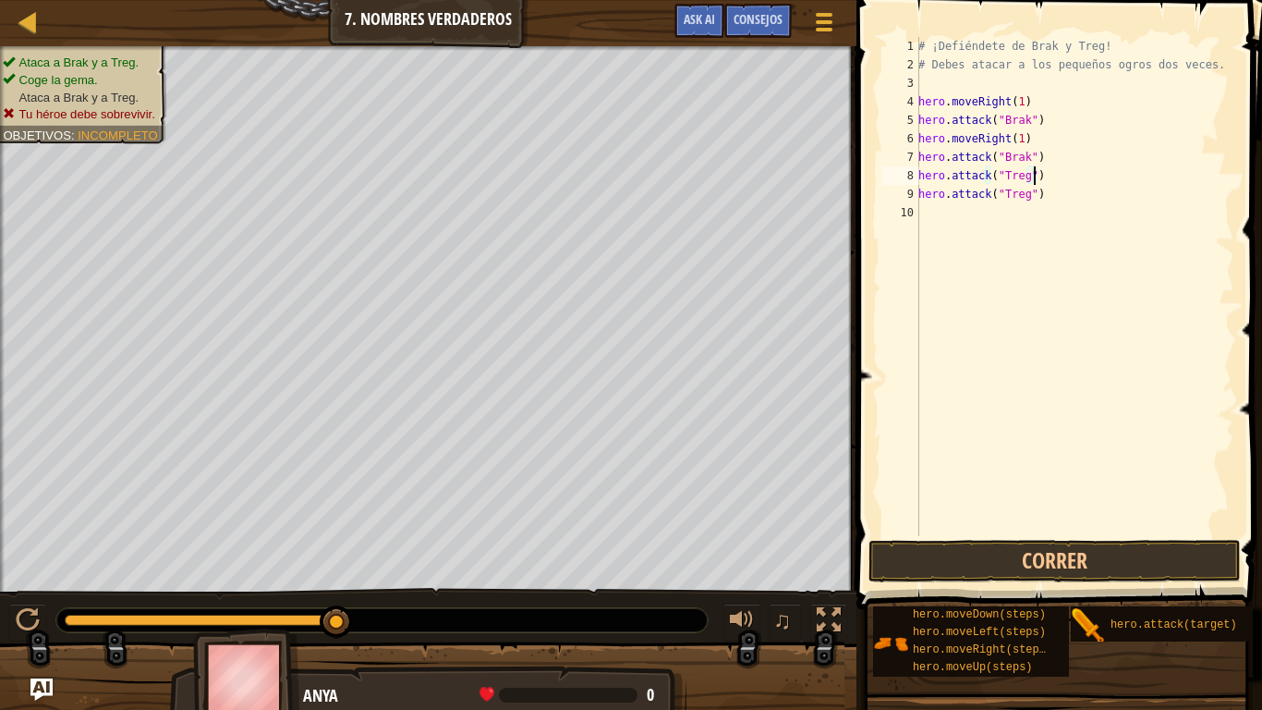
click at [1068, 183] on div "# ¡Defiéndete de Brak y Treg! # Debes atacar a los pequeños ogros dos veces. he…" at bounding box center [1075, 305] width 320 height 536
click at [1028, 221] on div "# ¡Defiéndete de Brak y Treg! # Debes atacar a los pequeños ogros dos veces. he…" at bounding box center [1075, 305] width 320 height 536
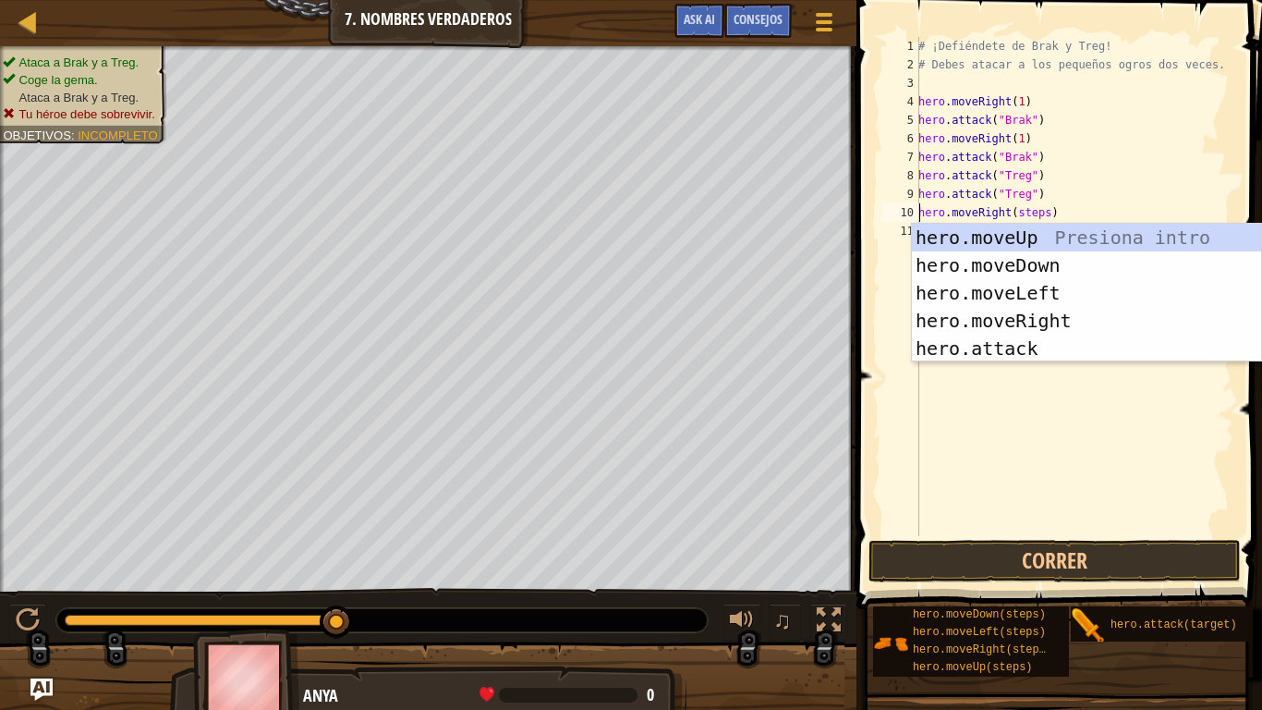
click at [1030, 213] on div "# ¡Defiéndete de Brak y Treg! # Debes atacar a los pequeños ogros dos veces. he…" at bounding box center [1075, 305] width 320 height 536
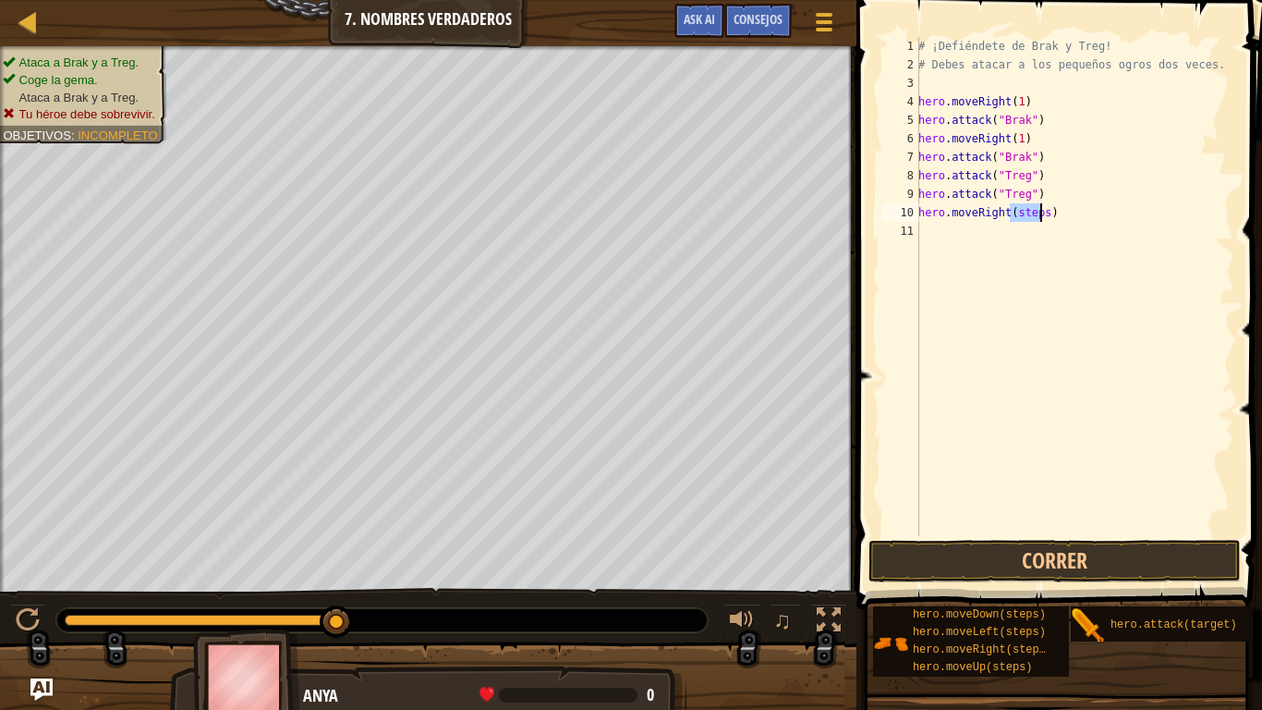
click at [1030, 213] on div "# ¡Defiéndete de Brak y Treg! # Debes atacar a los pequeños ogros dos veces. he…" at bounding box center [1075, 305] width 320 height 536
type textarea "hero.moveRight(2)"
drag, startPoint x: 1037, startPoint y: 143, endPoint x: 901, endPoint y: 143, distance: 135.9
click at [901, 143] on div "1 2 3 4 5 6 7 8 9 10 11 12 # ¡Defiéndete de Brak y Treg! # Debes atacar a los p…" at bounding box center [1057, 286] width 356 height 499
type textarea "hero.moveRight(1)"
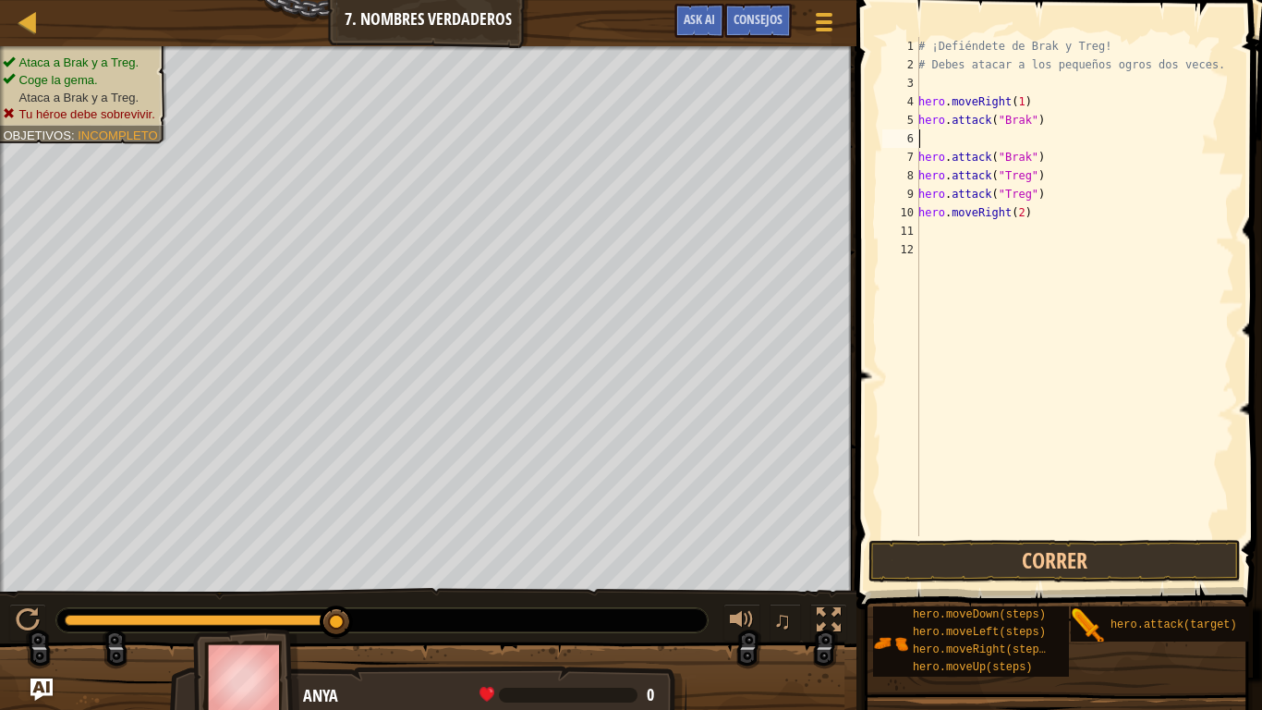
type textarea "hero.attack("Brak")"
click at [1050, 140] on div "# ¡Defiéndete de Brak y Treg! # Debes atacar a los pequeños ogros dos veces. he…" at bounding box center [1075, 305] width 320 height 536
paste textarea "hero.moveRight(1)"
type textarea "hero.moveRight(1)"
click at [901, 568] on button "Correr" at bounding box center [1055, 561] width 372 height 43
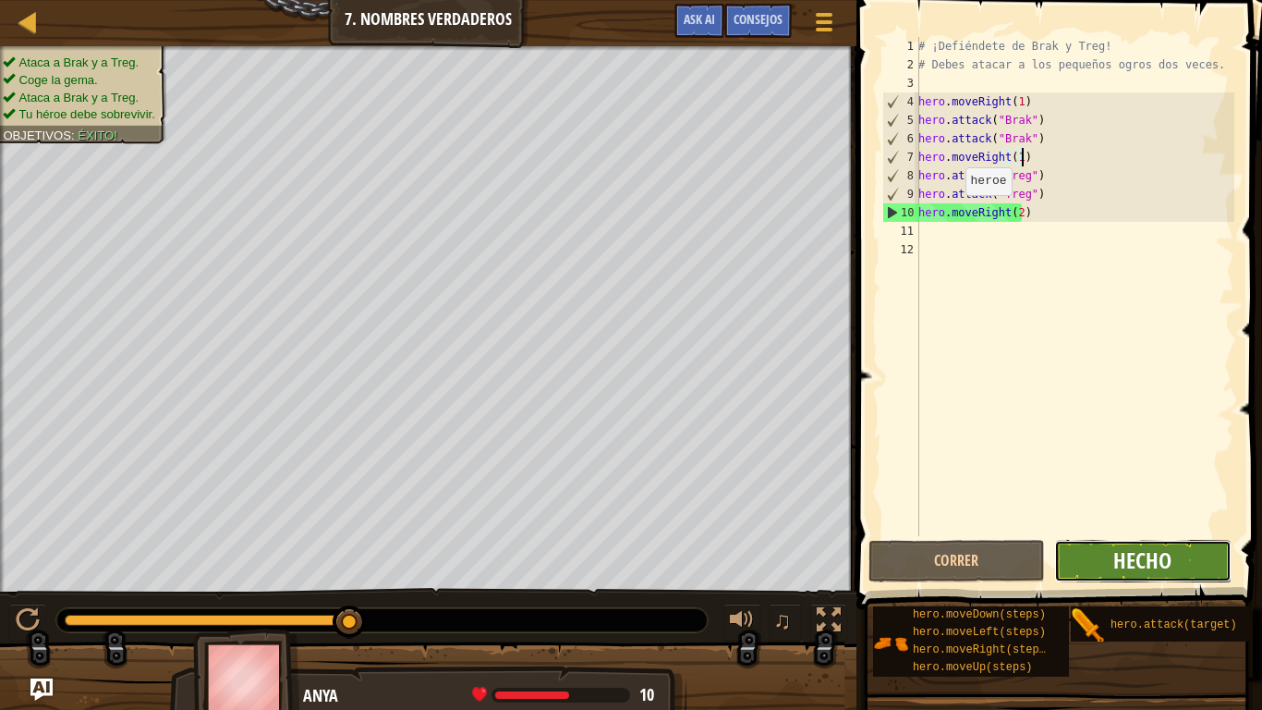
click at [1147, 558] on span "Hecho" at bounding box center [1143, 560] width 58 height 30
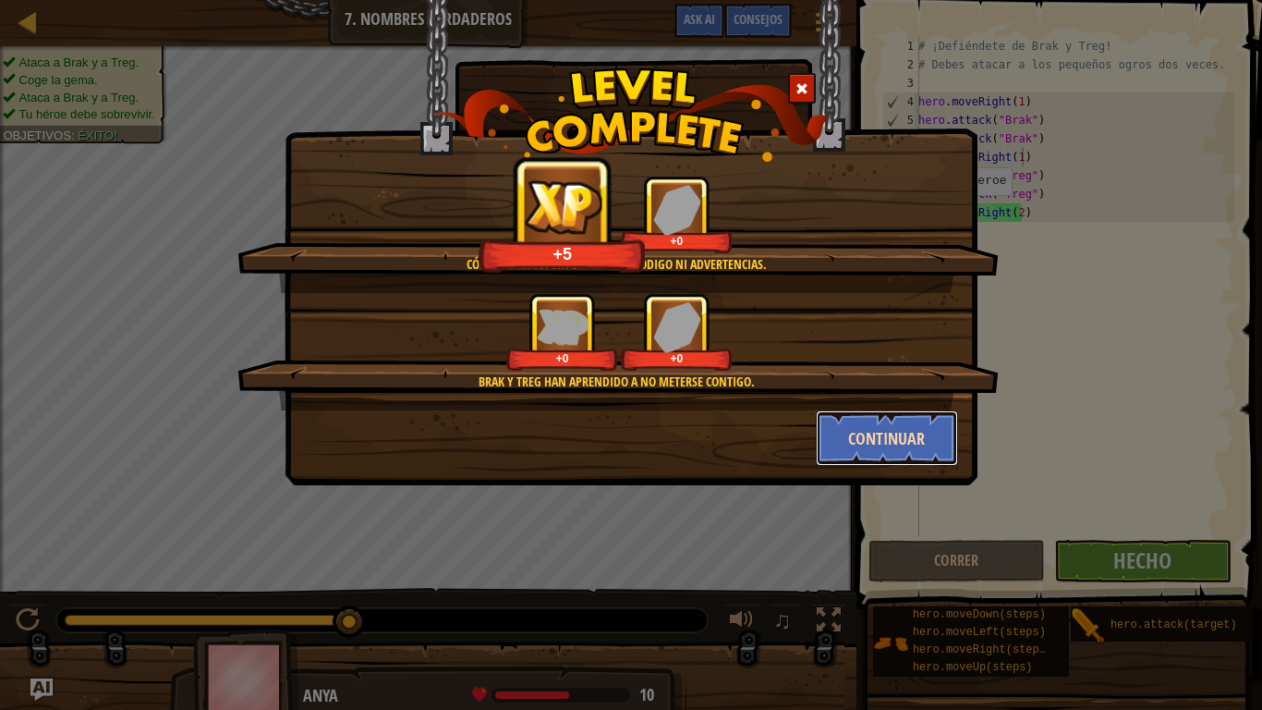
click at [861, 423] on button "Continuar" at bounding box center [887, 437] width 143 height 55
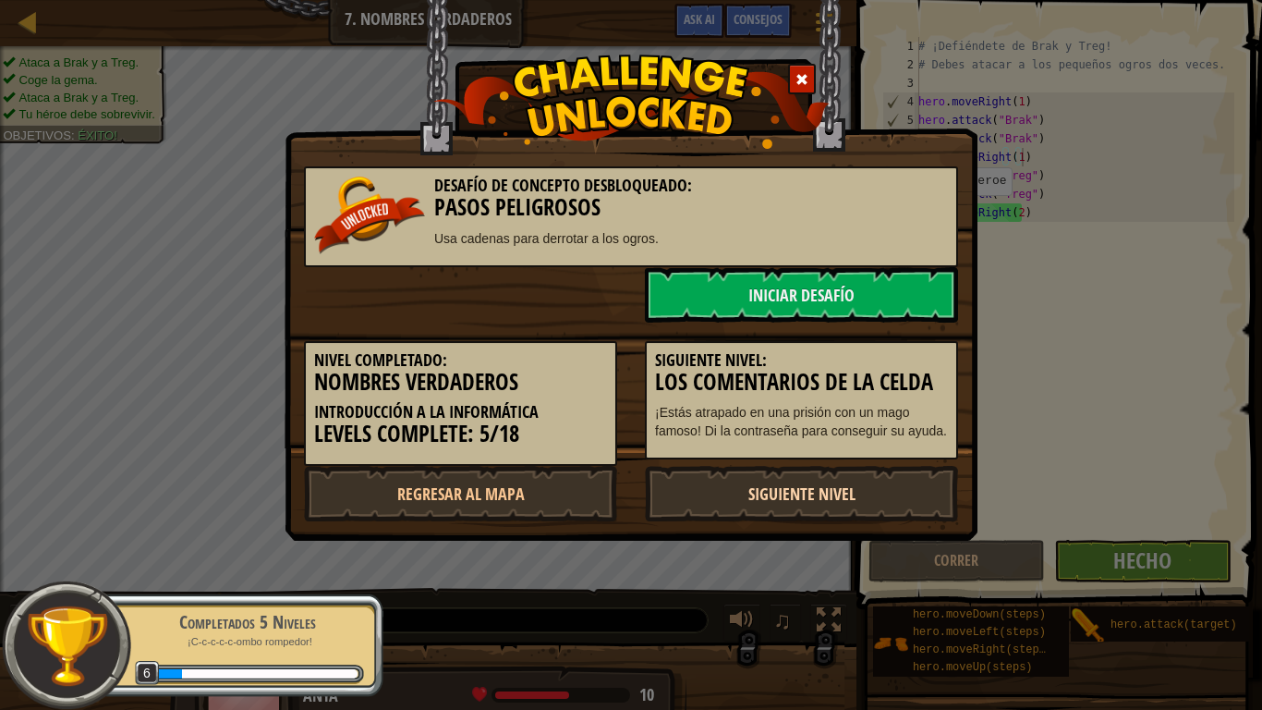
click at [777, 489] on link "Siguiente nivel" at bounding box center [801, 493] width 313 height 55
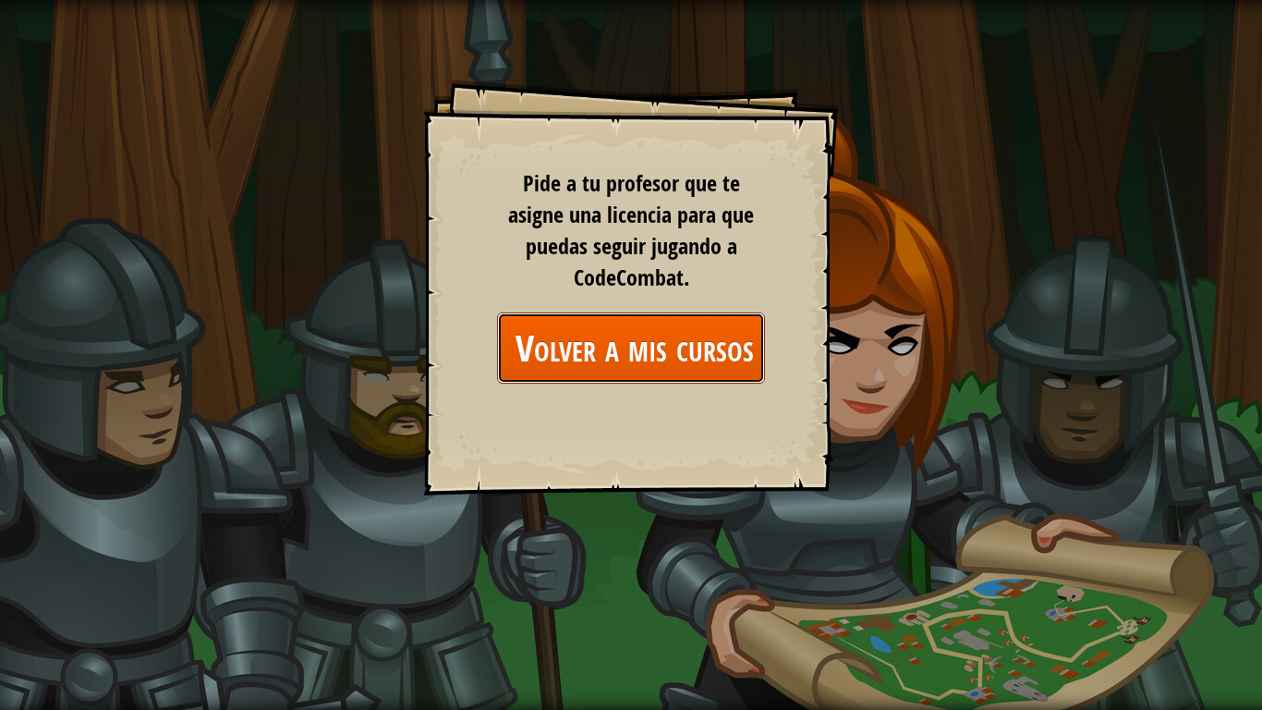
click at [734, 333] on link "Volver a mis cursos" at bounding box center [631, 347] width 268 height 71
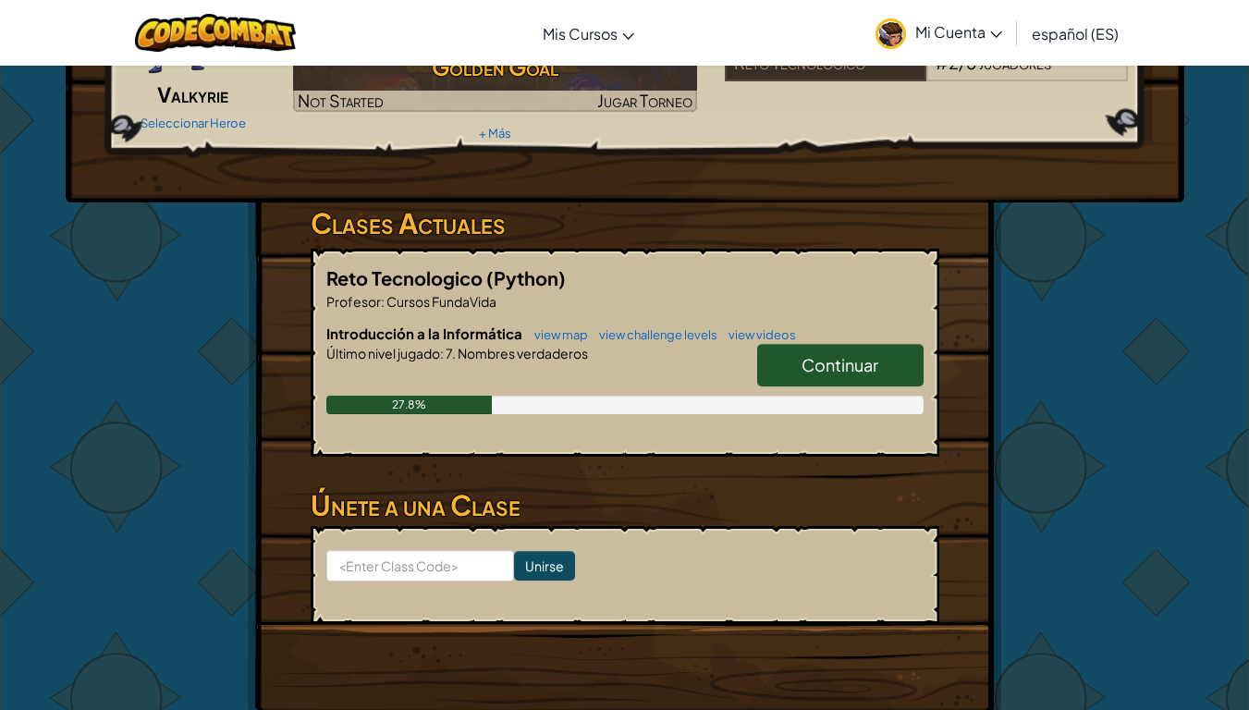
scroll to position [177, 0]
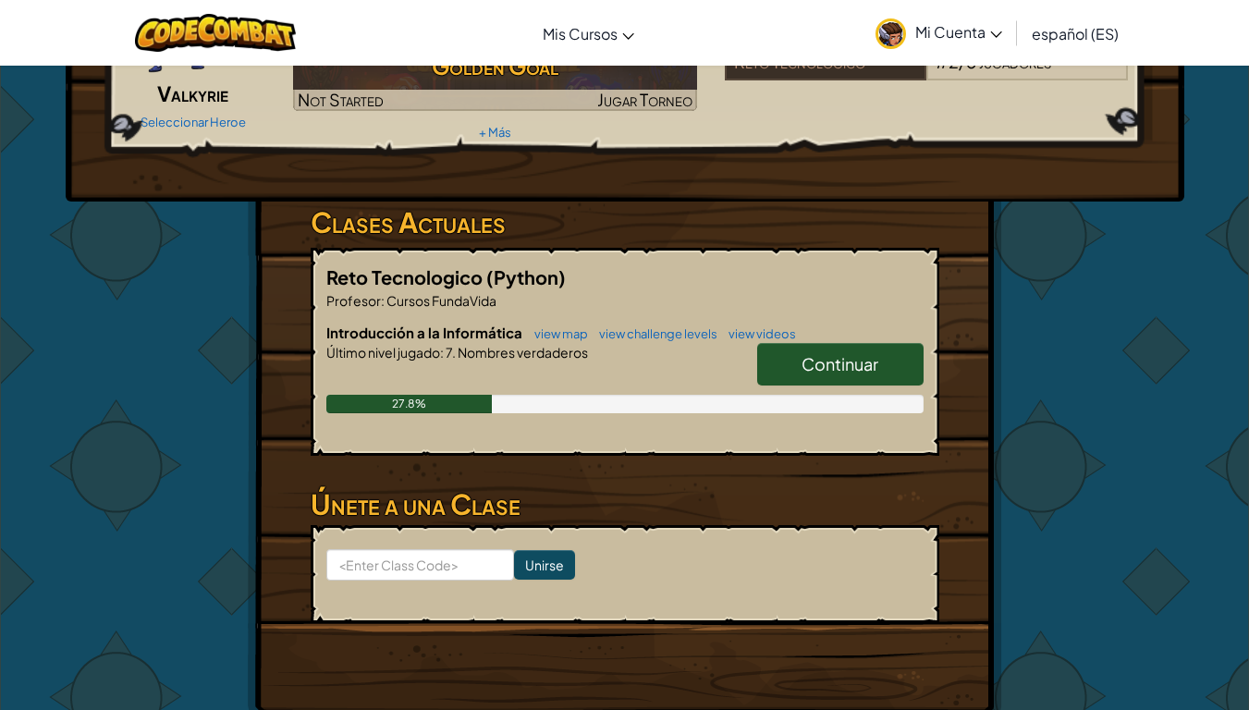
click at [811, 355] on span "Continuar" at bounding box center [839, 363] width 77 height 21
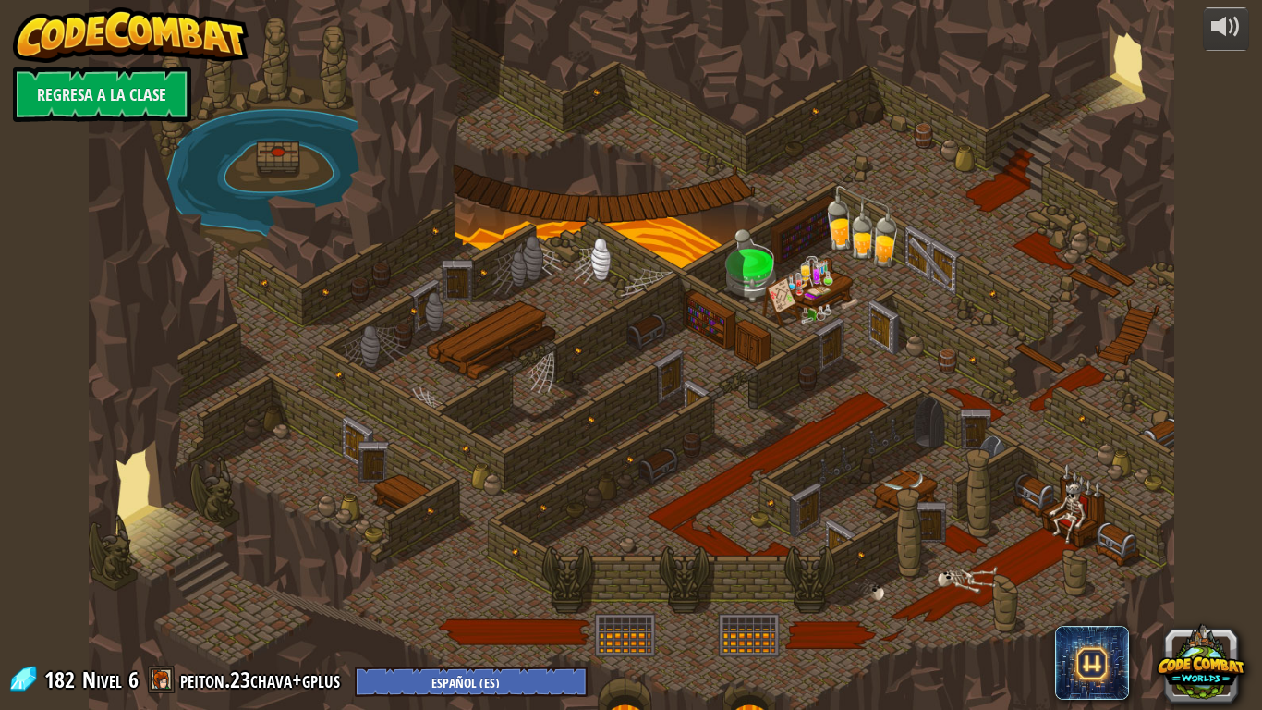
select select "es-ES"
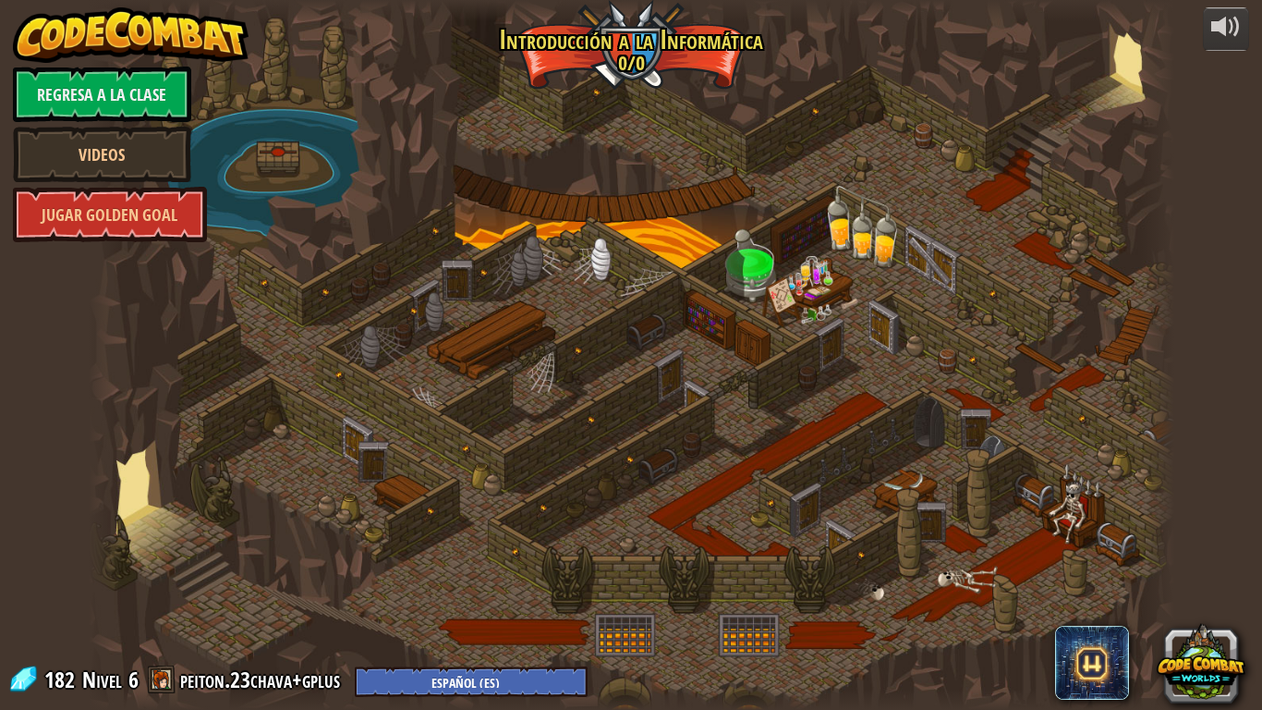
select select "es-ES"
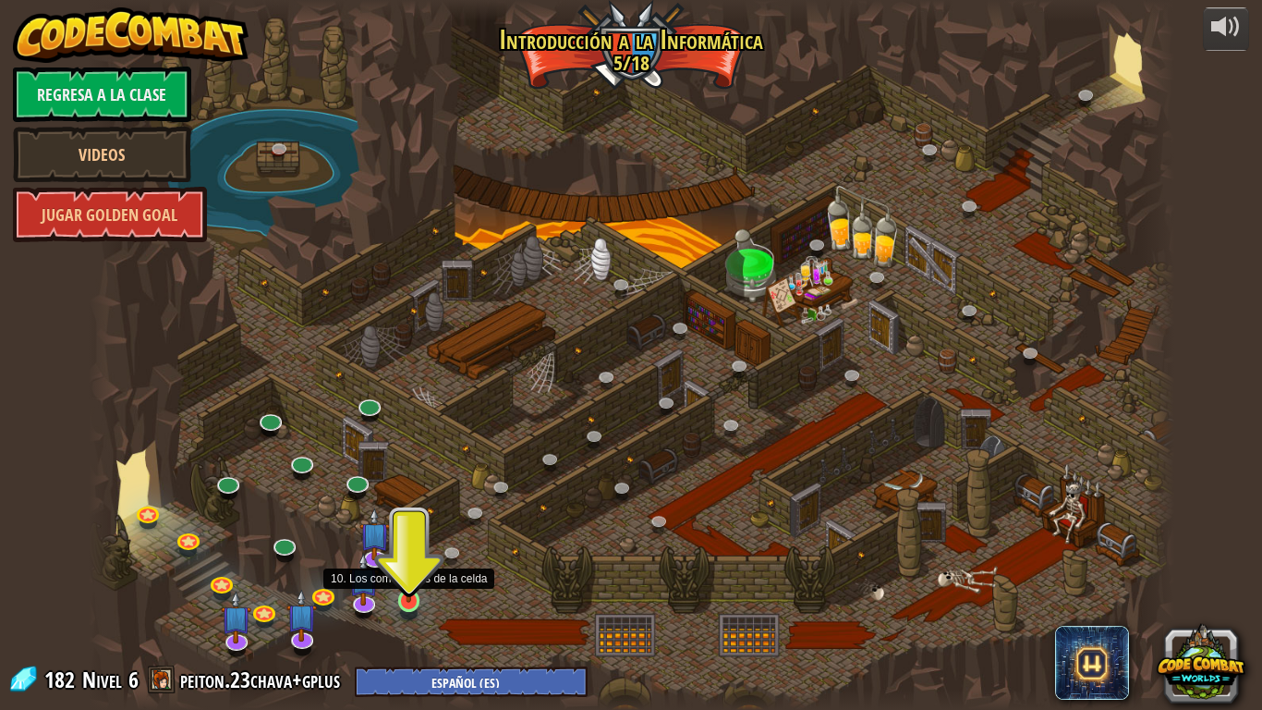
click at [408, 587] on img at bounding box center [410, 571] width 28 height 63
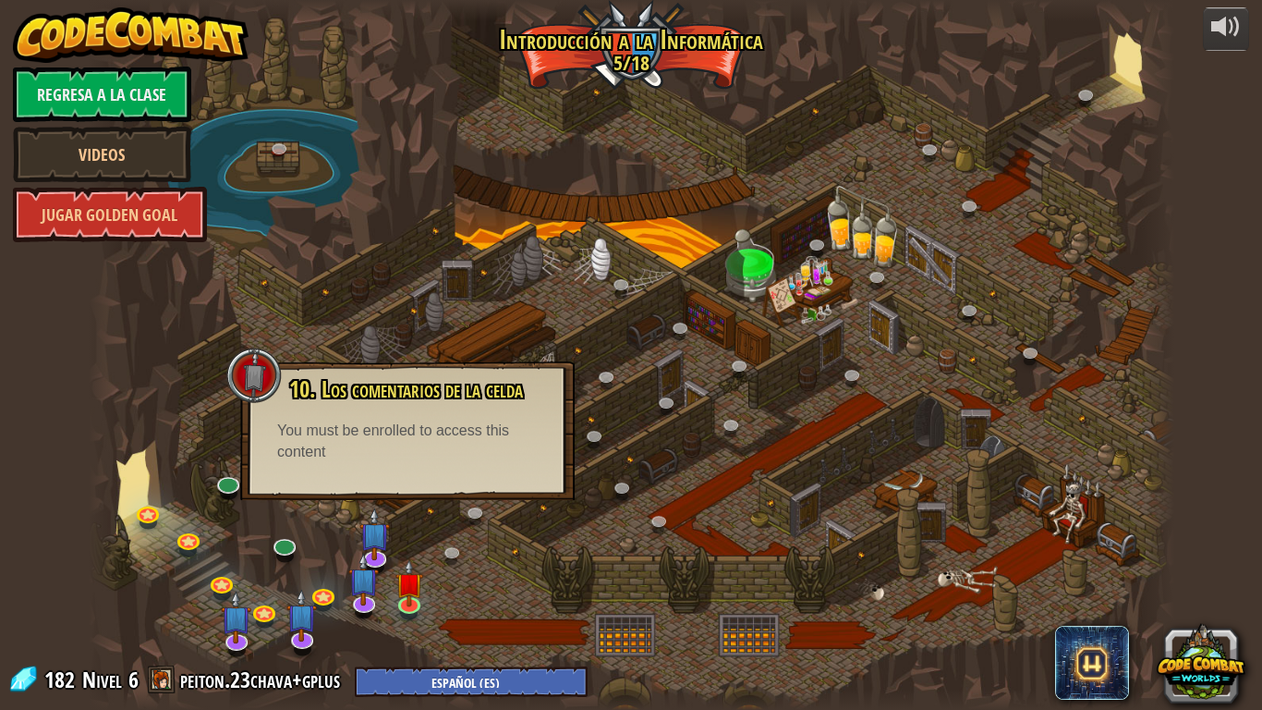
click at [785, 282] on div at bounding box center [632, 355] width 1086 height 710
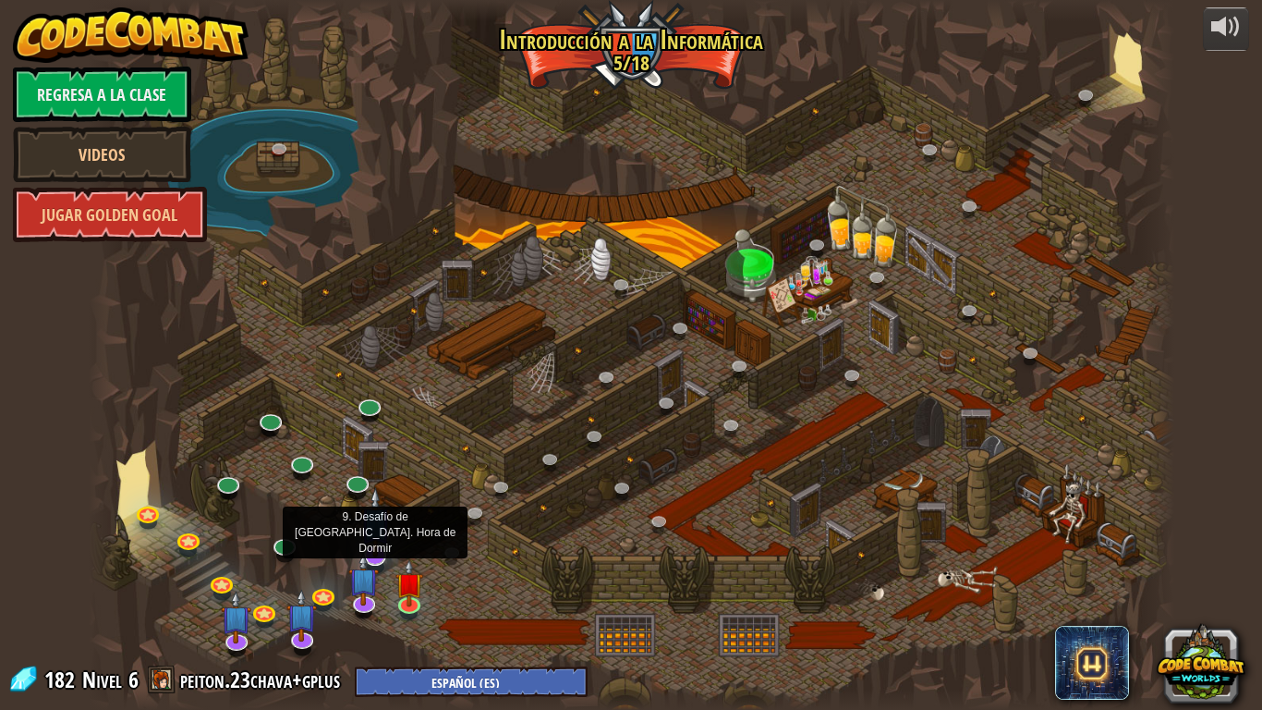
click at [372, 547] on img at bounding box center [375, 522] width 30 height 70
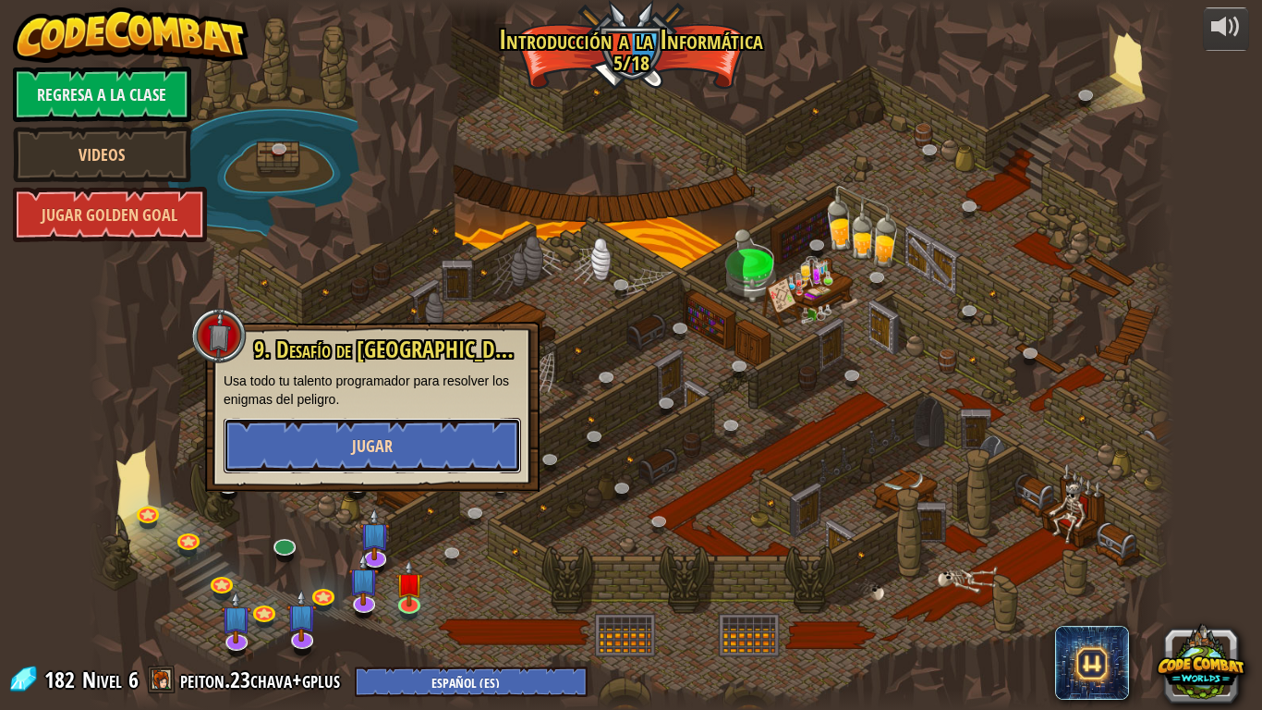
click at [438, 421] on button "Jugar" at bounding box center [373, 445] width 298 height 55
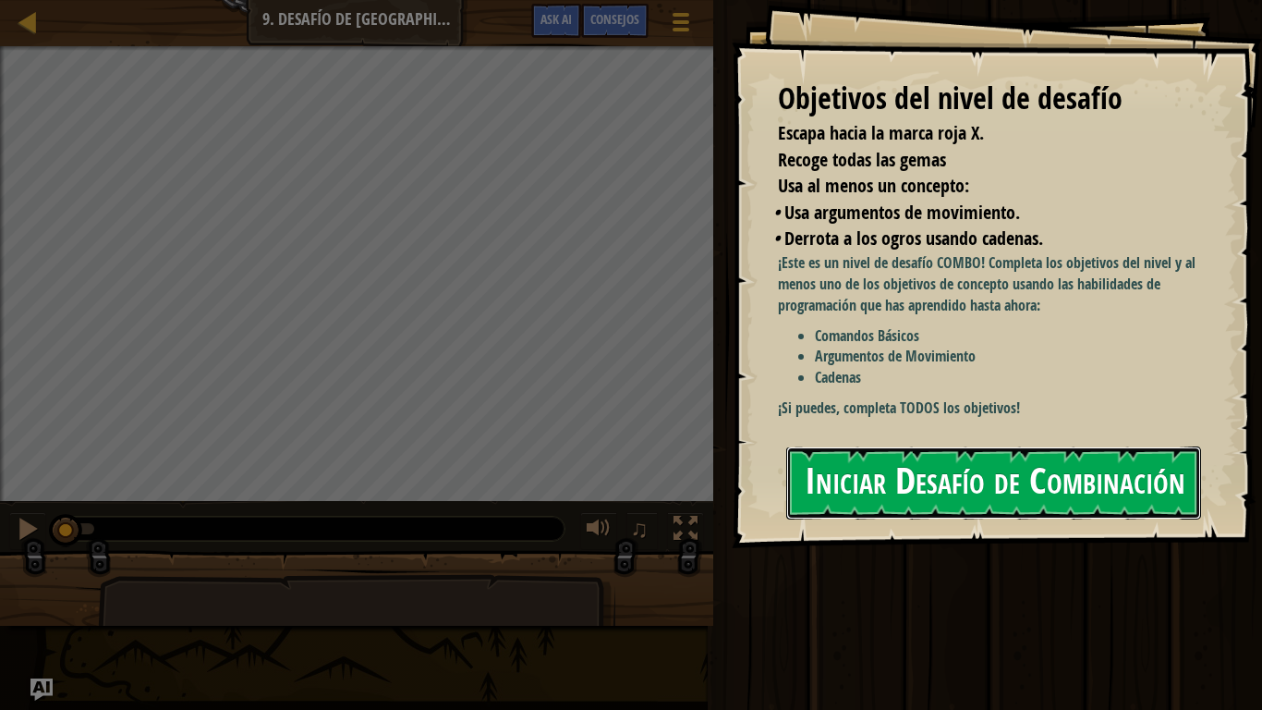
click at [858, 473] on button "Iniciar Desafío de Combinación" at bounding box center [993, 482] width 415 height 73
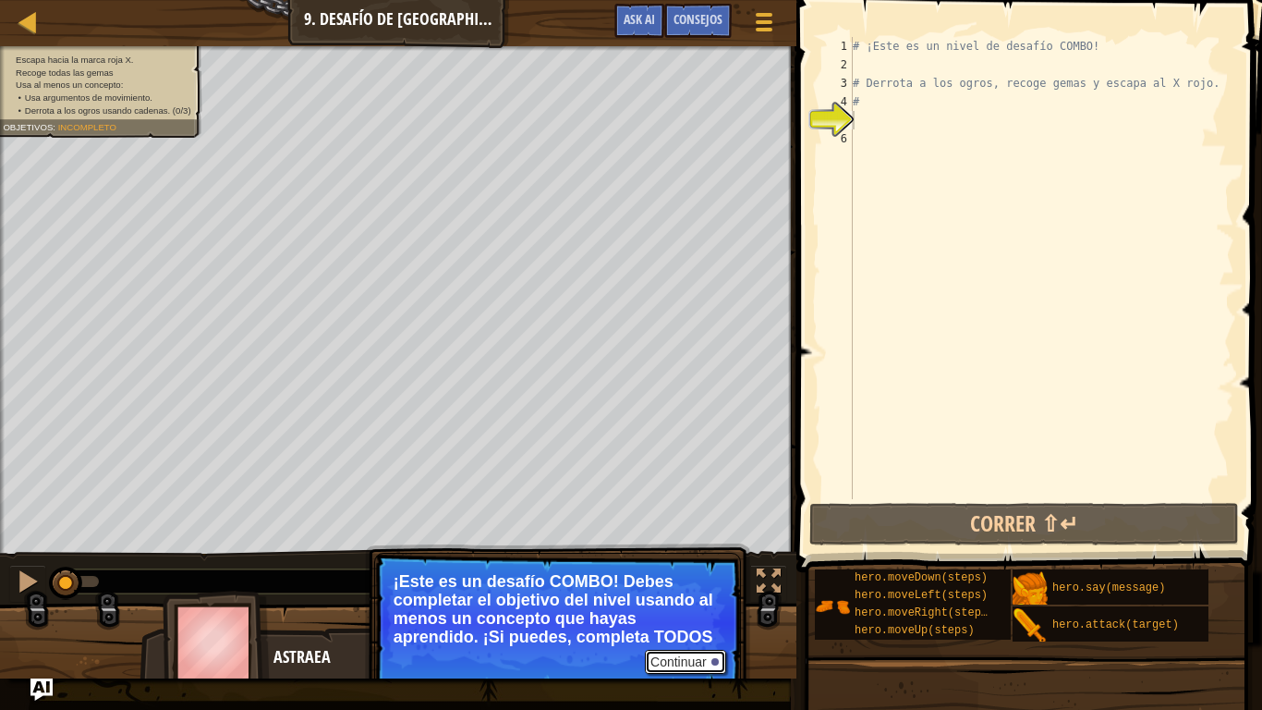
click at [689, 591] on button "Continuar" at bounding box center [685, 662] width 81 height 24
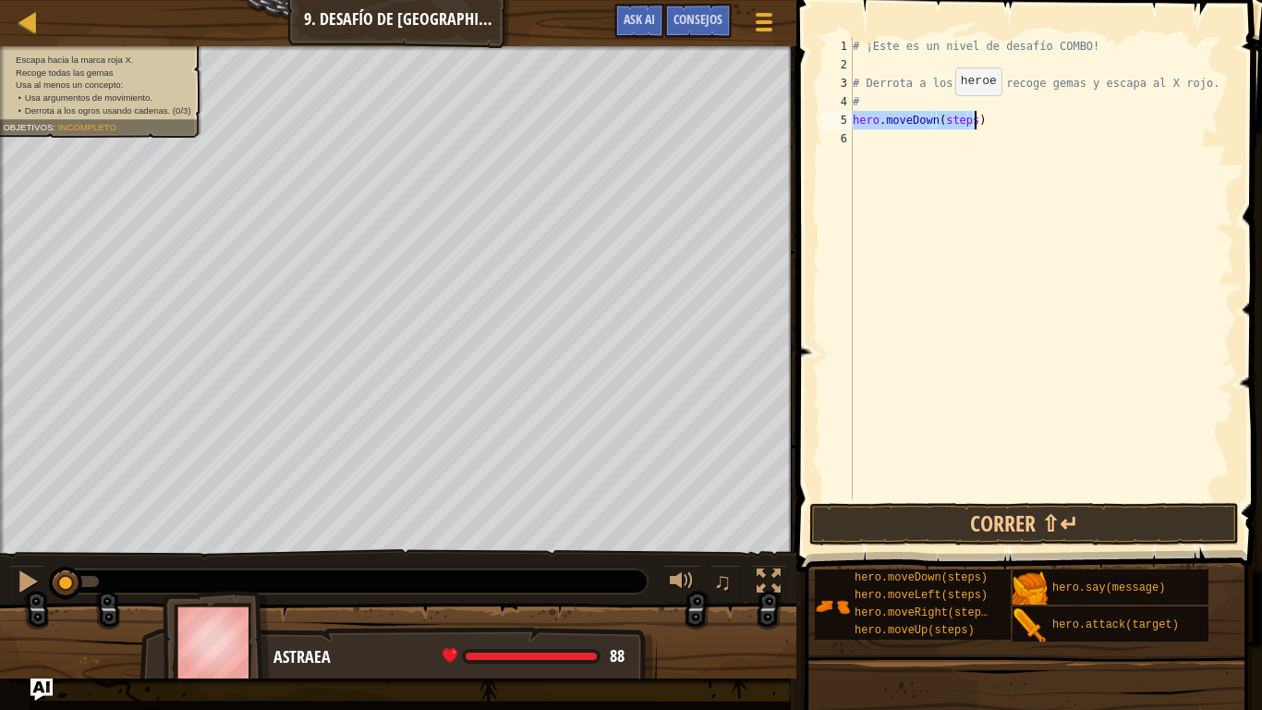
click at [940, 114] on div "# ¡Este es un nivel de desafío COMBO! # Derrota a los ogros, recoge gemas y esc…" at bounding box center [1041, 268] width 385 height 462
click at [940, 114] on div "# ¡Este es un nivel de desafío COMBO! # Derrota a los ogros, recoge gemas y esc…" at bounding box center [1041, 286] width 385 height 499
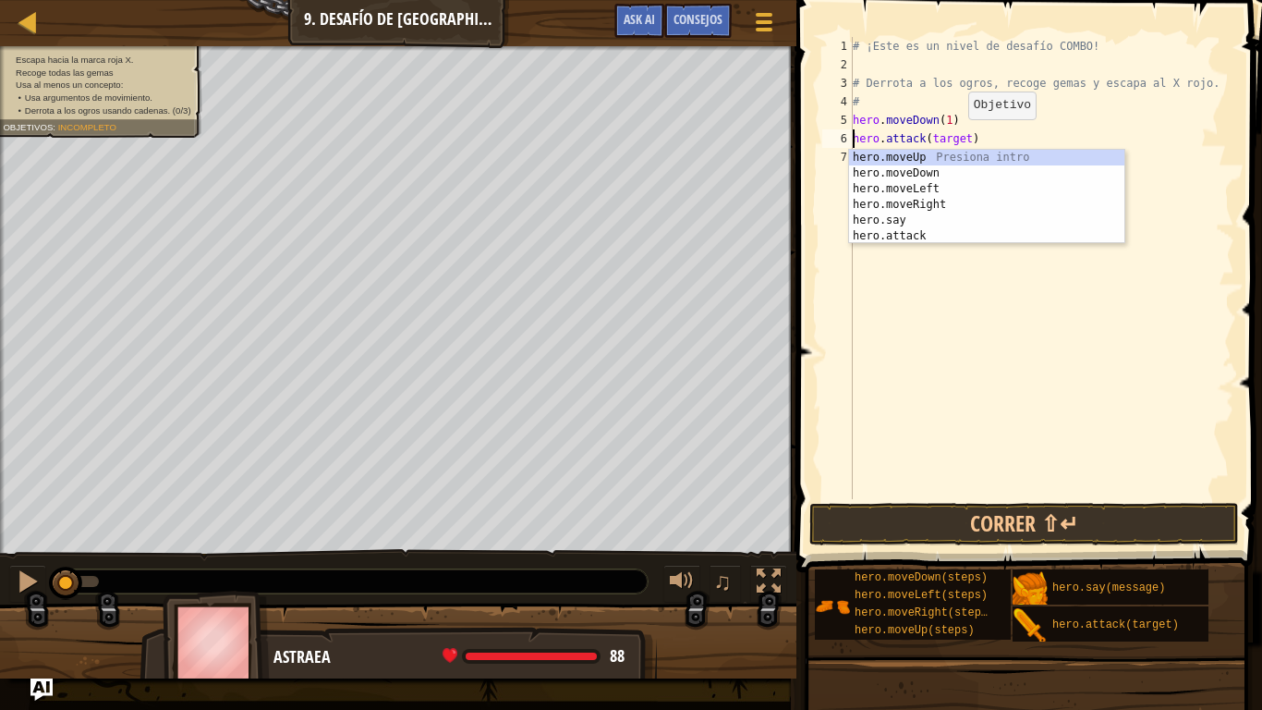
click at [952, 134] on div "# ¡Este es un nivel de desafío COMBO! # Derrota a los ogros, recoge gemas y esc…" at bounding box center [1041, 286] width 385 height 499
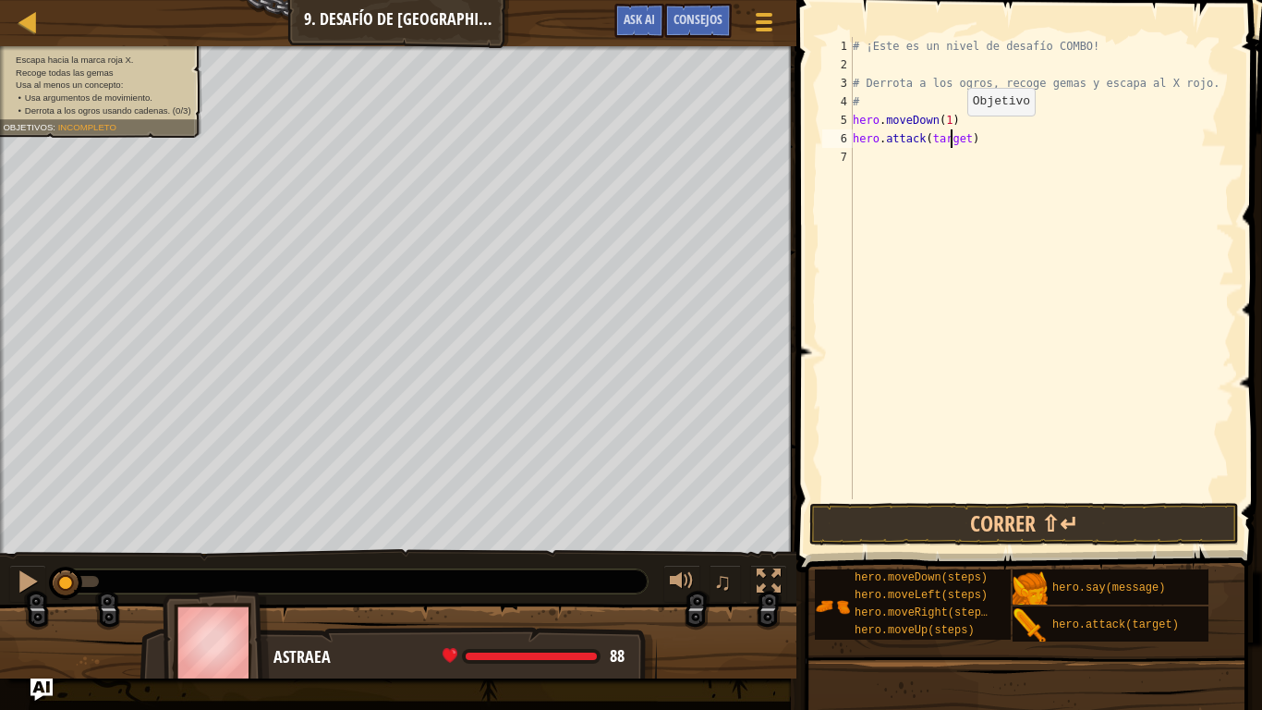
click at [952, 134] on div "# ¡Este es un nivel de desafío COMBO! # Derrota a los ogros, recoge gemas y esc…" at bounding box center [1041, 286] width 385 height 499
type textarea "hero.attack("Bubble")"
drag, startPoint x: 1009, startPoint y: 145, endPoint x: 850, endPoint y: 143, distance: 159.0
click at [850, 143] on div "hero.attack("Bubble") [PHONE_NUMBER] ¡Este es un nivel de desafío COMBO! # Derr…" at bounding box center [1027, 268] width 416 height 462
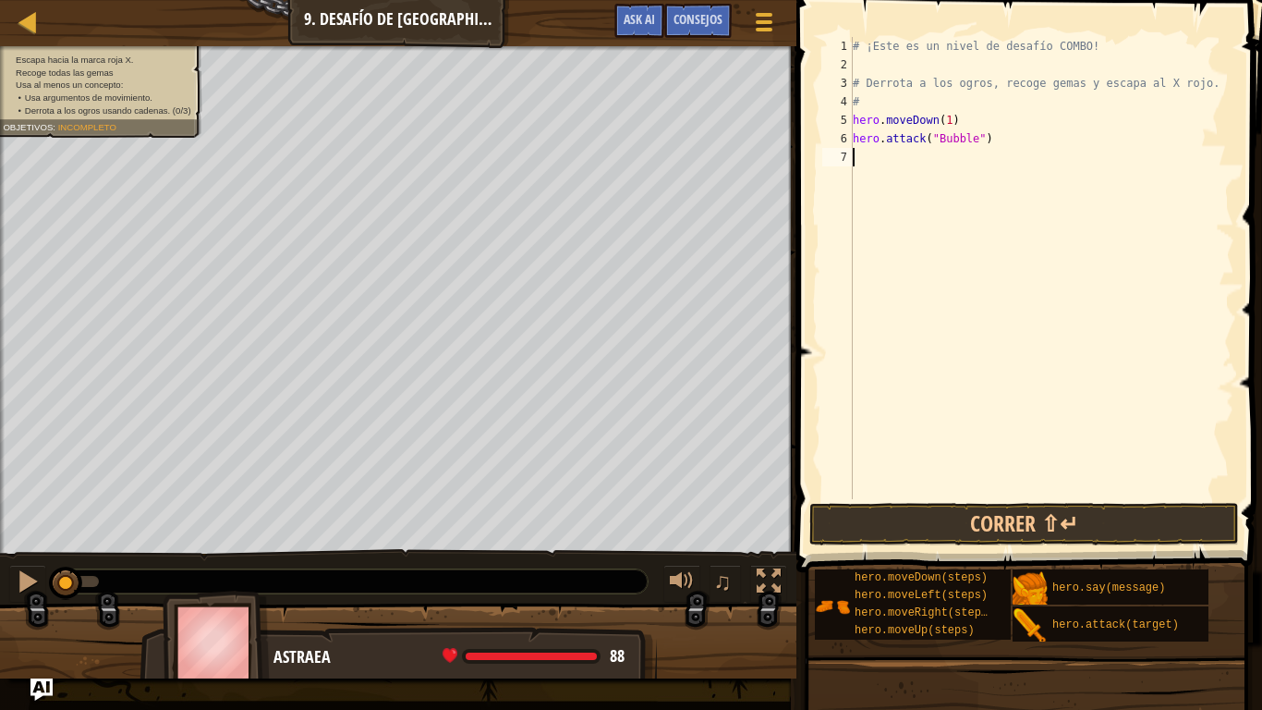
click at [874, 158] on div "# ¡Este es un nivel de desafío COMBO! # Derrota a los ogros, recoge gemas y esc…" at bounding box center [1041, 286] width 385 height 499
paste textarea "hero.attack("Bubble")"
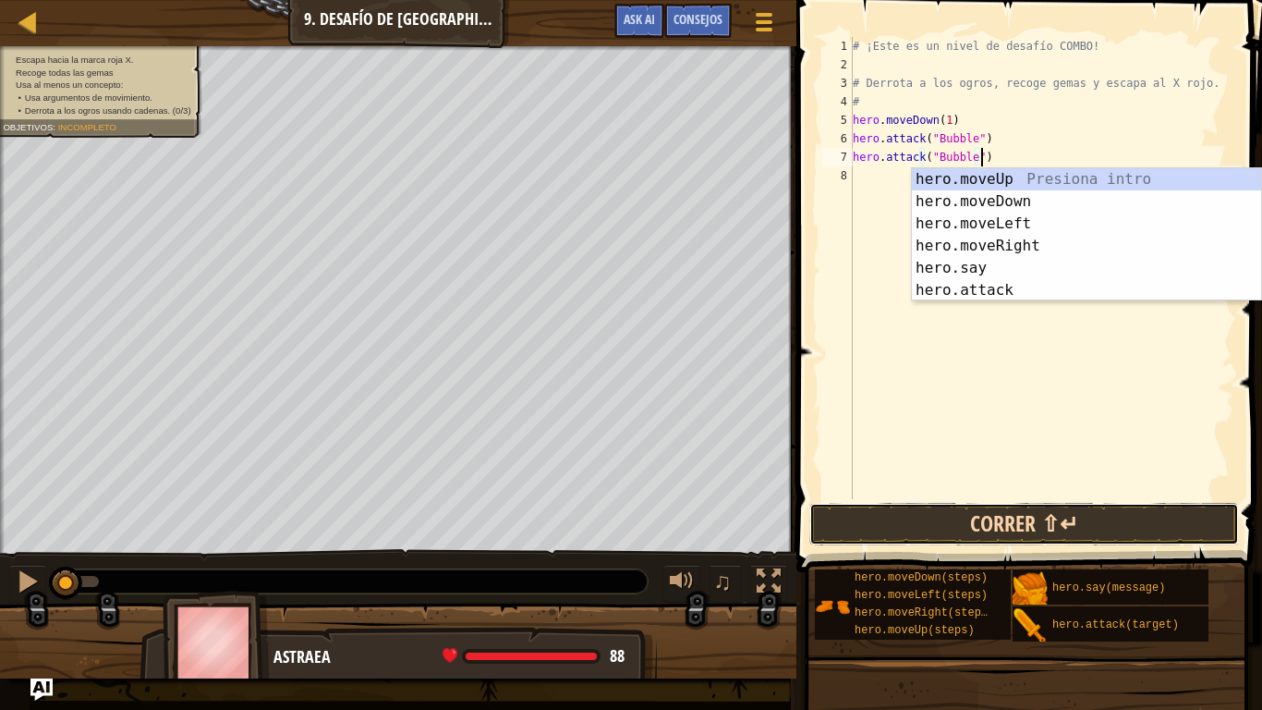
click at [996, 516] on button "Correr ⇧↵" at bounding box center [1025, 524] width 431 height 43
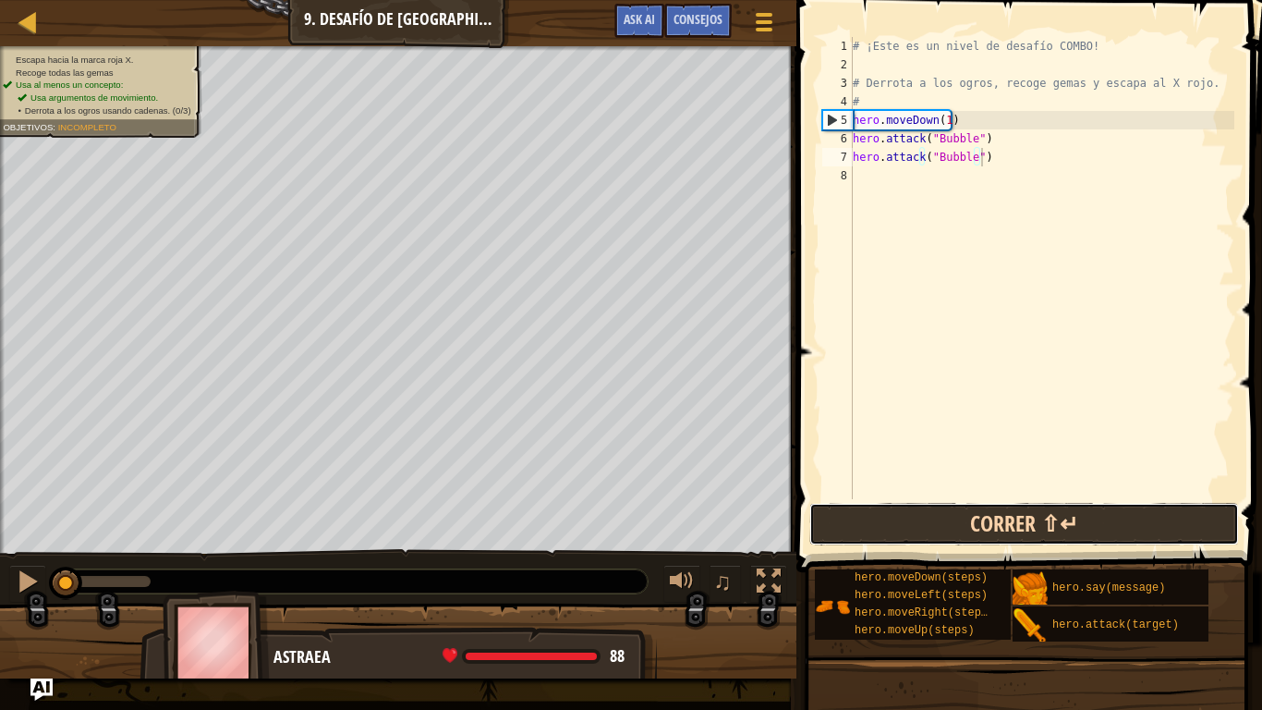
click at [996, 516] on button "Correr ⇧↵" at bounding box center [1025, 524] width 431 height 43
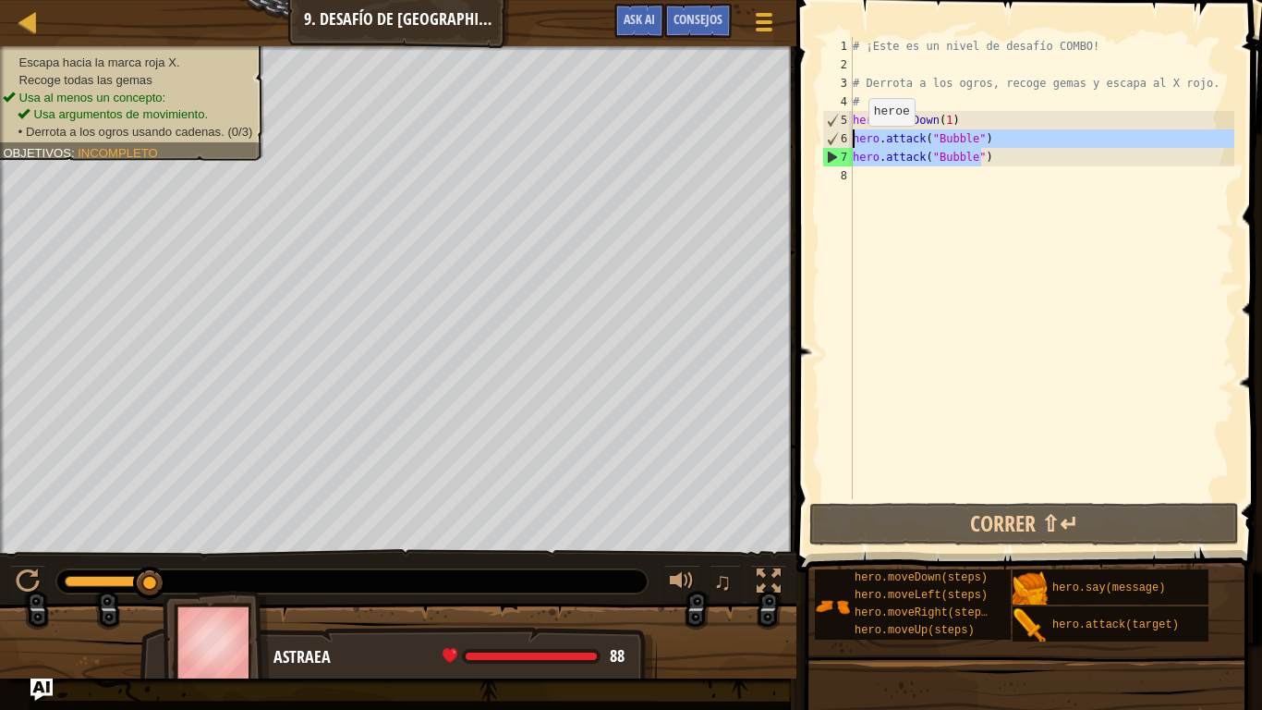
drag, startPoint x: 988, startPoint y: 165, endPoint x: 852, endPoint y: 143, distance: 137.7
click at [852, 143] on div "hero.attack("Bubble") [PHONE_NUMBER] ¡Este es un nivel de desafío COMBO! # Derr…" at bounding box center [1027, 268] width 416 height 462
type textarea "hero.attack("Bubble") hero.attack("Bubble")"
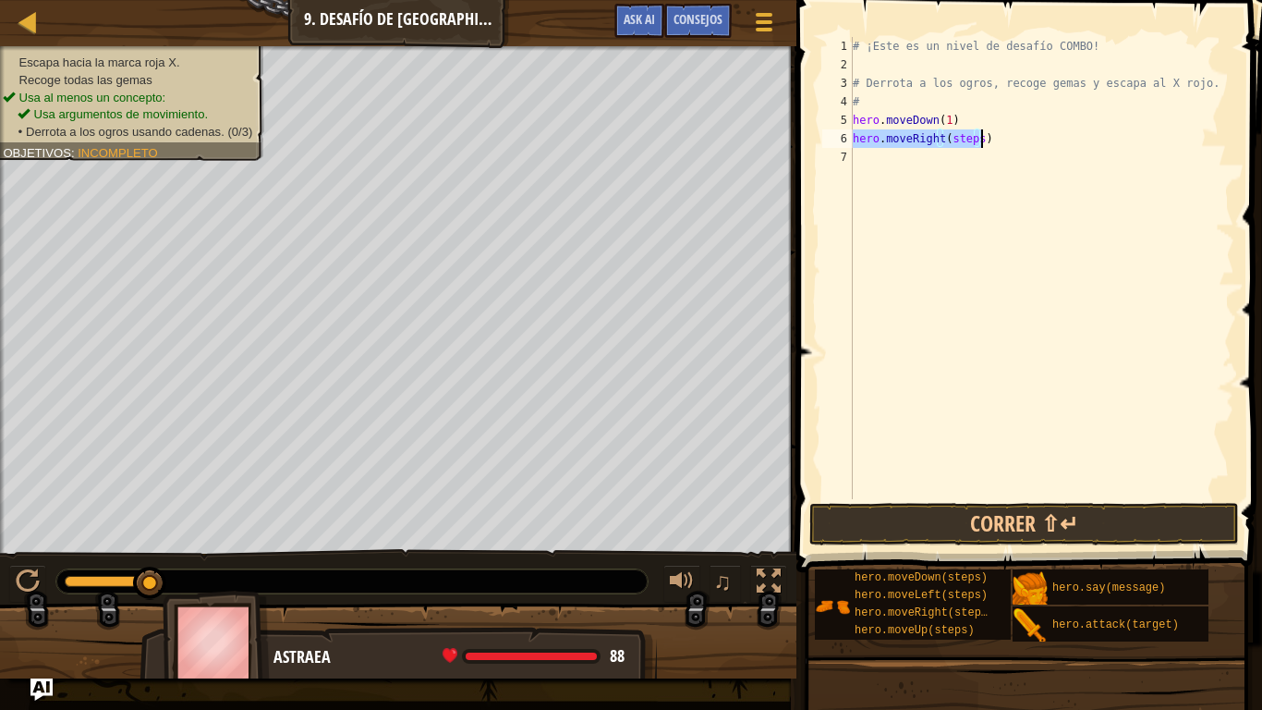
click at [965, 137] on div "# ¡Este es un nivel de desafío COMBO! # Derrota a los ogros, recoge gemas y esc…" at bounding box center [1041, 268] width 385 height 462
click at [965, 137] on div "# ¡Este es un nivel de desafío COMBO! # Derrota a los ogros, recoge gemas y esc…" at bounding box center [1041, 286] width 385 height 499
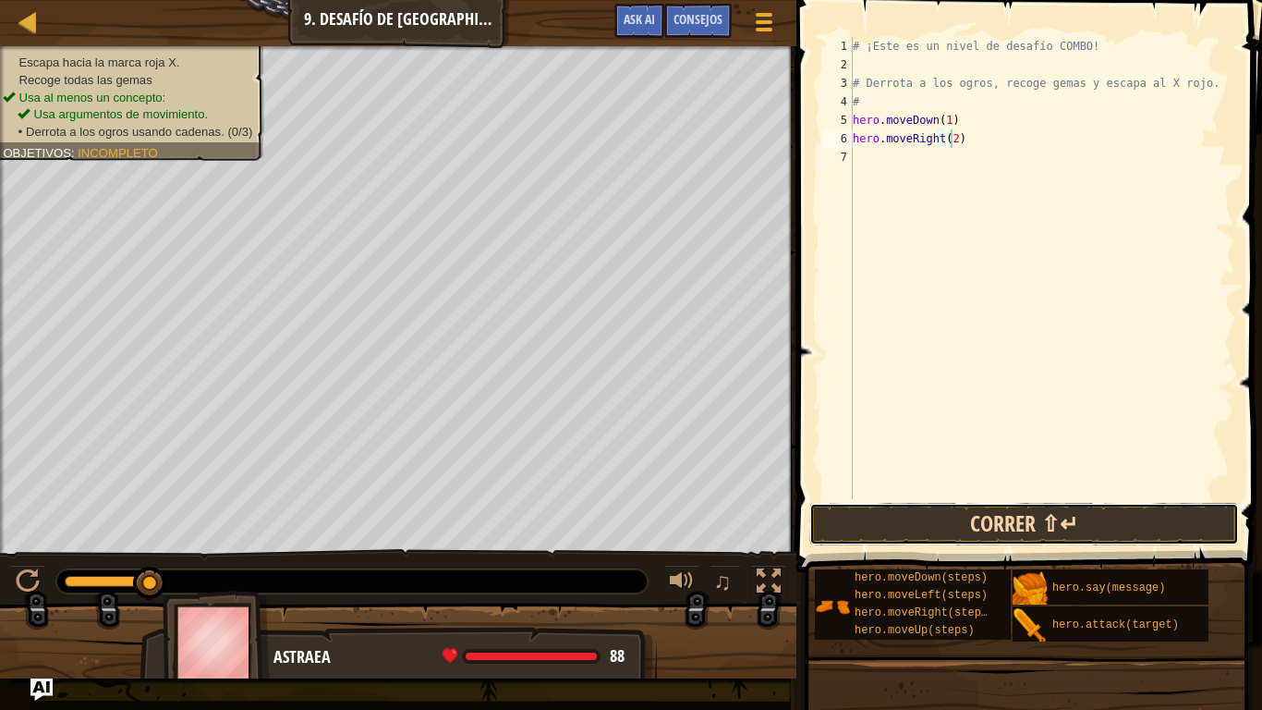
click at [919, 532] on button "Correr ⇧↵" at bounding box center [1025, 524] width 431 height 43
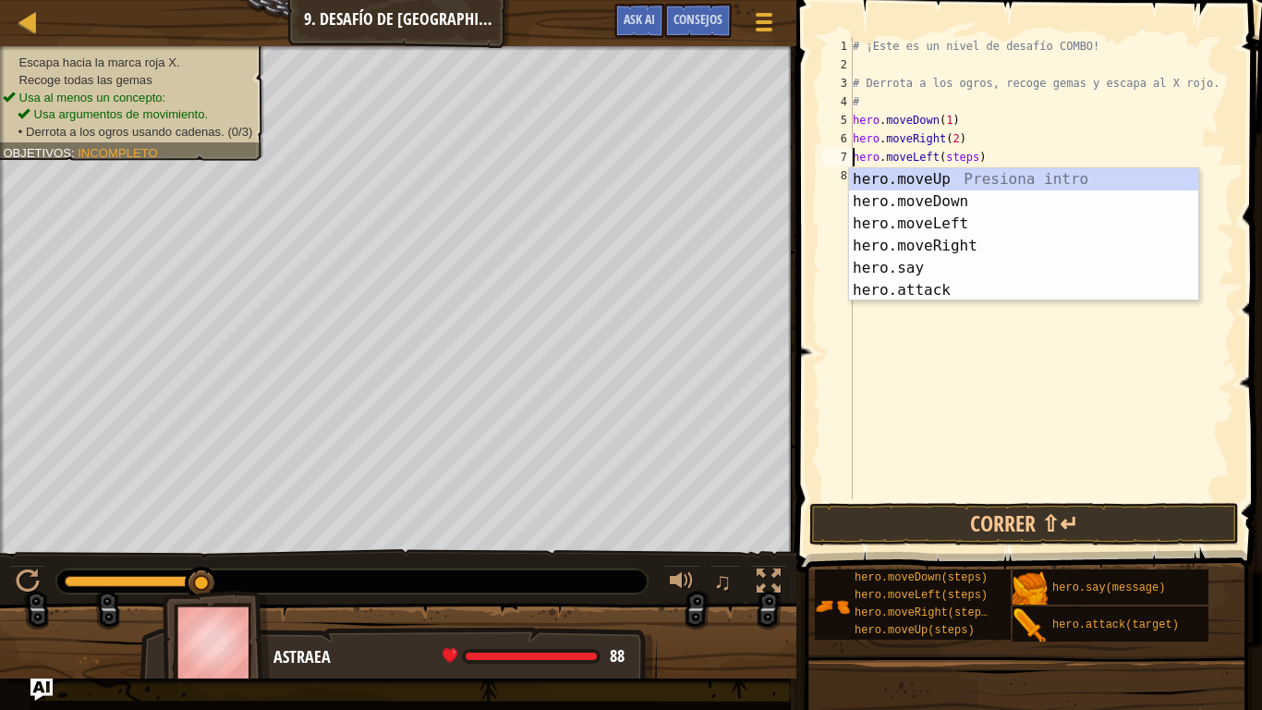
click at [965, 153] on div "# ¡Este es un nivel de desafío COMBO! # Derrota a los ogros, recoge gemas y esc…" at bounding box center [1041, 286] width 385 height 499
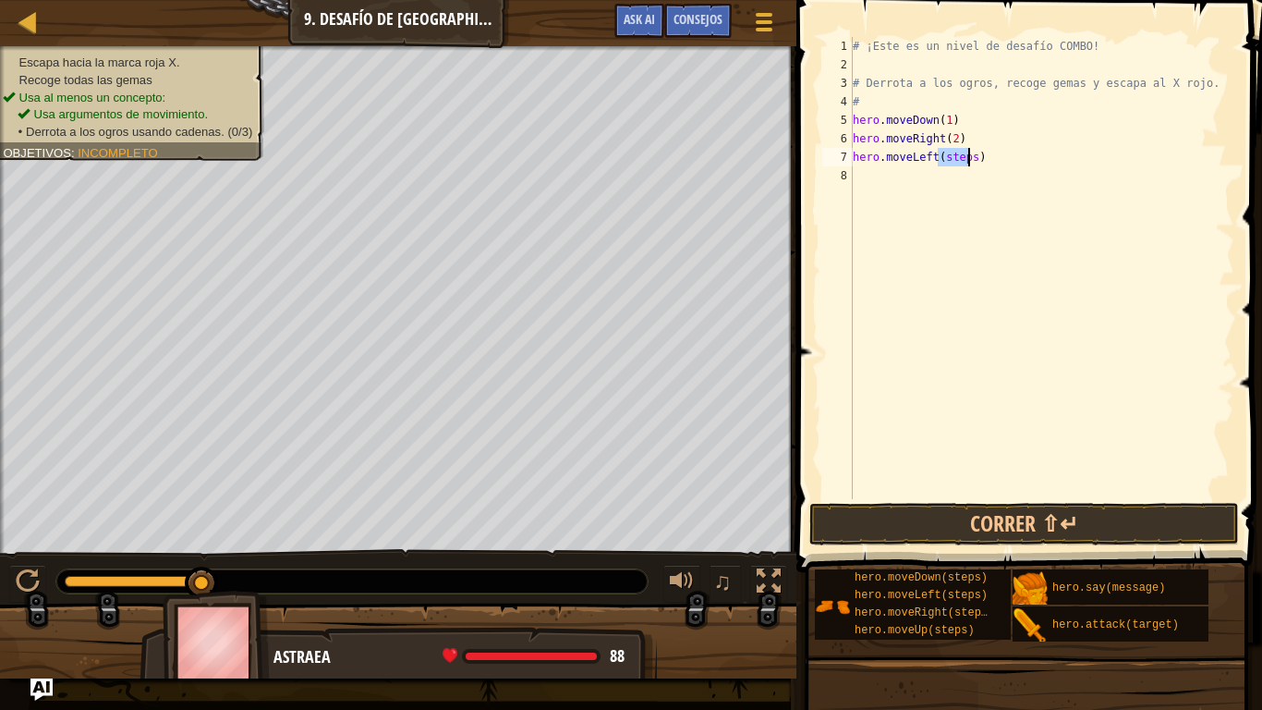
click at [965, 153] on div "# ¡Este es un nivel de desafío COMBO! # Derrota a los ogros, recoge gemas y esc…" at bounding box center [1041, 286] width 385 height 499
click at [938, 167] on div "# ¡Este es un nivel de desafío COMBO! # Derrota a los ogros, recoge gemas y esc…" at bounding box center [1041, 286] width 385 height 499
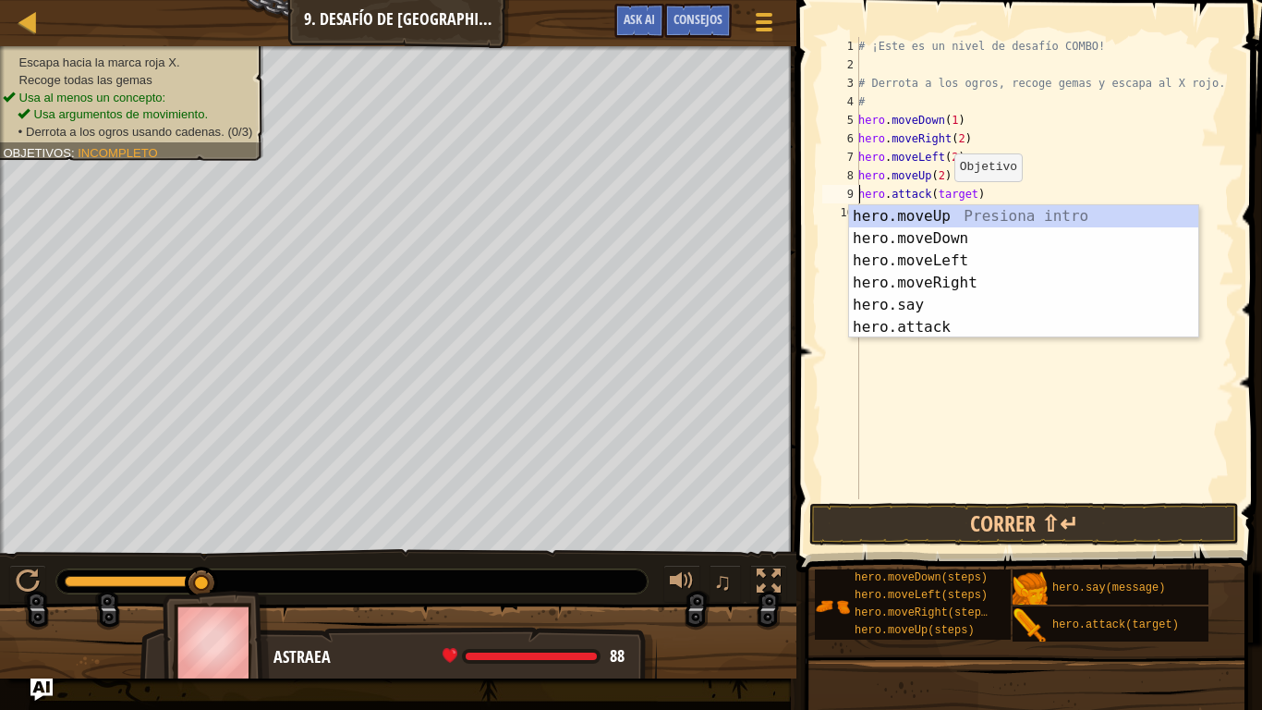
click at [947, 200] on div "# ¡Este es un nivel de desafío COMBO! # Derrota a los ogros, recoge gemas y esc…" at bounding box center [1045, 286] width 380 height 499
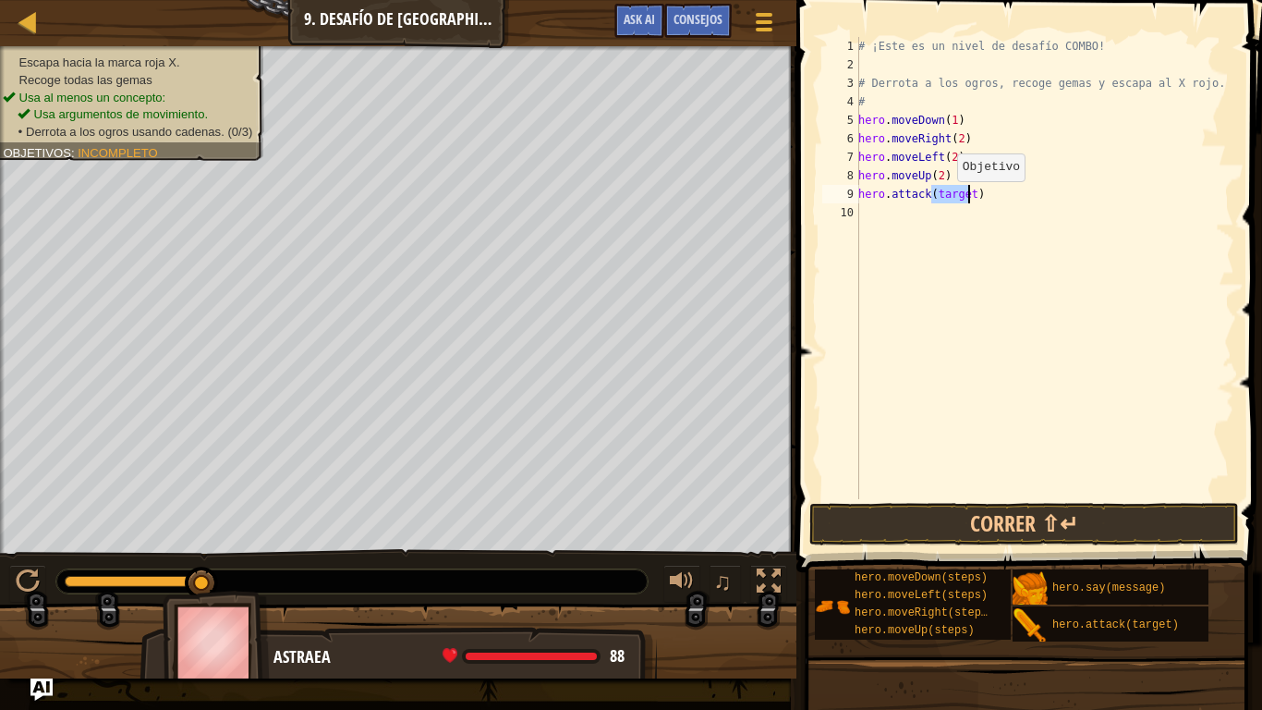
click at [947, 200] on div "# ¡Este es un nivel de desafío COMBO! # Derrota a los ogros, recoge gemas y esc…" at bounding box center [1045, 286] width 380 height 499
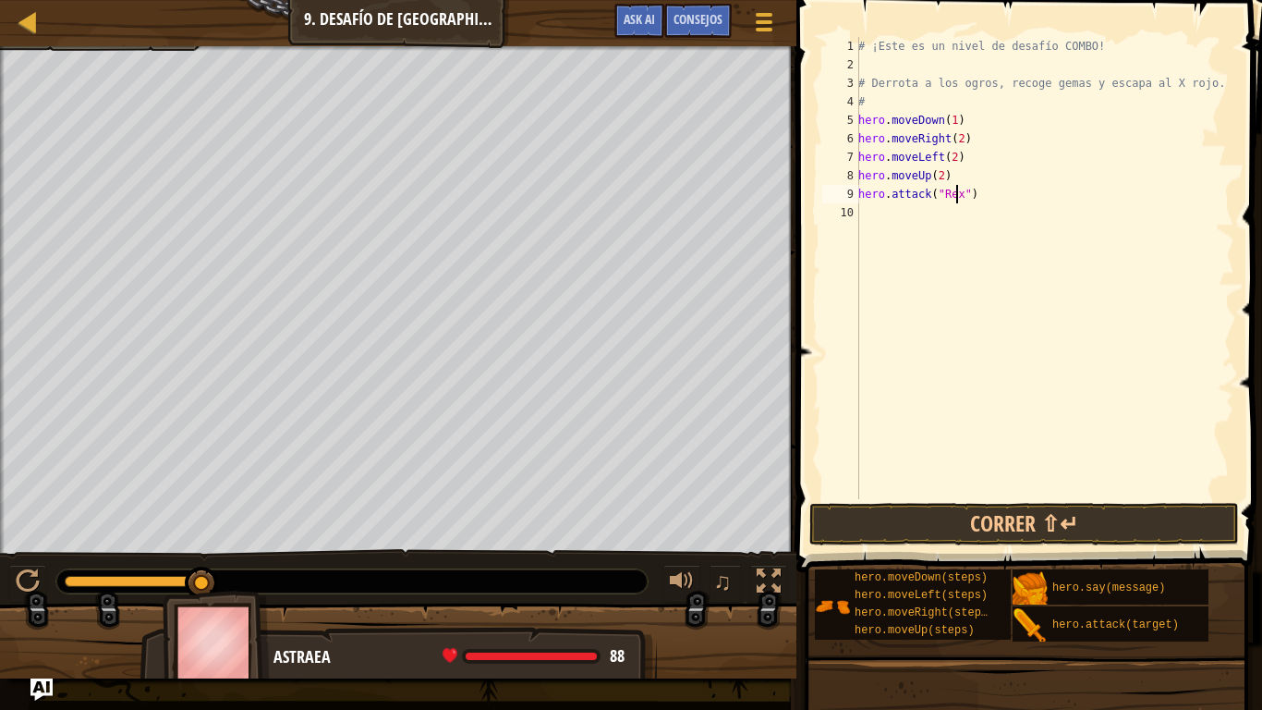
scroll to position [8, 8]
click at [928, 513] on button "Correr ⇧↵" at bounding box center [1025, 524] width 431 height 43
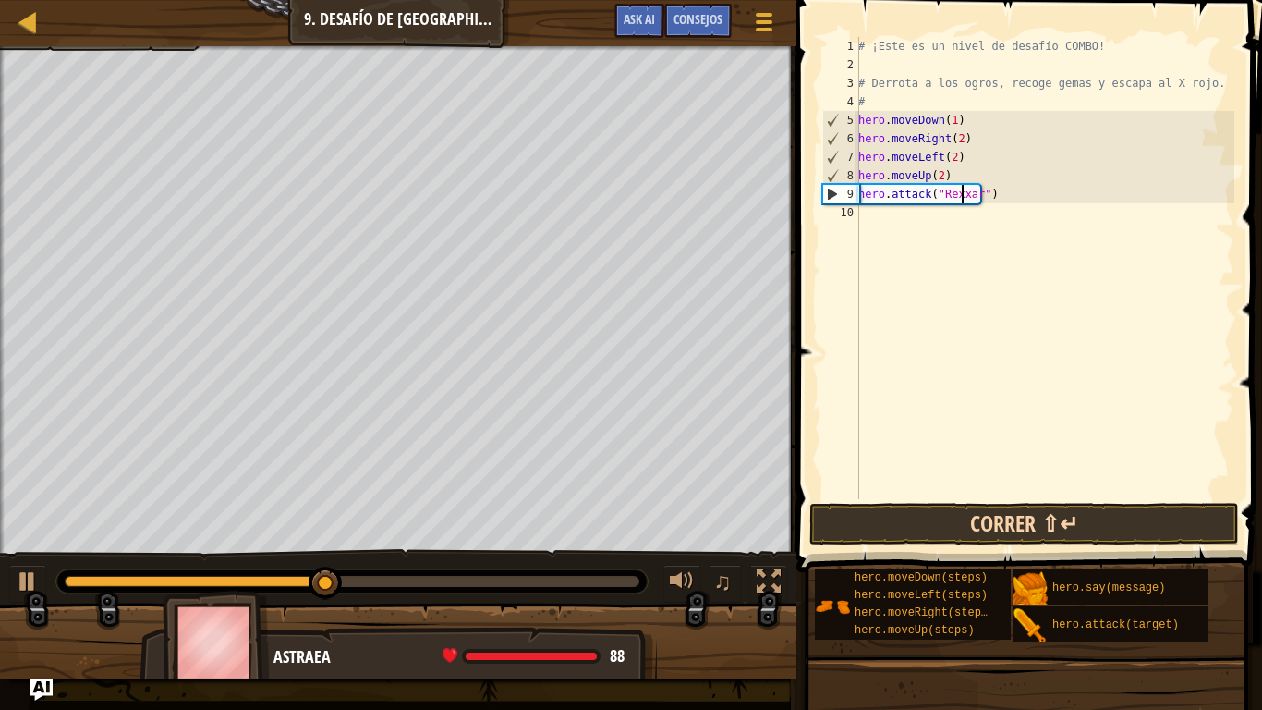
type textarea "hero.attack("Rexxar")"
click at [913, 532] on button "Correr ⇧↵" at bounding box center [1025, 524] width 431 height 43
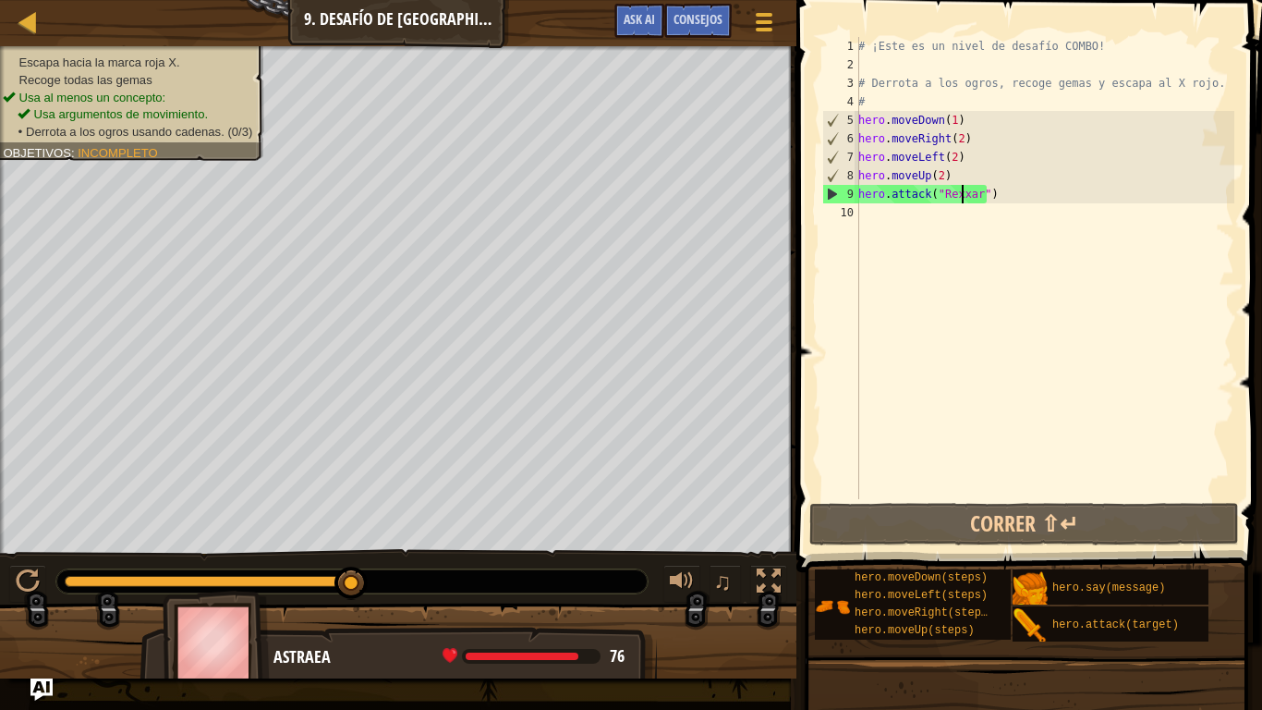
click at [1007, 216] on div "# ¡Este es un nivel de desafío COMBO! # Derrota a los ogros, recoge gemas y esc…" at bounding box center [1045, 286] width 380 height 499
drag, startPoint x: 992, startPoint y: 194, endPoint x: 861, endPoint y: 197, distance: 130.3
click at [861, 197] on div "# ¡Este es un nivel de desafío COMBO! # Derrota a los ogros, recoge gemas y esc…" at bounding box center [1045, 286] width 380 height 499
type textarea "hero.attack("Rexxar")"
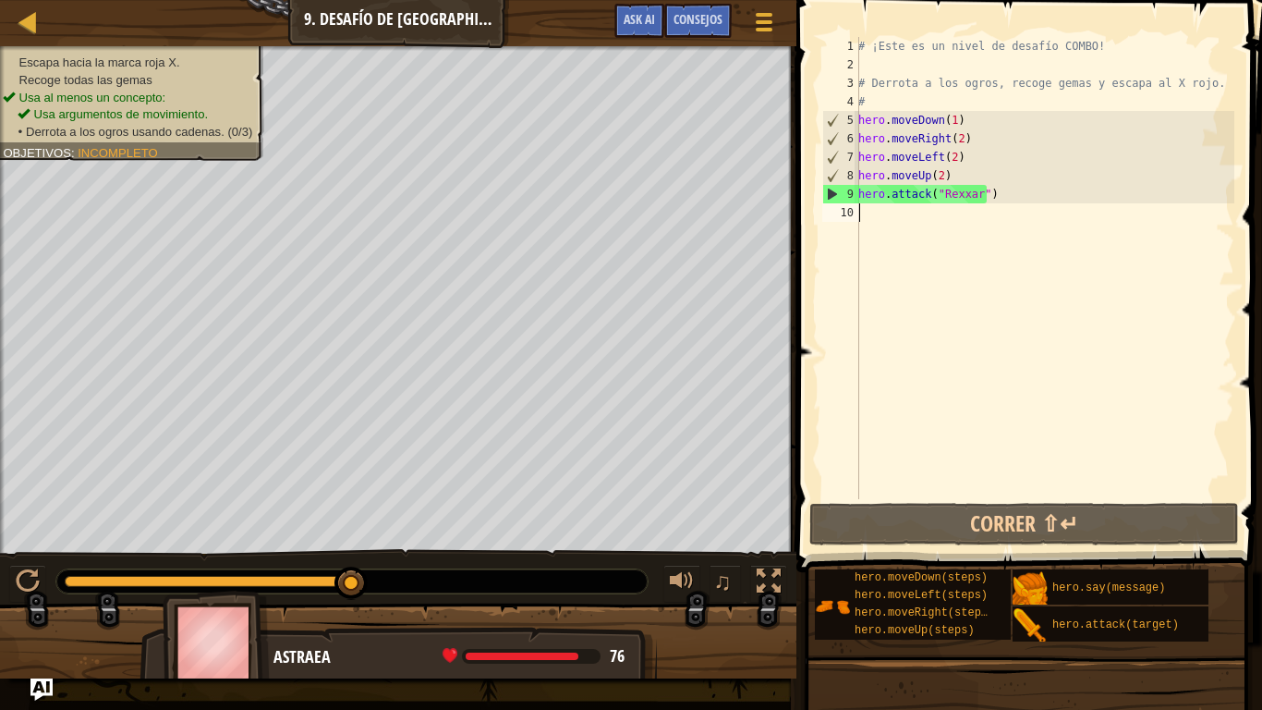
click at [895, 217] on div "# ¡Este es un nivel de desafío COMBO! # Derrota a los ogros, recoge gemas y esc…" at bounding box center [1045, 286] width 380 height 499
paste textarea "hero.attack("Rexxar")"
type textarea "hero.attack("Rexxar")"
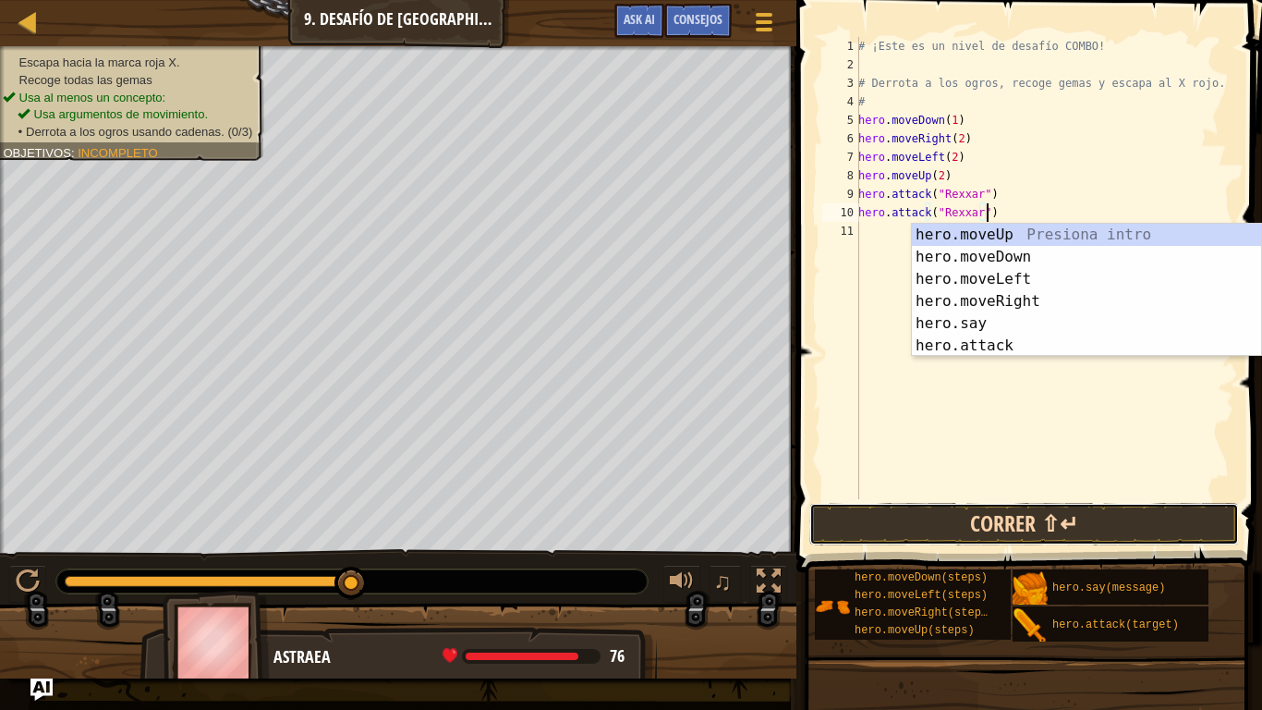
click at [996, 521] on button "Correr ⇧↵" at bounding box center [1025, 524] width 431 height 43
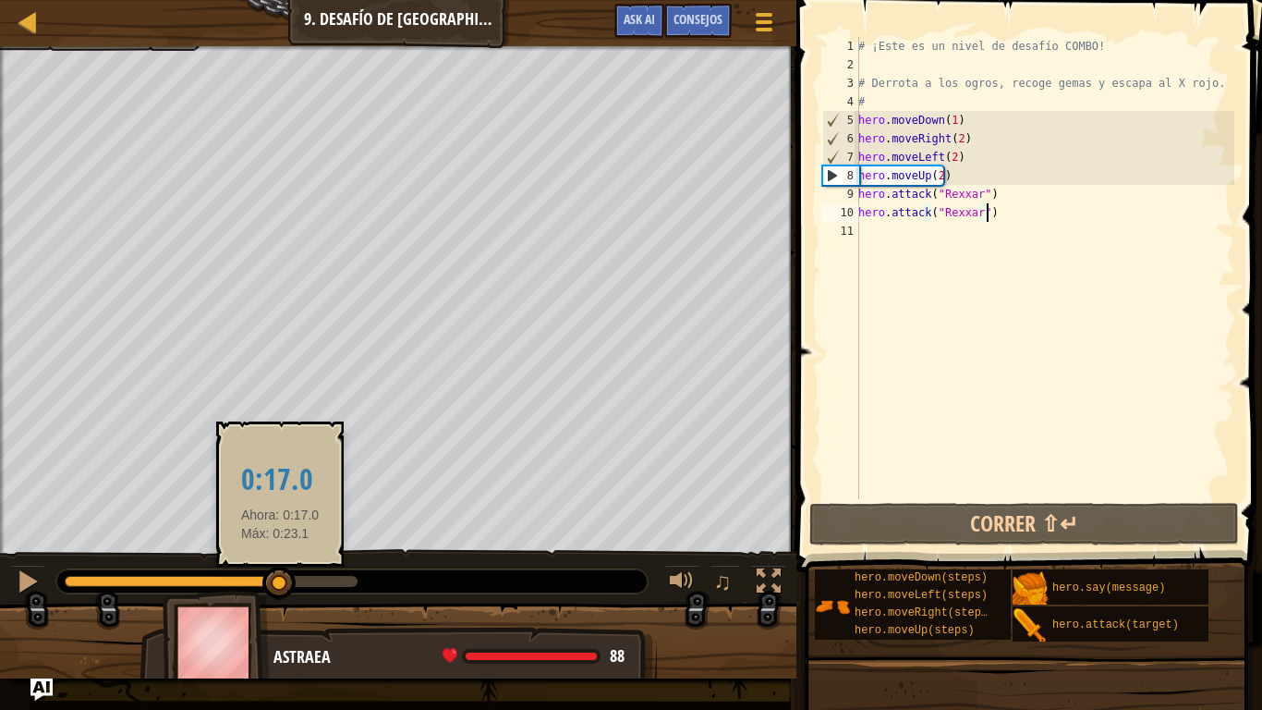
drag, startPoint x: 160, startPoint y: 582, endPoint x: 280, endPoint y: 596, distance: 120.9
click at [280, 587] on div at bounding box center [211, 581] width 293 height 11
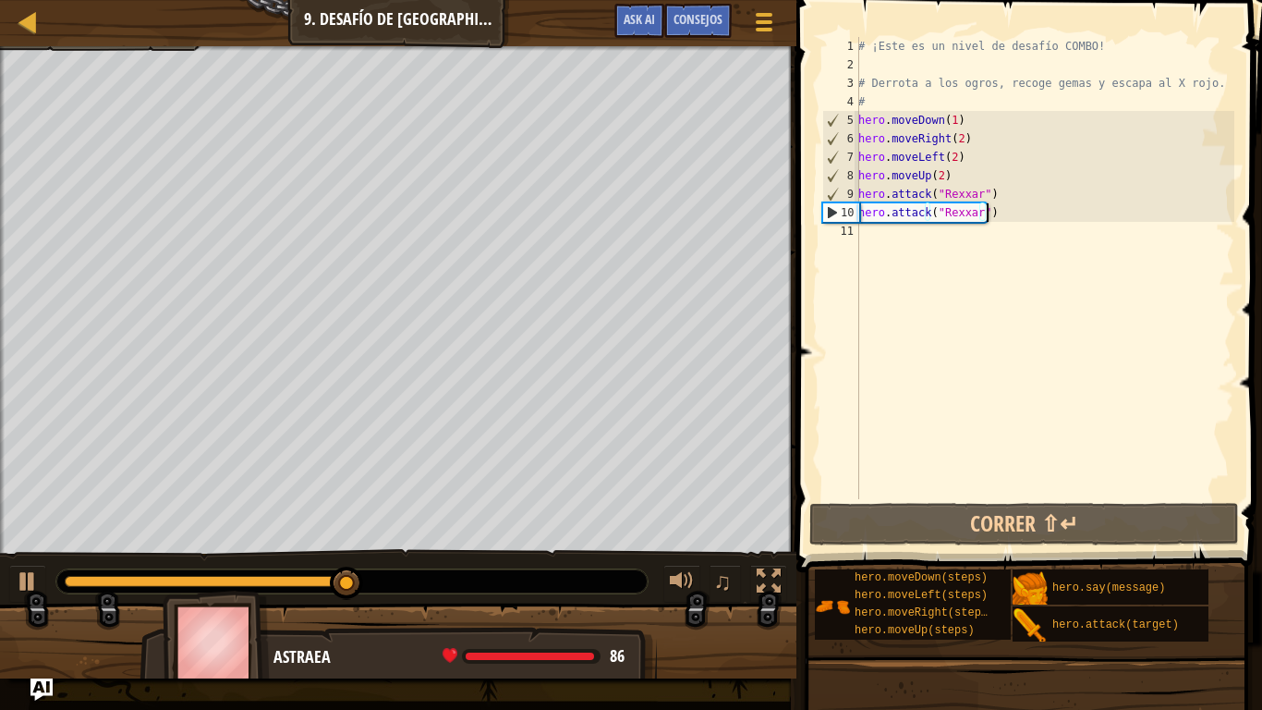
click at [1030, 262] on div "# ¡Este es un nivel de desafío COMBO! # Derrota a los ogros, recoge gemas y esc…" at bounding box center [1045, 286] width 380 height 499
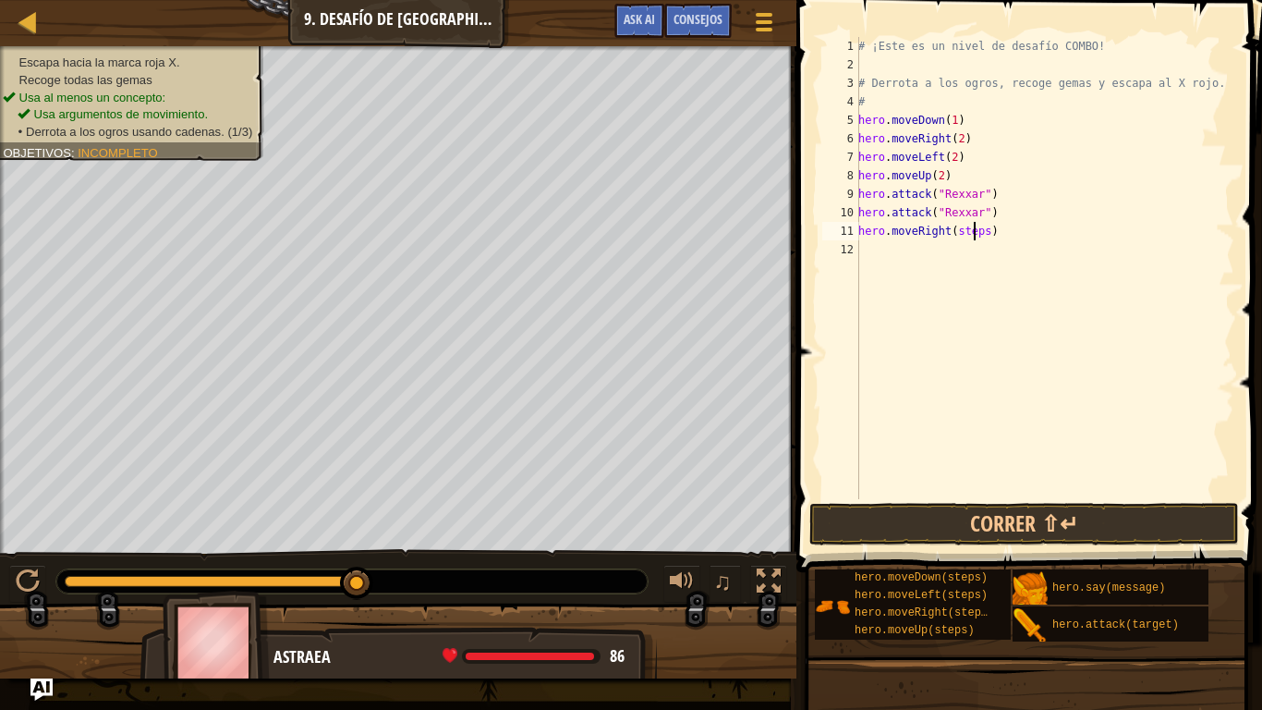
click at [971, 230] on div "# ¡Este es un nivel de desafío COMBO! # Derrota a los ogros, recoge gemas y esc…" at bounding box center [1045, 286] width 380 height 499
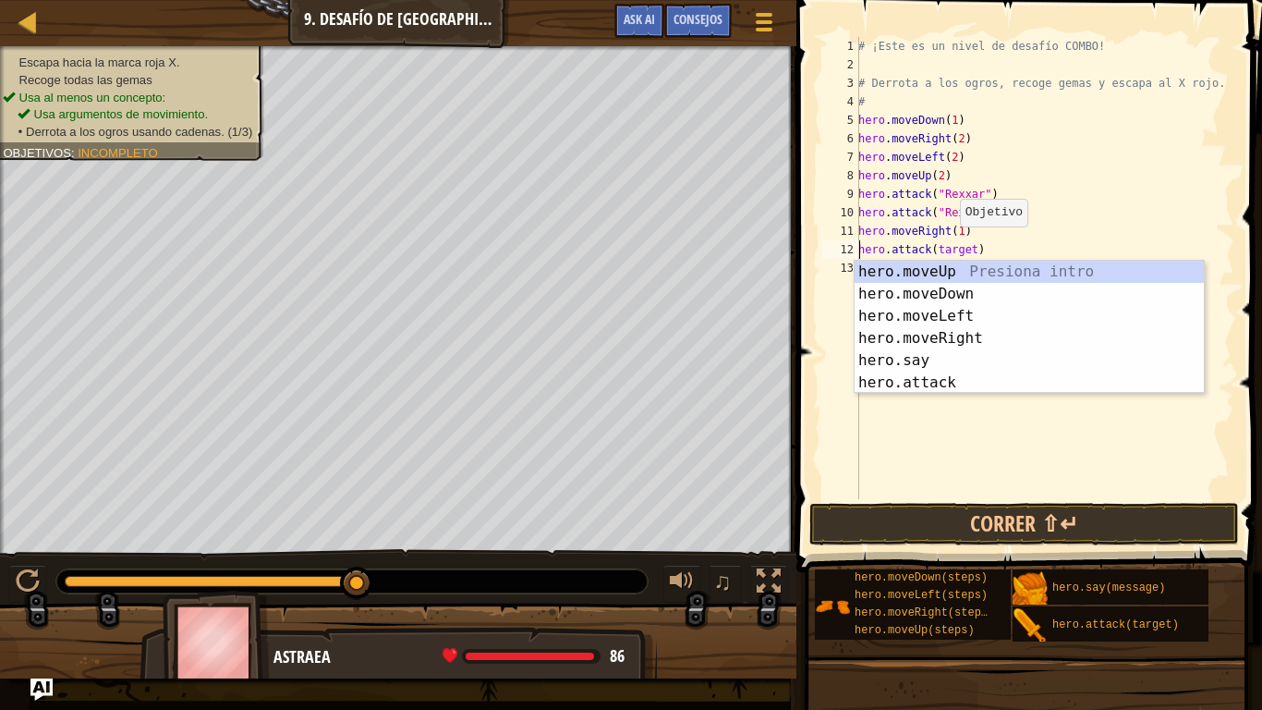
click at [947, 244] on div "# ¡Este es un nivel de desafío COMBO! # Derrota a los ogros, recoge gemas y esc…" at bounding box center [1045, 286] width 380 height 499
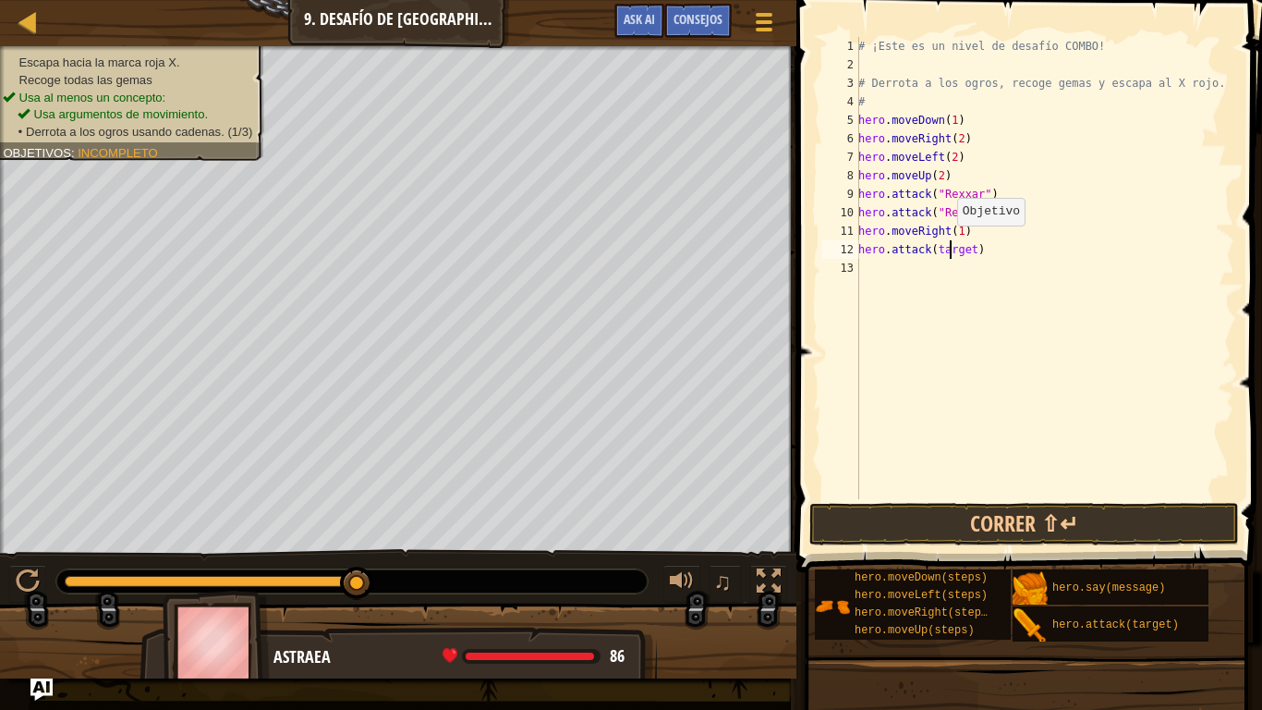
click at [947, 244] on div "# ¡Este es un nivel de desafío COMBO! # Derrota a los ogros, recoge gemas y esc…" at bounding box center [1045, 286] width 380 height 499
type textarea "hero.attack(target)"
type textarea """
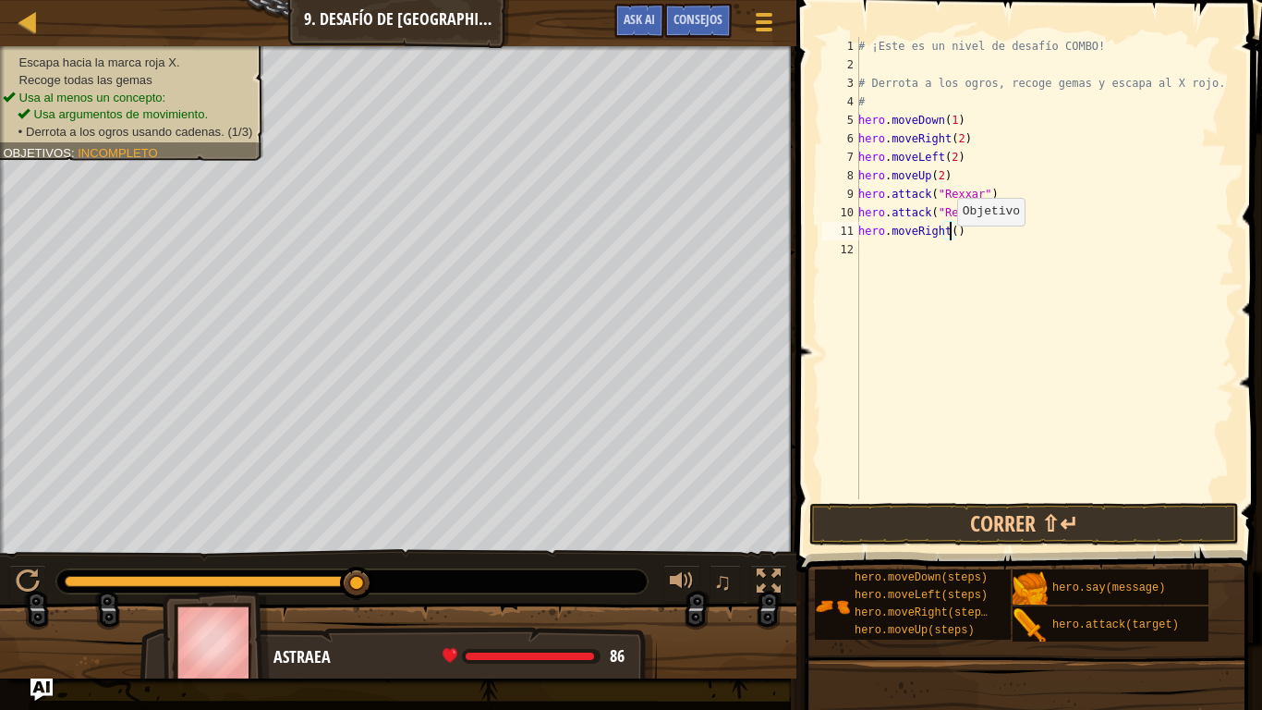
type textarea "hero.moveRight(1)"
click at [981, 261] on div "# ¡Este es un nivel de desafío COMBO! # Derrota a los ogros, recoge gemas y esc…" at bounding box center [1045, 286] width 380 height 499
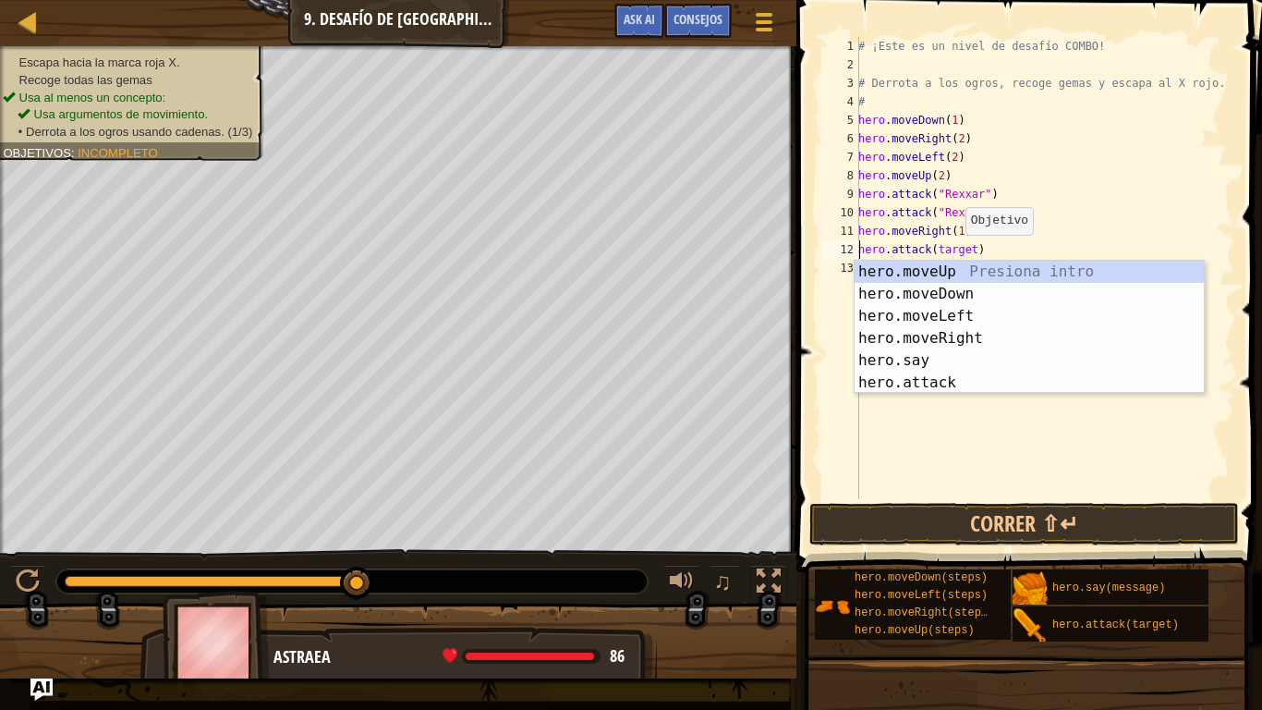
click at [956, 253] on div "# ¡Este es un nivel de desafío COMBO! # Derrota a los ogros, recoge gemas y esc…" at bounding box center [1045, 286] width 380 height 499
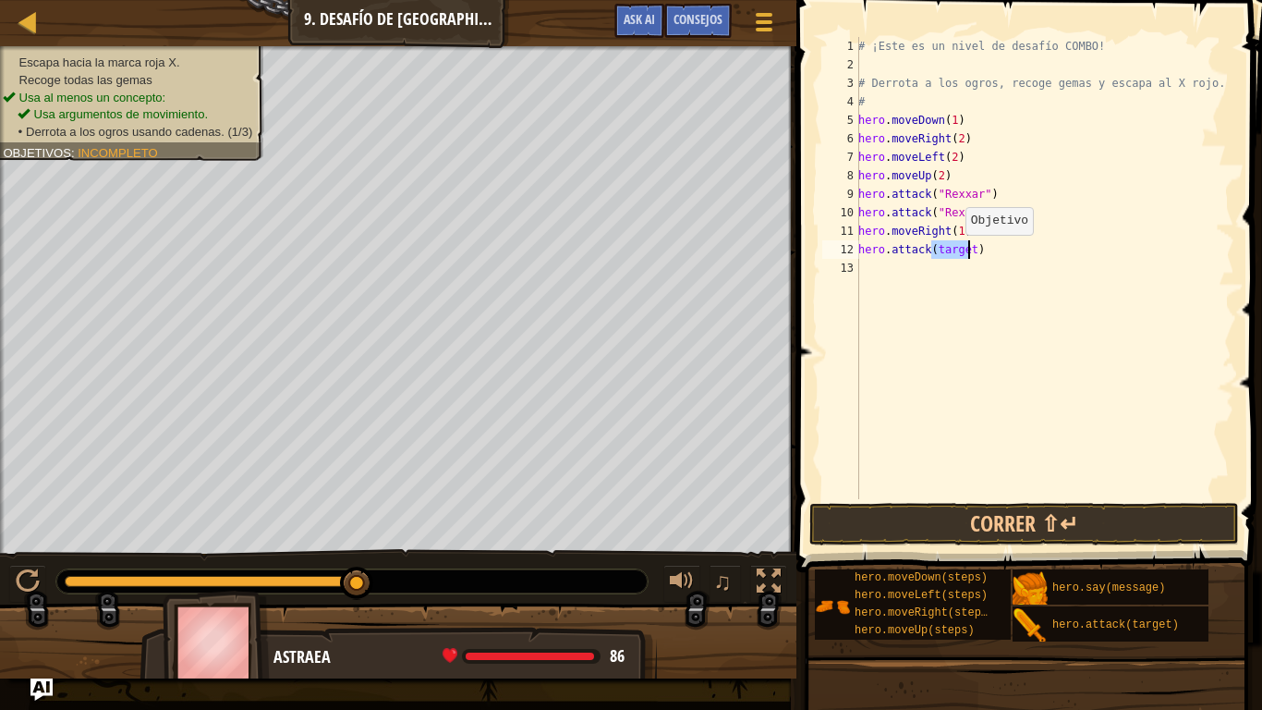
click at [956, 253] on div "# ¡Este es un nivel de desafío COMBO! # Derrota a los ogros, recoge gemas y esc…" at bounding box center [1045, 286] width 380 height 499
click at [973, 264] on div "# ¡Este es un nivel de desafío COMBO! # Derrota a los ogros, recoge gemas y esc…" at bounding box center [1045, 286] width 380 height 499
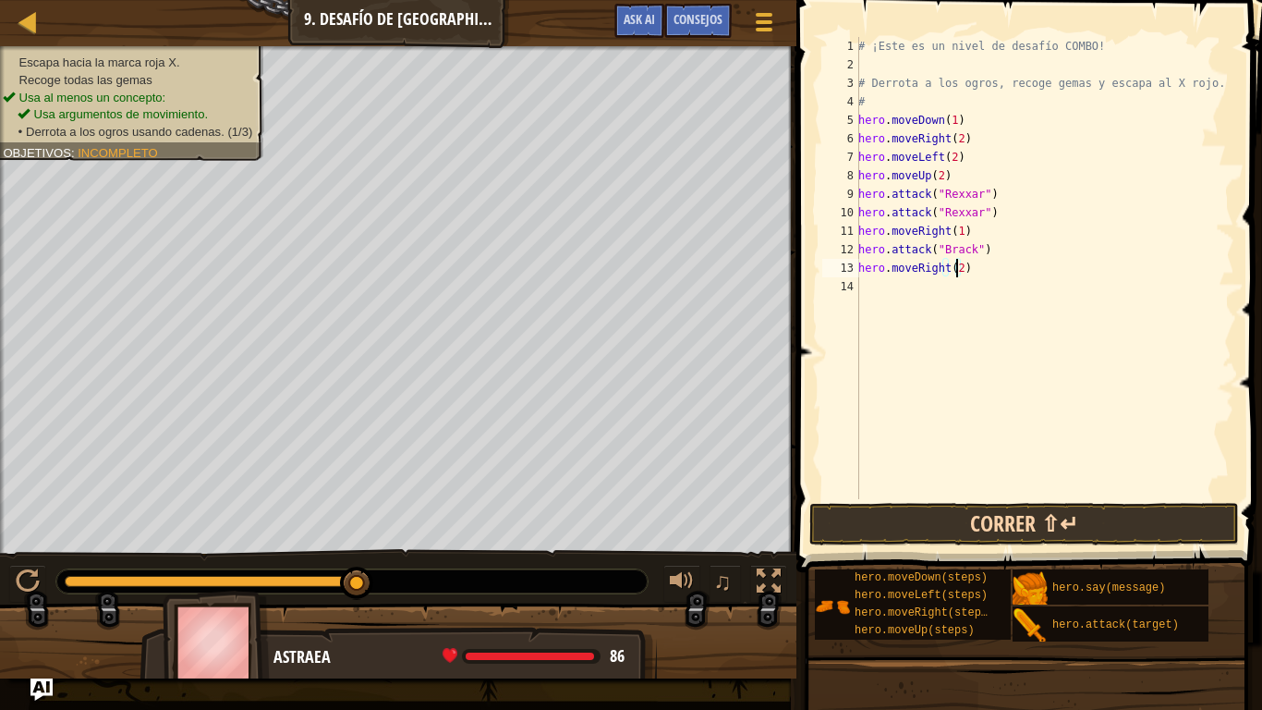
type textarea "hero.moveRight(2)"
click at [982, 538] on button "Correr ⇧↵" at bounding box center [1025, 524] width 431 height 43
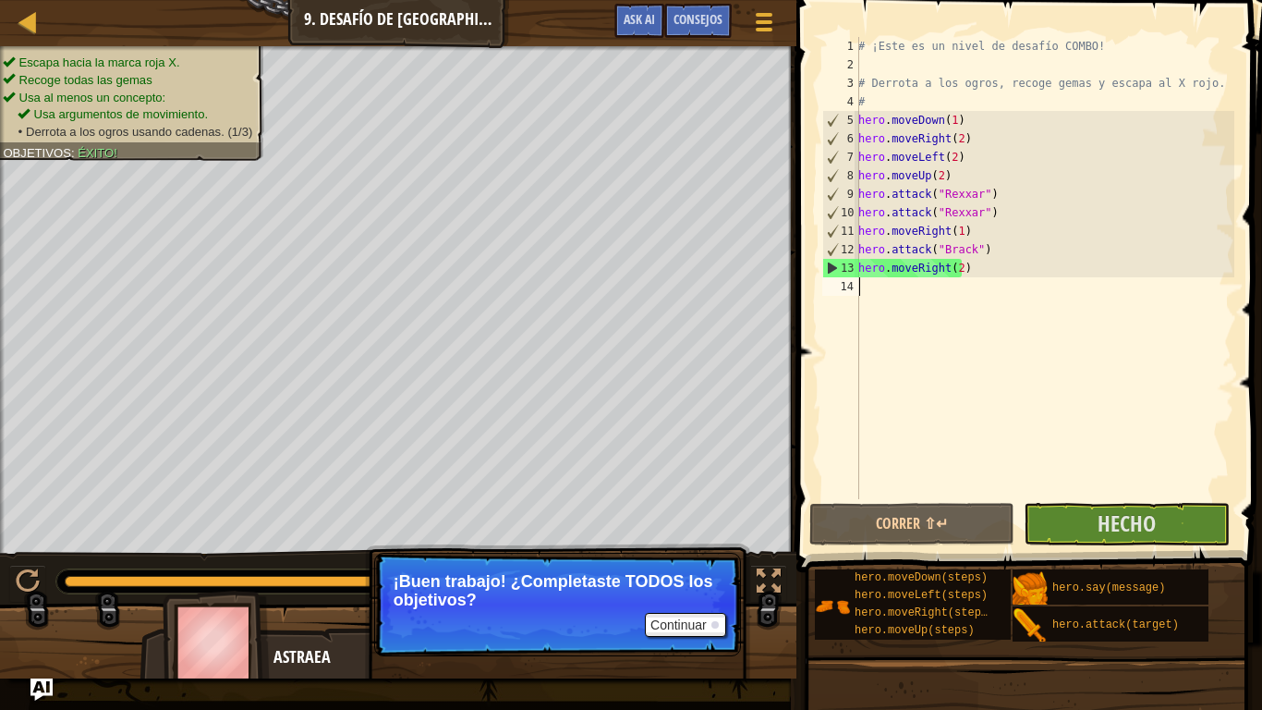
click at [973, 304] on div "# ¡Este es un nivel de desafío COMBO! # Derrota a los ogros, recoge gemas y esc…" at bounding box center [1045, 286] width 380 height 499
click at [994, 253] on div "# ¡Este es un nivel de desafío COMBO! # Derrota a los ogros, recoge gemas y esc…" at bounding box center [1045, 286] width 380 height 499
type textarea "hero.attack("Brack")"
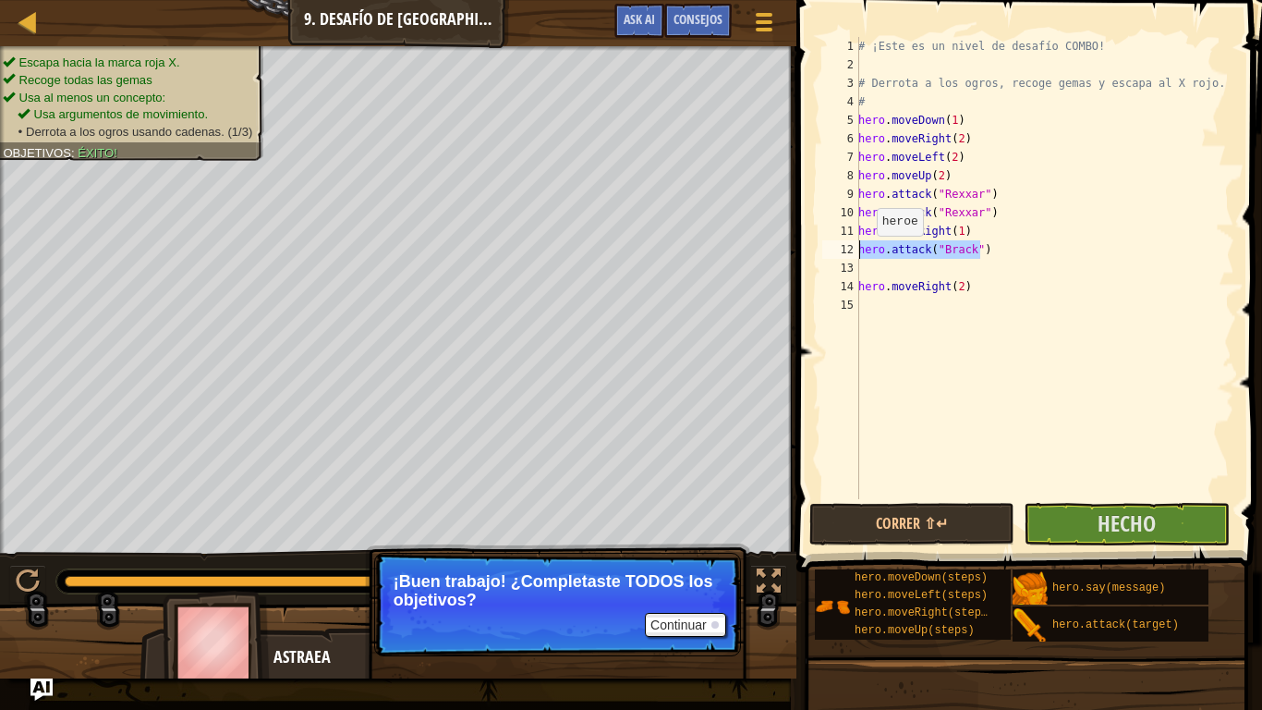
drag, startPoint x: 994, startPoint y: 251, endPoint x: 853, endPoint y: 251, distance: 141.4
click at [853, 251] on div "hero.attack("[PERSON_NAME]") 1 2 3 4 5 6 7 8 9 10 11 12 13 14 15 # ¡Este es un …" at bounding box center [1027, 268] width 416 height 462
click at [903, 278] on div "# ¡Este es un nivel de desafío COMBO! # Derrota a los ogros, recoge gemas y esc…" at bounding box center [1045, 286] width 380 height 499
type textarea "hero.moveRight(2)"
click at [872, 266] on div "# ¡Este es un nivel de desafío COMBO! # Derrota a los ogros, recoge gemas y esc…" at bounding box center [1045, 286] width 380 height 499
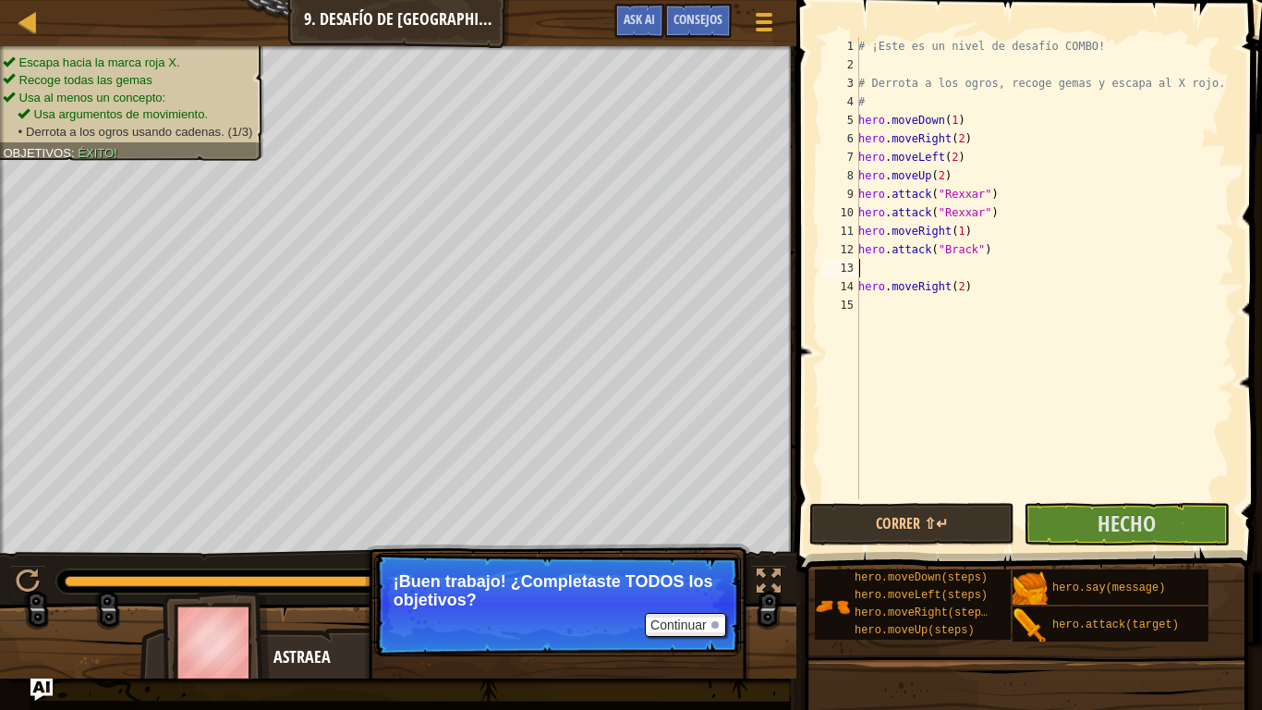
paste textarea "hero.attack("Brack")"
type textarea "hero.attack("Brack")"
click at [1130, 530] on span "Hecho" at bounding box center [1127, 523] width 58 height 30
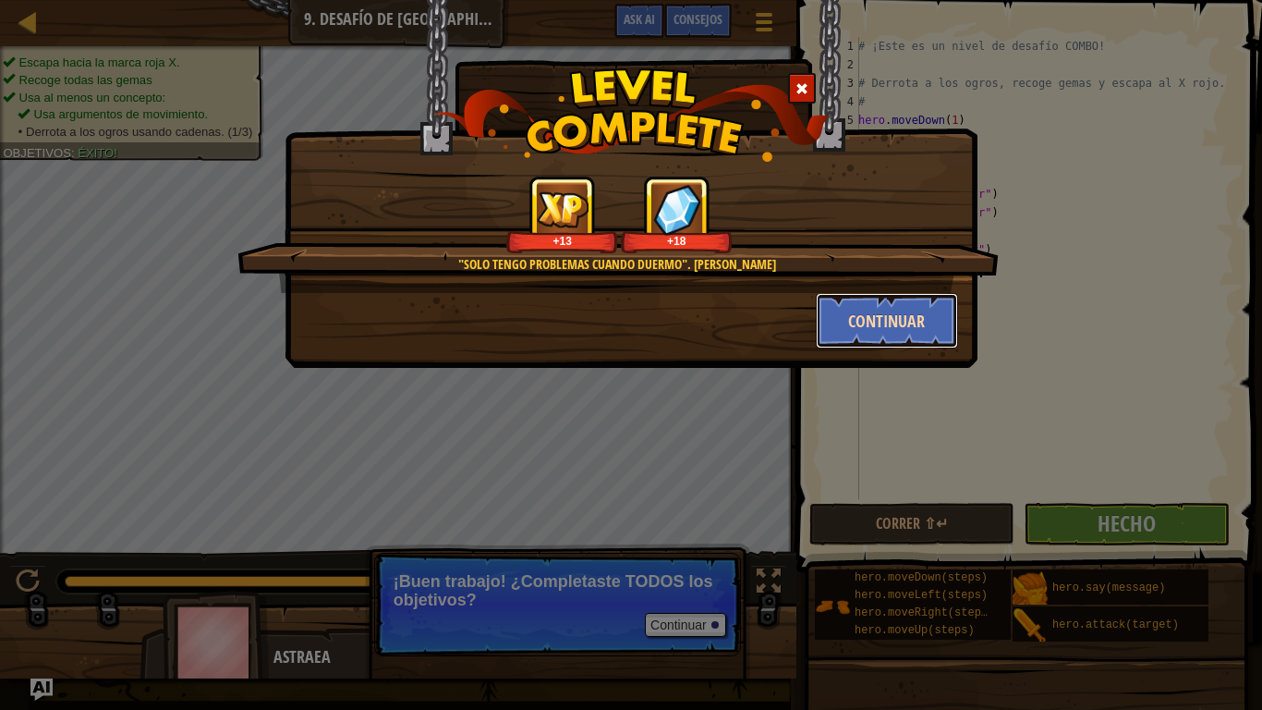
click at [941, 334] on button "Continuar" at bounding box center [887, 320] width 143 height 55
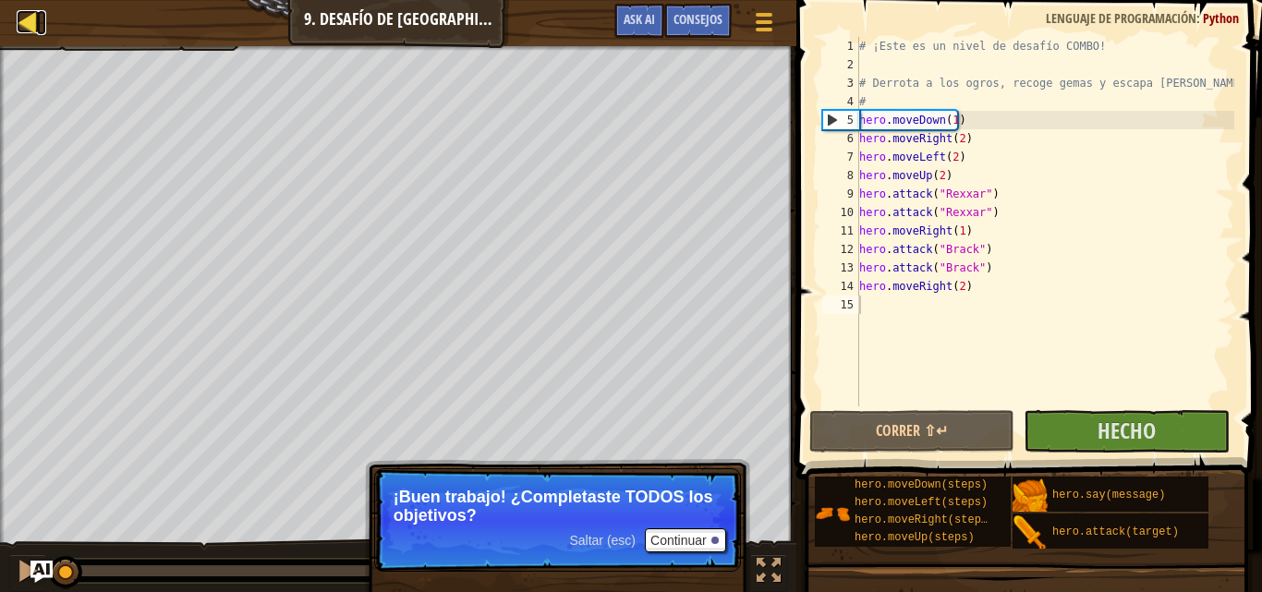
click at [25, 26] on div at bounding box center [28, 21] width 23 height 23
select select "es-ES"
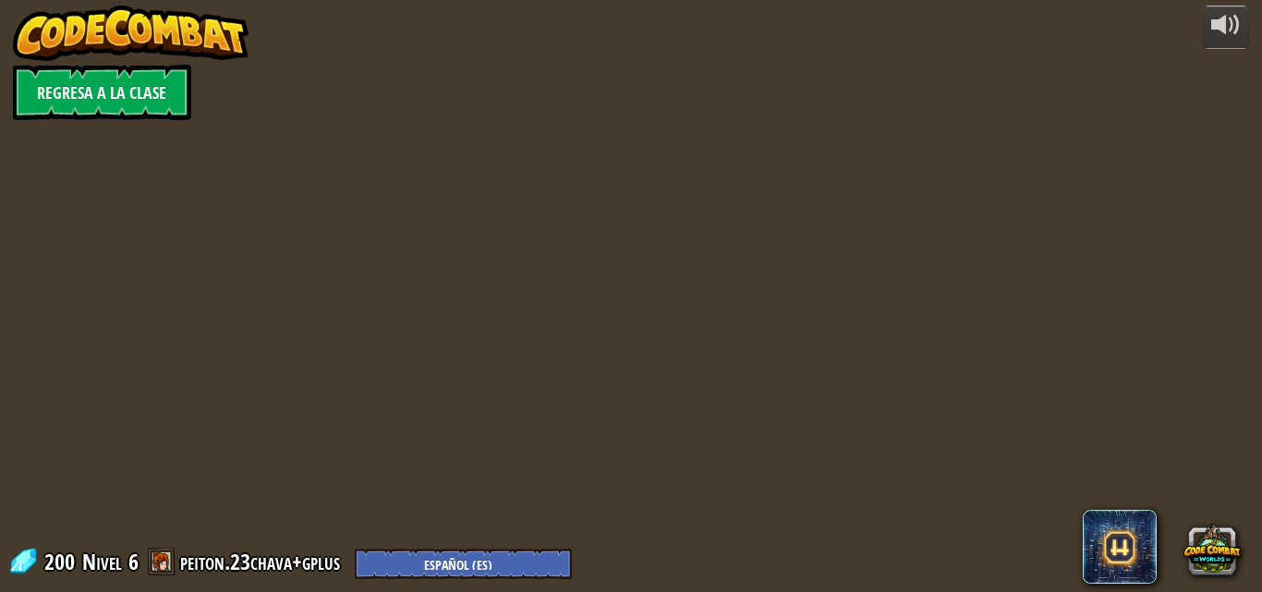
select select "es-ES"
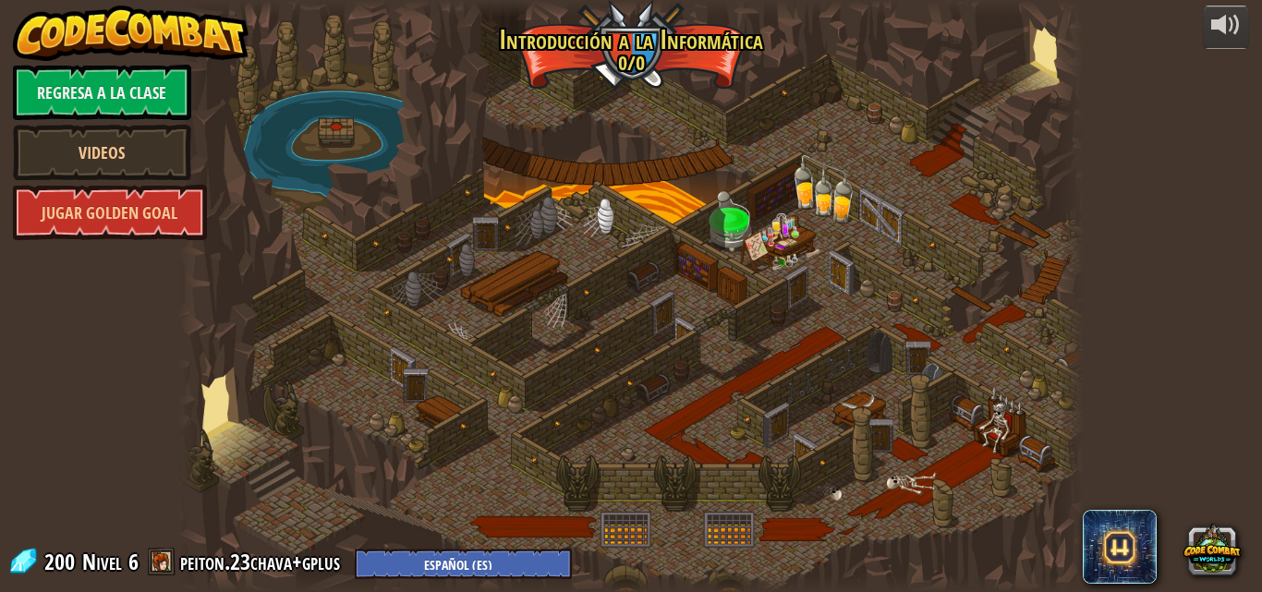
select select "es-ES"
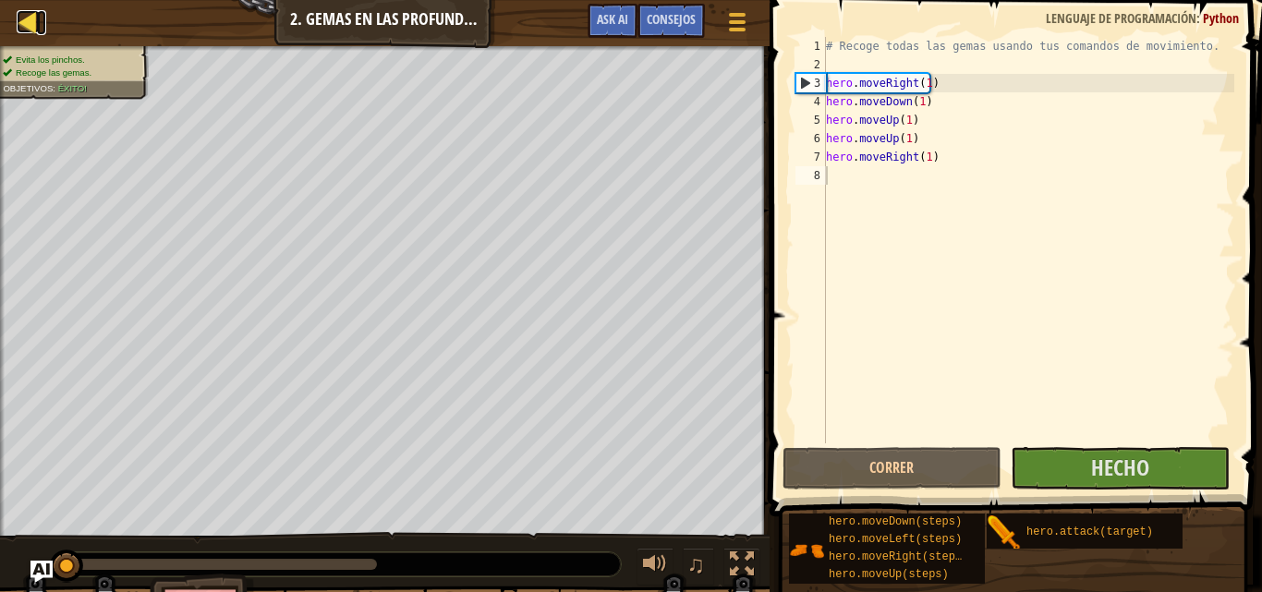
click at [28, 19] on div at bounding box center [28, 21] width 23 height 23
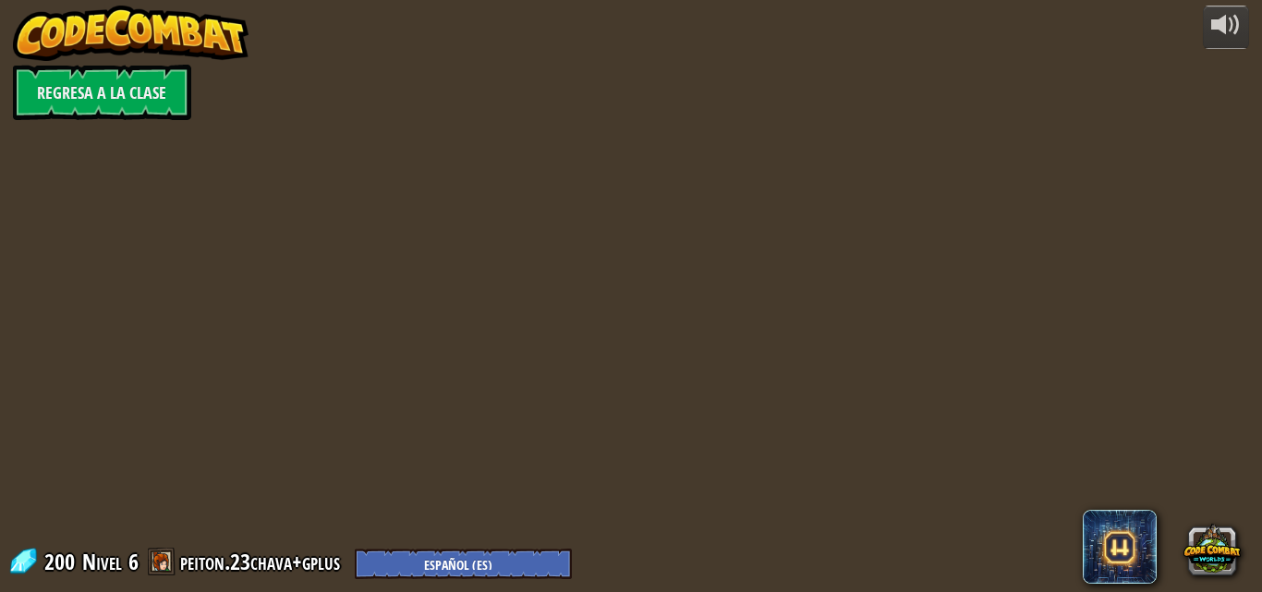
select select "es-ES"
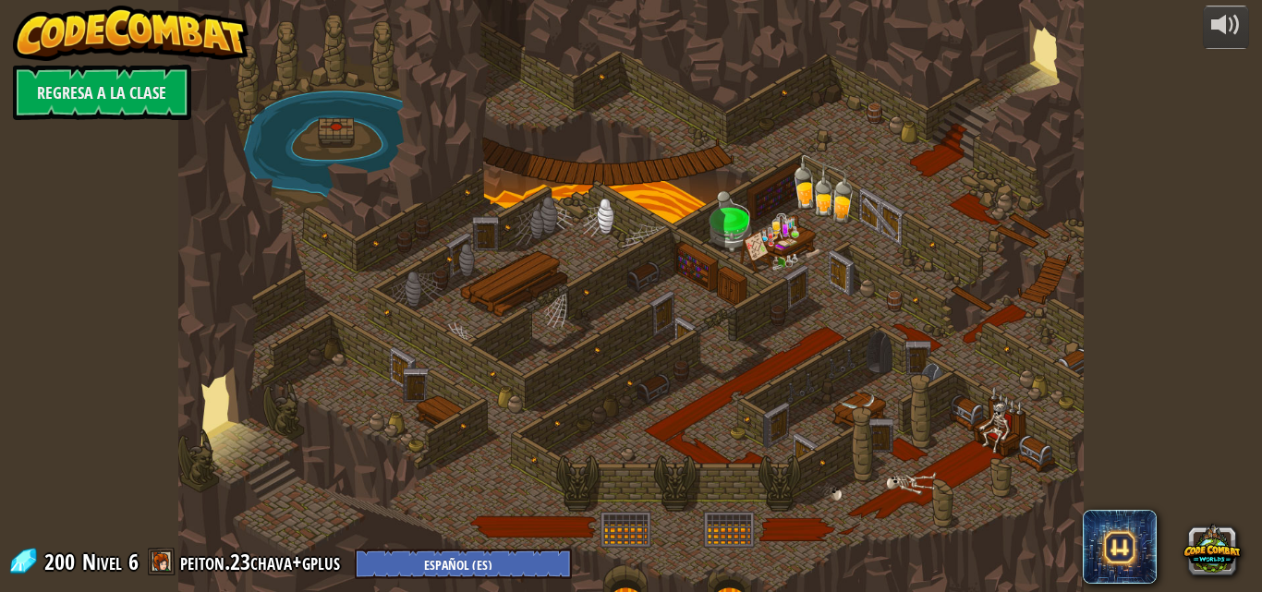
select select "es-ES"
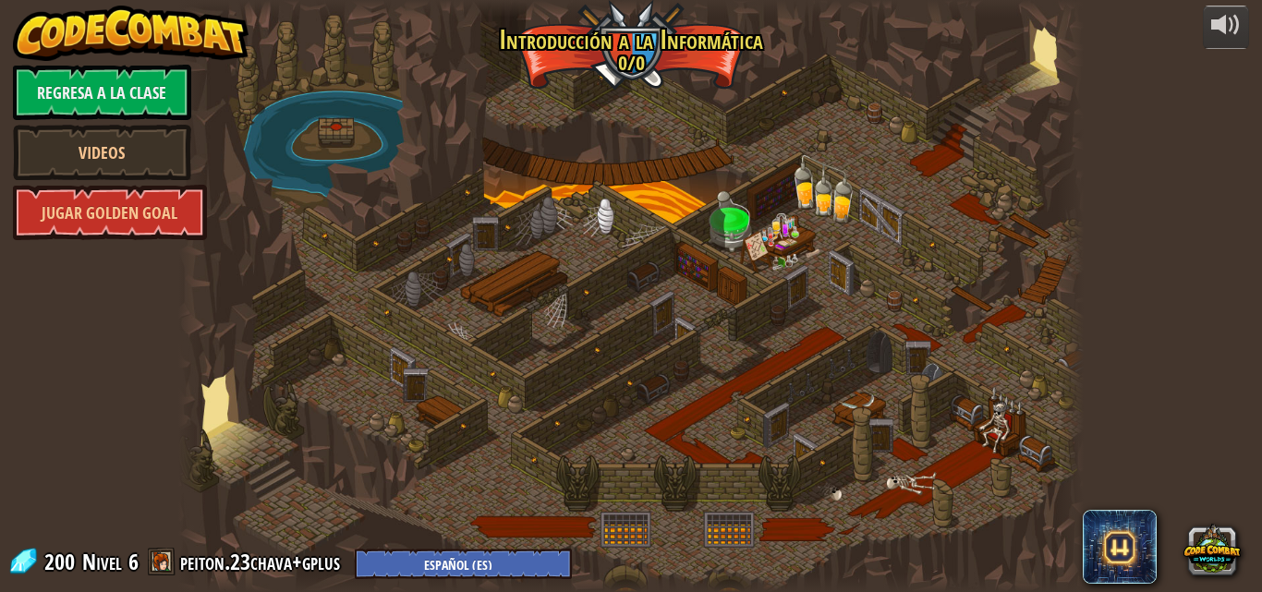
select select "es-ES"
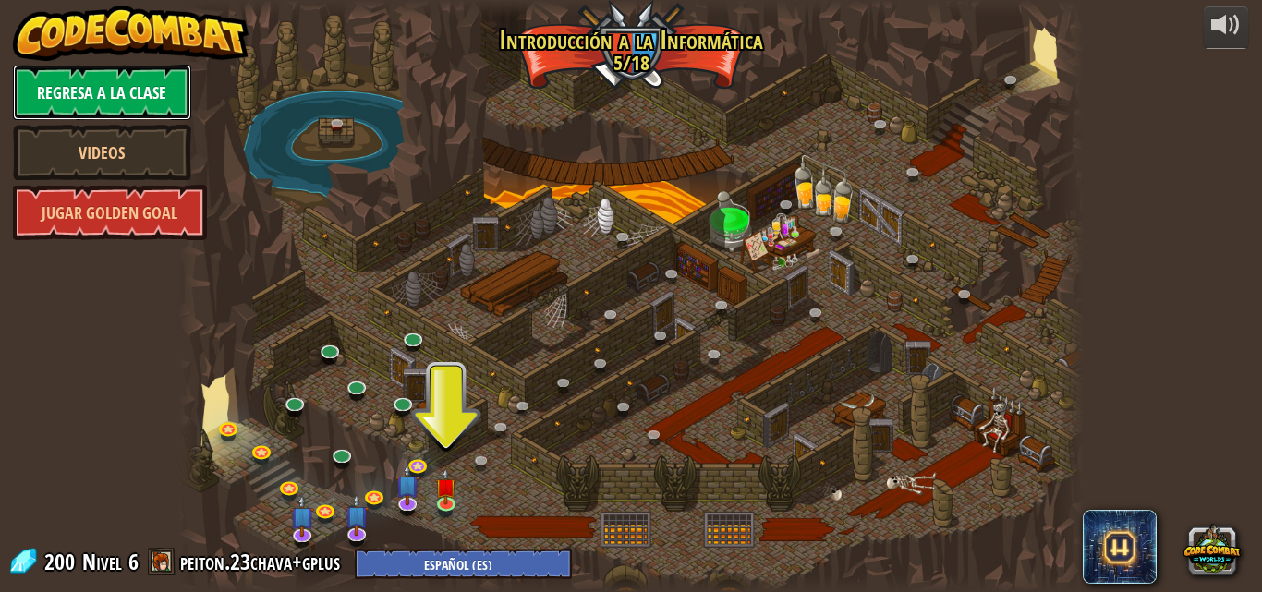
click at [146, 98] on link "Regresa a la clase" at bounding box center [102, 92] width 178 height 55
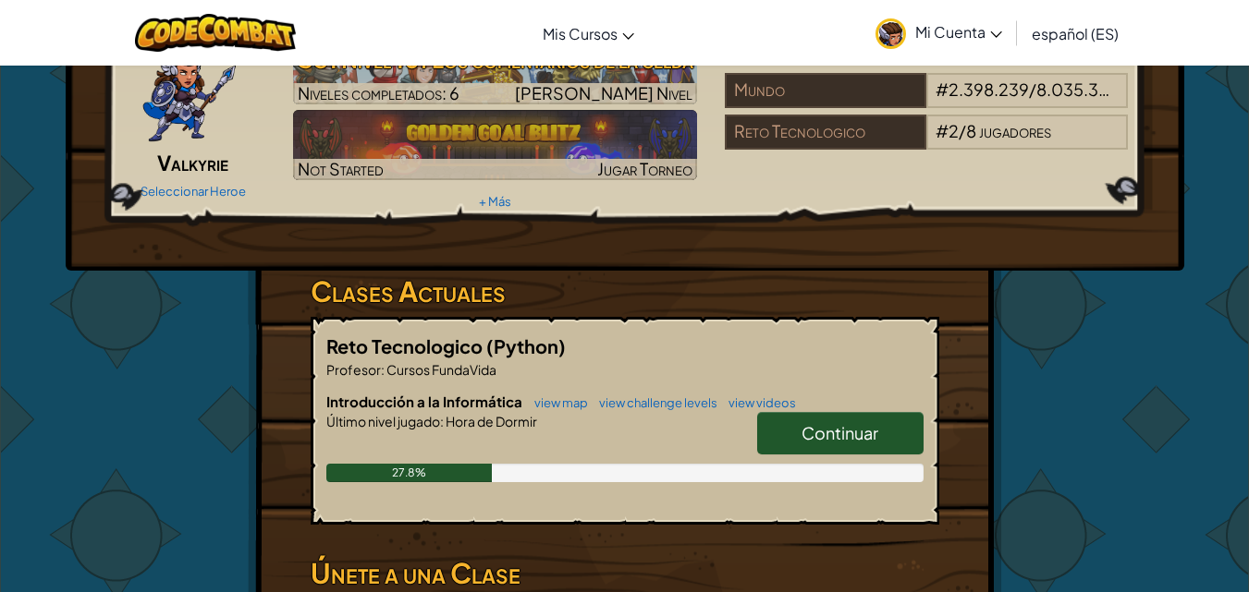
scroll to position [119, 0]
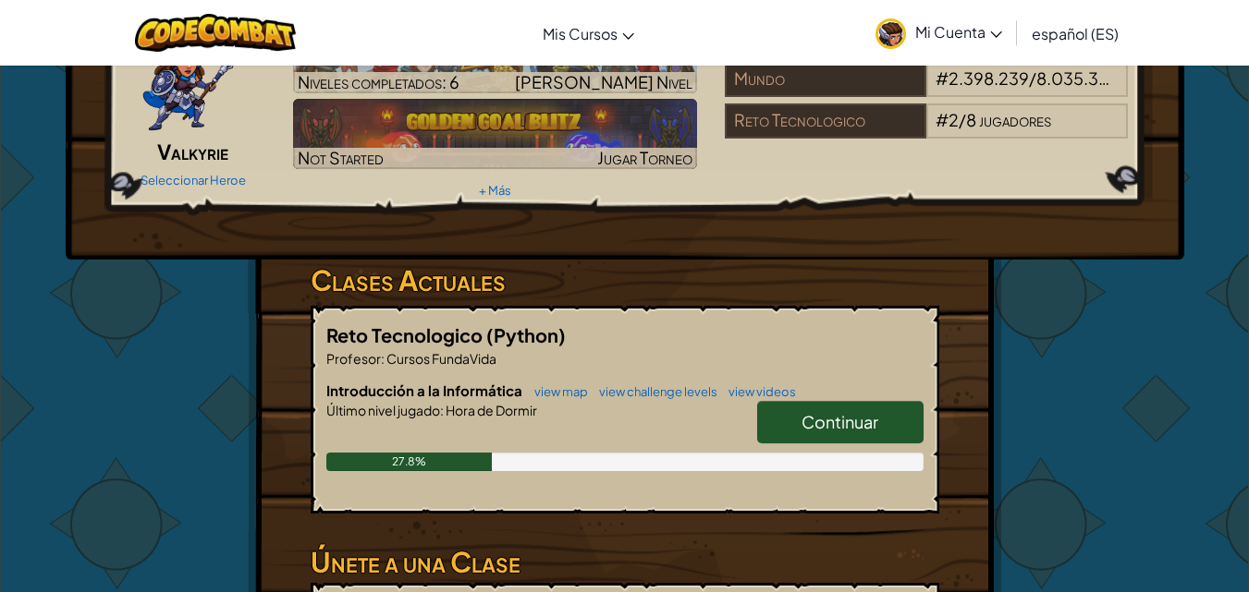
click at [795, 437] on link "Continuar" at bounding box center [840, 422] width 166 height 43
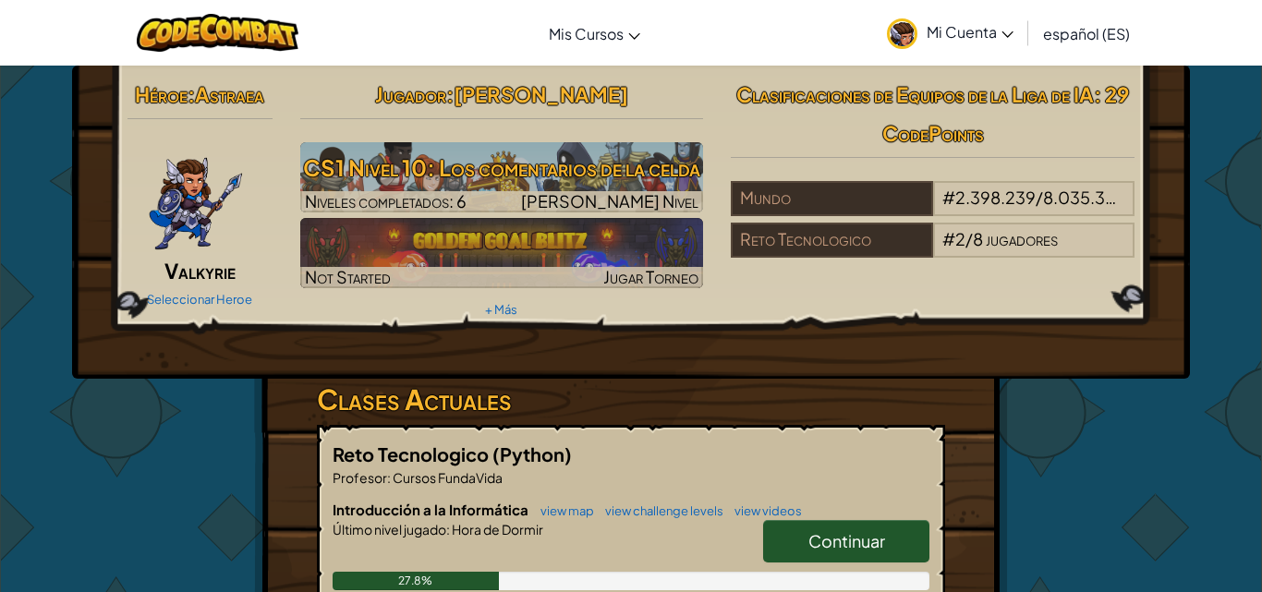
select select "es-ES"
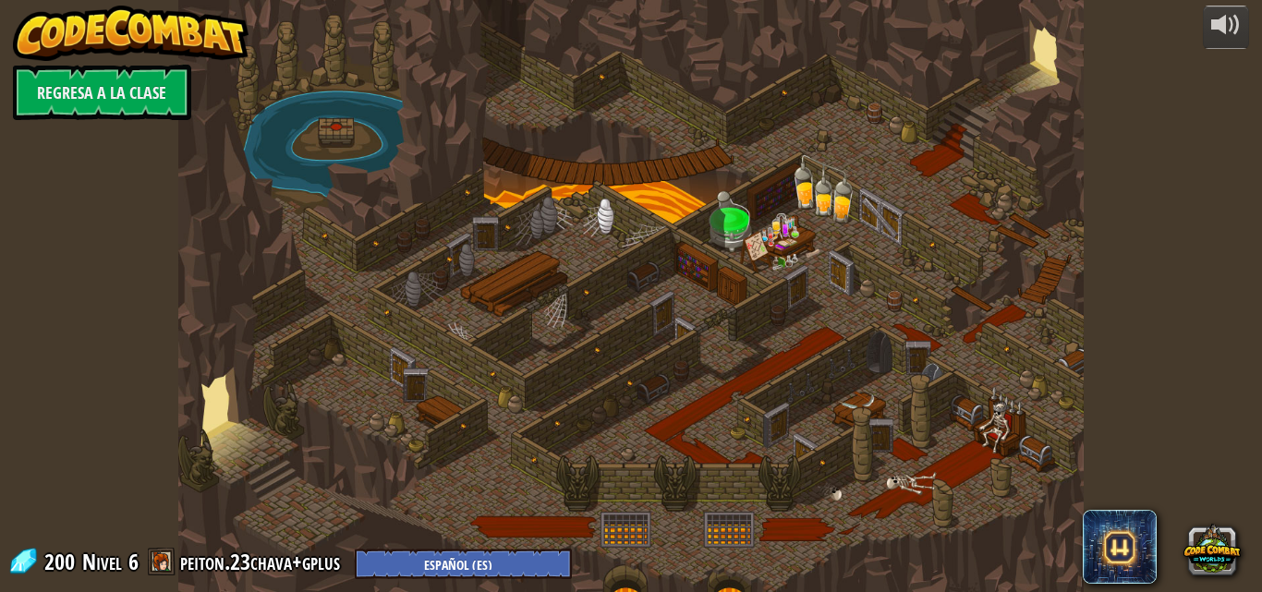
select select "es-ES"
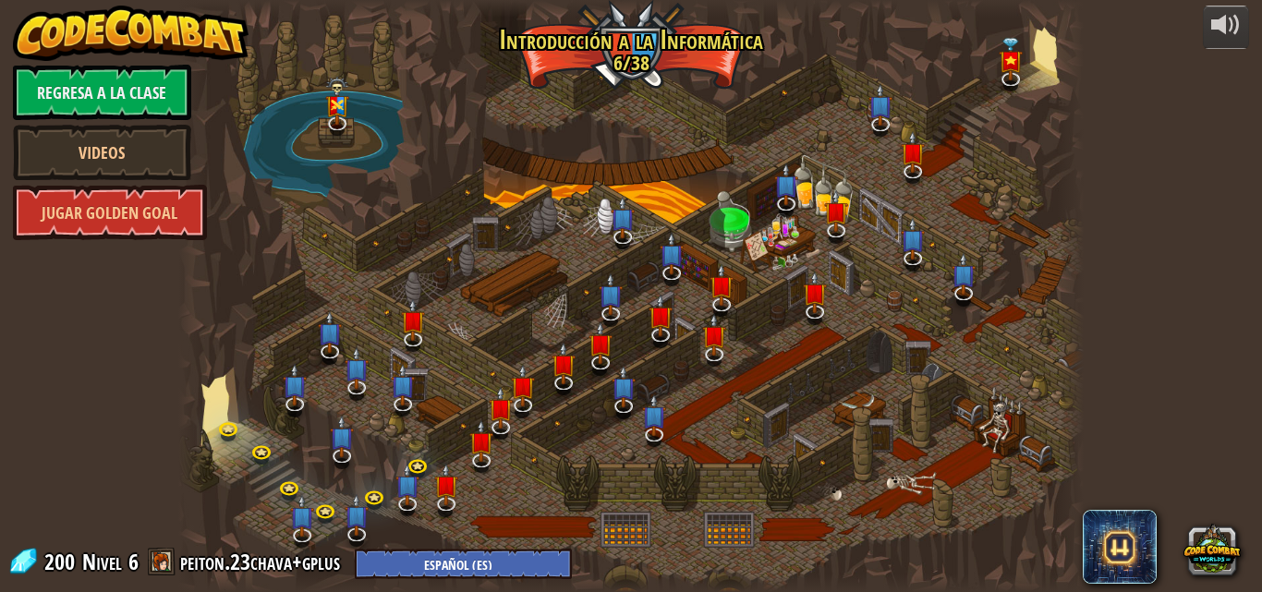
select select "es-ES"
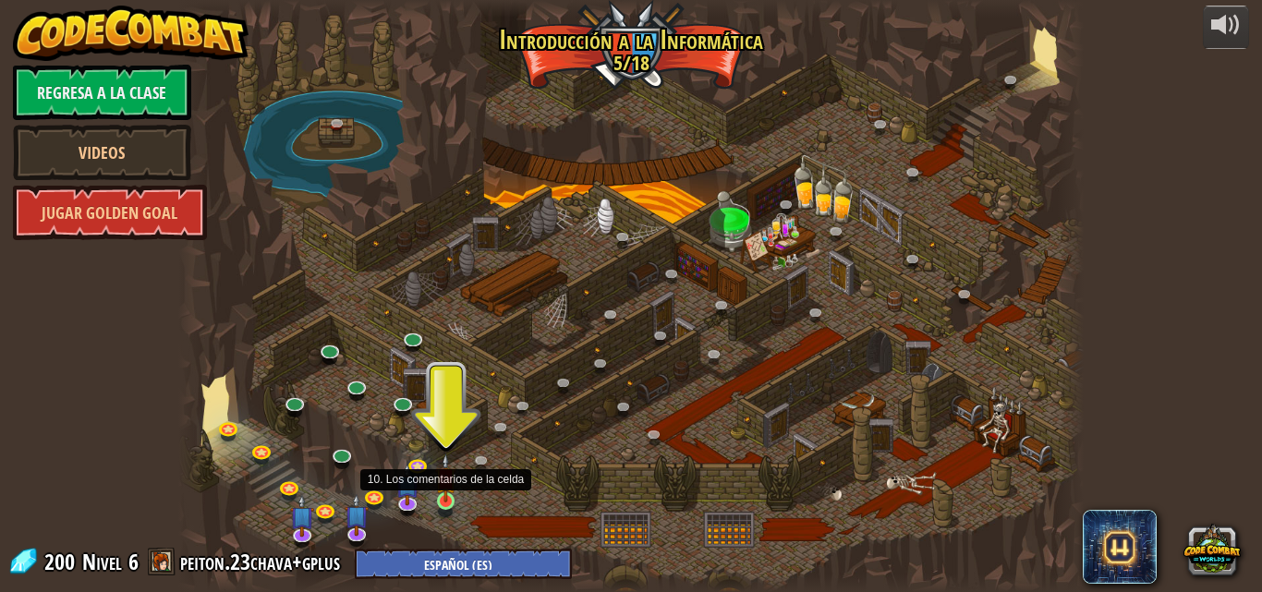
click at [446, 494] on img at bounding box center [445, 478] width 21 height 49
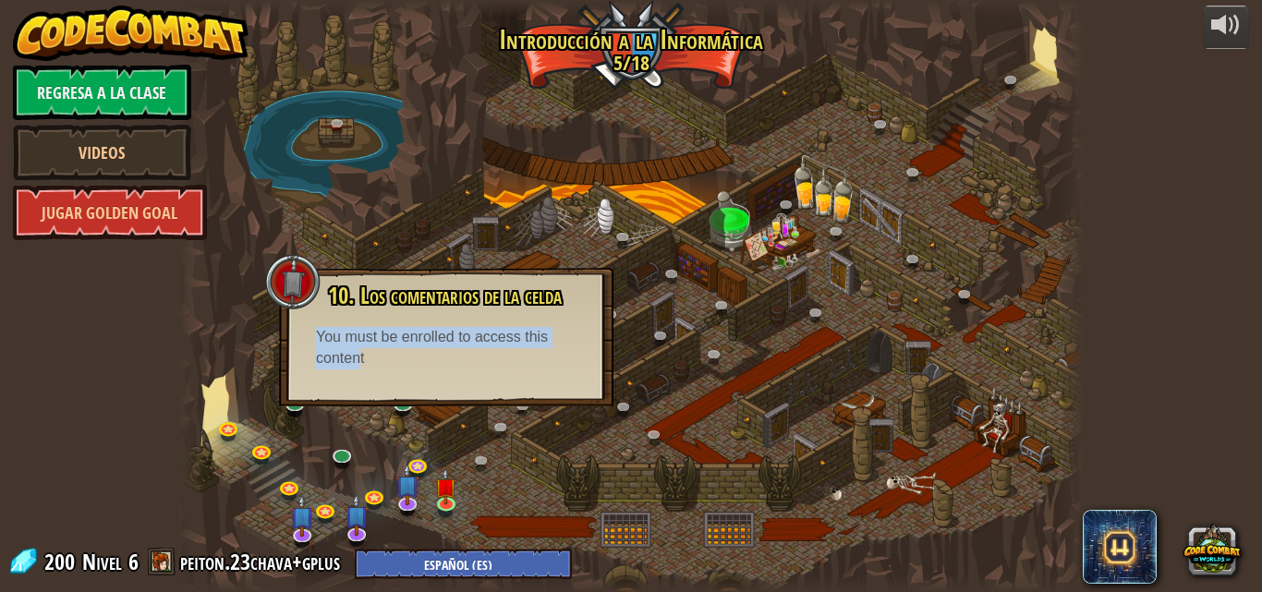
drag, startPoint x: 362, startPoint y: 359, endPoint x: 305, endPoint y: 337, distance: 61.1
click at [305, 337] on div "10. Los comentarios de la celda ¡Estás atrapado en una prisión con un mago famo…" at bounding box center [447, 327] width 298 height 86
copy div "You must be enrolled to access this conten"
click at [623, 213] on div at bounding box center [631, 296] width 907 height 592
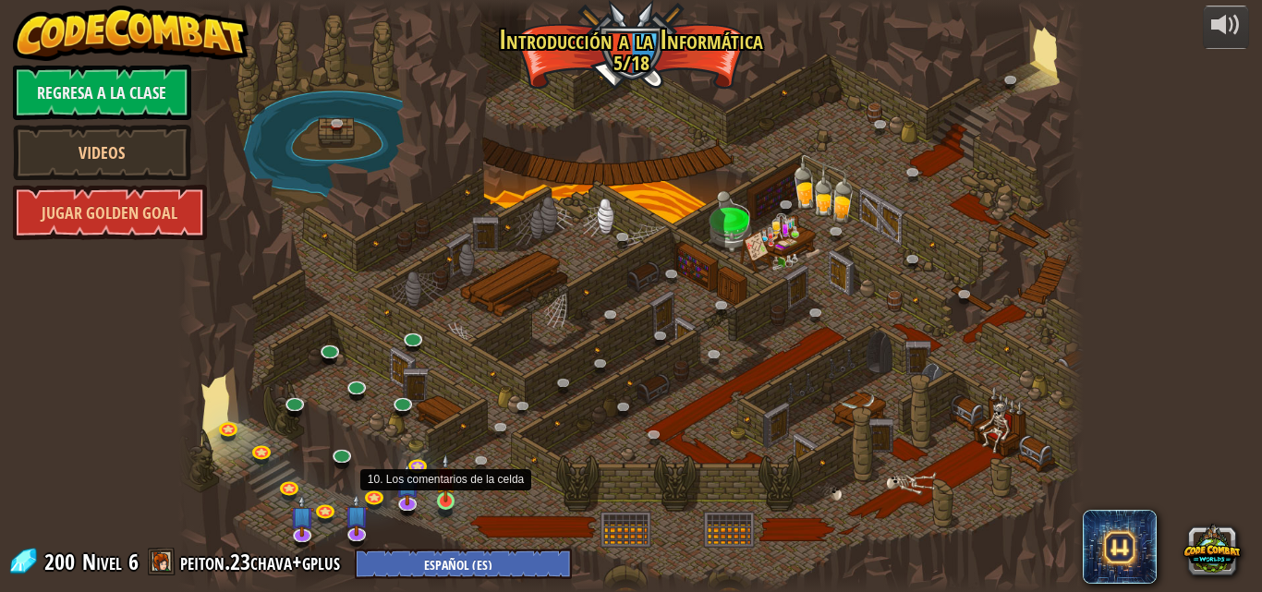
click at [444, 501] on img at bounding box center [445, 478] width 21 height 49
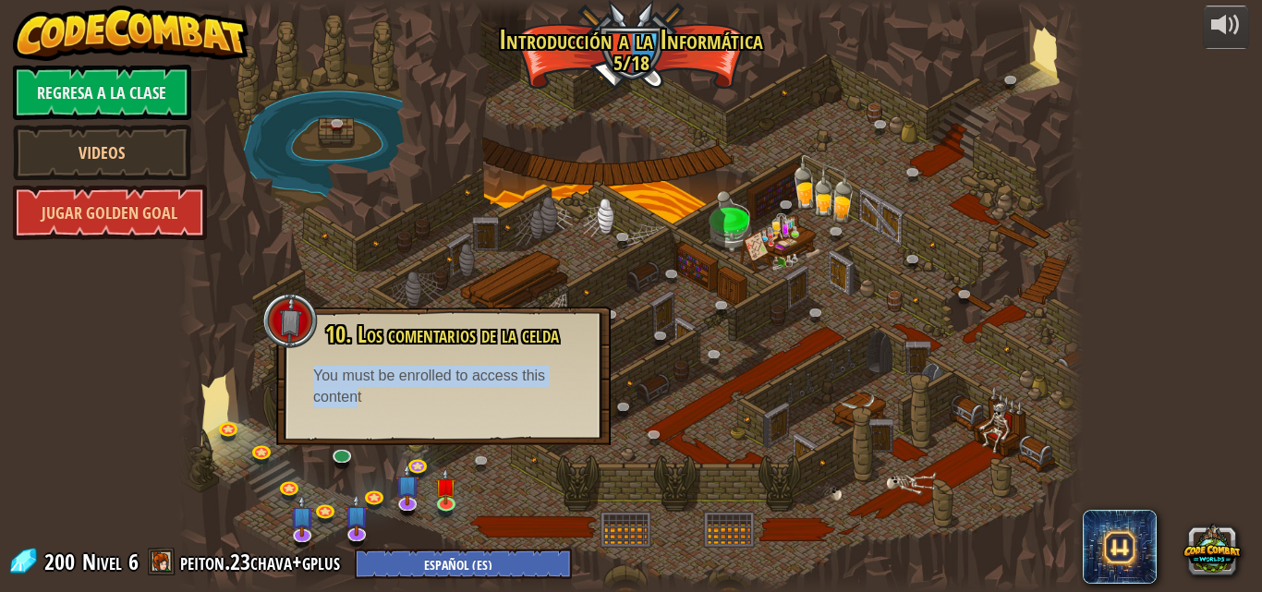
click at [704, 385] on div at bounding box center [631, 296] width 907 height 592
